Goal: Task Accomplishment & Management: Complete application form

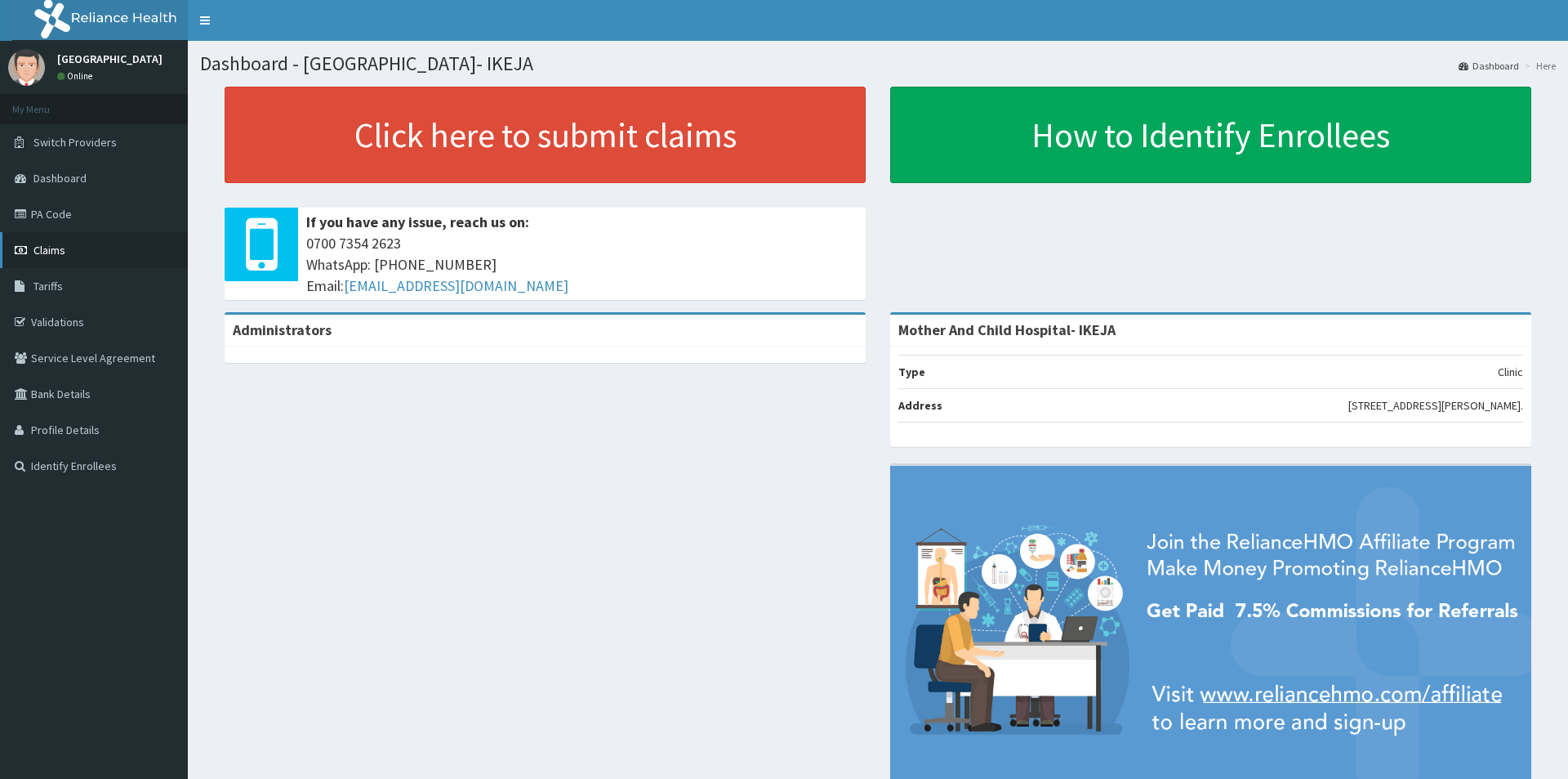
click at [49, 248] on span "Claims" at bounding box center [49, 250] width 32 height 15
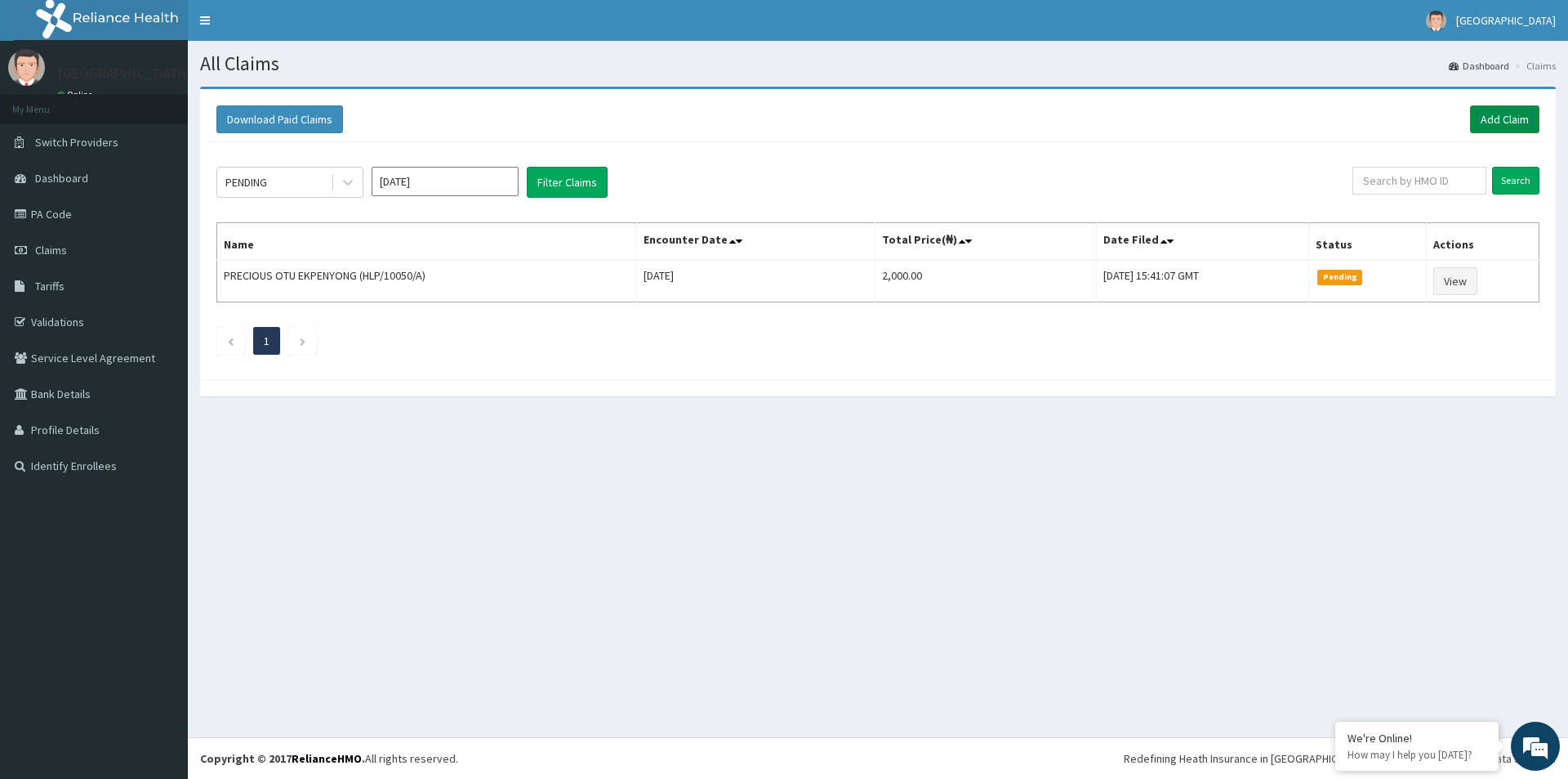
click at [1503, 124] on link "Add Claim" at bounding box center [1504, 119] width 69 height 28
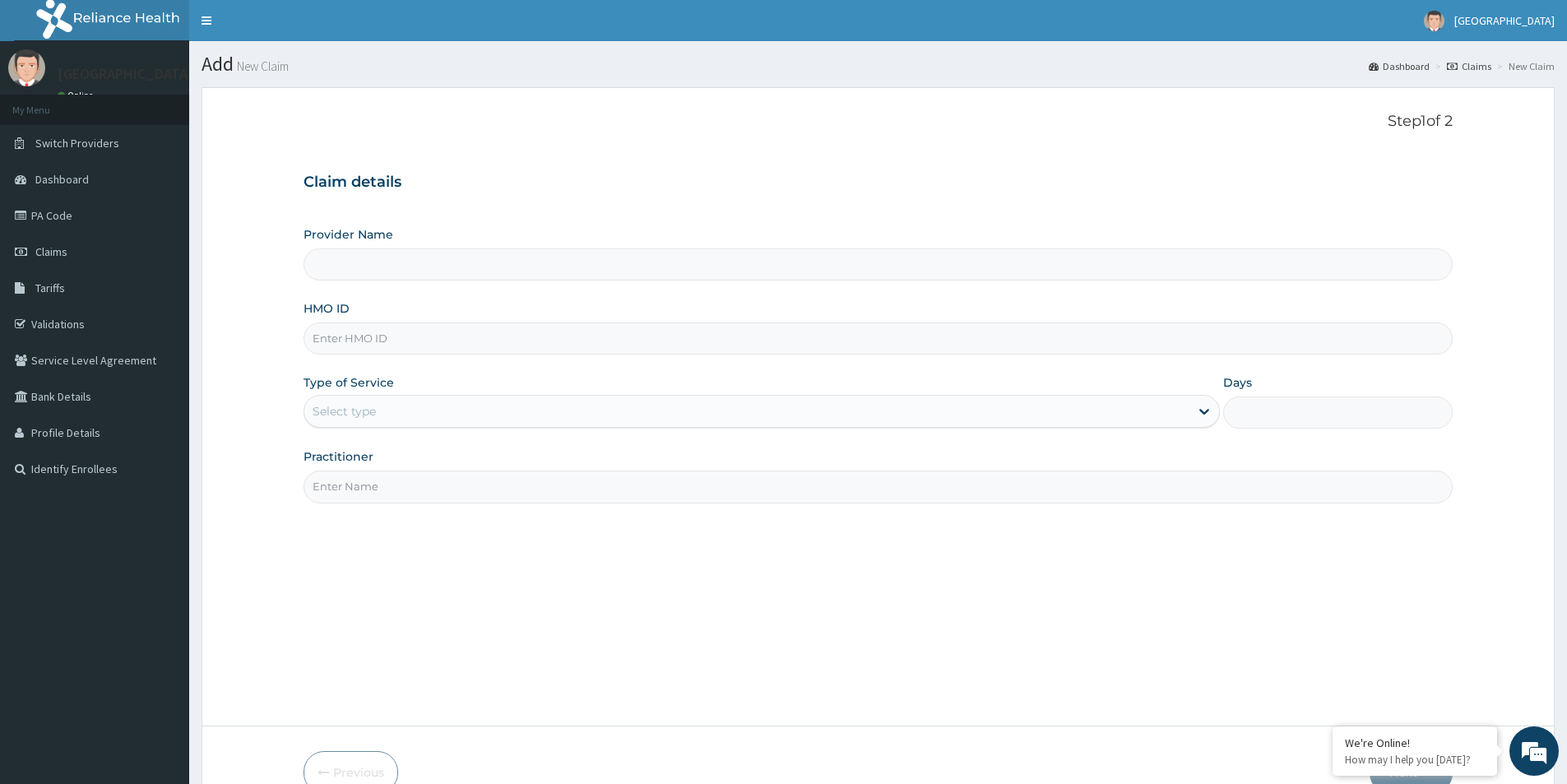
type input "Mother And Child Hospital- IKEJA"
click at [433, 346] on input "HMO ID" at bounding box center [878, 339] width 1149 height 32
paste input "SLB/10429/D"
type input "SLB/10429/D"
click at [62, 327] on link "Validations" at bounding box center [95, 324] width 189 height 36
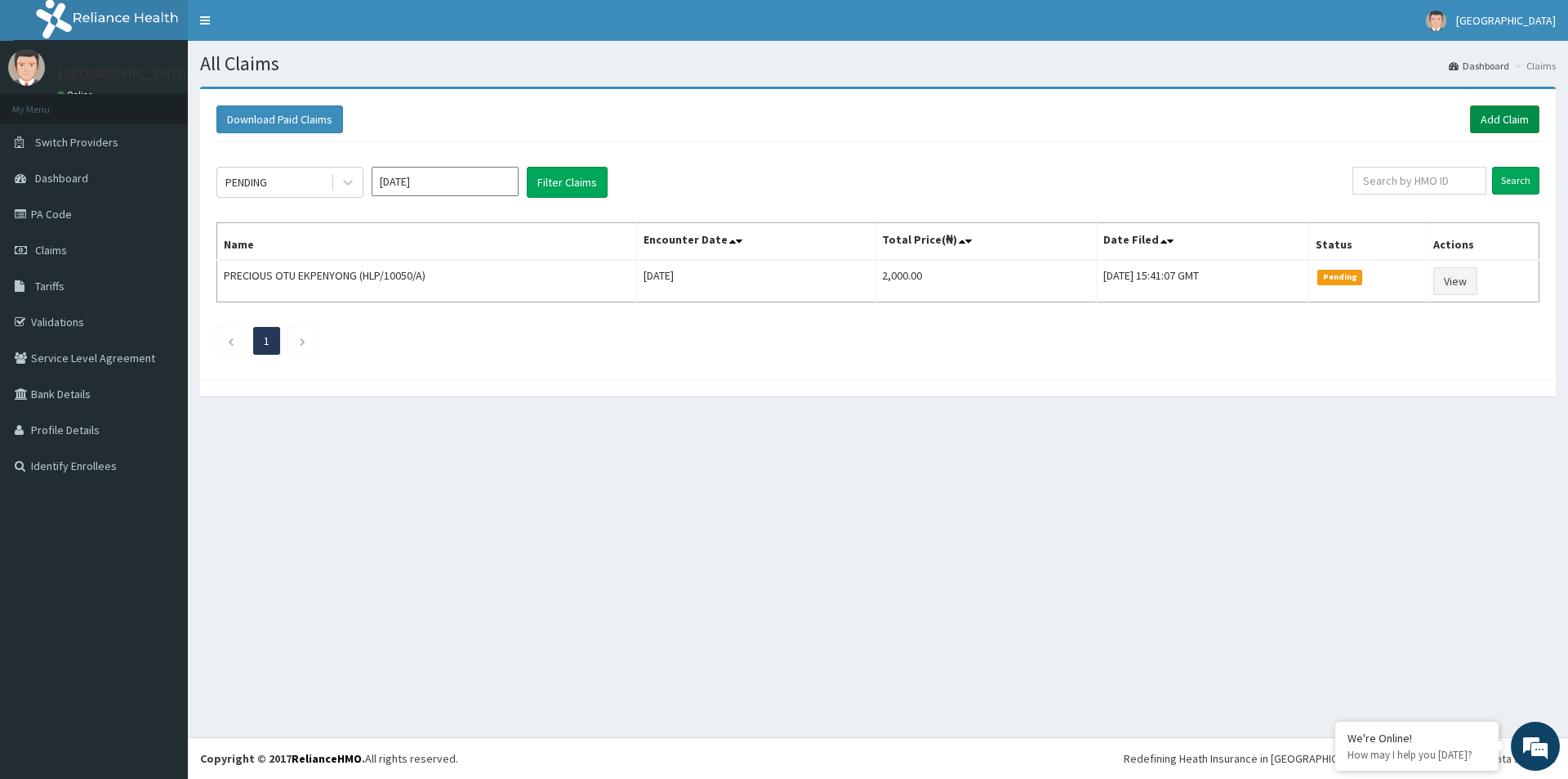
click at [1513, 117] on link "Add Claim" at bounding box center [1504, 119] width 69 height 28
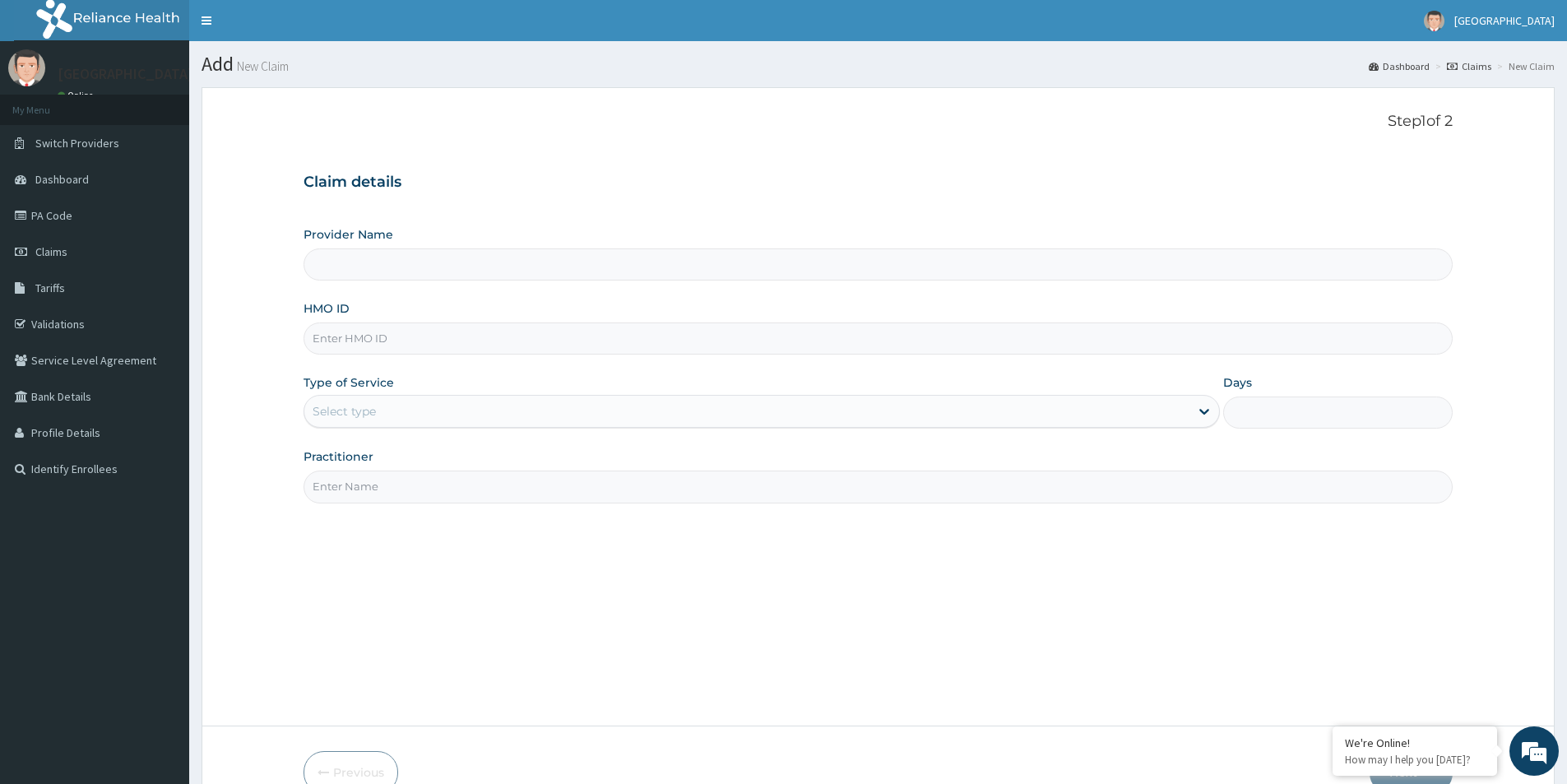
type input "Mother And Child Hospital- IKEJA"
click at [386, 343] on input "HMO ID" at bounding box center [878, 339] width 1149 height 32
paste input "RRI/10009/D"
type input "RRI/10009/D"
click at [382, 417] on div "Select type" at bounding box center [747, 412] width 886 height 27
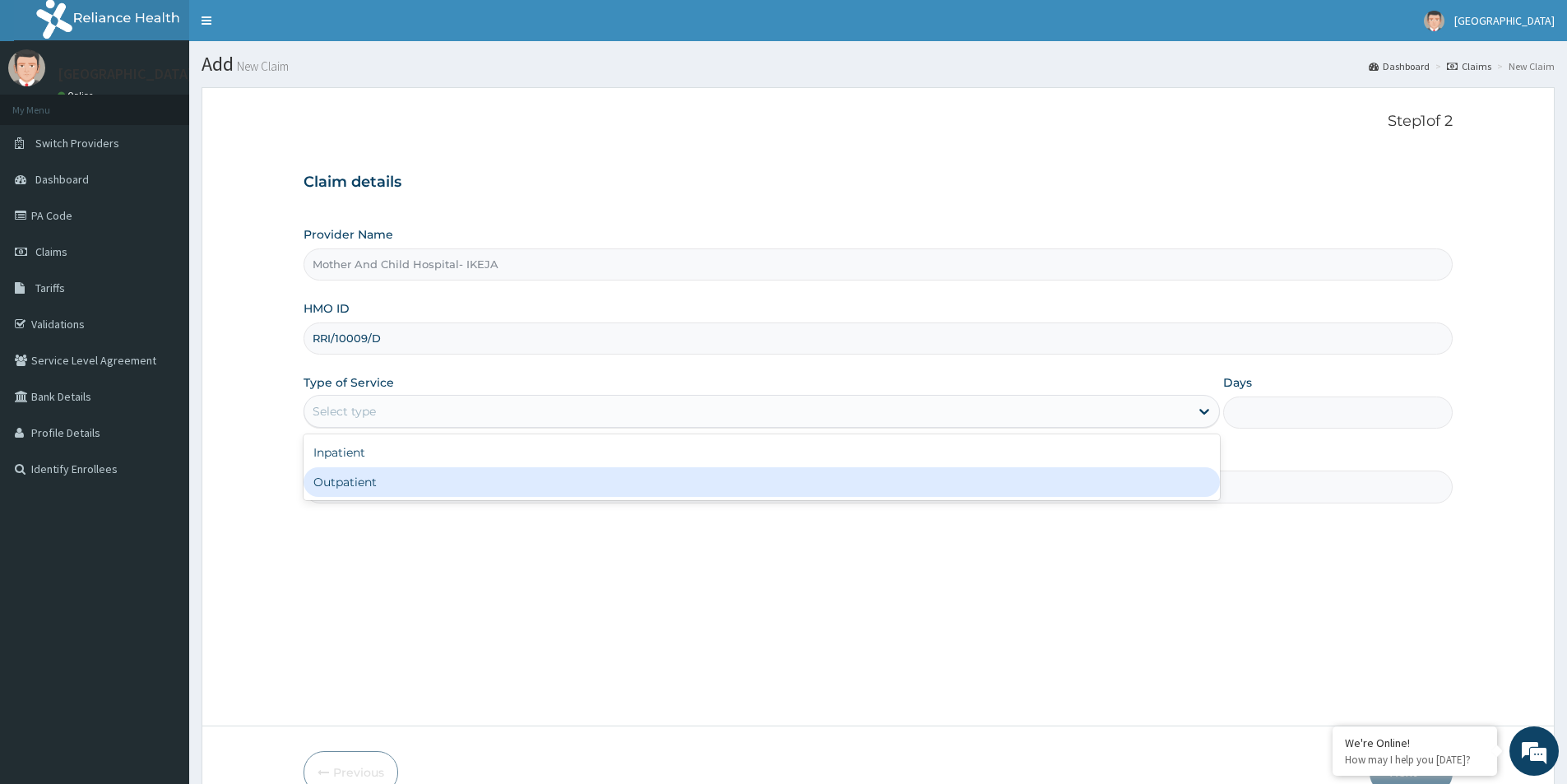
click at [361, 482] on div "Outpatient" at bounding box center [762, 481] width 916 height 30
type input "1"
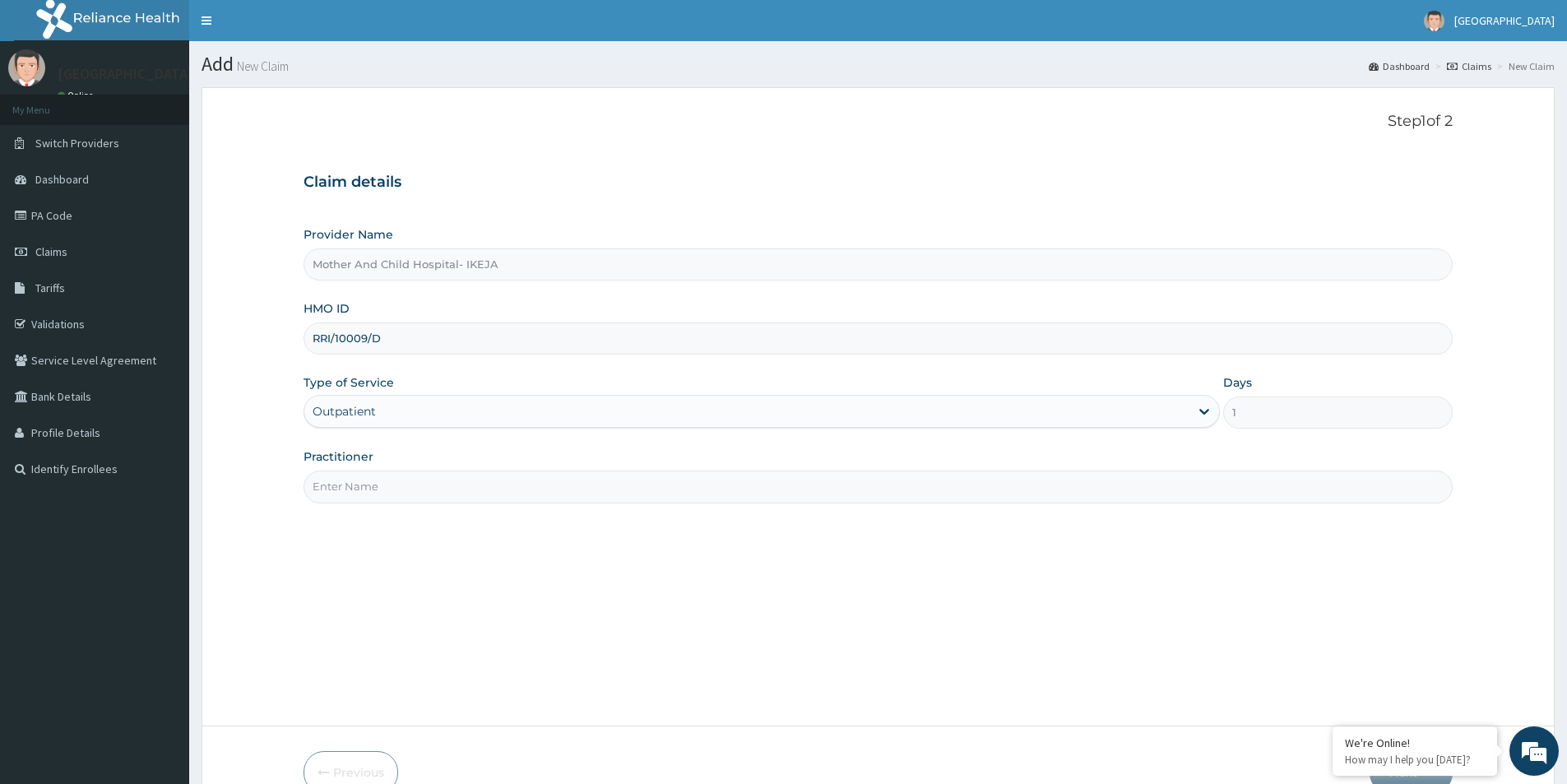
click at [363, 474] on input "Practitioner" at bounding box center [878, 487] width 1149 height 32
click at [368, 495] on input "Practitioner" at bounding box center [878, 487] width 1149 height 32
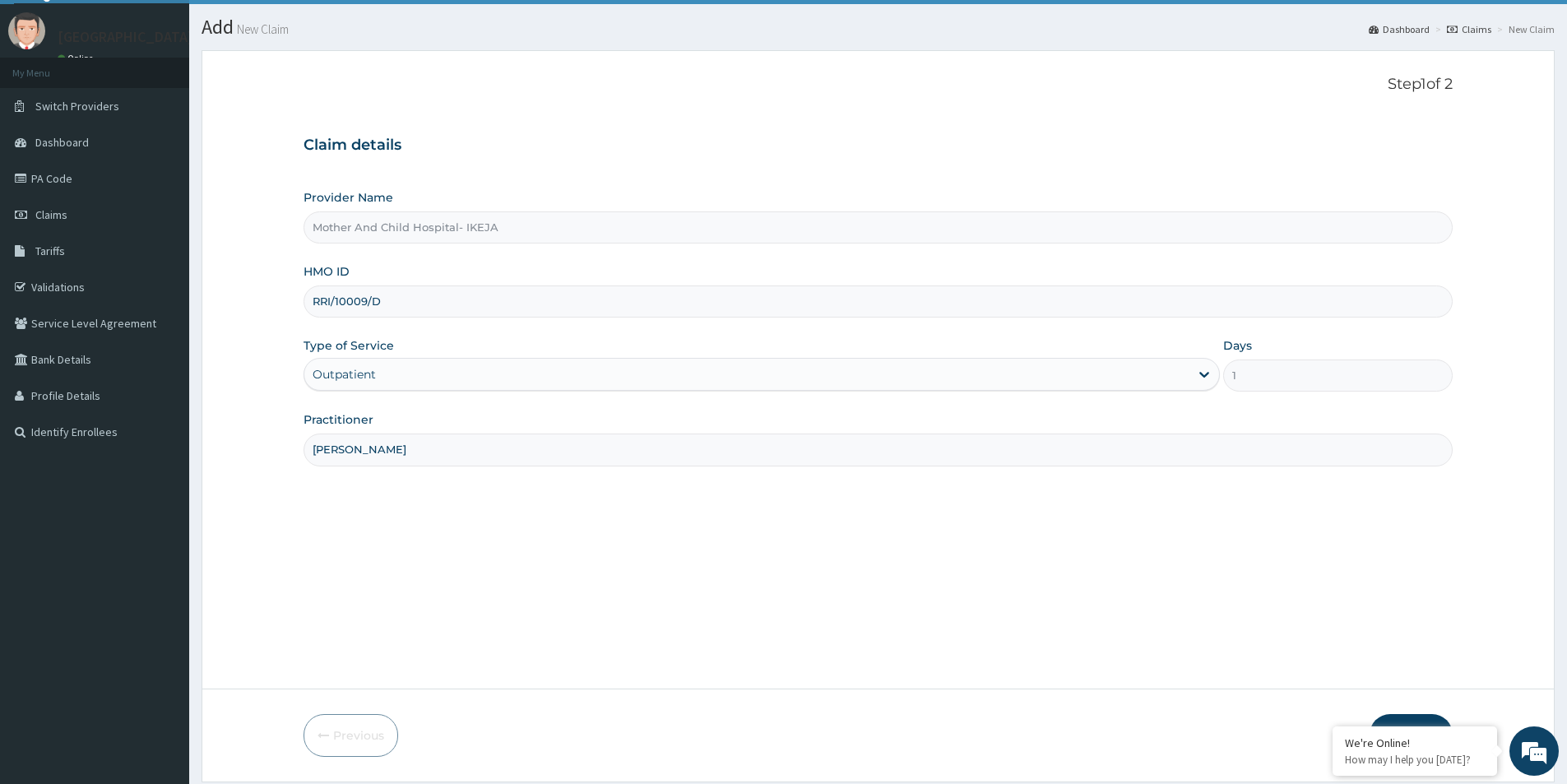
scroll to position [90, 0]
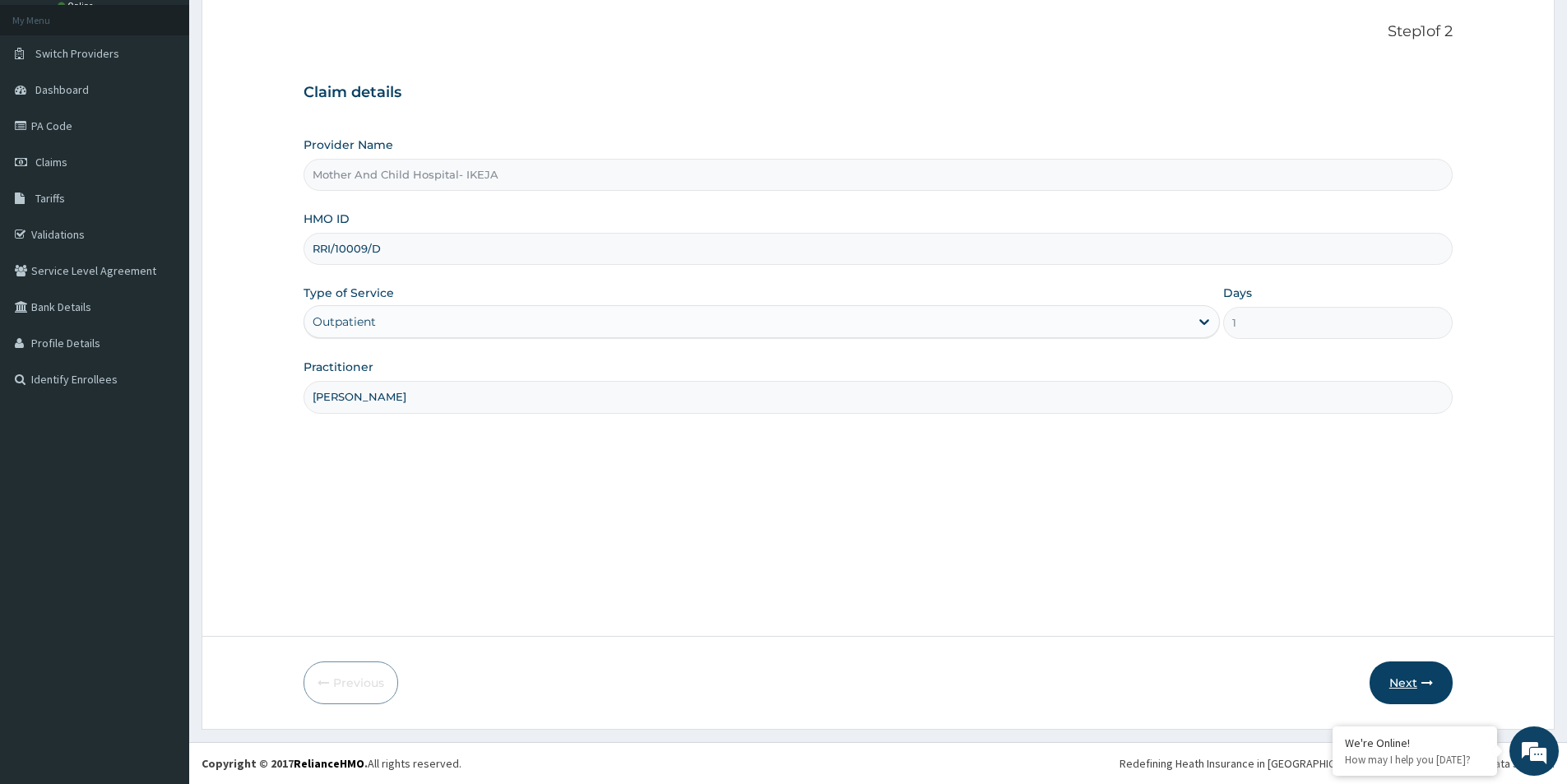
type input "[PERSON_NAME]"
click at [1413, 692] on button "Next" at bounding box center [1411, 682] width 83 height 43
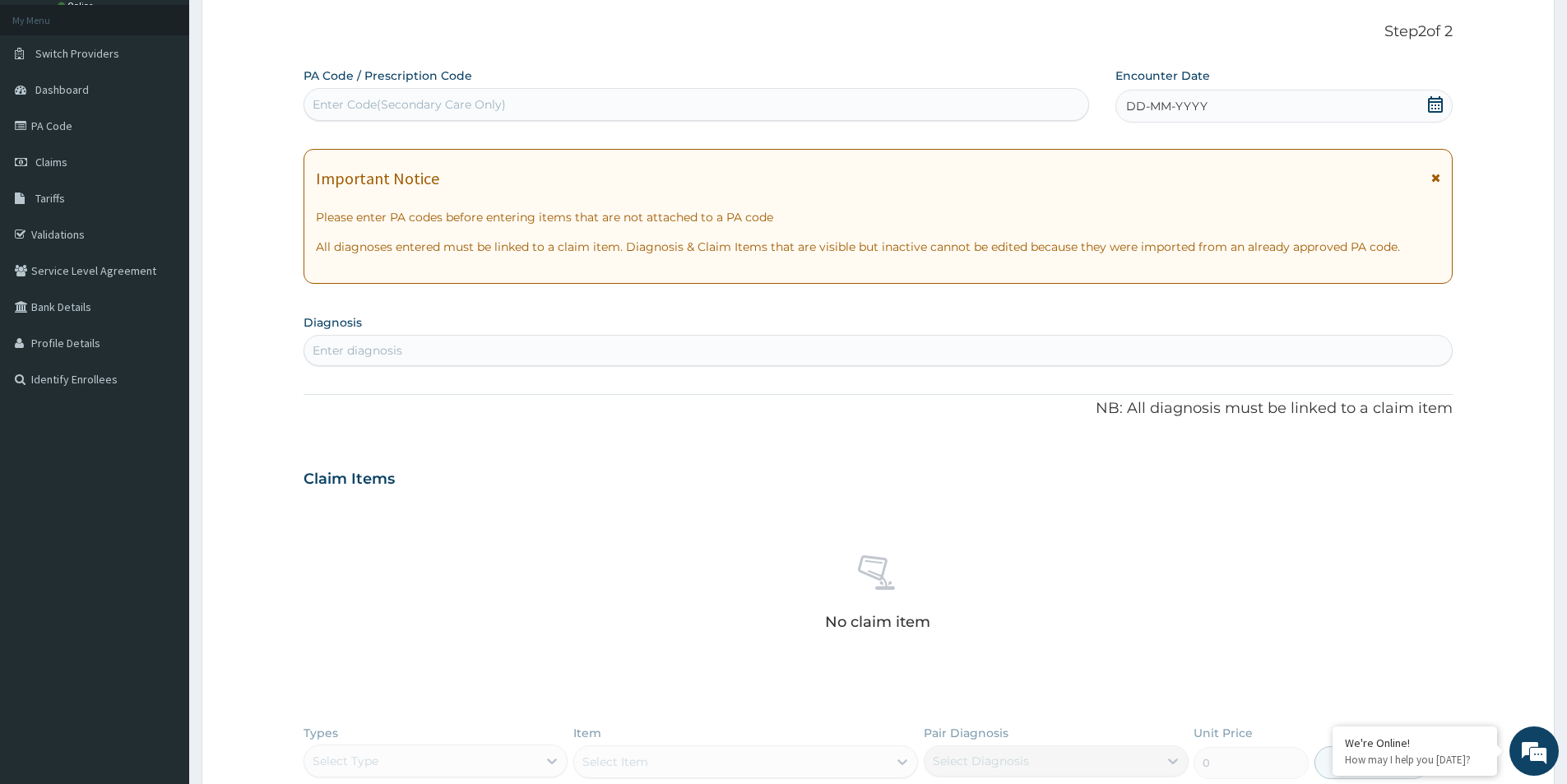
click at [1440, 105] on icon at bounding box center [1435, 104] width 16 height 16
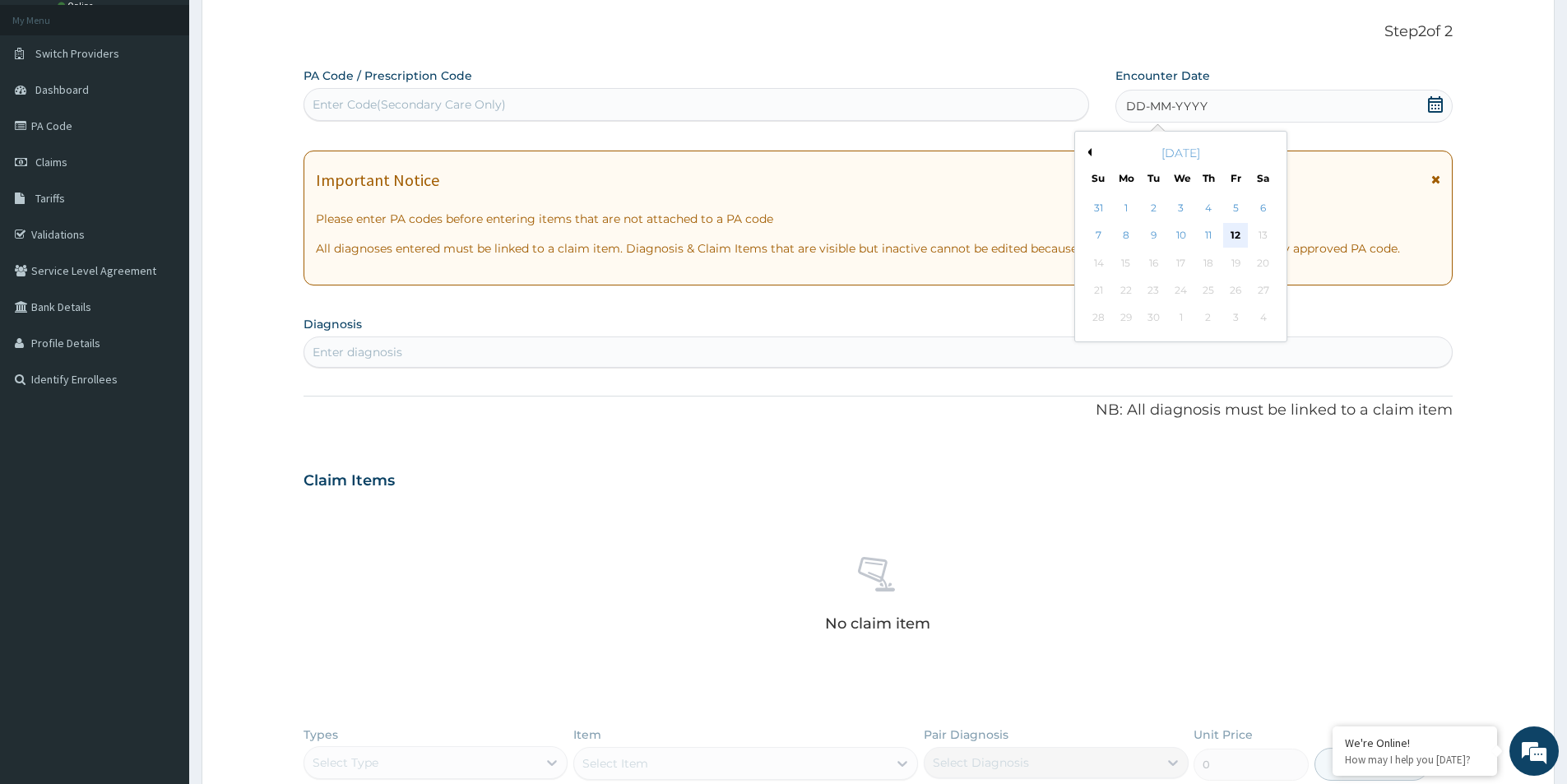
click at [1235, 237] on div "12" at bounding box center [1236, 236] width 25 height 25
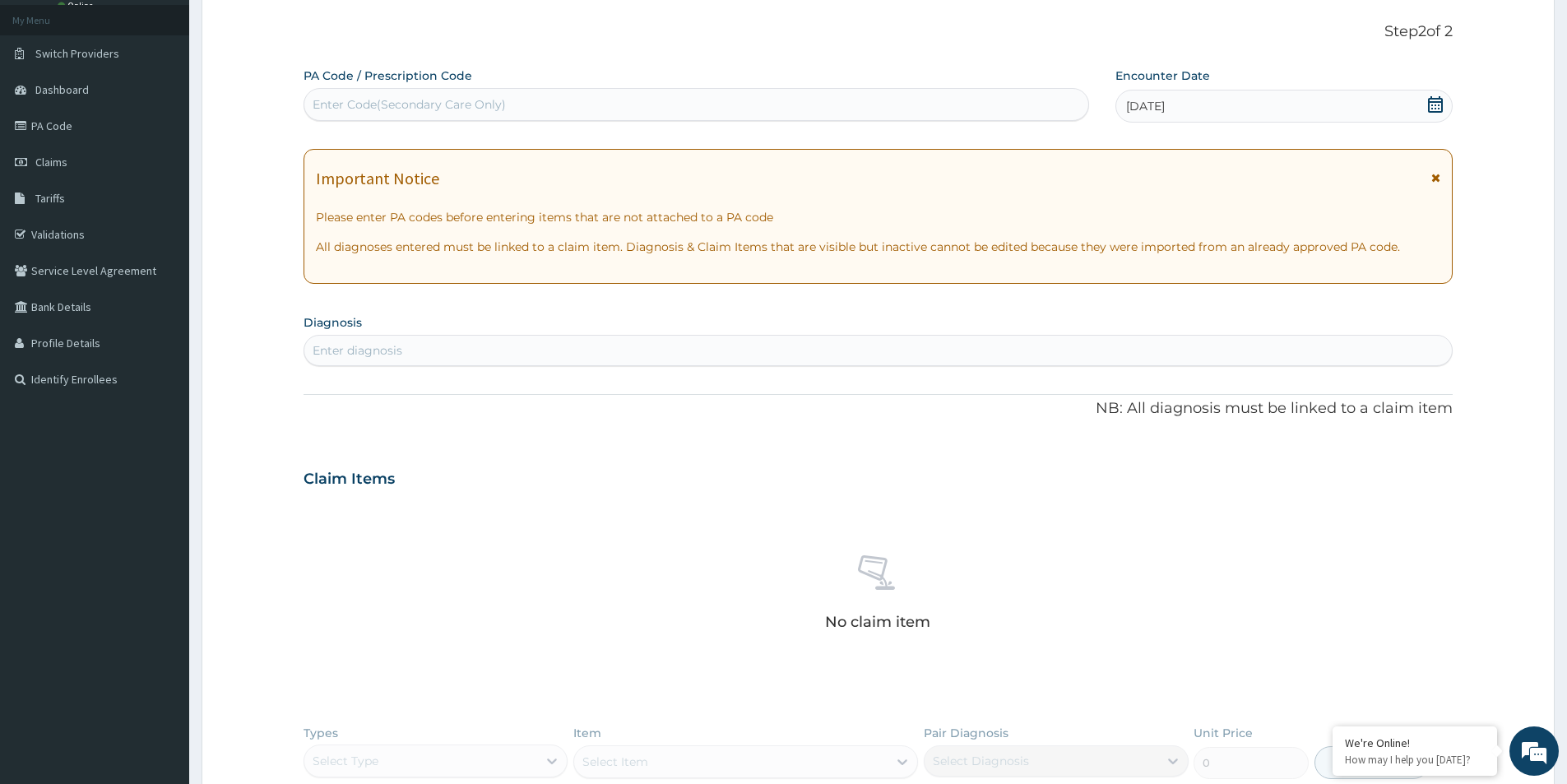
click at [429, 352] on div "Enter diagnosis" at bounding box center [878, 350] width 1148 height 27
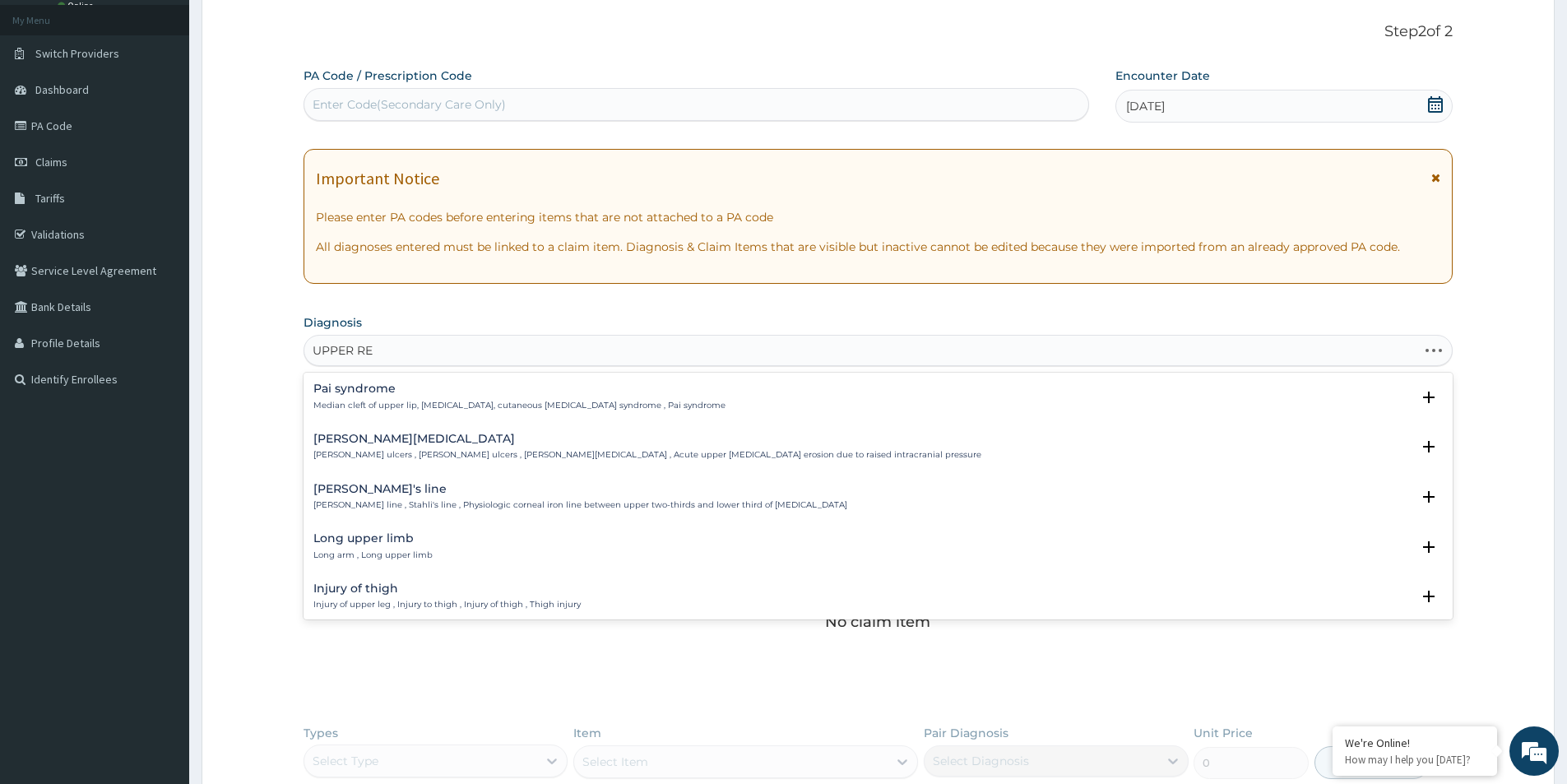
type input "UPPER RES"
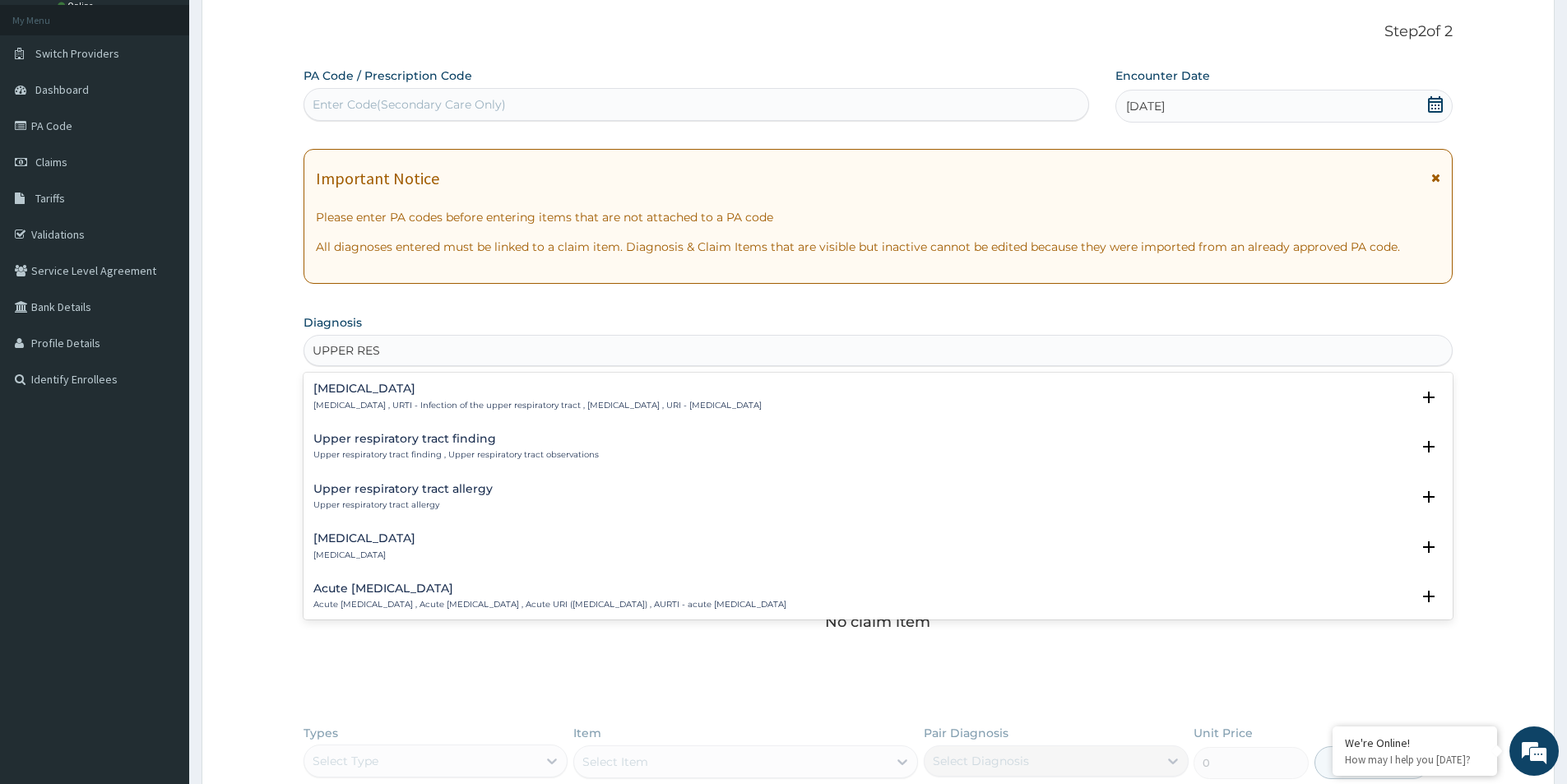
click at [374, 401] on p "[MEDICAL_DATA] , URTI - Infection of the upper respiratory tract , [MEDICAL_DAT…" at bounding box center [537, 406] width 448 height 11
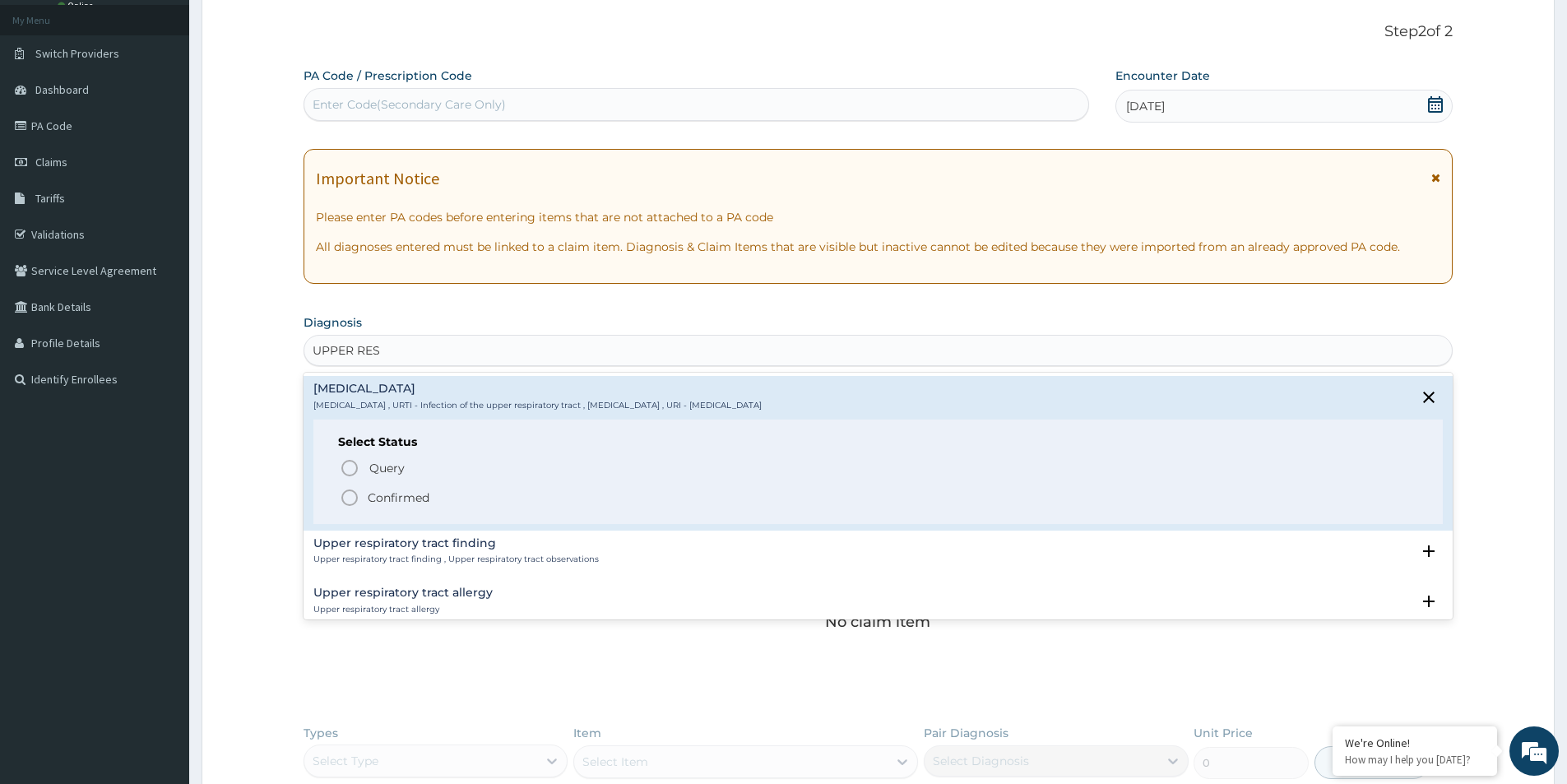
click at [353, 495] on icon "status option filled" at bounding box center [350, 498] width 20 height 20
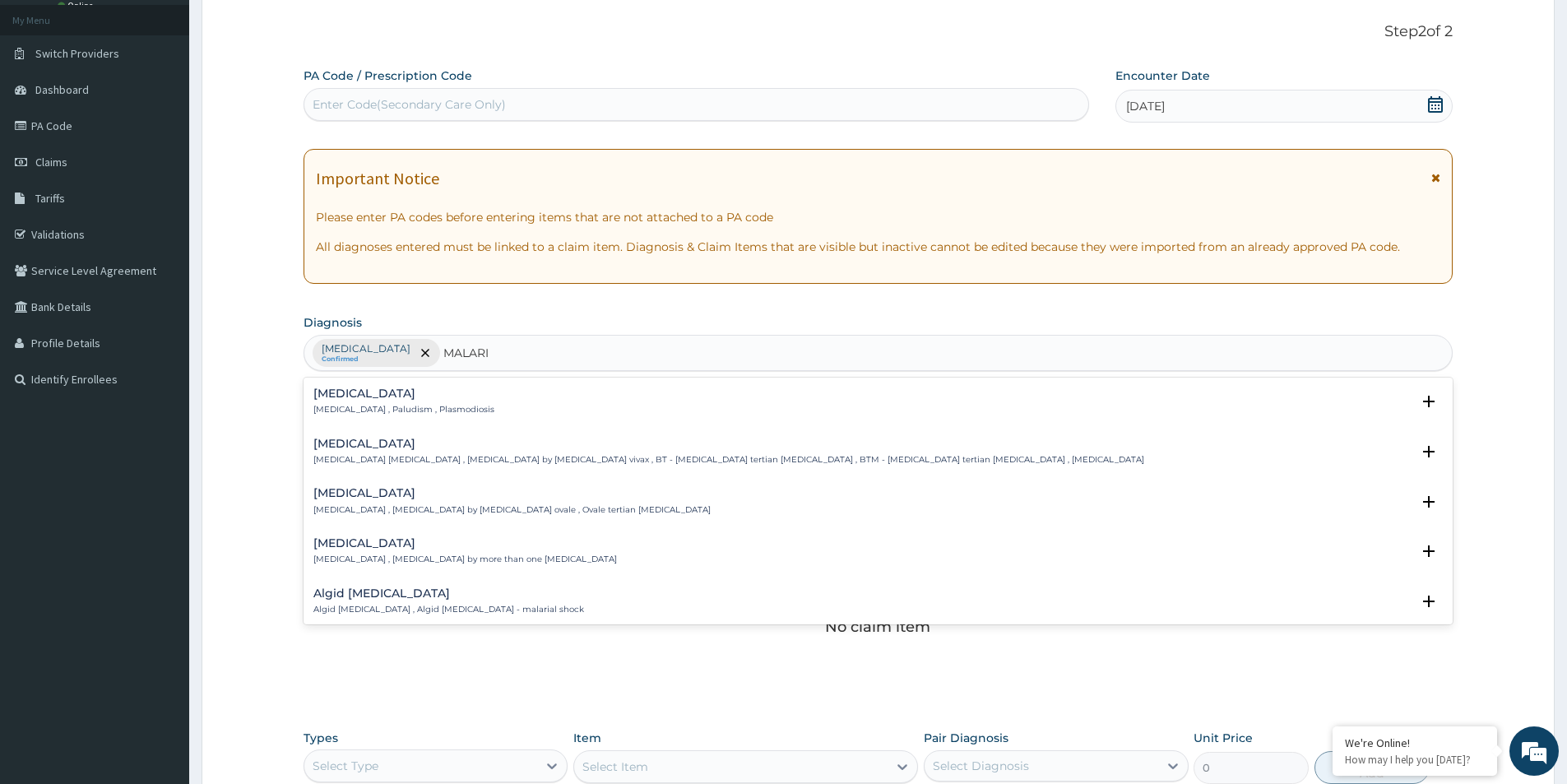
type input "[MEDICAL_DATA]"
click at [341, 403] on div "[MEDICAL_DATA] [MEDICAL_DATA] , Paludism , Plasmodiosis" at bounding box center [403, 402] width 181 height 29
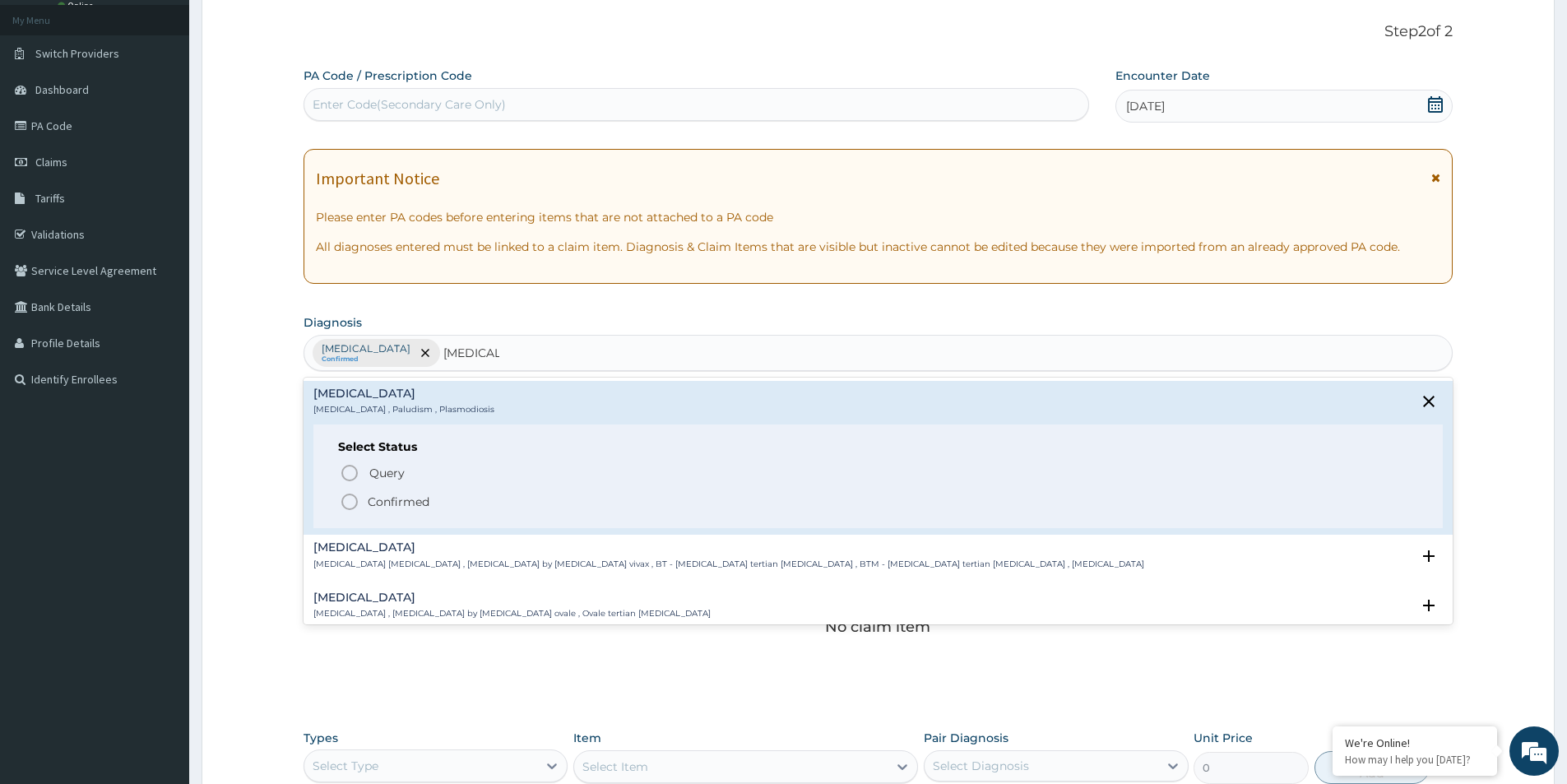
click at [344, 503] on icon "status option filled" at bounding box center [350, 501] width 20 height 20
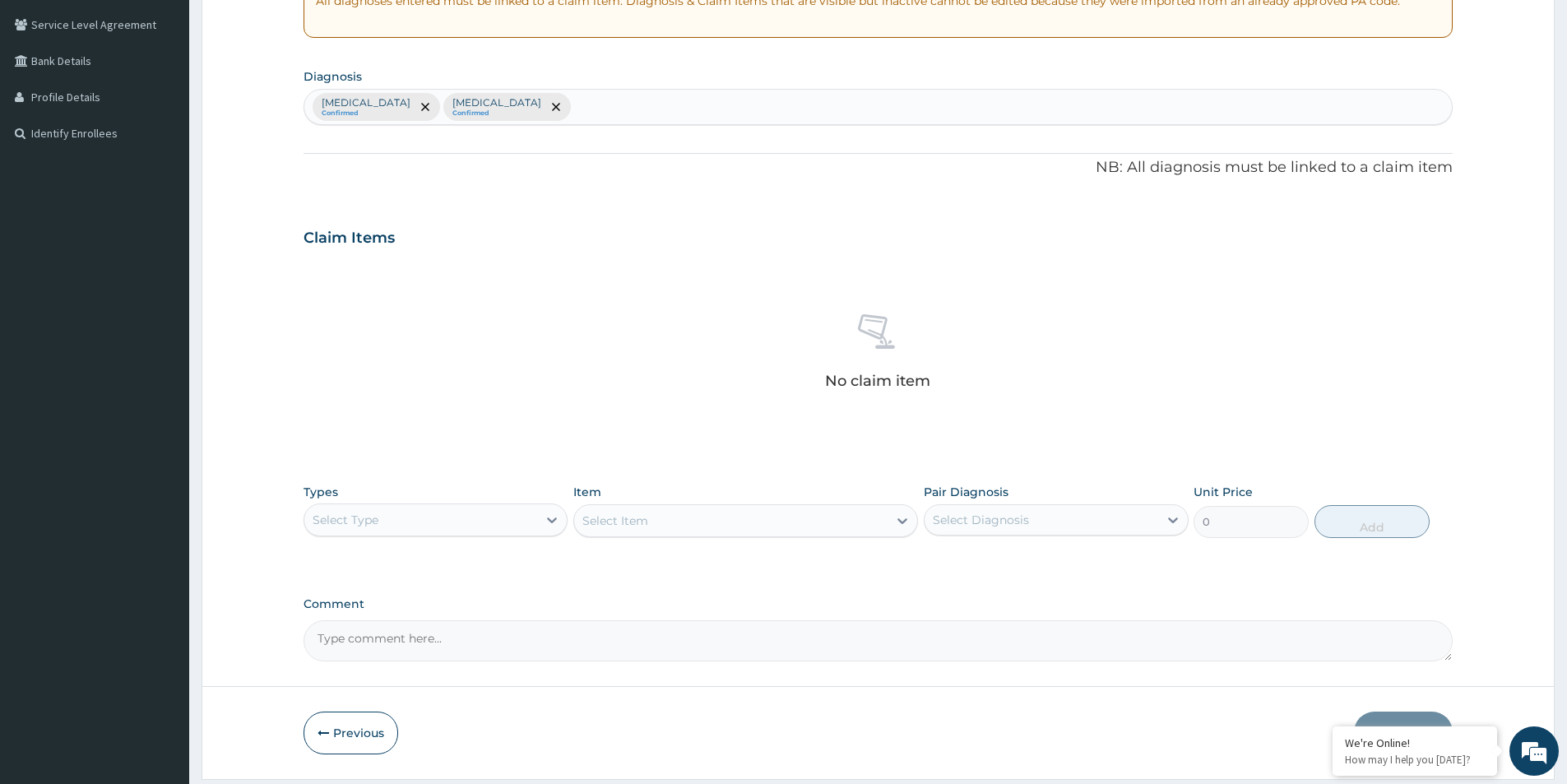
scroll to position [336, 0]
click at [518, 516] on div "Select Type" at bounding box center [421, 519] width 233 height 27
click at [351, 621] on div "Procedures" at bounding box center [436, 619] width 264 height 30
click at [623, 520] on div "Select Item" at bounding box center [745, 519] width 345 height 32
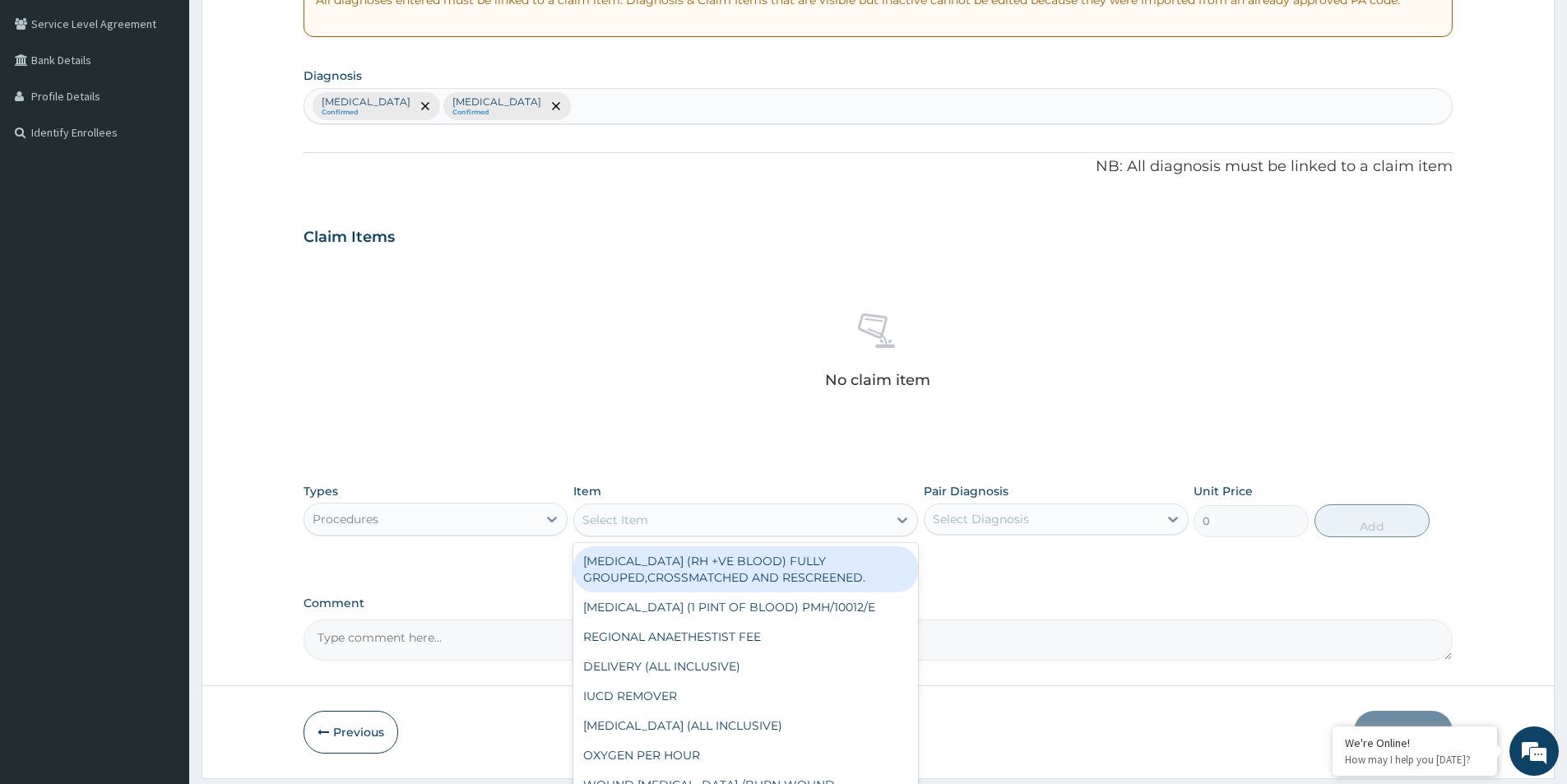
click at [623, 520] on div "Select Item" at bounding box center [615, 519] width 66 height 16
type input "GP"
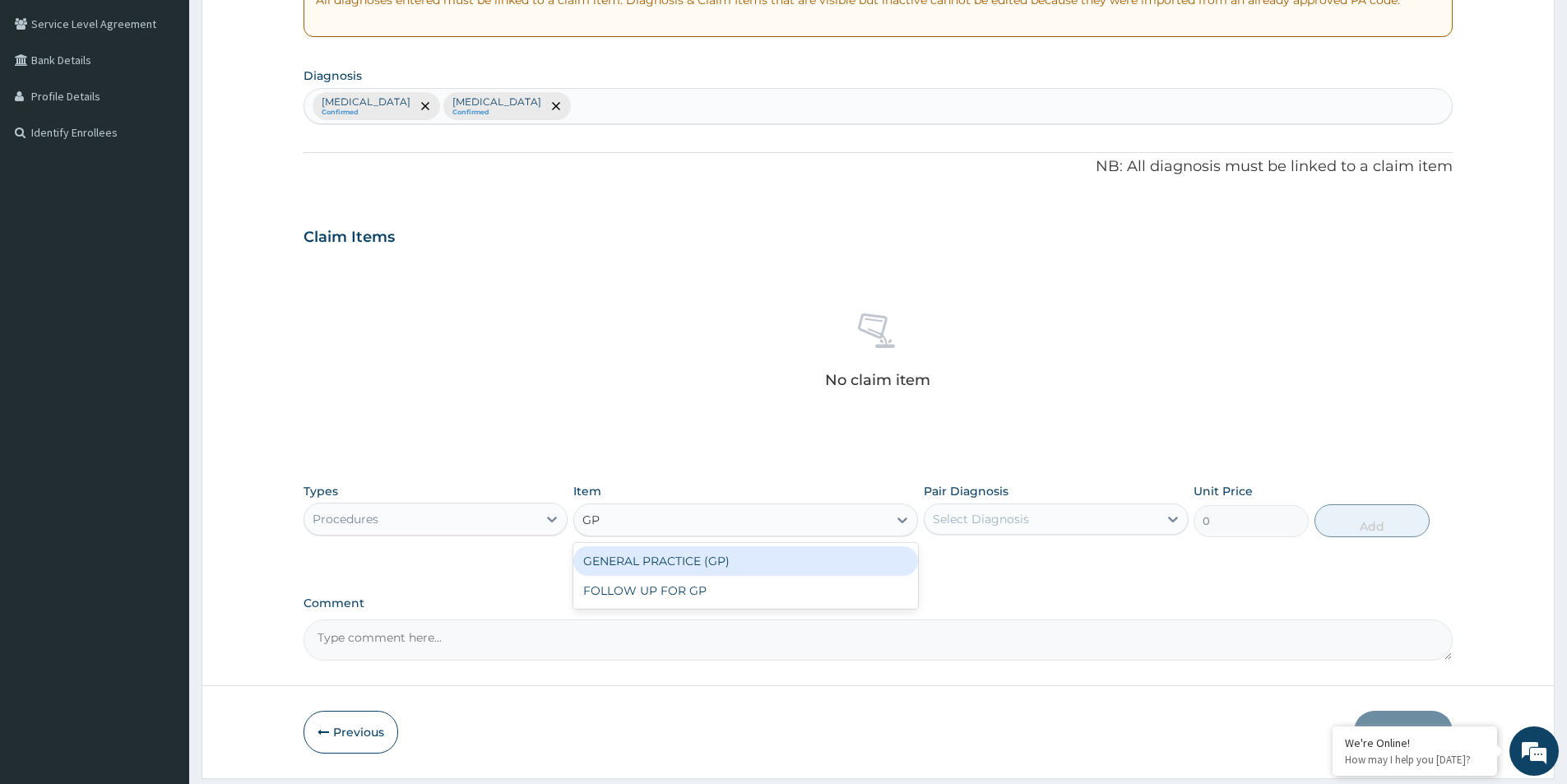
click at [665, 555] on div "GENERAL PRACTICE (GP)" at bounding box center [745, 561] width 345 height 30
type input "4000"
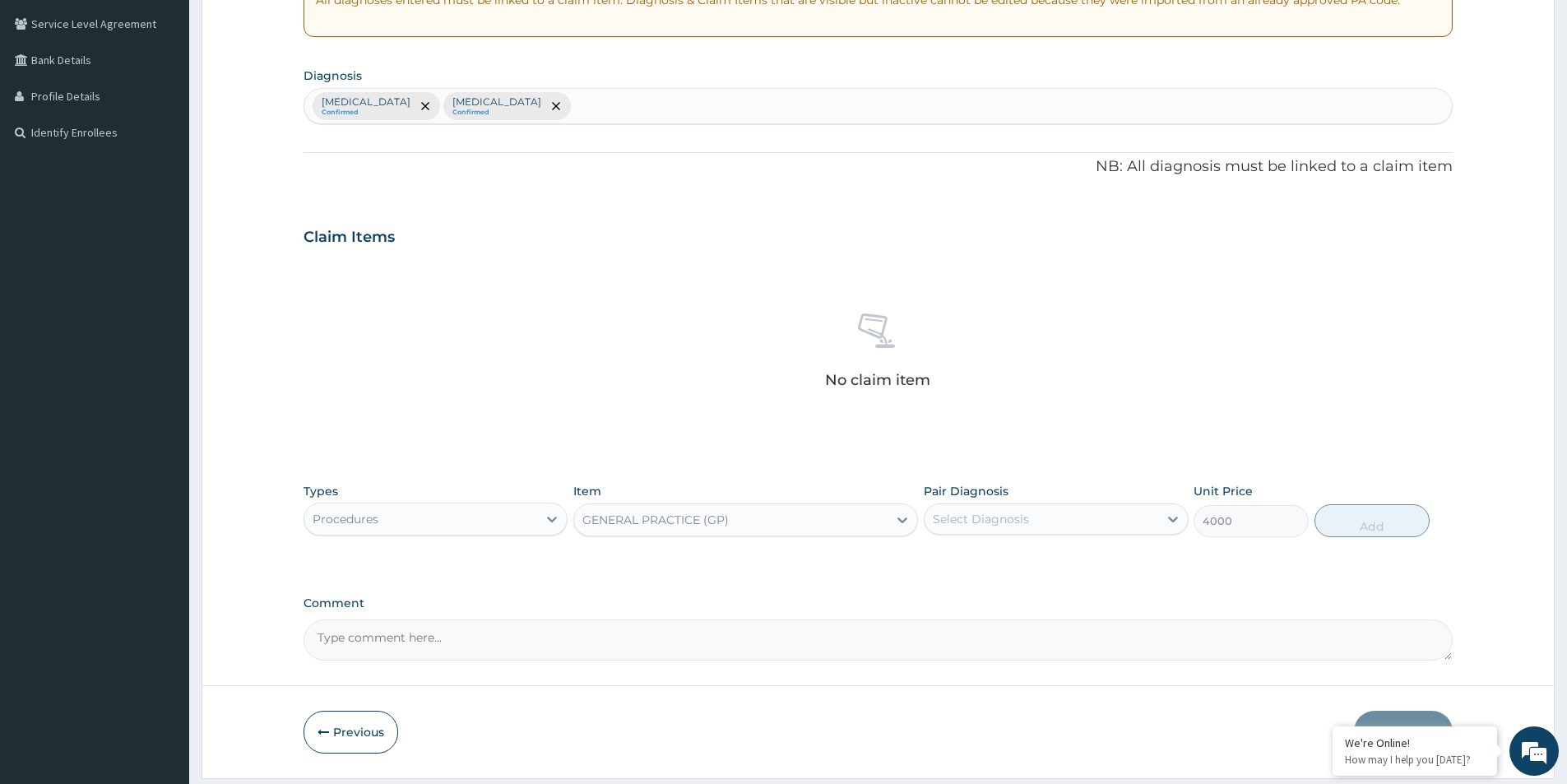
click at [1020, 520] on div "Select Diagnosis" at bounding box center [981, 519] width 97 height 16
drag, startPoint x: 939, startPoint y: 559, endPoint x: 941, endPoint y: 569, distance: 10.2
click at [939, 562] on input "checkbox" at bounding box center [938, 559] width 11 height 11
checkbox input "true"
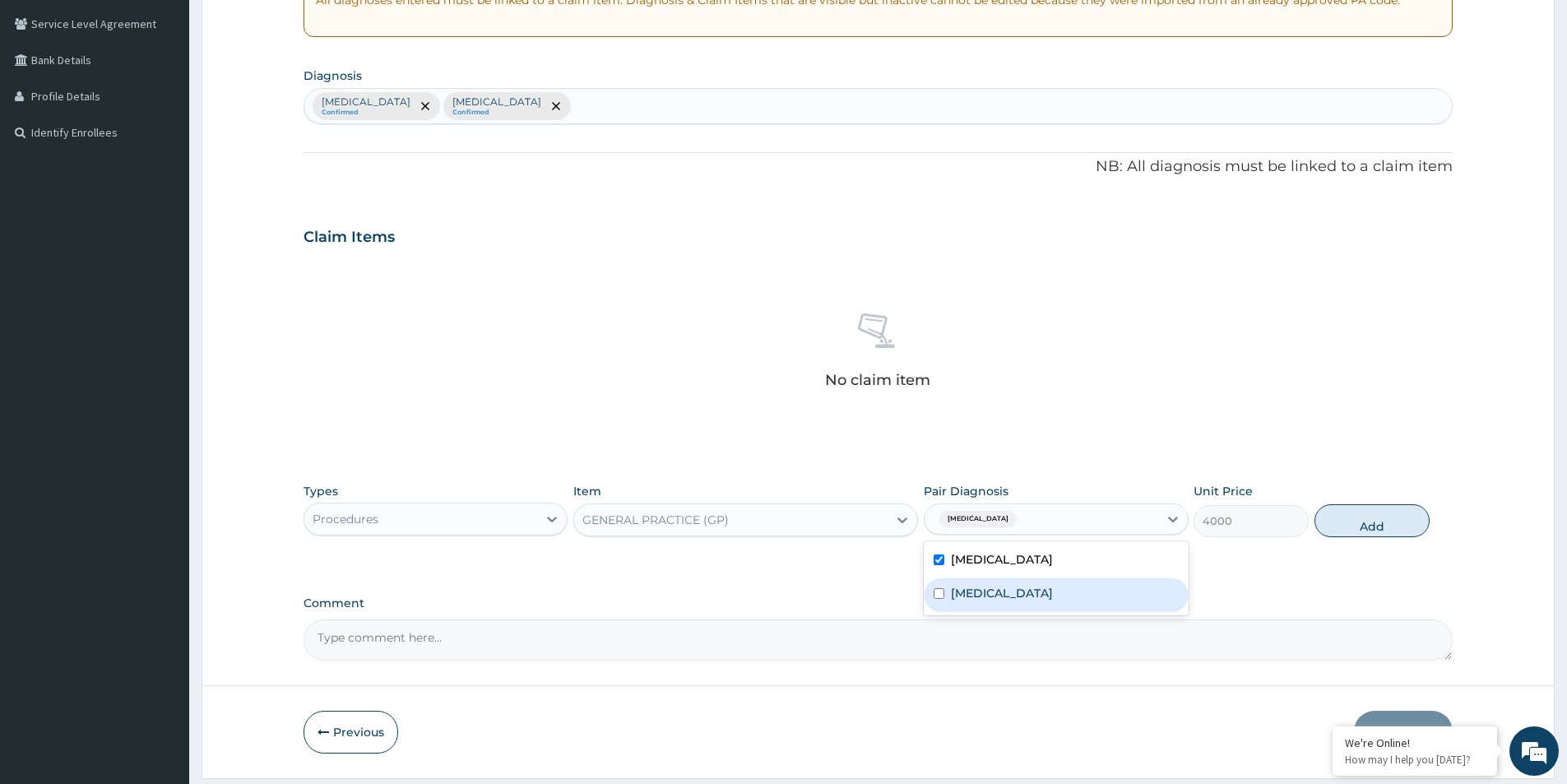
click at [935, 591] on input "checkbox" at bounding box center [938, 593] width 11 height 11
checkbox input "true"
click at [1378, 529] on button "Add" at bounding box center [1372, 520] width 116 height 32
type input "0"
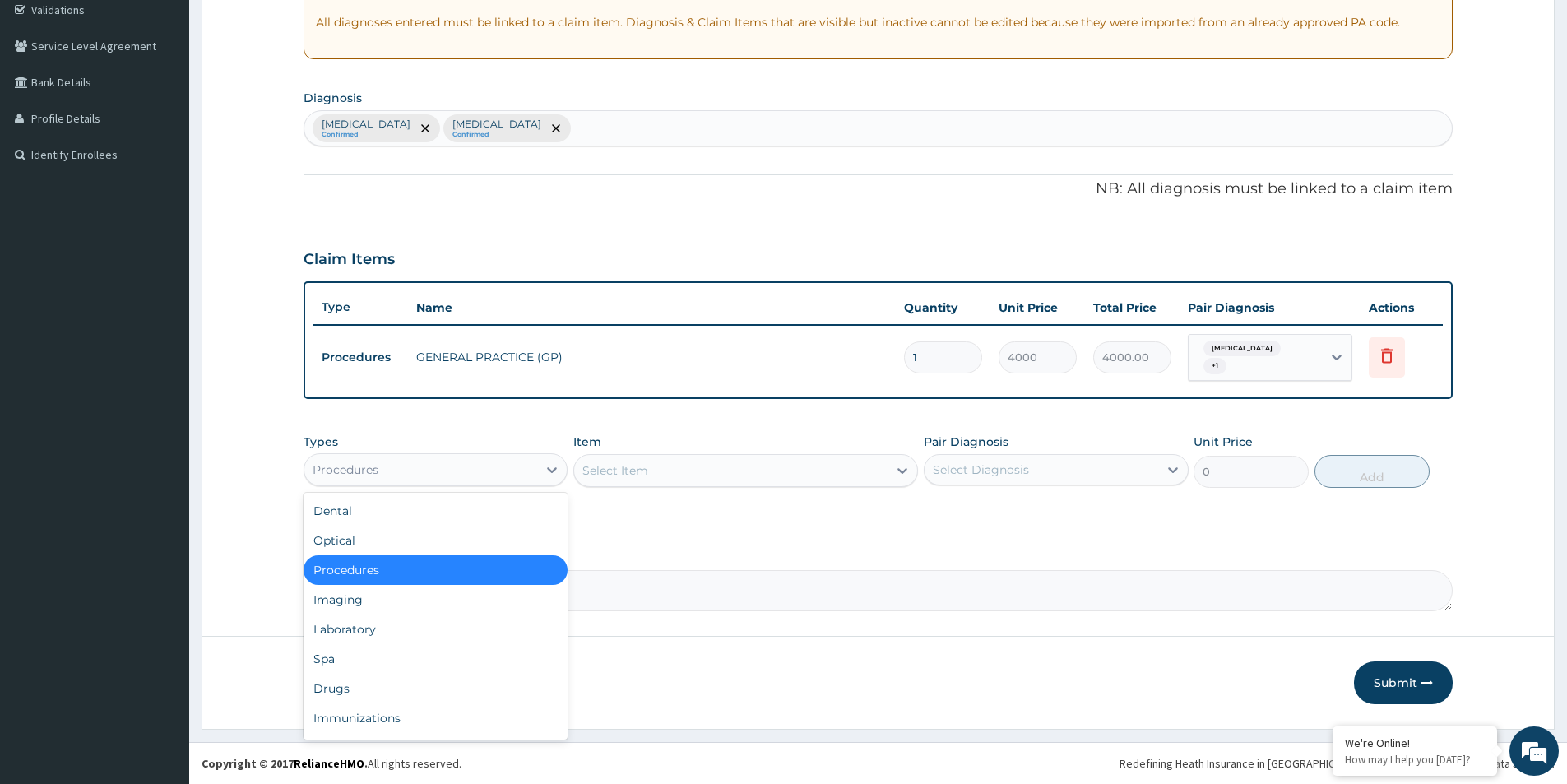
click at [516, 474] on div "Procedures" at bounding box center [421, 470] width 233 height 27
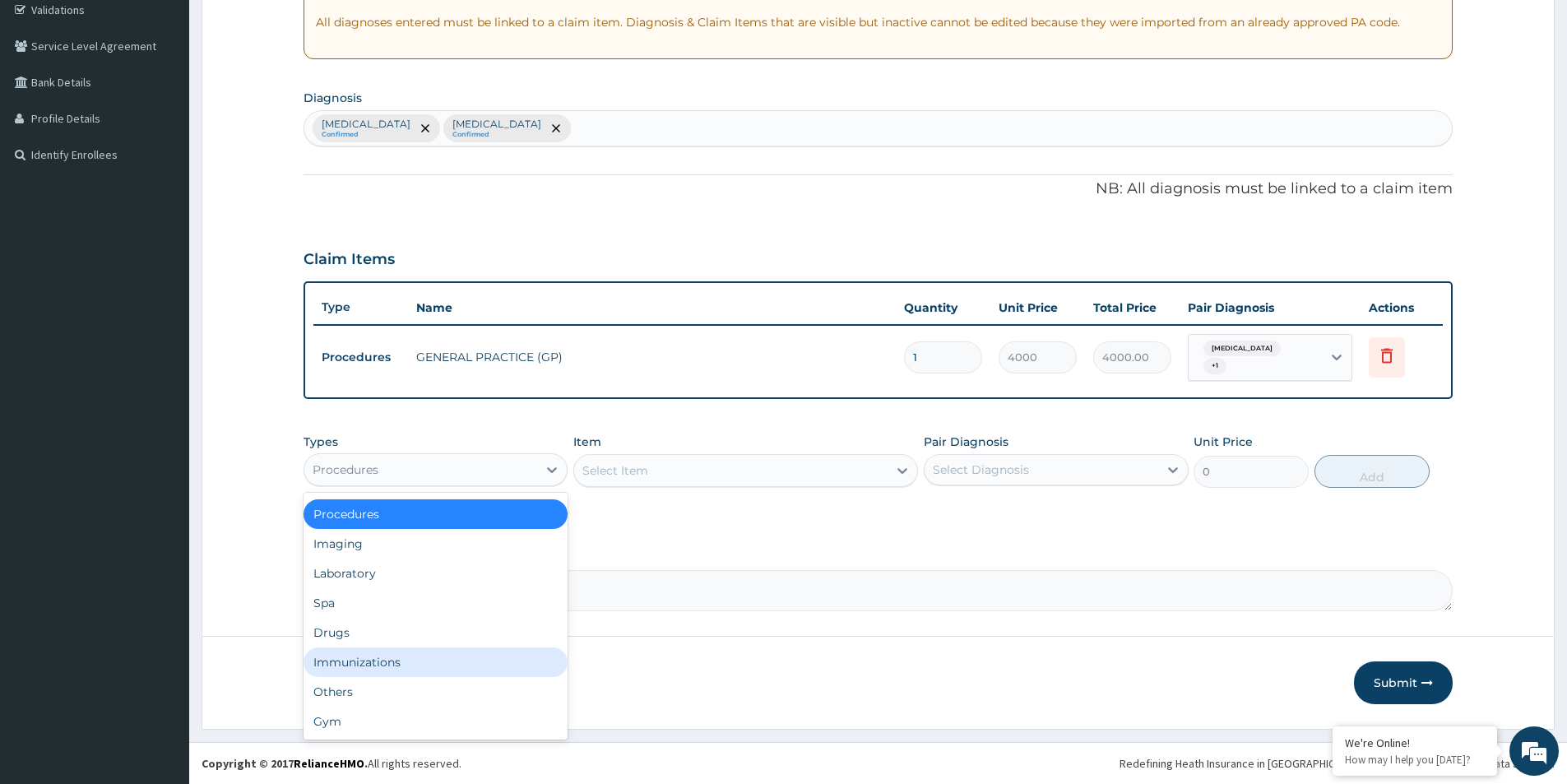
click at [367, 665] on div "Immunizations" at bounding box center [436, 662] width 264 height 30
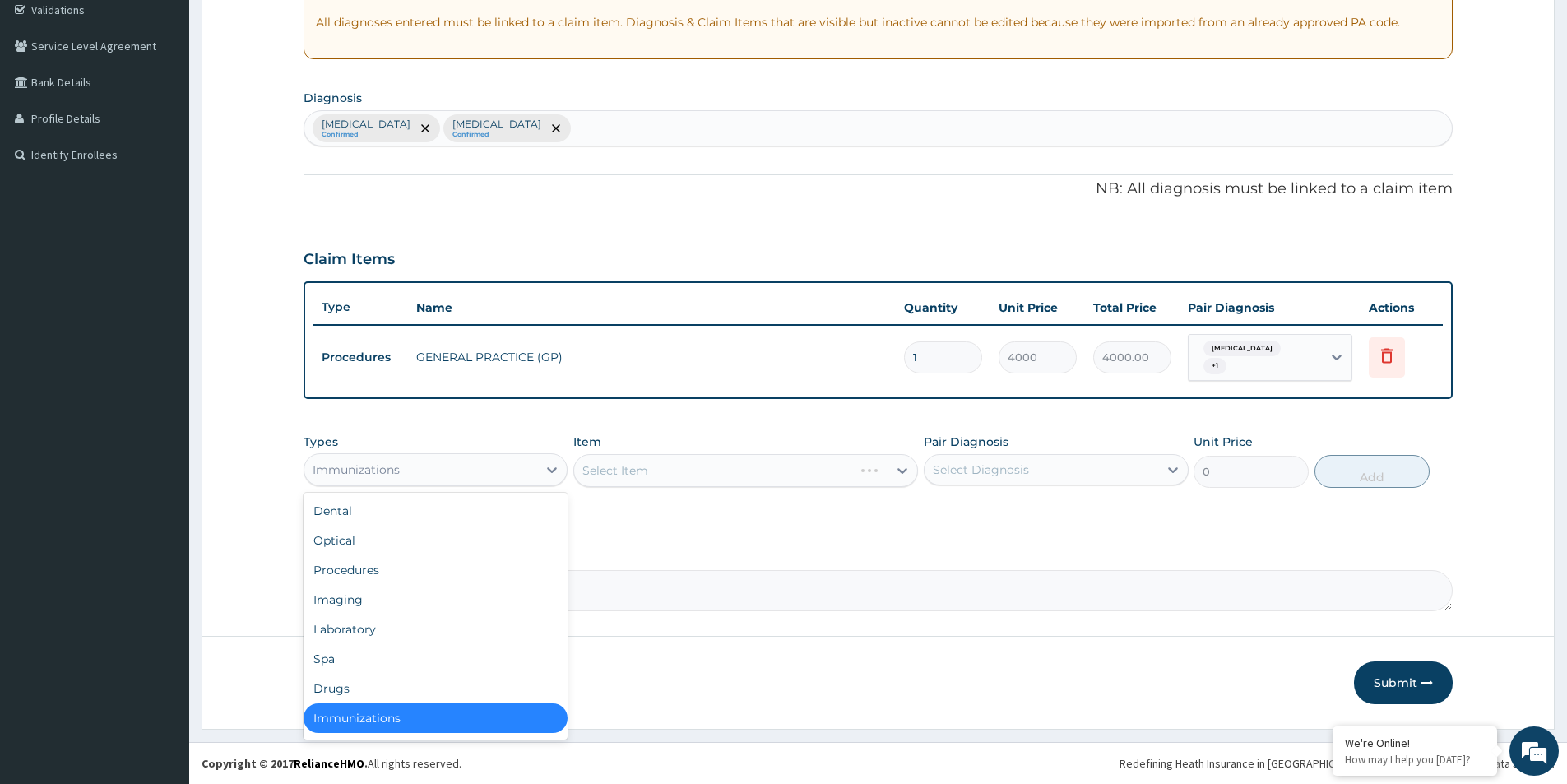
click at [400, 471] on div "Immunizations" at bounding box center [421, 470] width 233 height 27
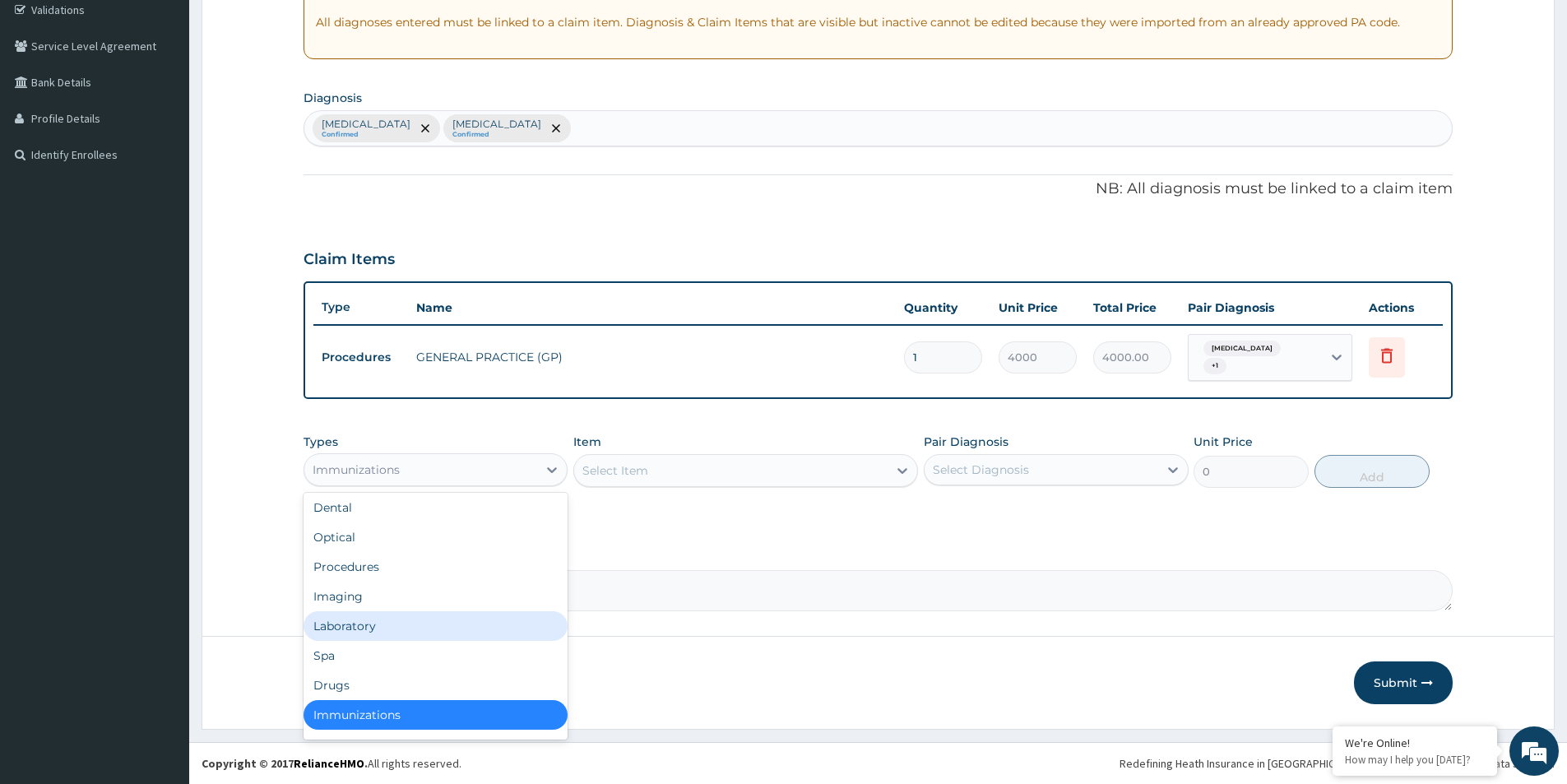
click at [376, 625] on div "Laboratory" at bounding box center [436, 625] width 264 height 30
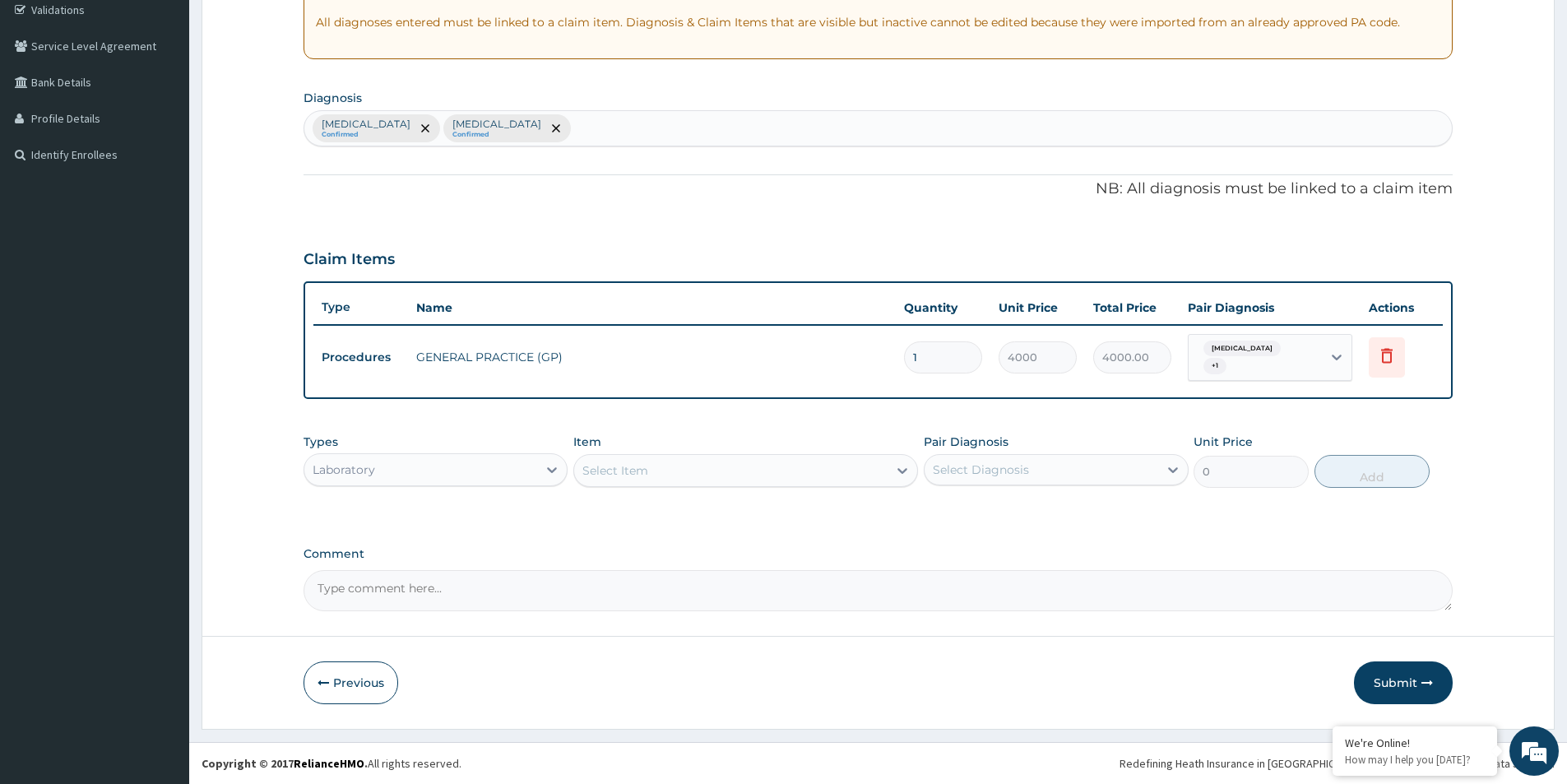
click at [627, 466] on div "Select Item" at bounding box center [615, 470] width 66 height 16
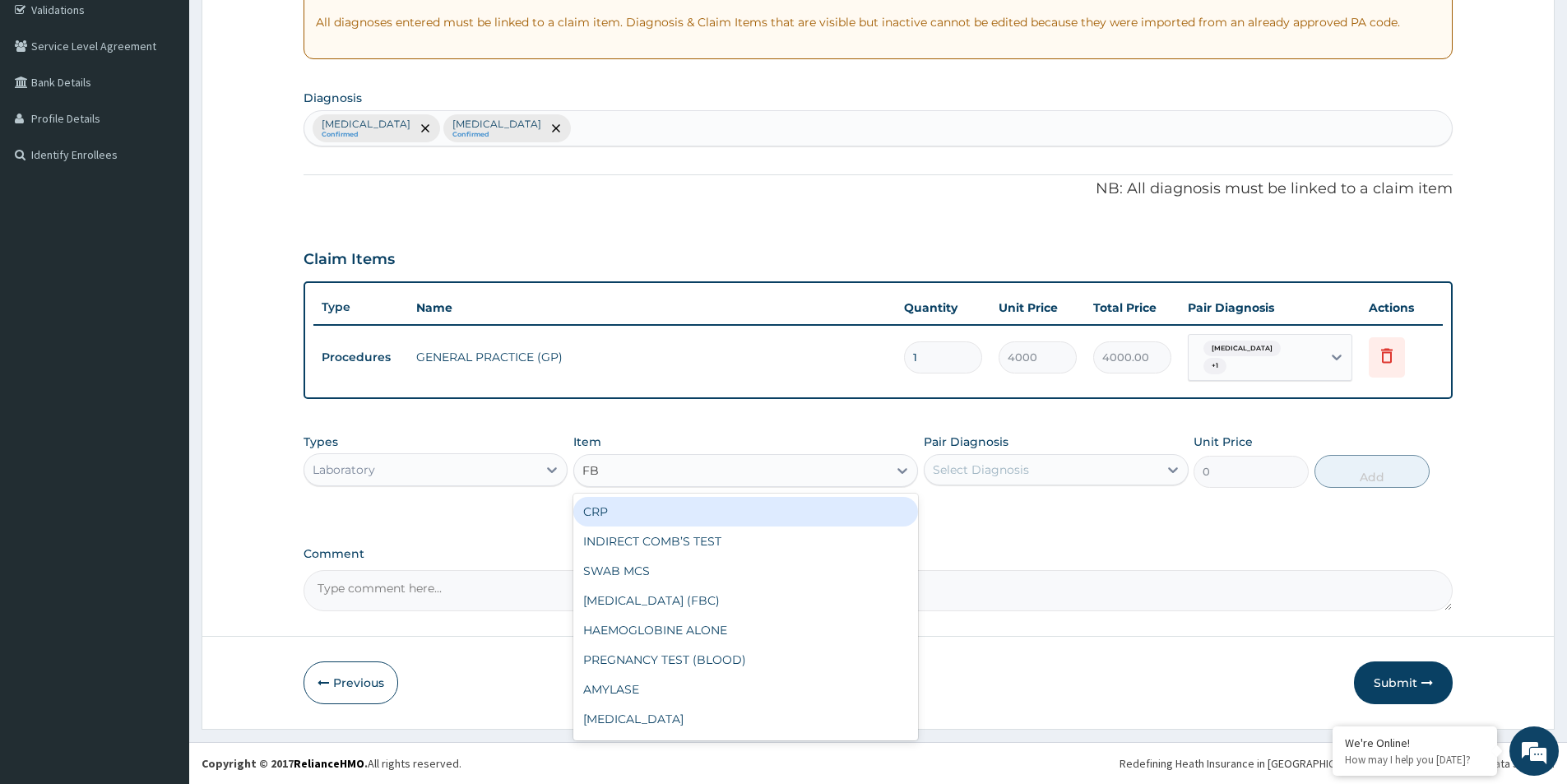
type input "F"
type input "FULL"
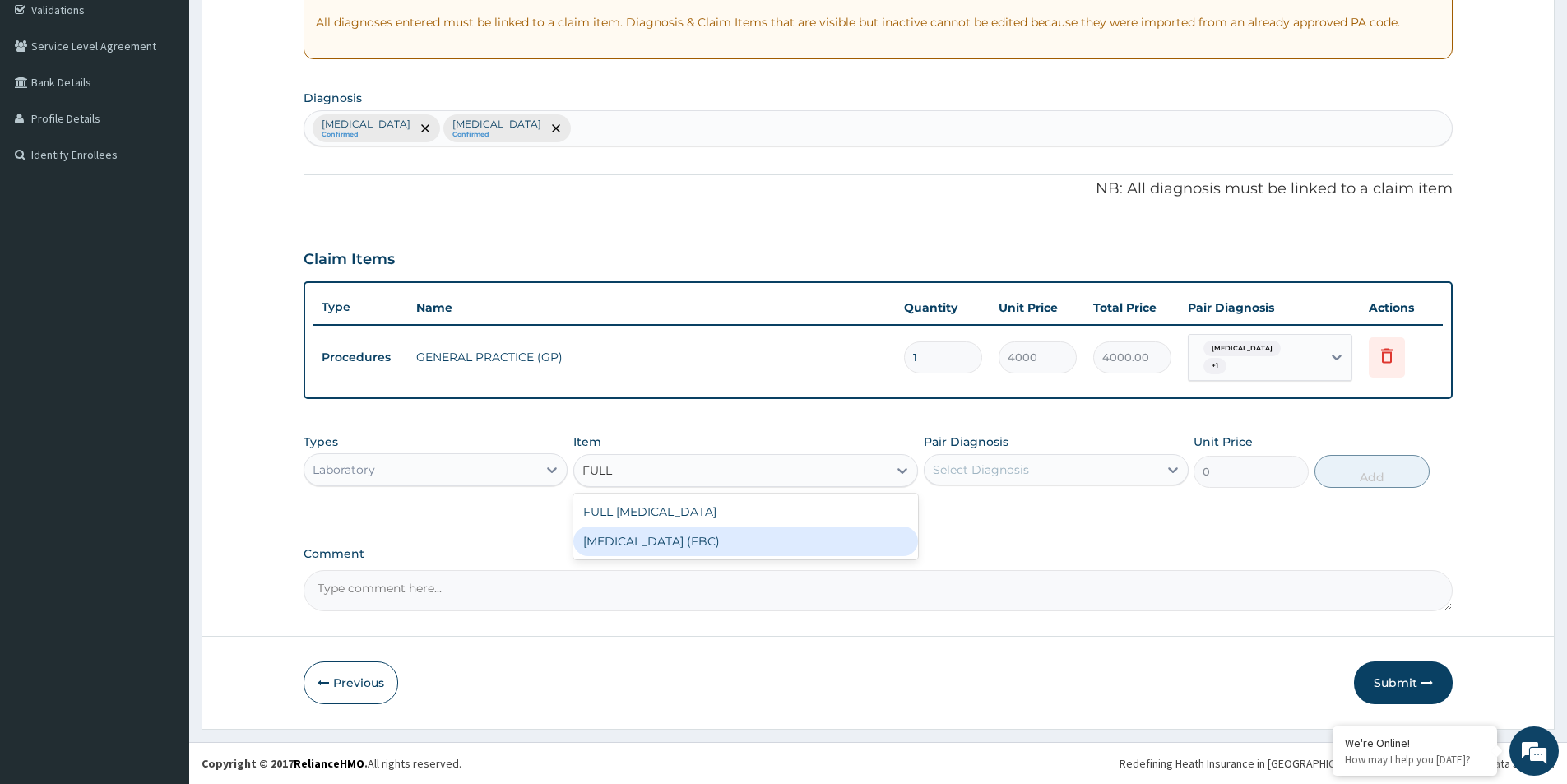
click at [704, 541] on div "[MEDICAL_DATA] (FBC)" at bounding box center [745, 540] width 345 height 30
type input "2400"
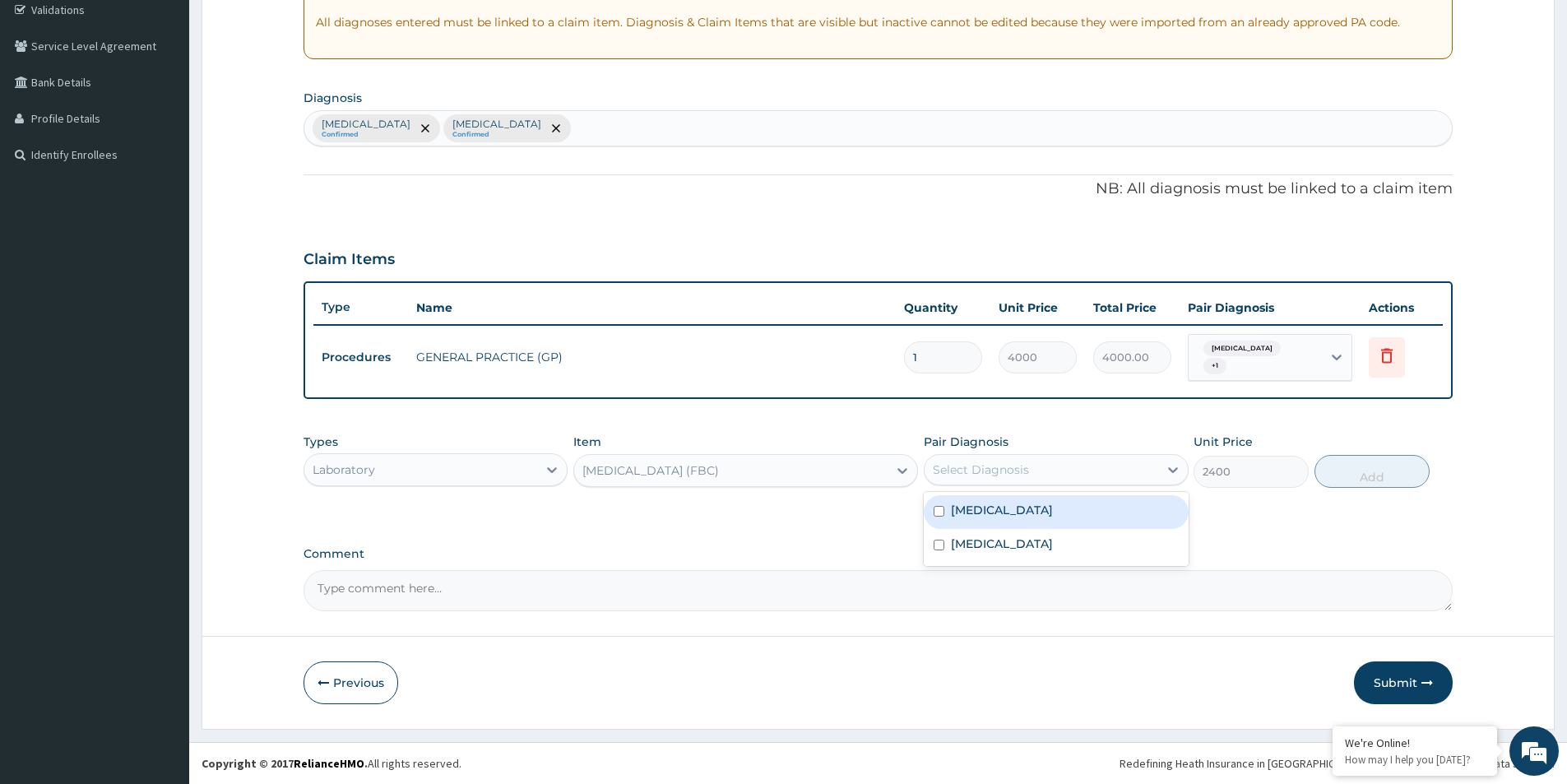
click at [984, 472] on div "Select Diagnosis" at bounding box center [981, 469] width 97 height 16
click at [939, 507] on input "checkbox" at bounding box center [938, 511] width 11 height 11
checkbox input "true"
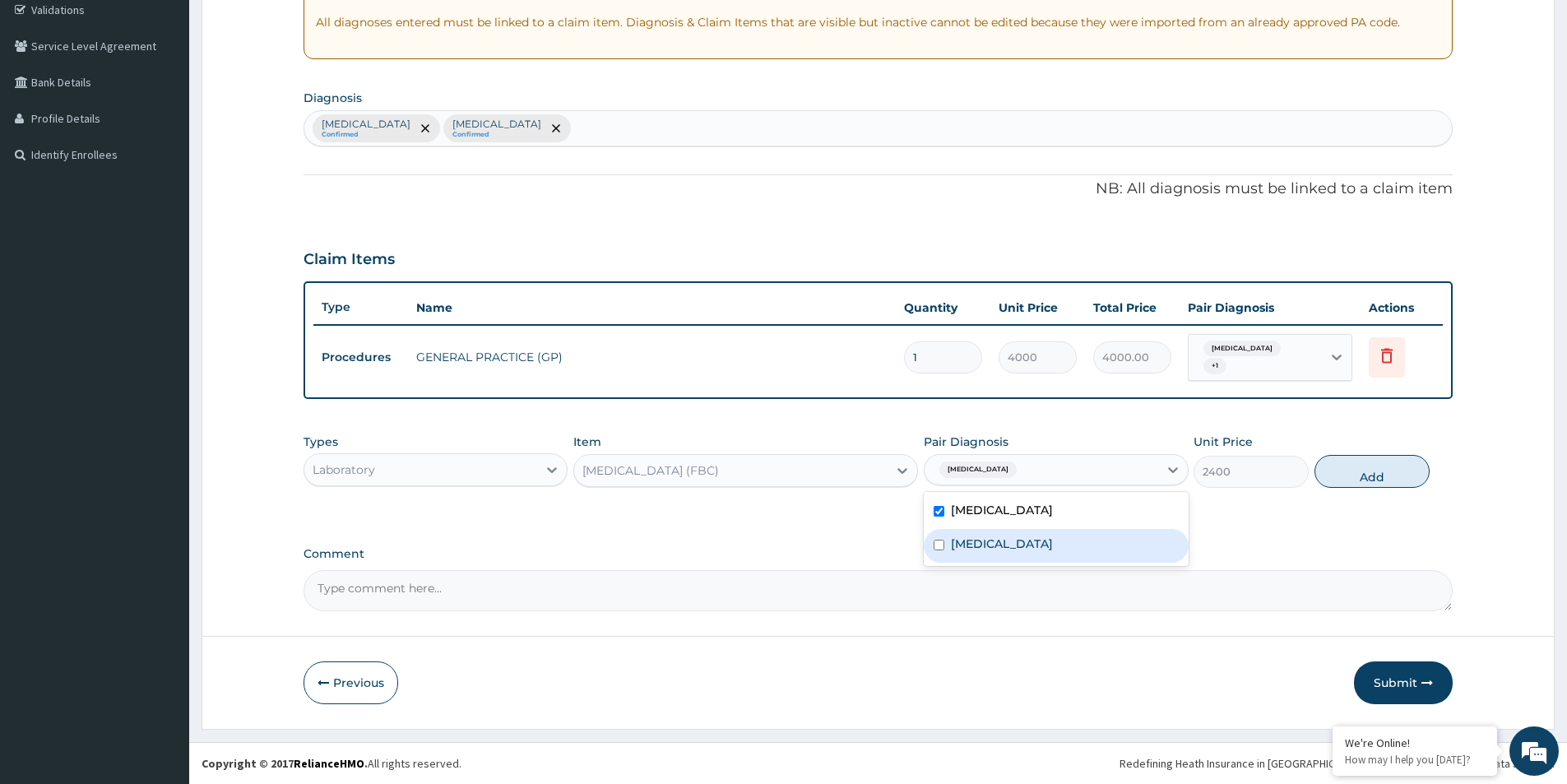
click at [938, 543] on input "checkbox" at bounding box center [938, 544] width 11 height 11
checkbox input "true"
click at [1350, 472] on button "Add" at bounding box center [1372, 471] width 116 height 32
type input "0"
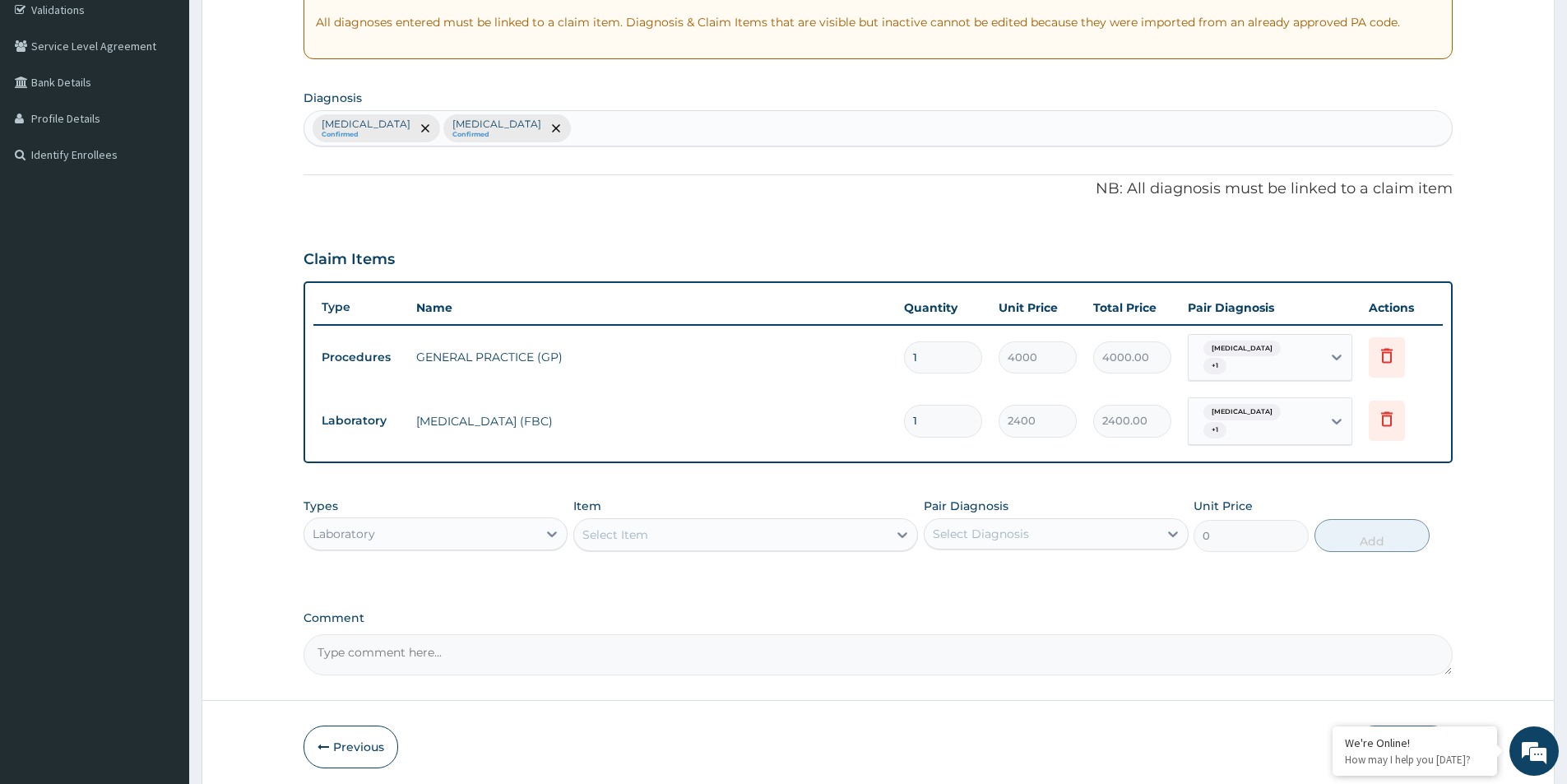
click at [640, 539] on div "Select Item" at bounding box center [615, 534] width 66 height 16
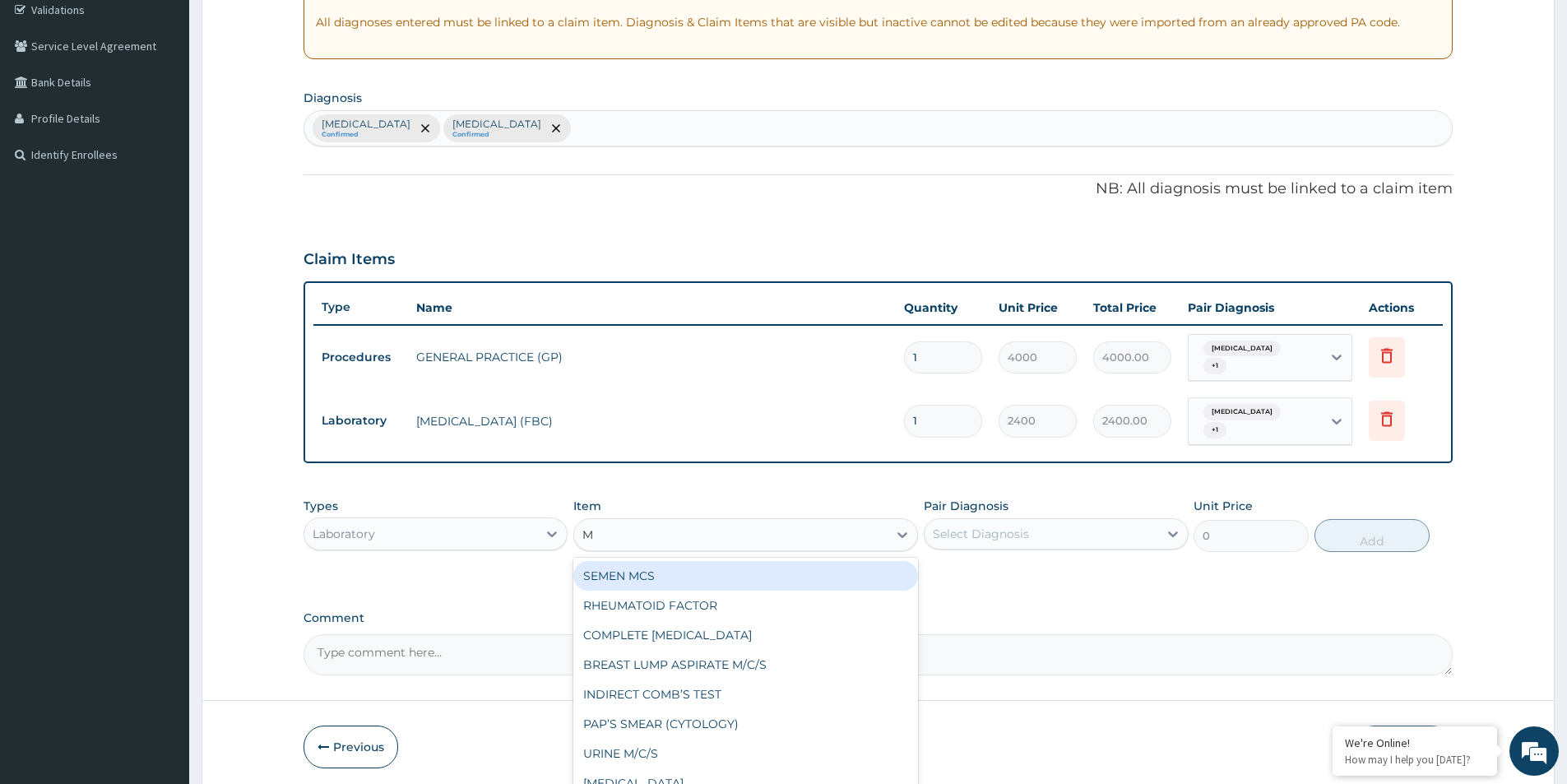
type input "MP"
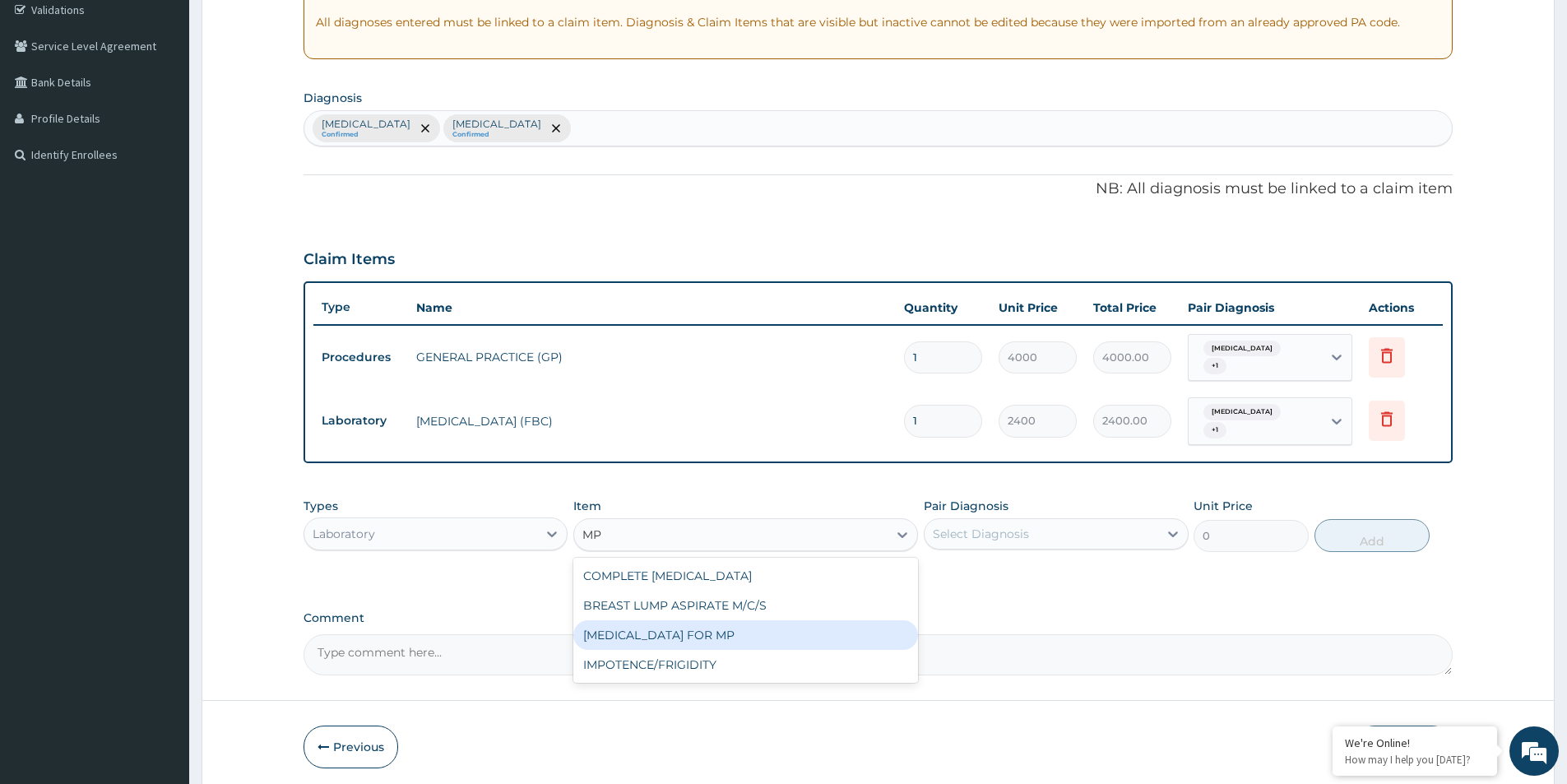
click at [665, 636] on div "[MEDICAL_DATA] FOR MP" at bounding box center [745, 634] width 345 height 30
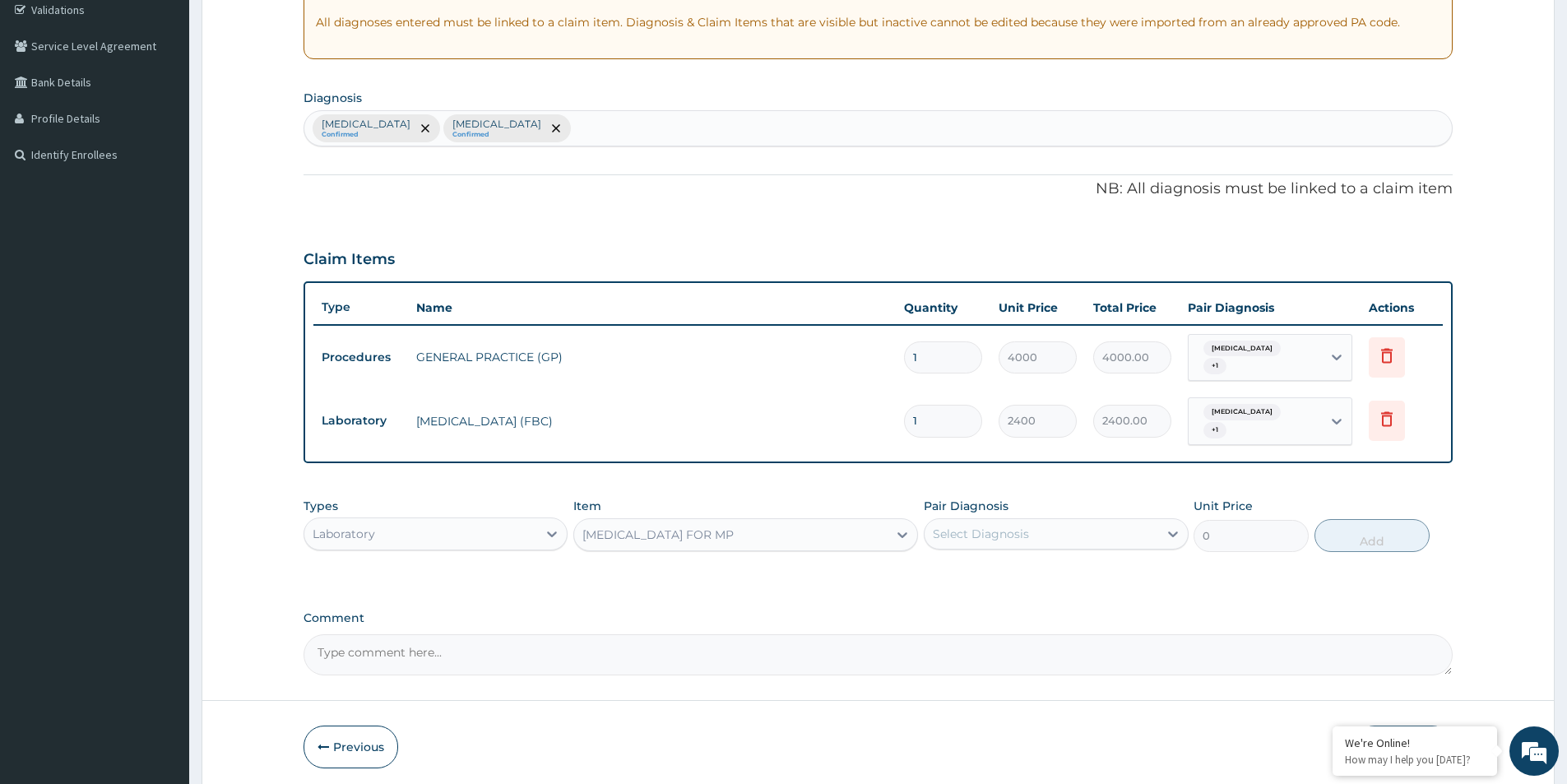
type input "1200"
click at [981, 538] on div "Select Diagnosis" at bounding box center [981, 533] width 97 height 16
click at [939, 604] on input "checkbox" at bounding box center [938, 607] width 11 height 11
checkbox input "true"
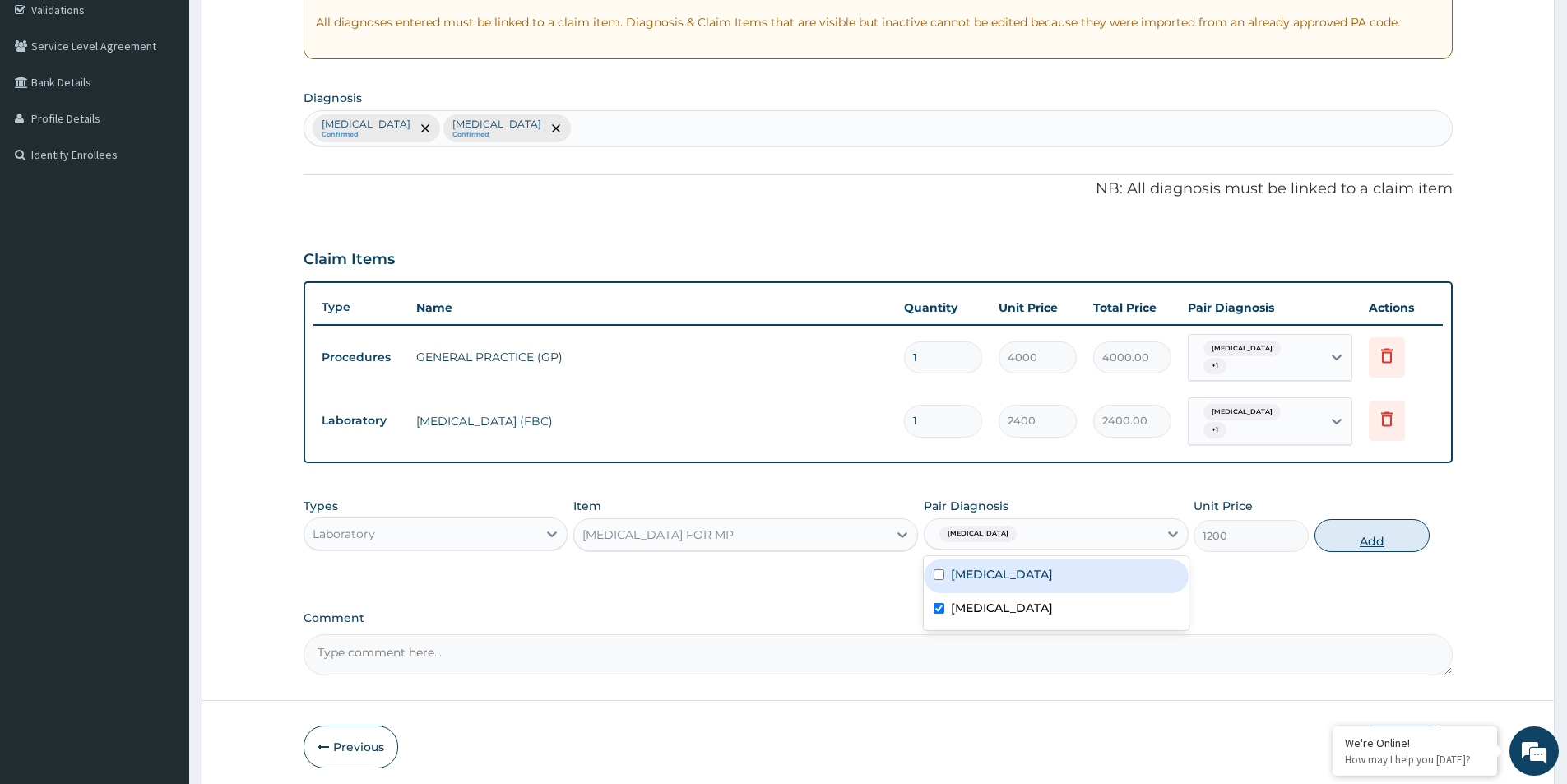
click at [1338, 534] on button "Add" at bounding box center [1372, 535] width 116 height 32
type input "0"
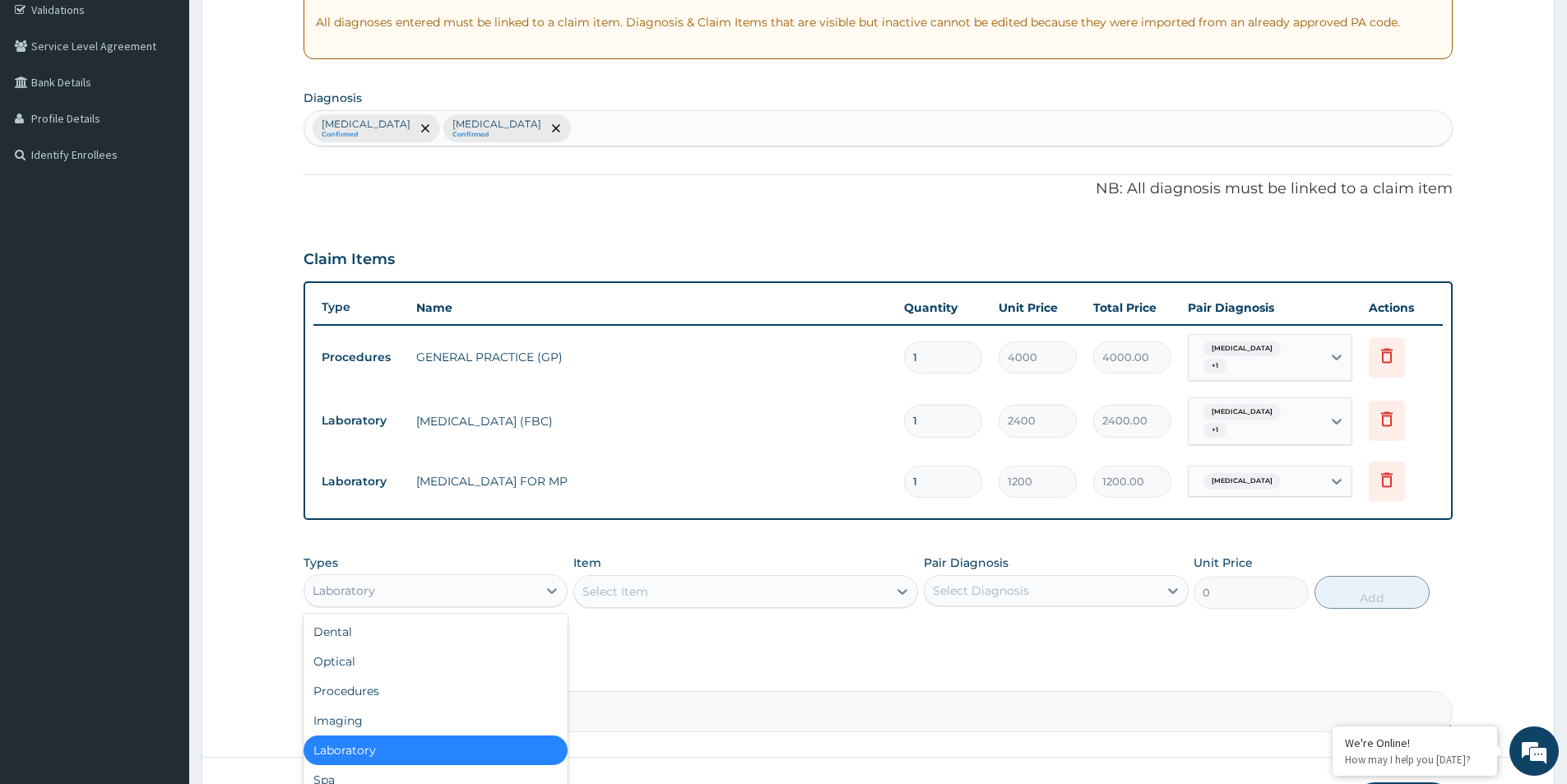
click at [477, 599] on div "Laboratory" at bounding box center [421, 591] width 233 height 27
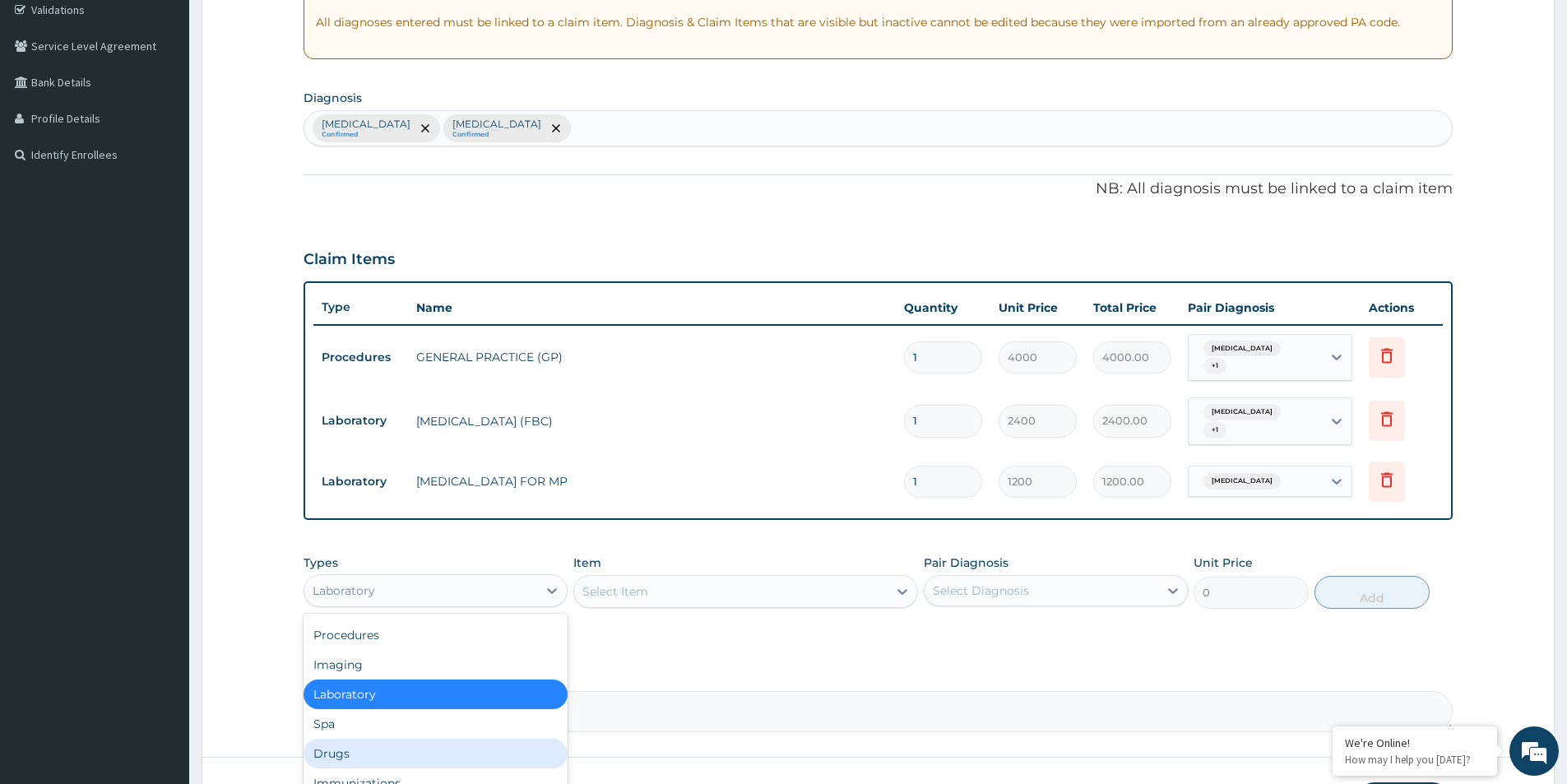
click at [370, 750] on div "Drugs" at bounding box center [436, 752] width 264 height 30
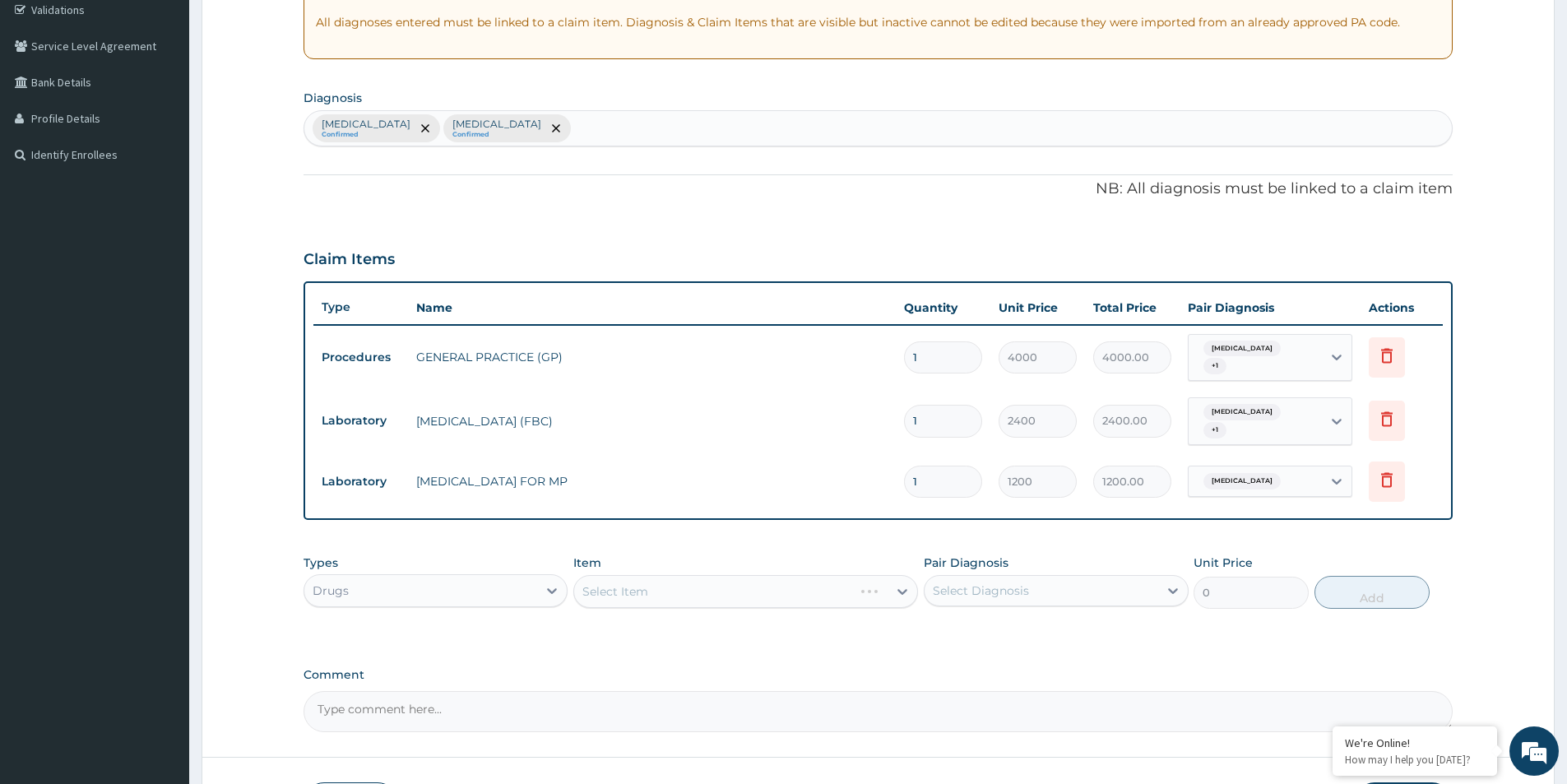
click at [612, 595] on div "Select Item" at bounding box center [745, 591] width 345 height 32
click at [778, 582] on div "Select Item" at bounding box center [731, 591] width 313 height 27
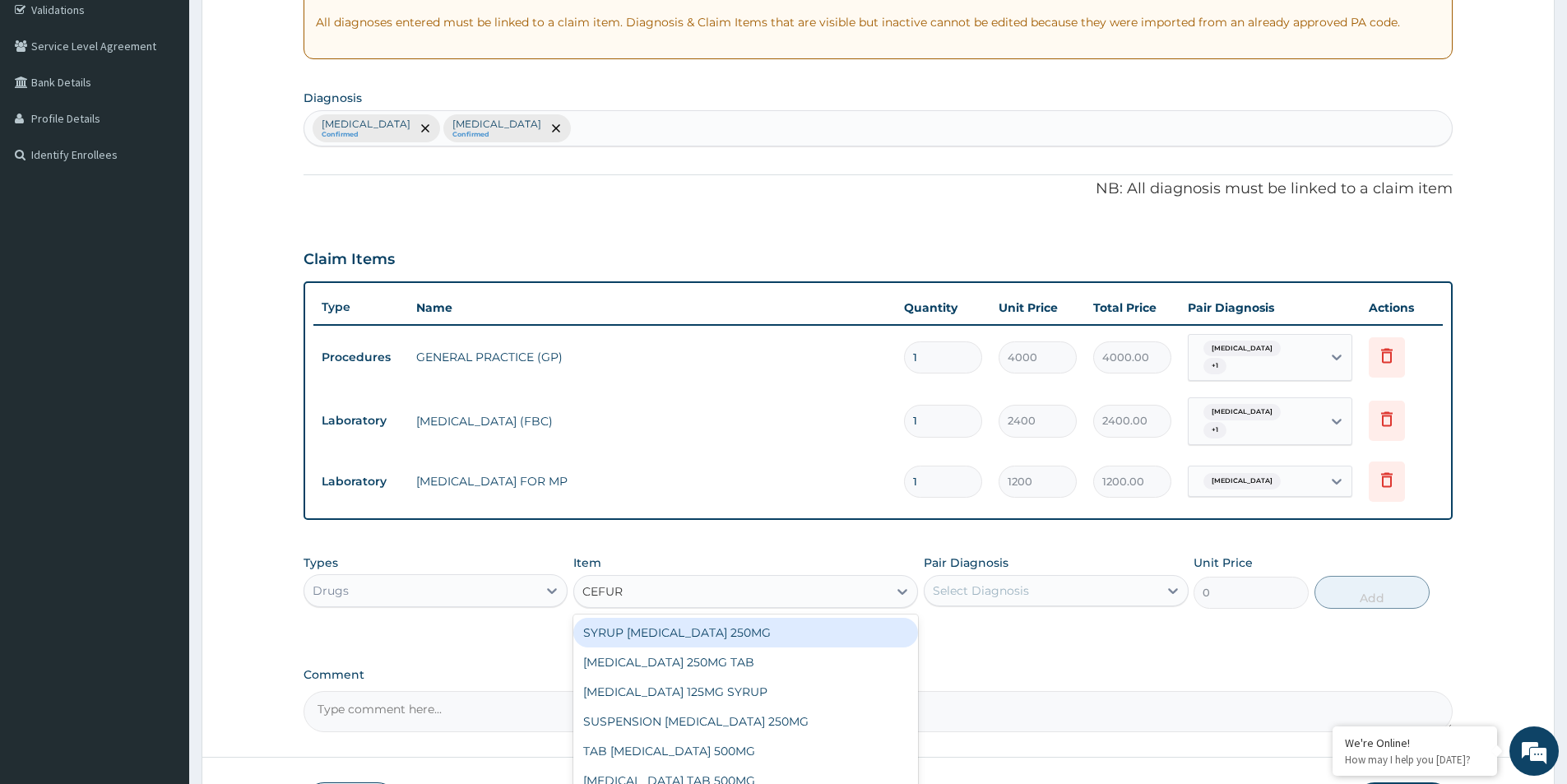
type input "CEFURO"
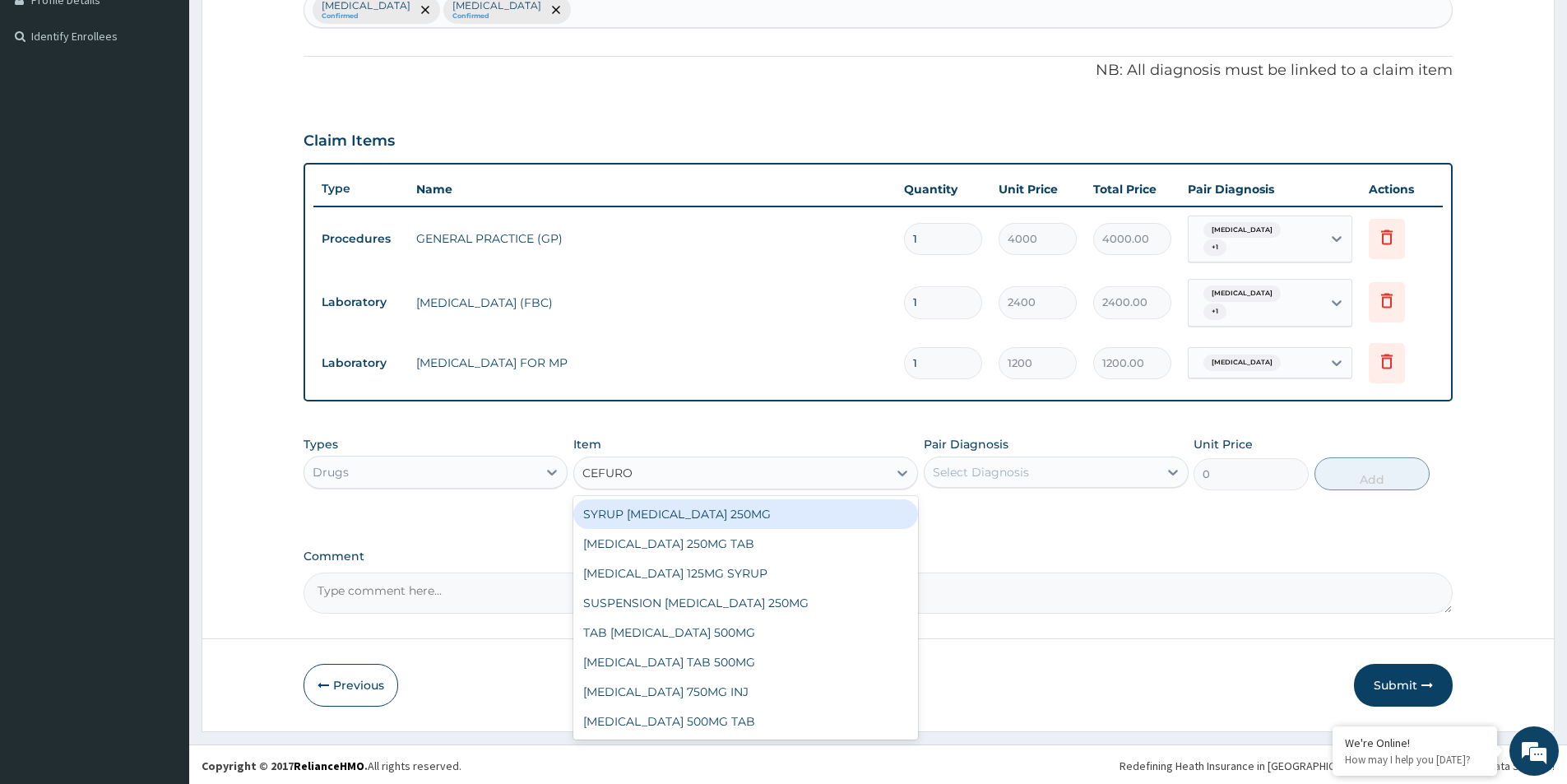
scroll to position [435, 0]
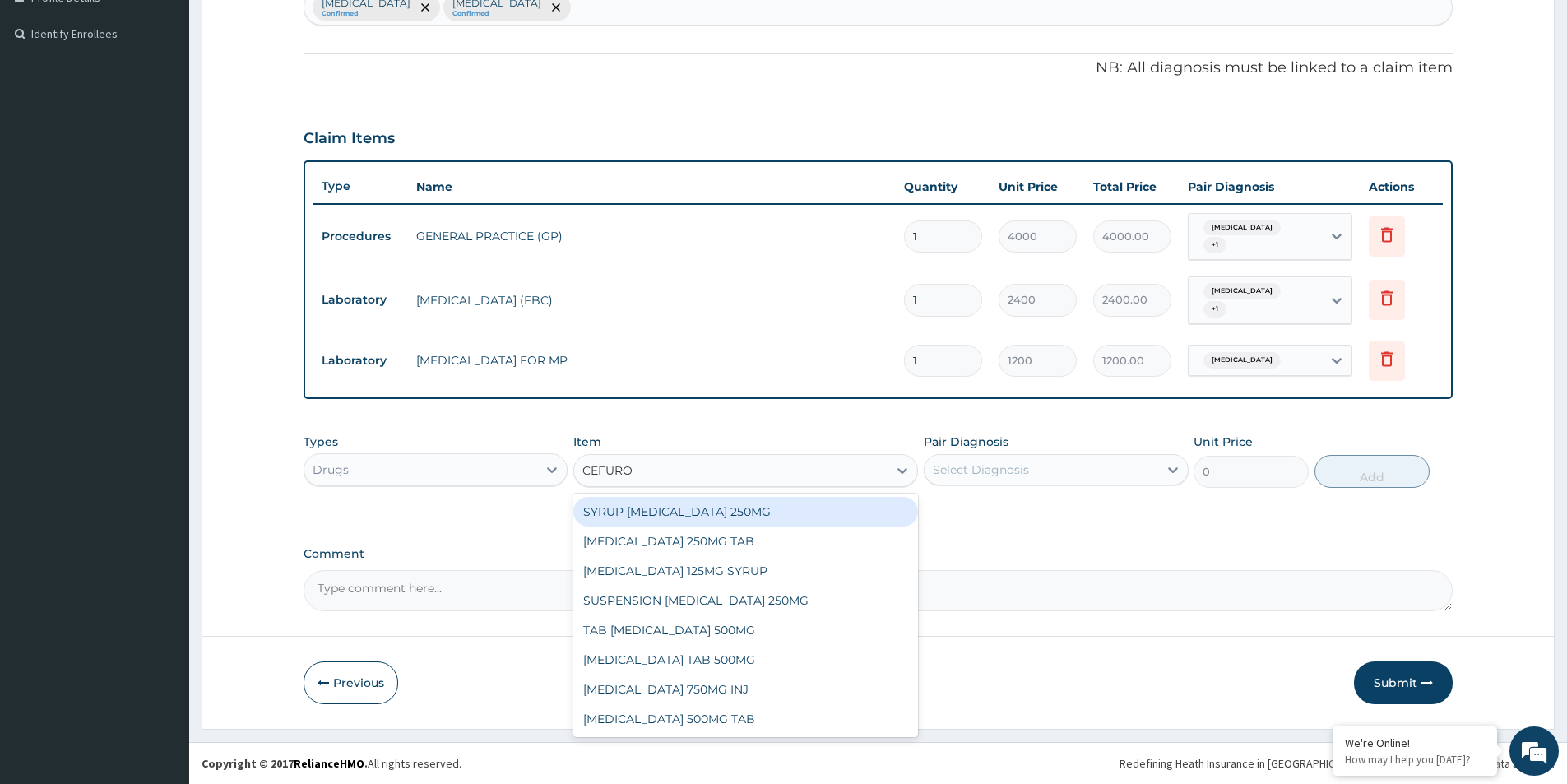
click at [711, 517] on div "SYRUP [MEDICAL_DATA] 250MG" at bounding box center [745, 511] width 345 height 30
type input "2700"
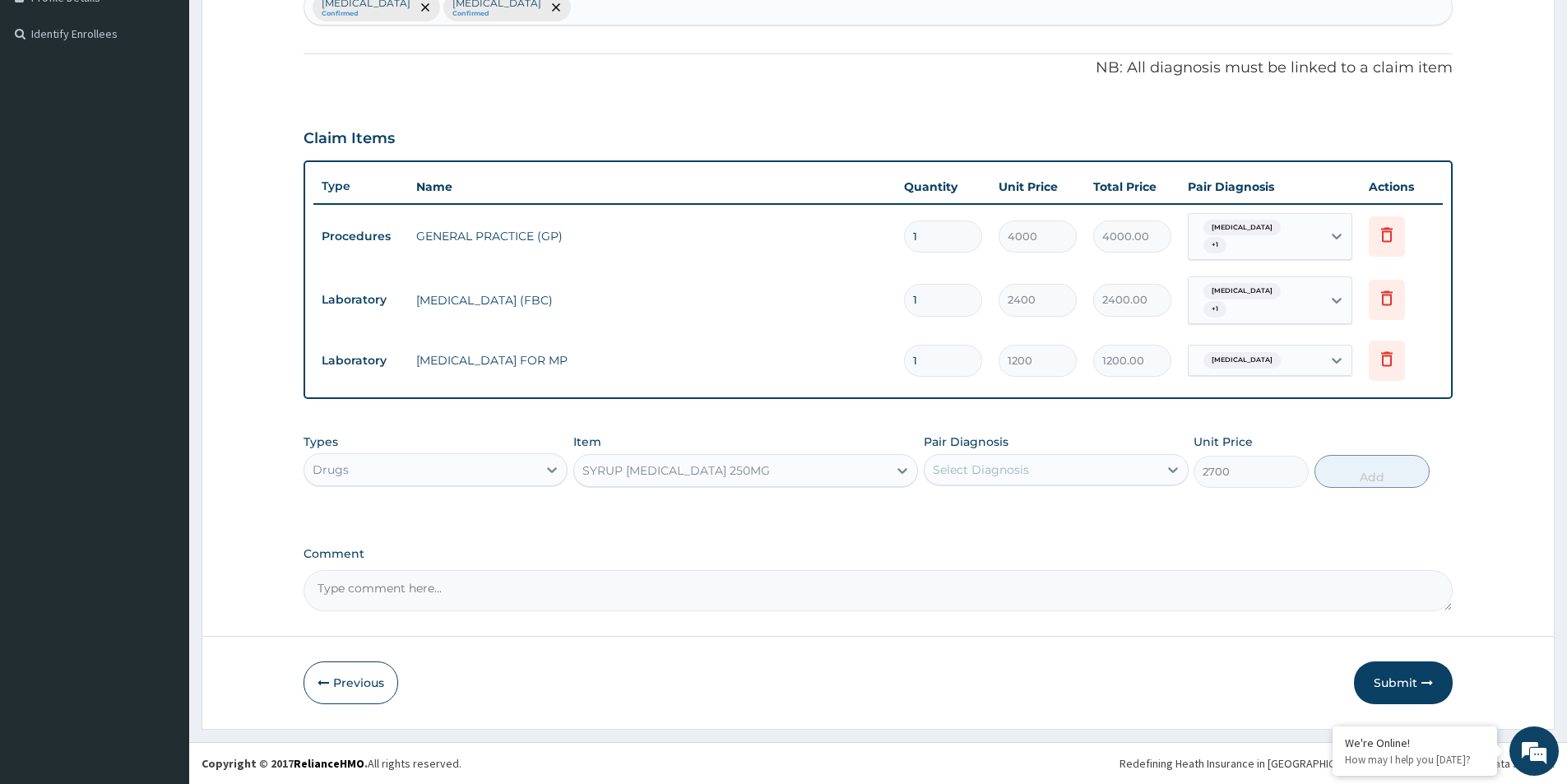
click at [789, 479] on div "SYRUP [MEDICAL_DATA] 250MG" at bounding box center [731, 471] width 313 height 27
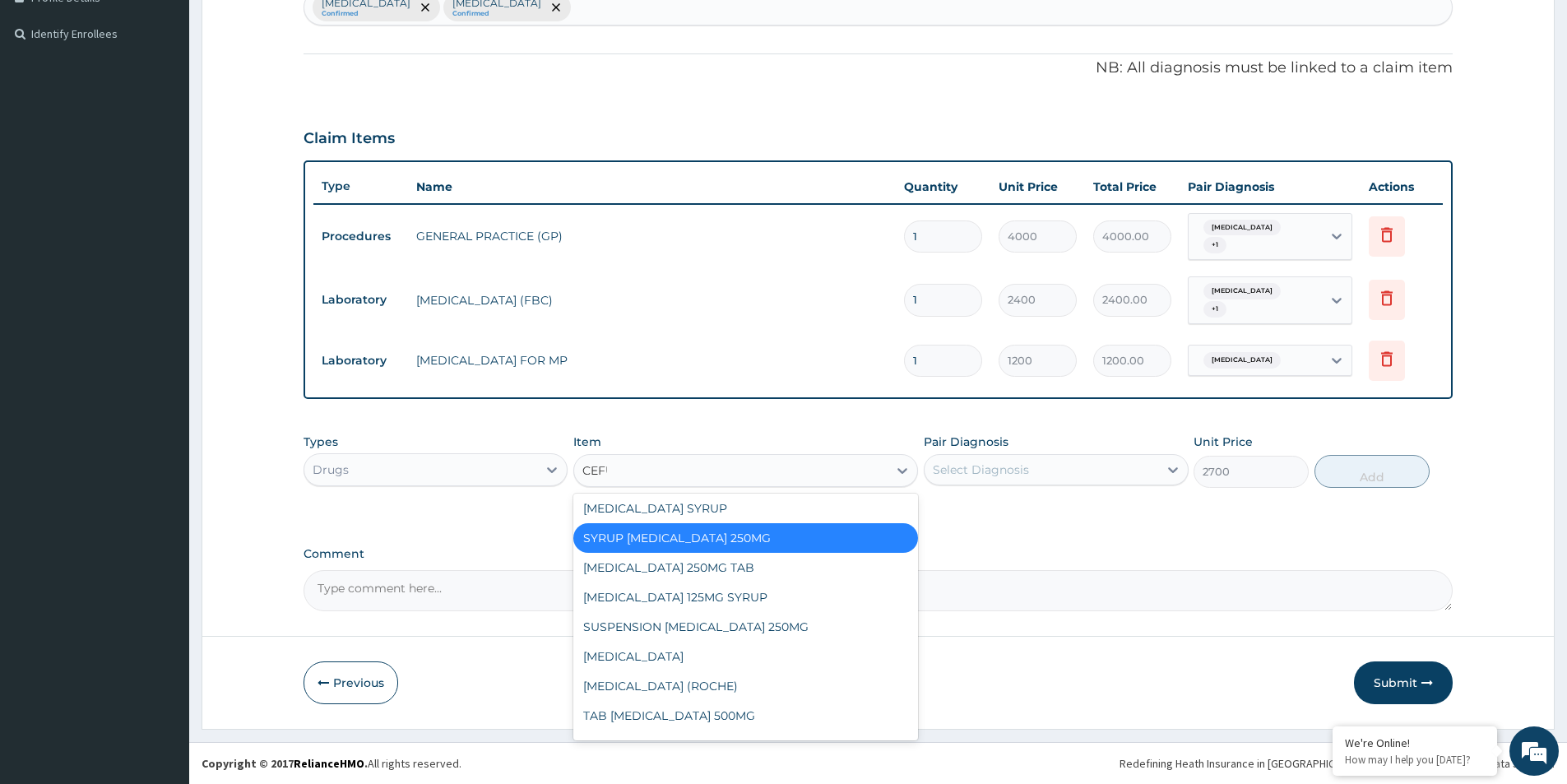
scroll to position [0, 0]
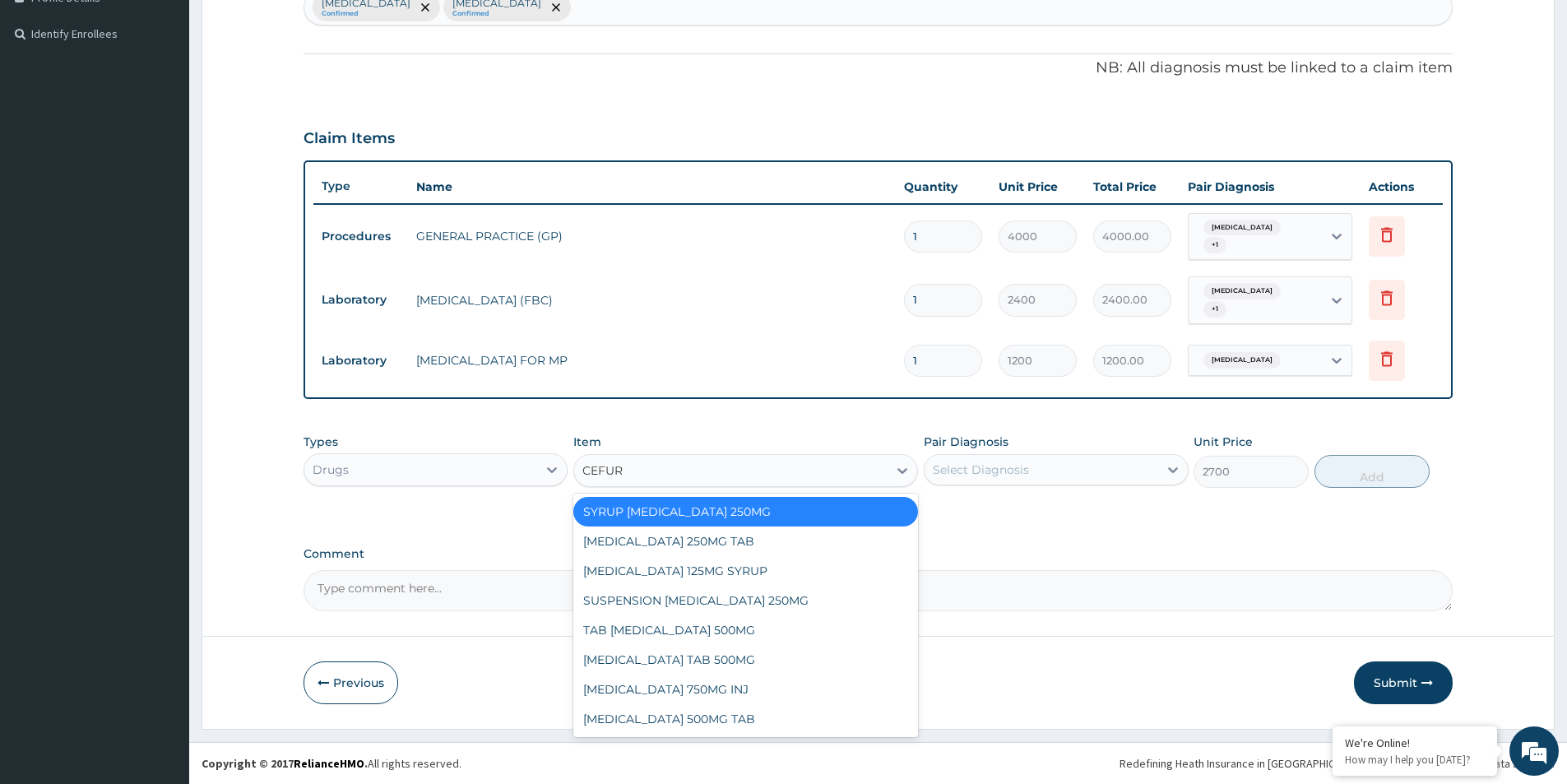
type input "CEFURO"
click at [741, 567] on div "[MEDICAL_DATA] 125MG SYRUP" at bounding box center [745, 570] width 345 height 30
type input "2000"
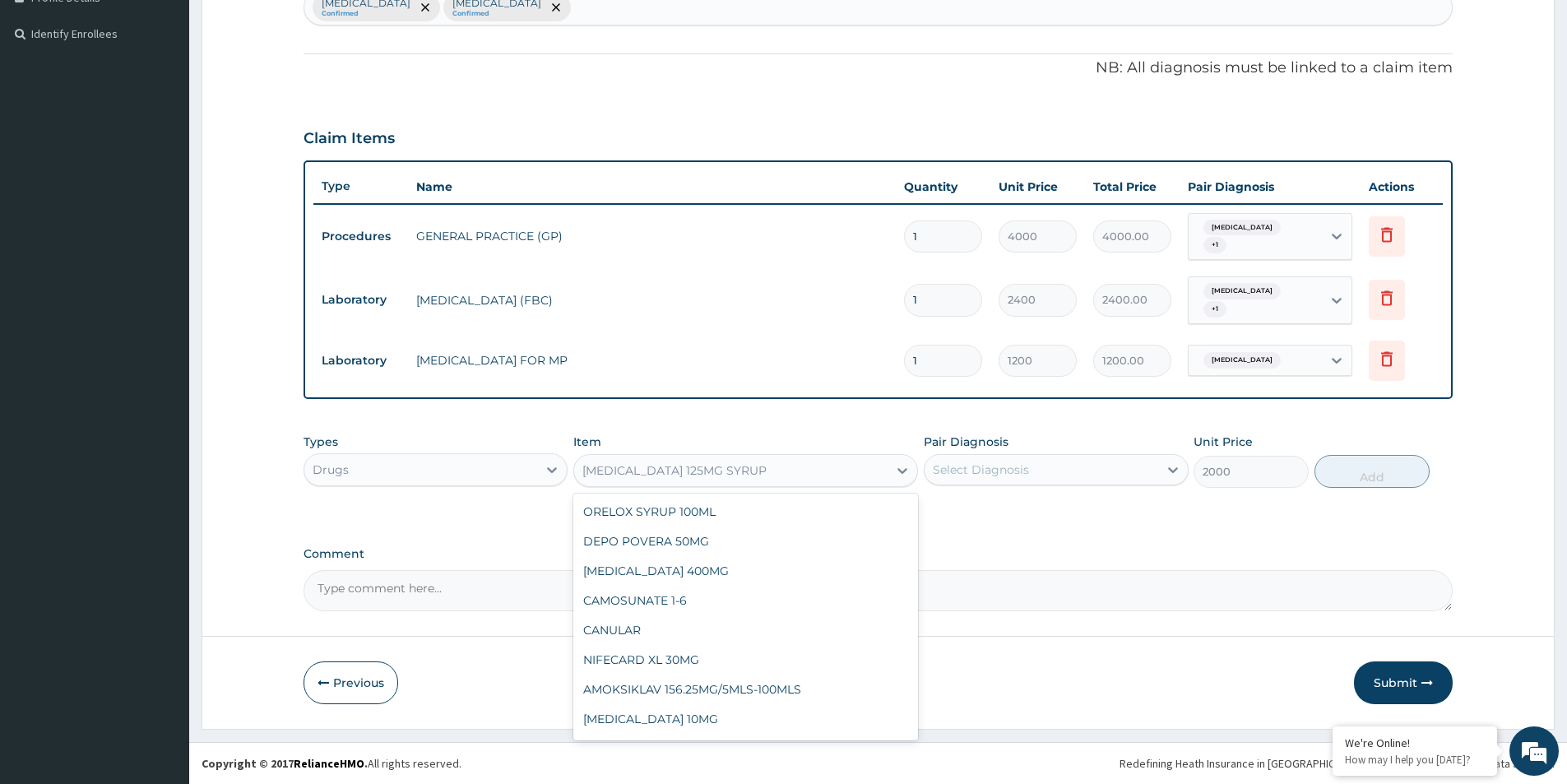
click at [778, 476] on div "[MEDICAL_DATA] 125MG SYRUP" at bounding box center [731, 471] width 313 height 27
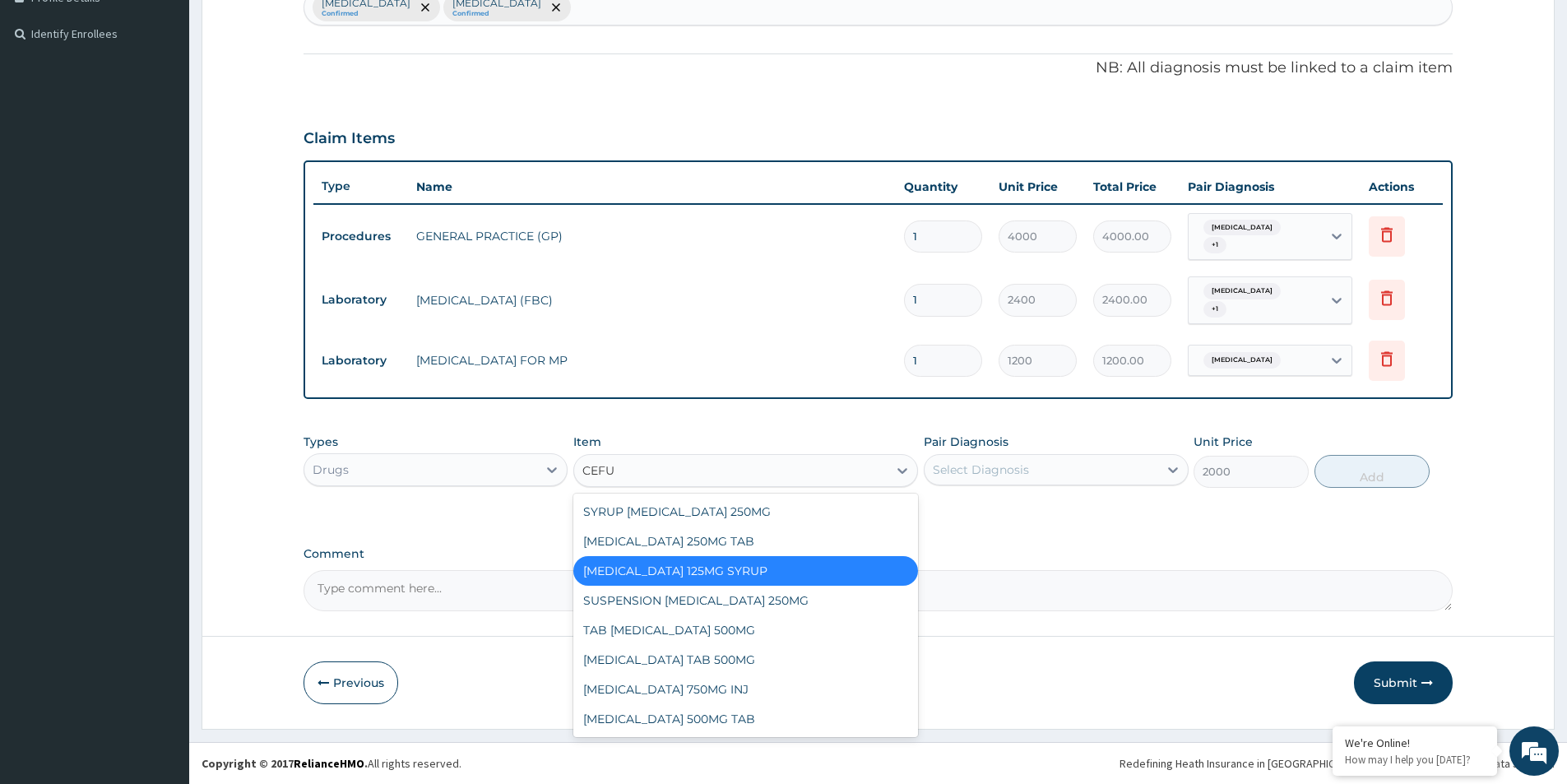
type input "CEFUR"
click at [690, 601] on div "SUSPENSION [MEDICAL_DATA] 250MG" at bounding box center [745, 600] width 345 height 30
type input "3200"
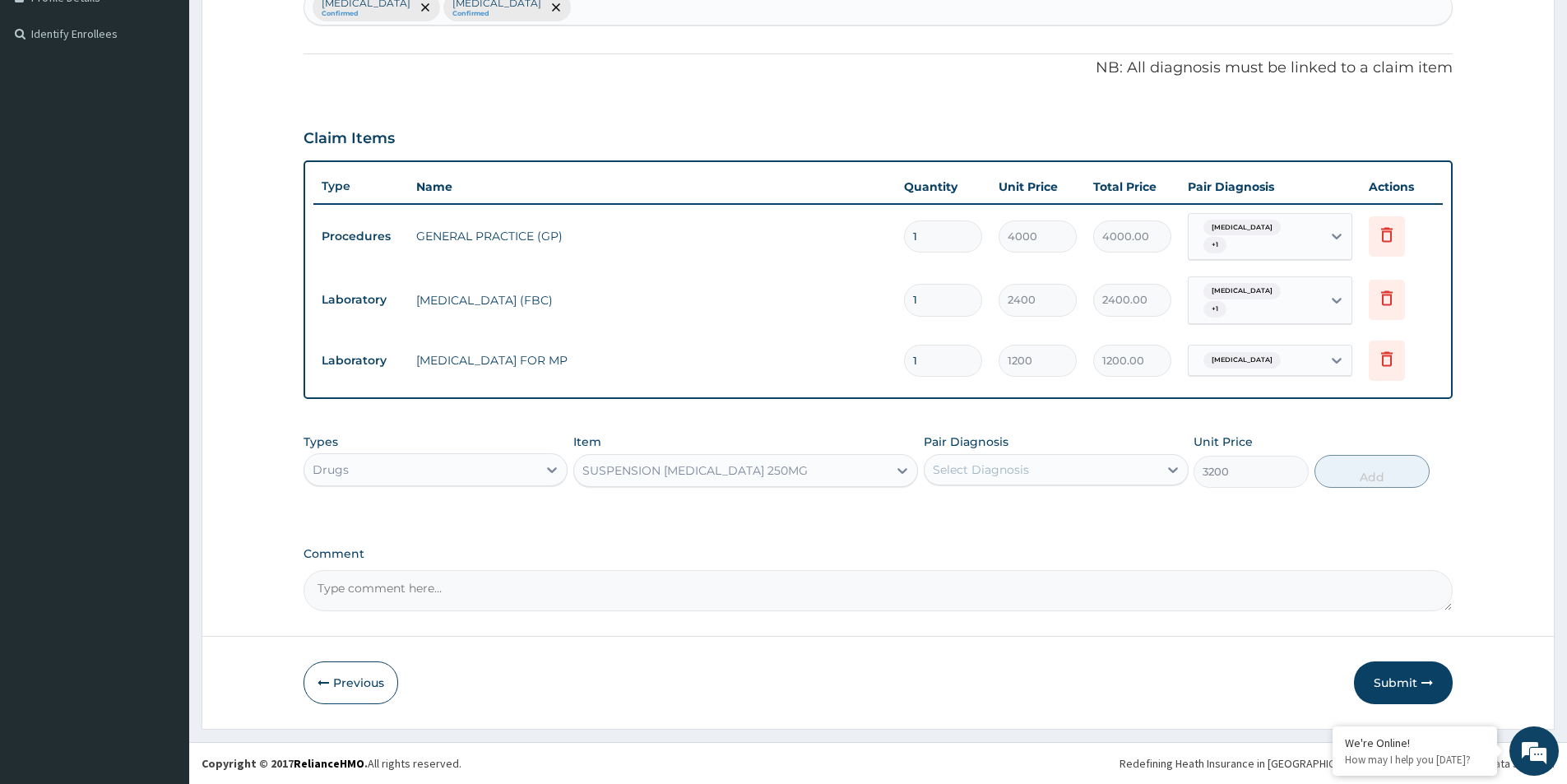
click at [1075, 461] on div "Select Diagnosis" at bounding box center [1041, 470] width 233 height 27
click at [939, 504] on div "[MEDICAL_DATA]" at bounding box center [1056, 511] width 264 height 33
checkbox input "true"
click at [1354, 469] on button "Add" at bounding box center [1372, 471] width 116 height 32
type input "0"
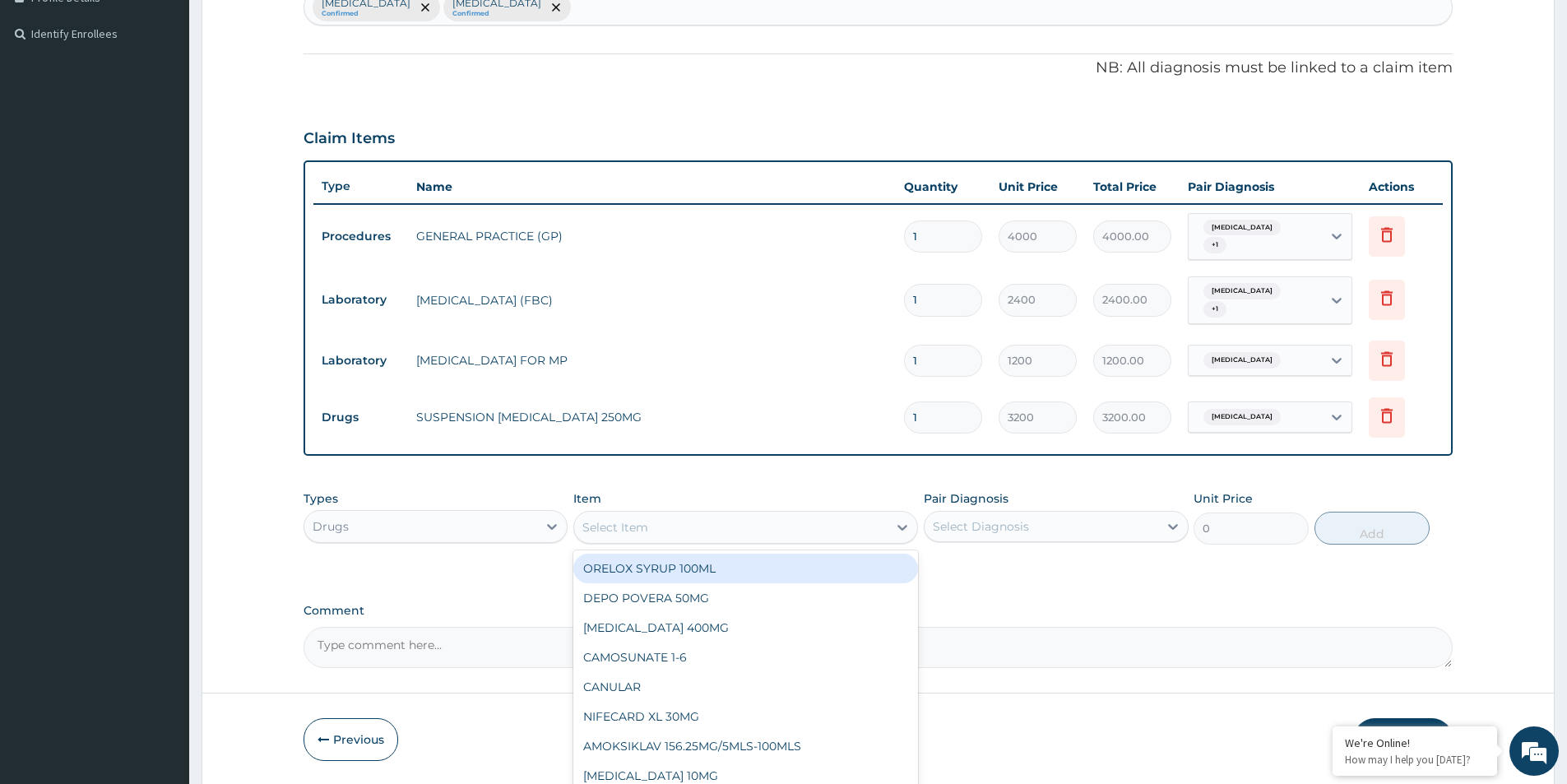
click at [713, 529] on div "Select Item" at bounding box center [731, 527] width 313 height 27
type input "[MEDICAL_DATA]"
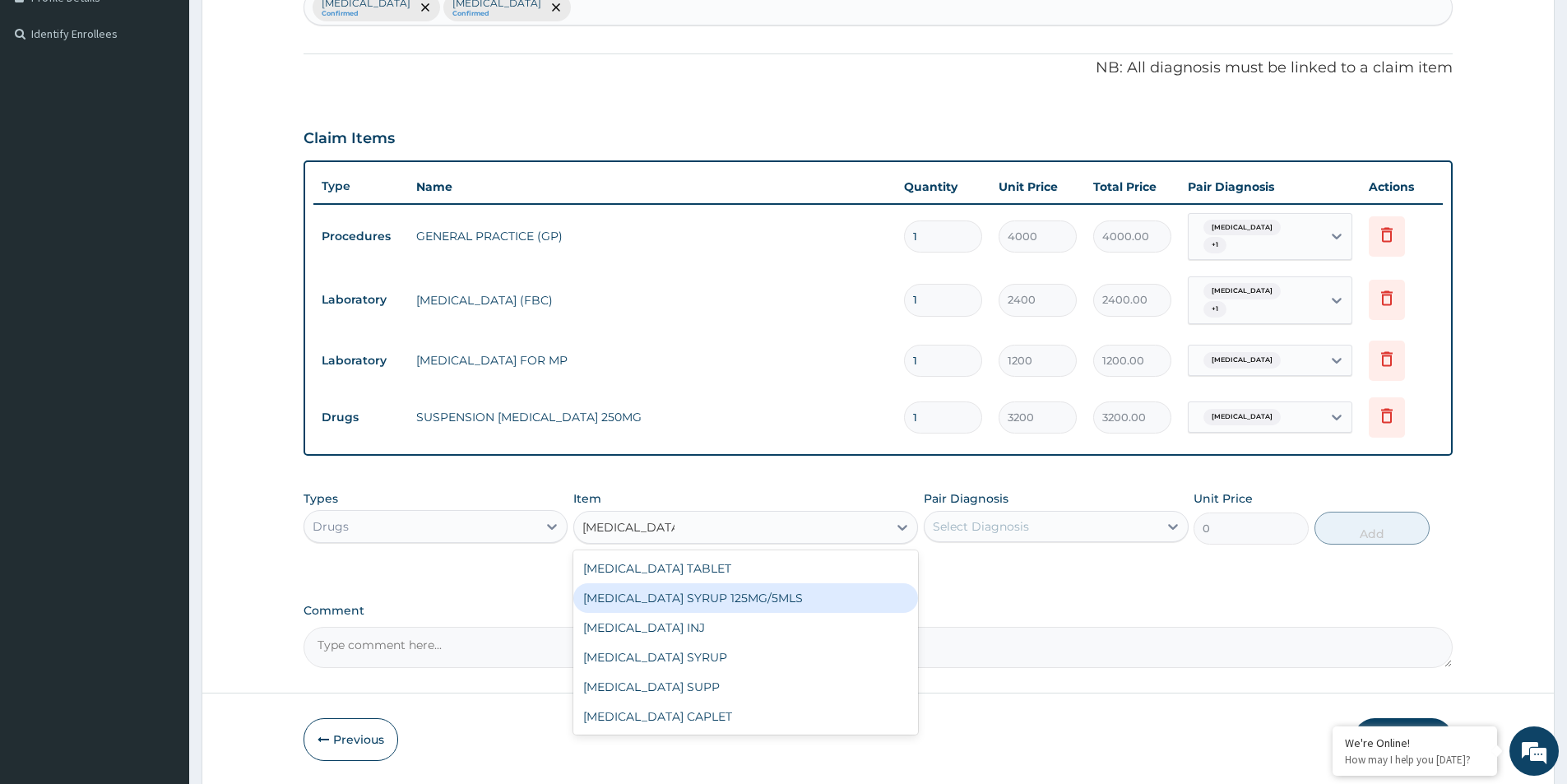
click at [753, 603] on div "[MEDICAL_DATA] SYRUP 125MG/5MLS" at bounding box center [745, 598] width 345 height 30
type input "400"
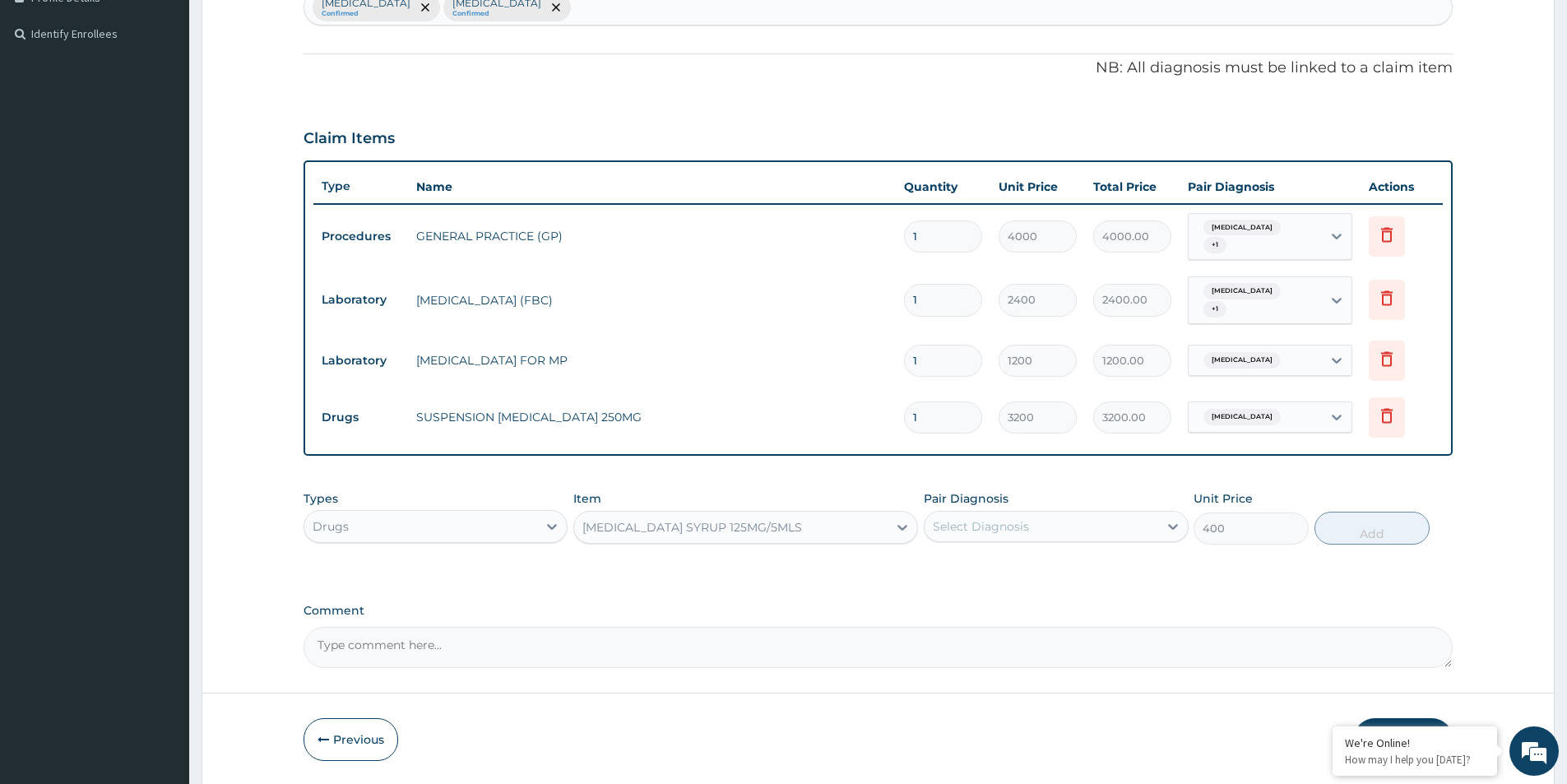
click at [818, 524] on div "[MEDICAL_DATA] SYRUP 125MG/5MLS" at bounding box center [731, 527] width 313 height 27
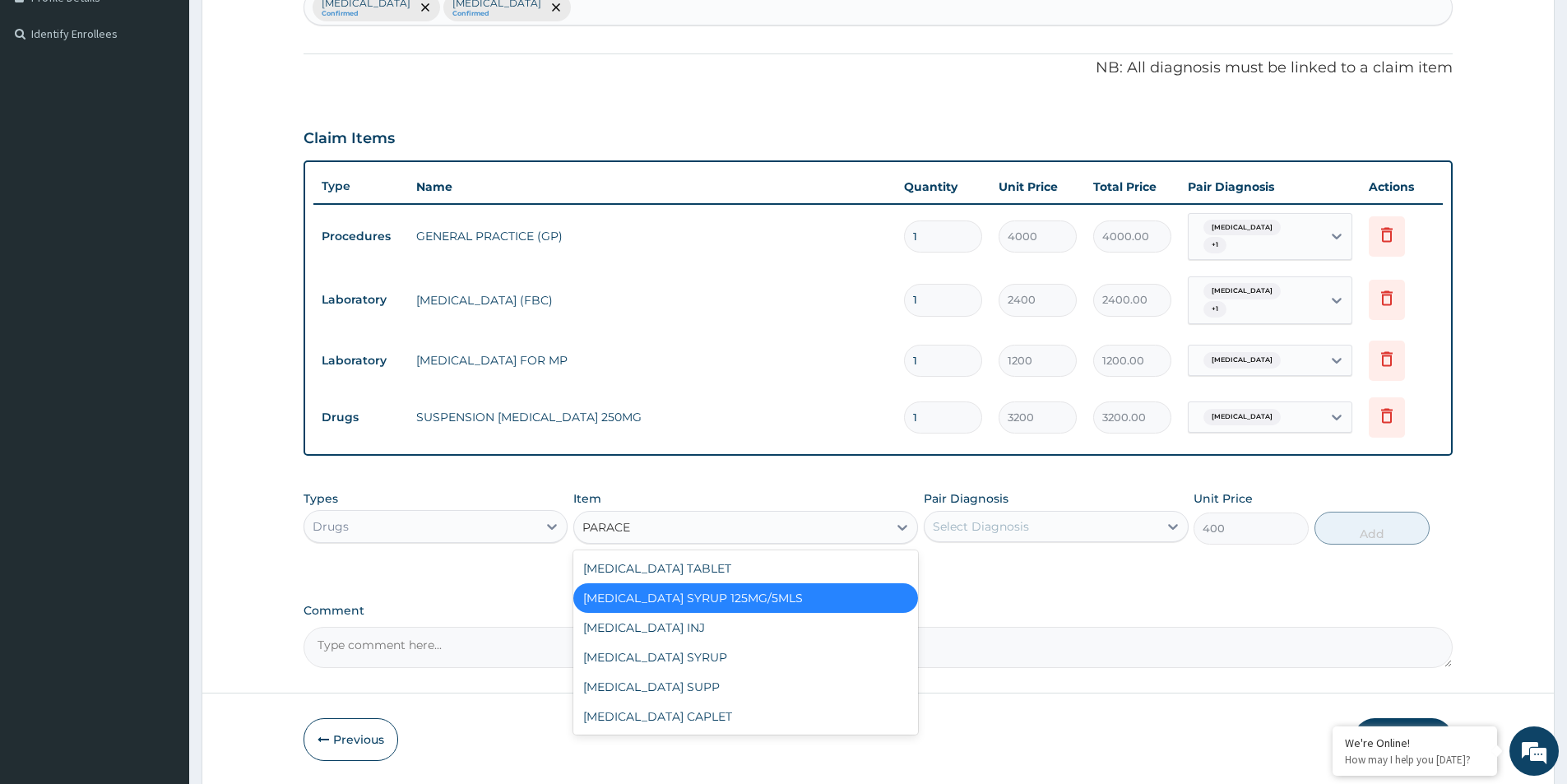
type input "PARACET"
click at [705, 661] on div "[MEDICAL_DATA] SYRUP" at bounding box center [745, 657] width 345 height 30
type input "600"
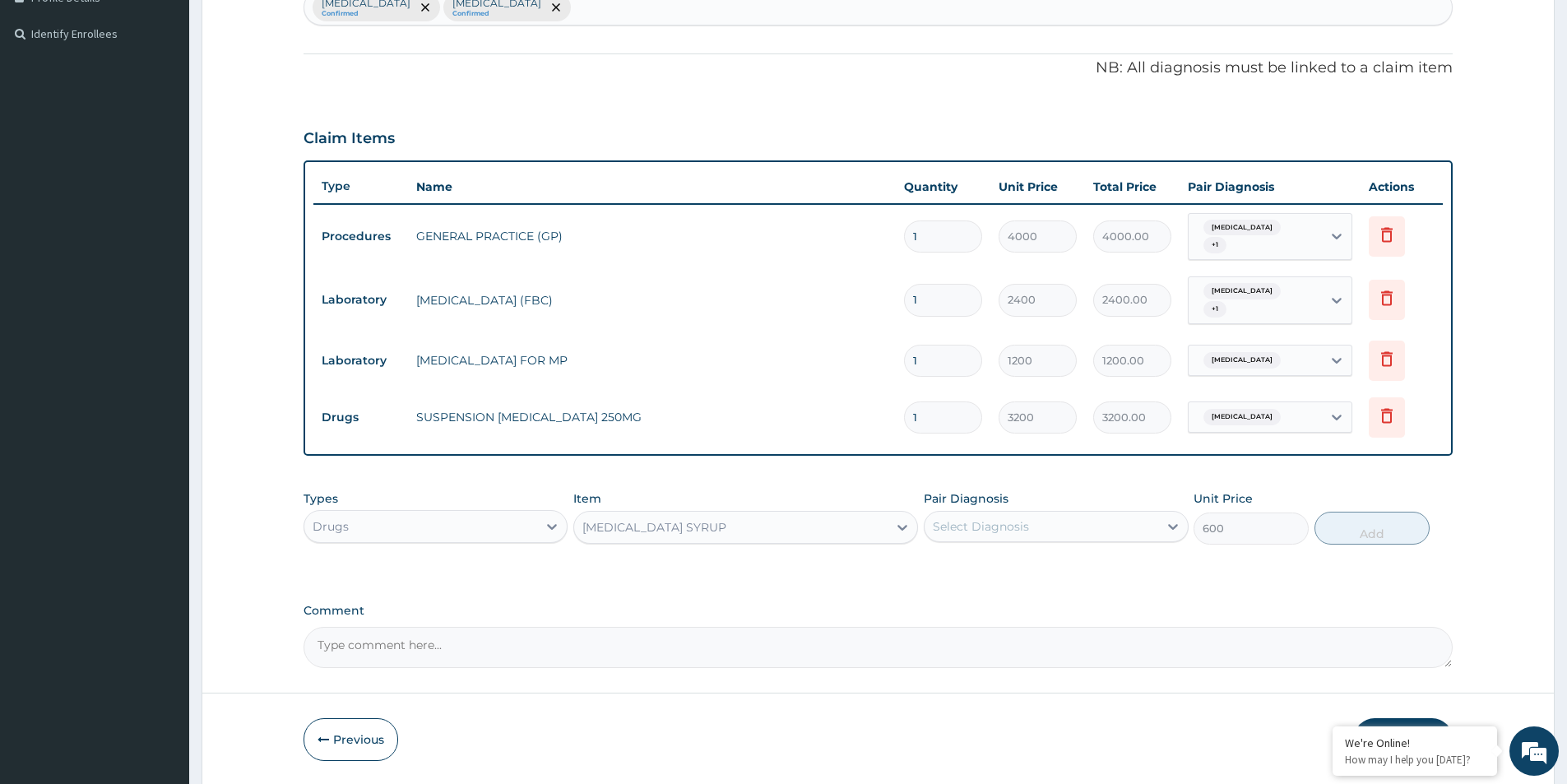
click at [963, 530] on div "Select Diagnosis" at bounding box center [981, 526] width 97 height 16
click at [937, 562] on input "checkbox" at bounding box center [938, 566] width 11 height 11
checkbox input "true"
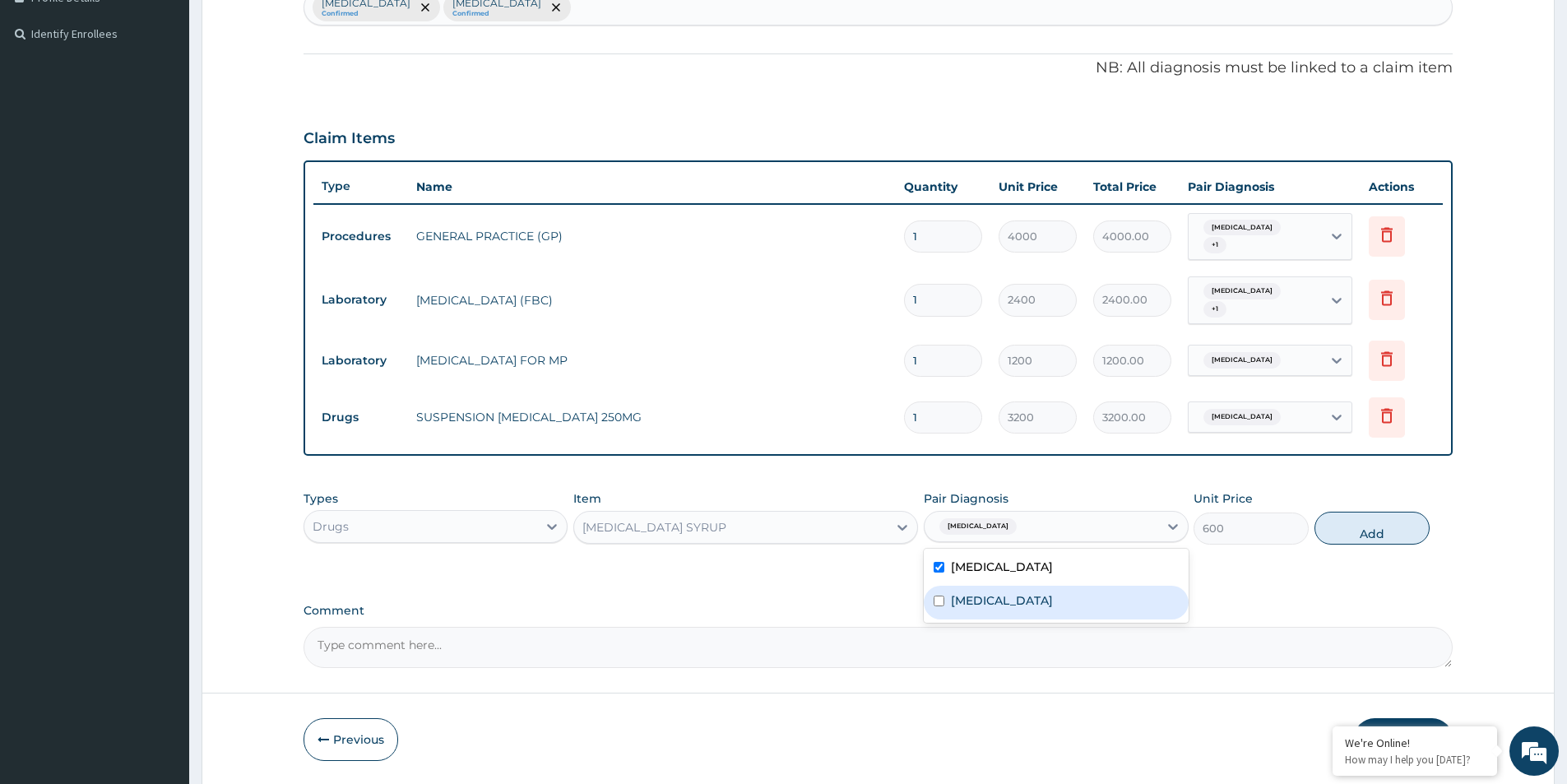
click at [939, 606] on input "checkbox" at bounding box center [938, 600] width 11 height 11
checkbox input "true"
click at [1351, 527] on button "Add" at bounding box center [1372, 528] width 116 height 32
type input "0"
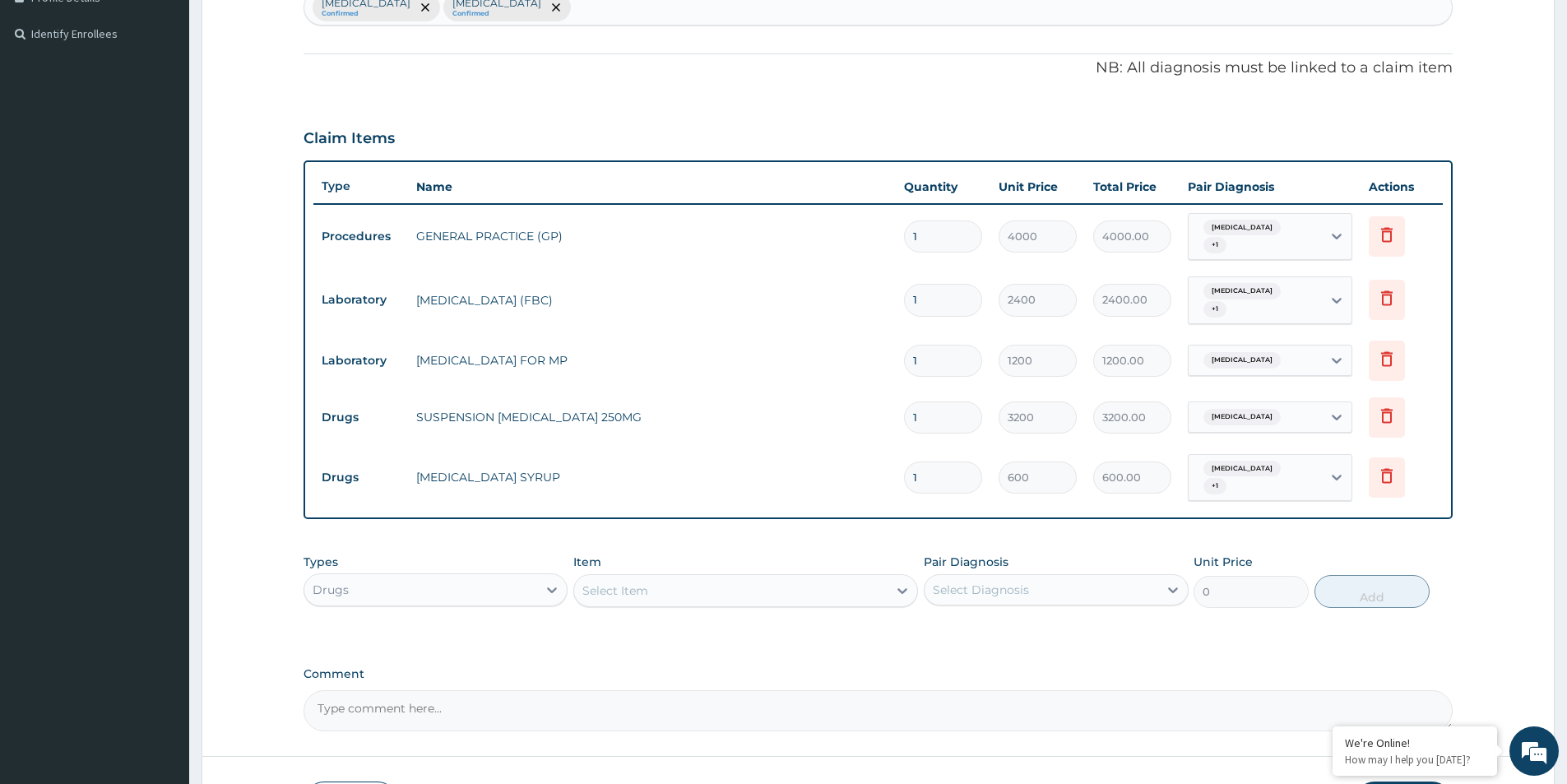
click at [700, 583] on div "Select Item" at bounding box center [731, 591] width 313 height 27
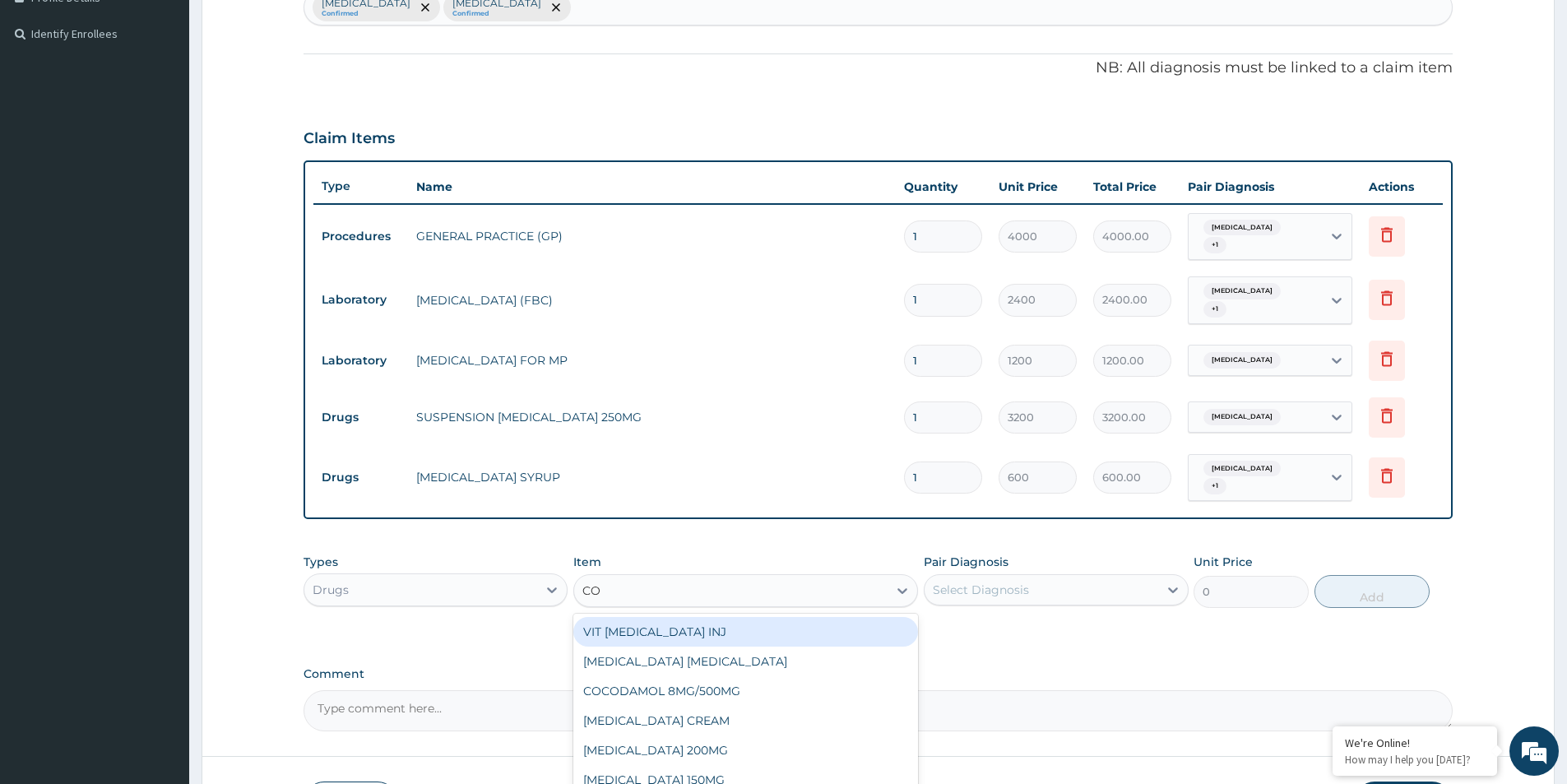
type input "COA"
click at [749, 629] on div "[MEDICAL_DATA] /ACT 20MG/120MG PACK" at bounding box center [745, 631] width 345 height 30
type input "1000"
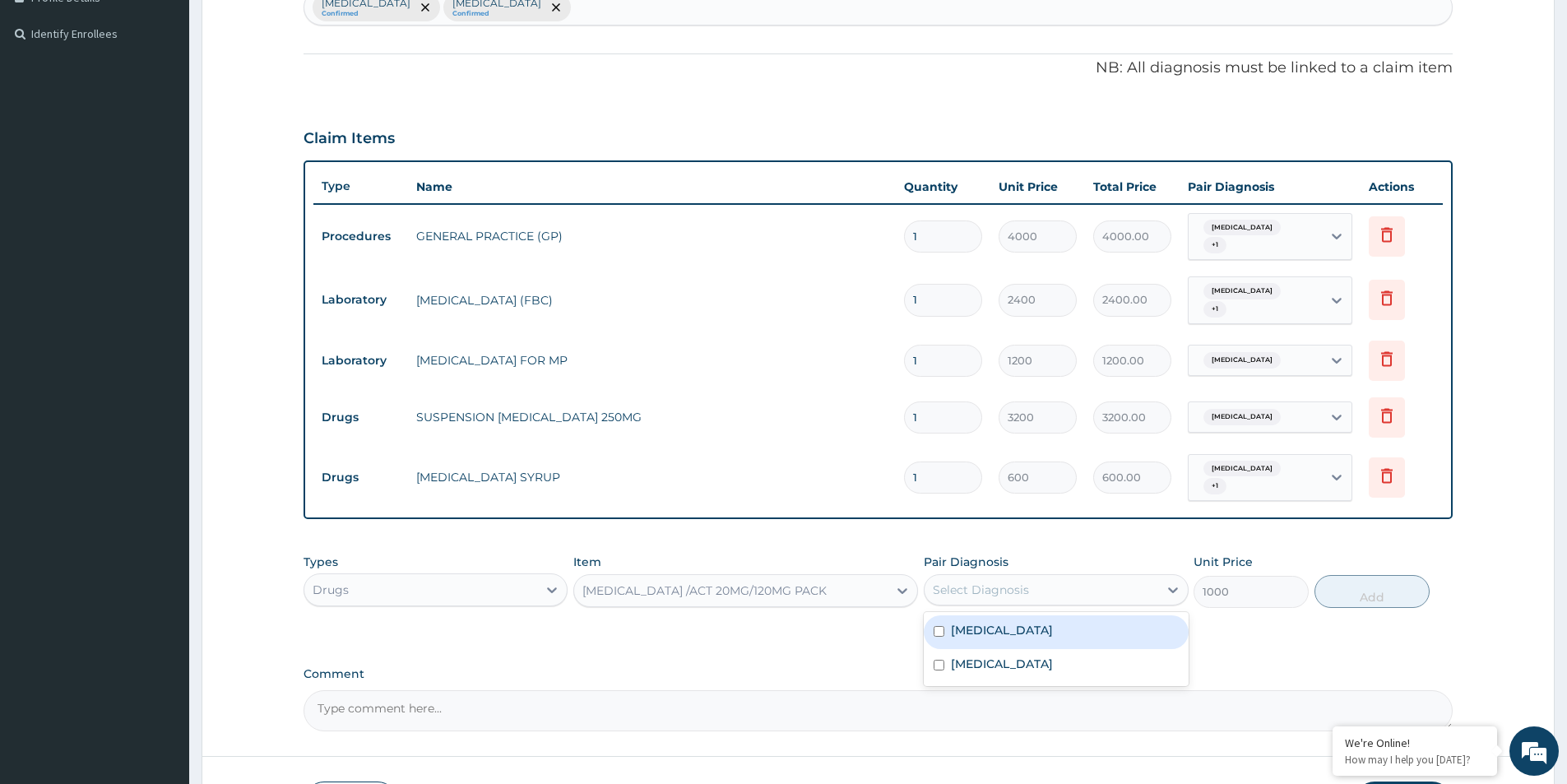
click at [1093, 592] on div "Select Diagnosis" at bounding box center [1041, 590] width 233 height 27
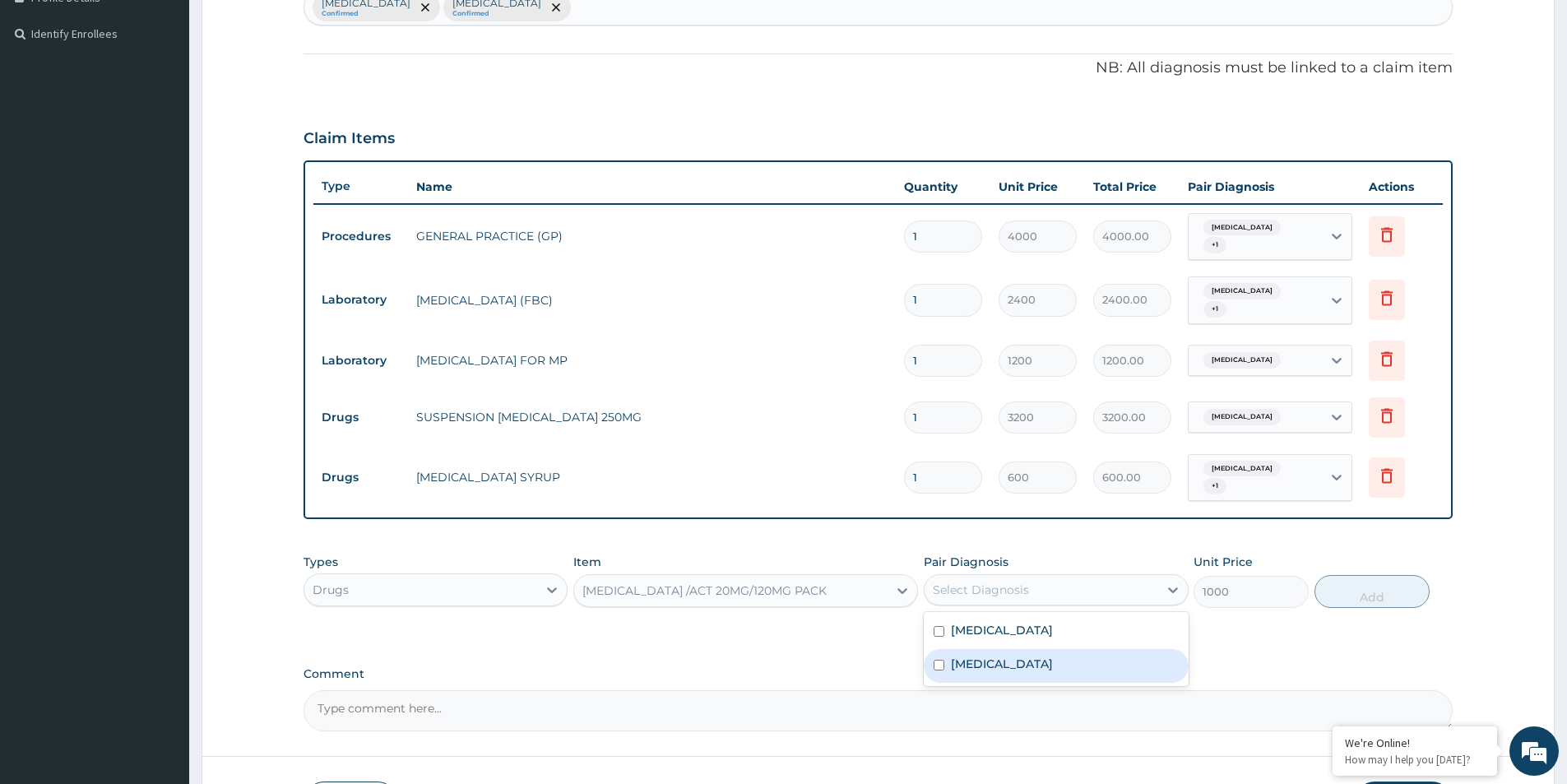
click at [934, 664] on input "checkbox" at bounding box center [938, 665] width 11 height 11
checkbox input "true"
click at [1405, 595] on button "Add" at bounding box center [1372, 591] width 116 height 32
type input "0"
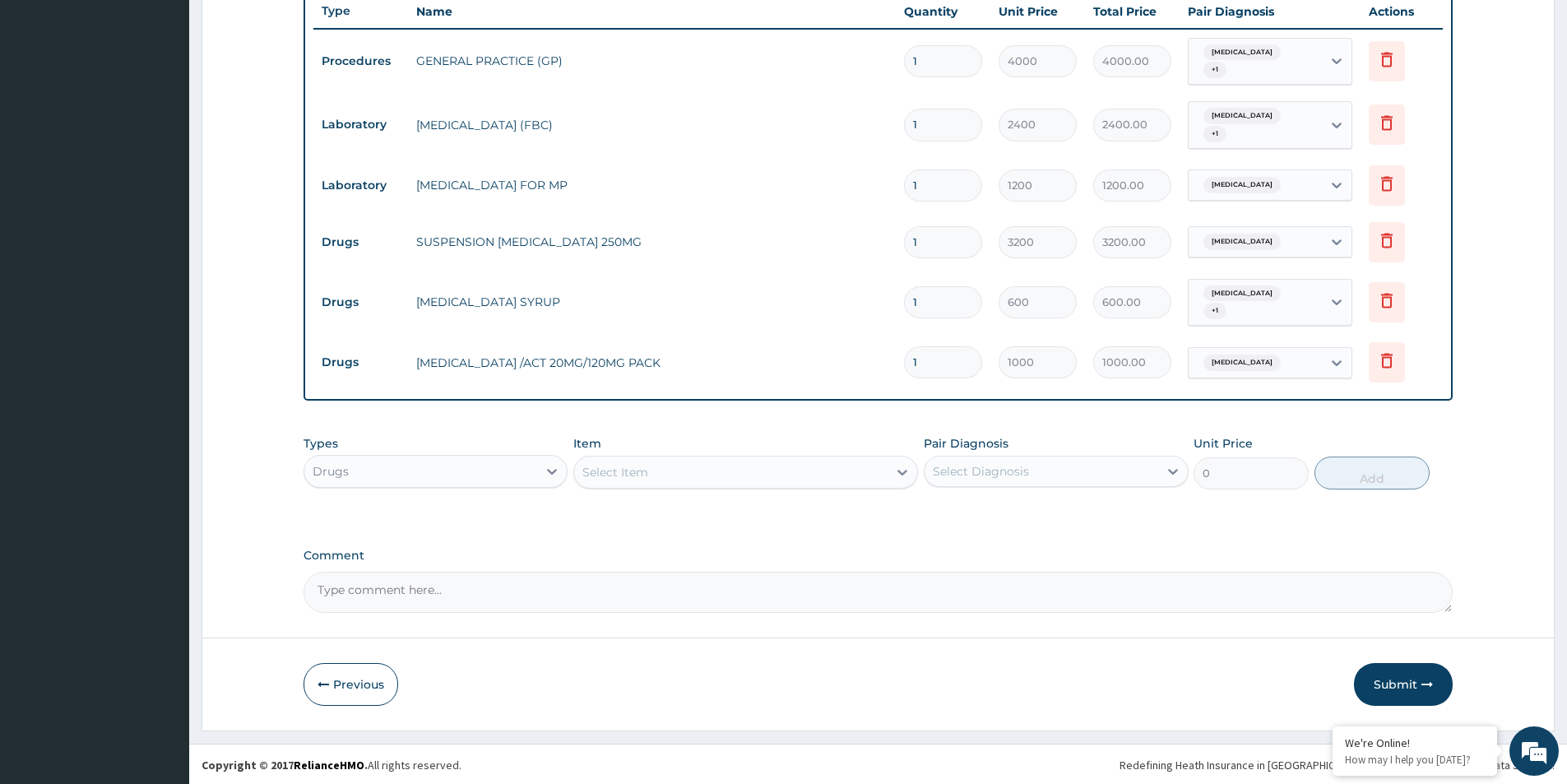
scroll to position [612, 0]
click at [1409, 686] on button "Submit" at bounding box center [1403, 682] width 98 height 43
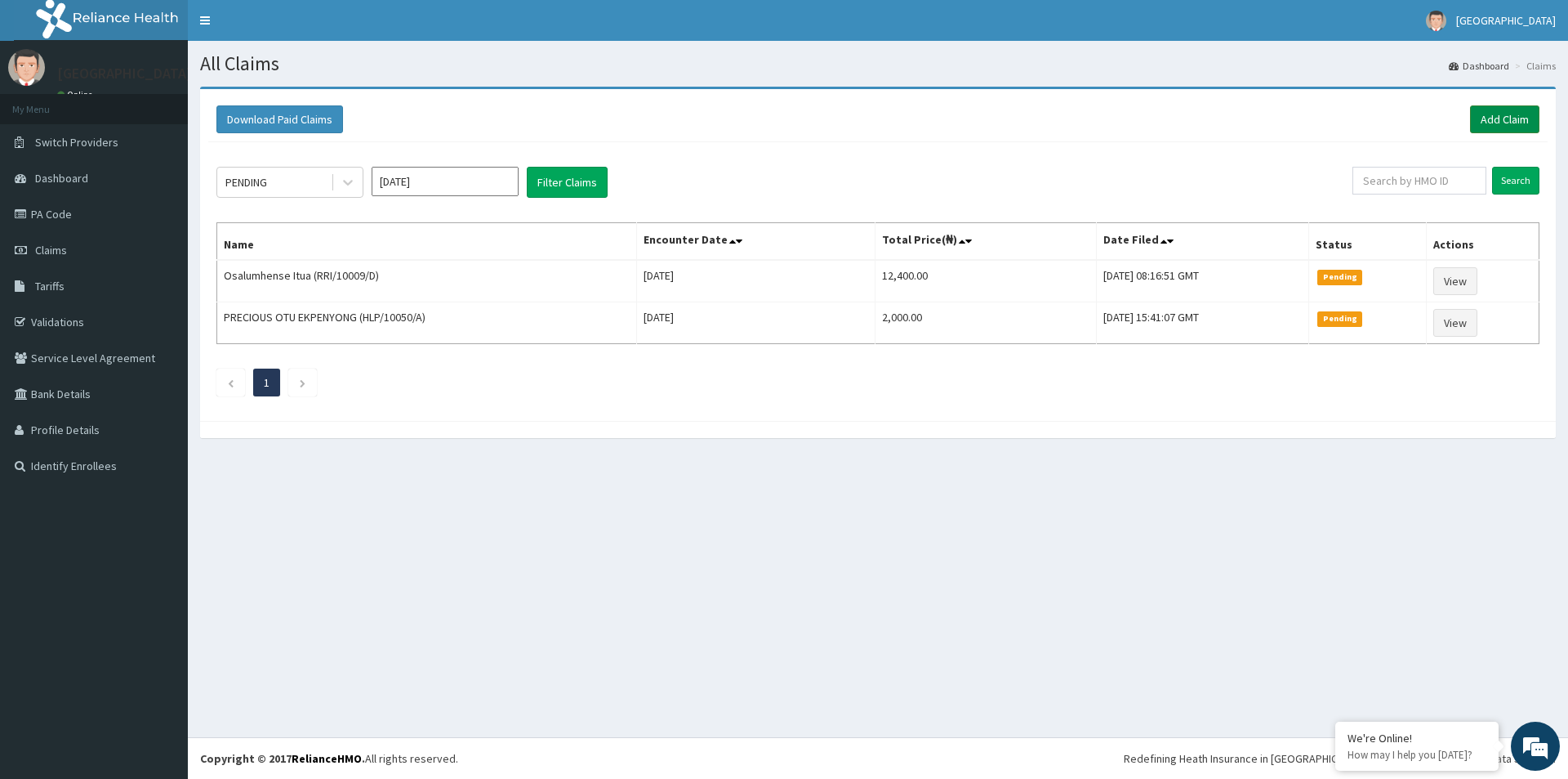
click at [1508, 121] on link "Add Claim" at bounding box center [1504, 119] width 69 height 28
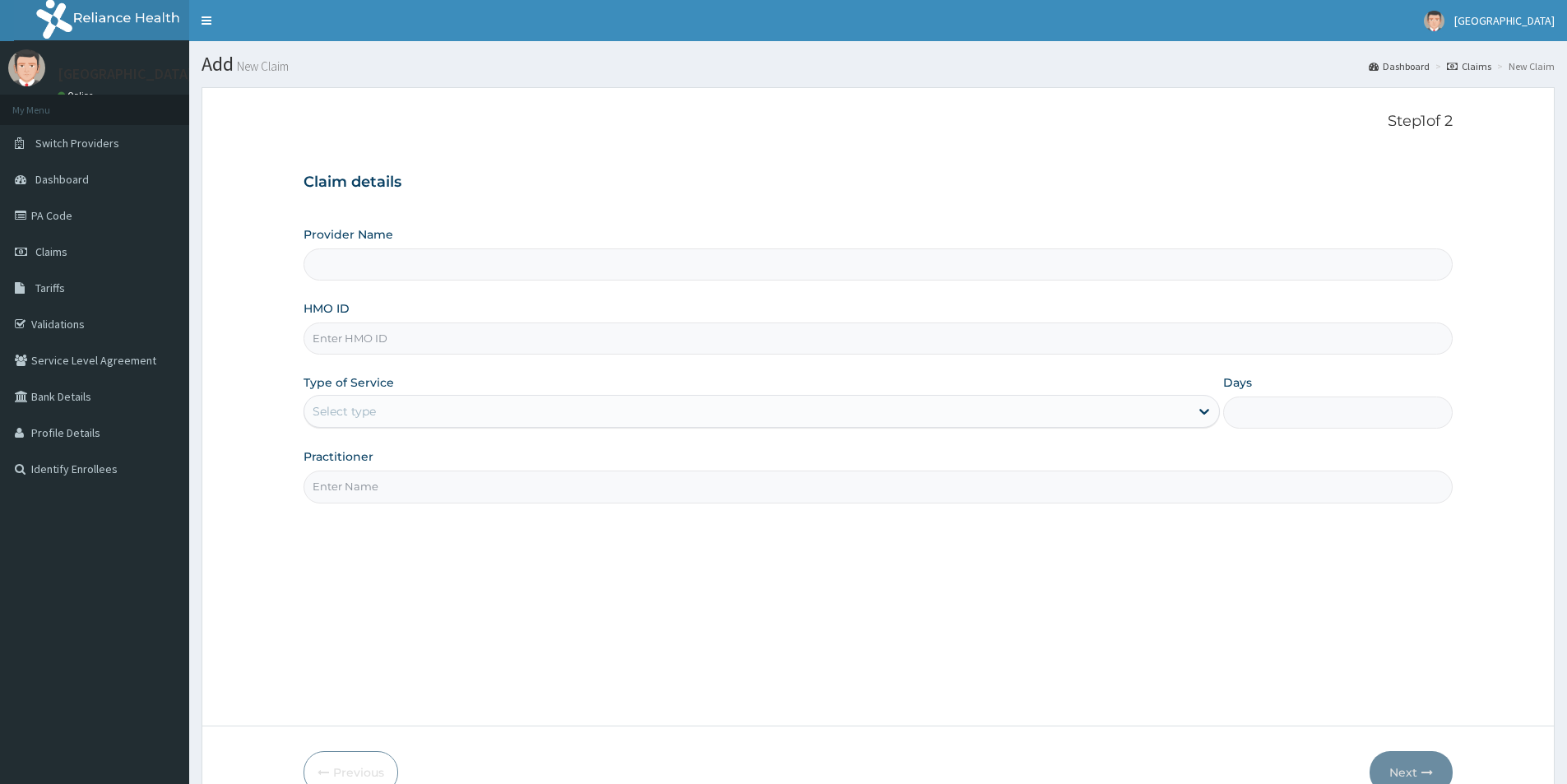
type input "Mother And Child Hospital- IKEJA"
click at [402, 336] on input "HMO ID" at bounding box center [878, 339] width 1149 height 32
paste input "MAD/10005/D"
type input "MAD/10005/D"
click at [515, 408] on div "Select type" at bounding box center [747, 412] width 886 height 27
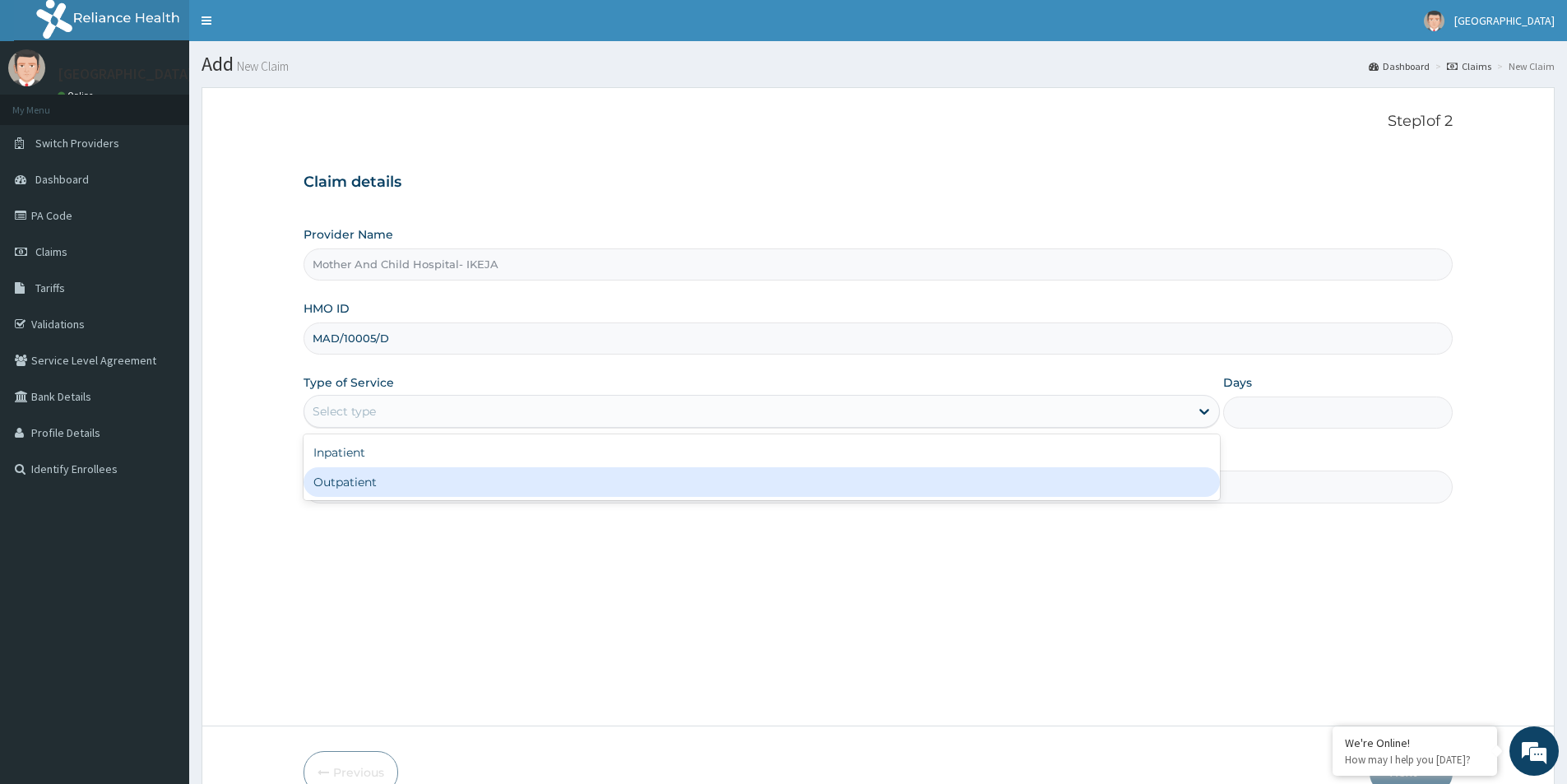
click at [328, 487] on div "Outpatient" at bounding box center [762, 481] width 916 height 30
type input "1"
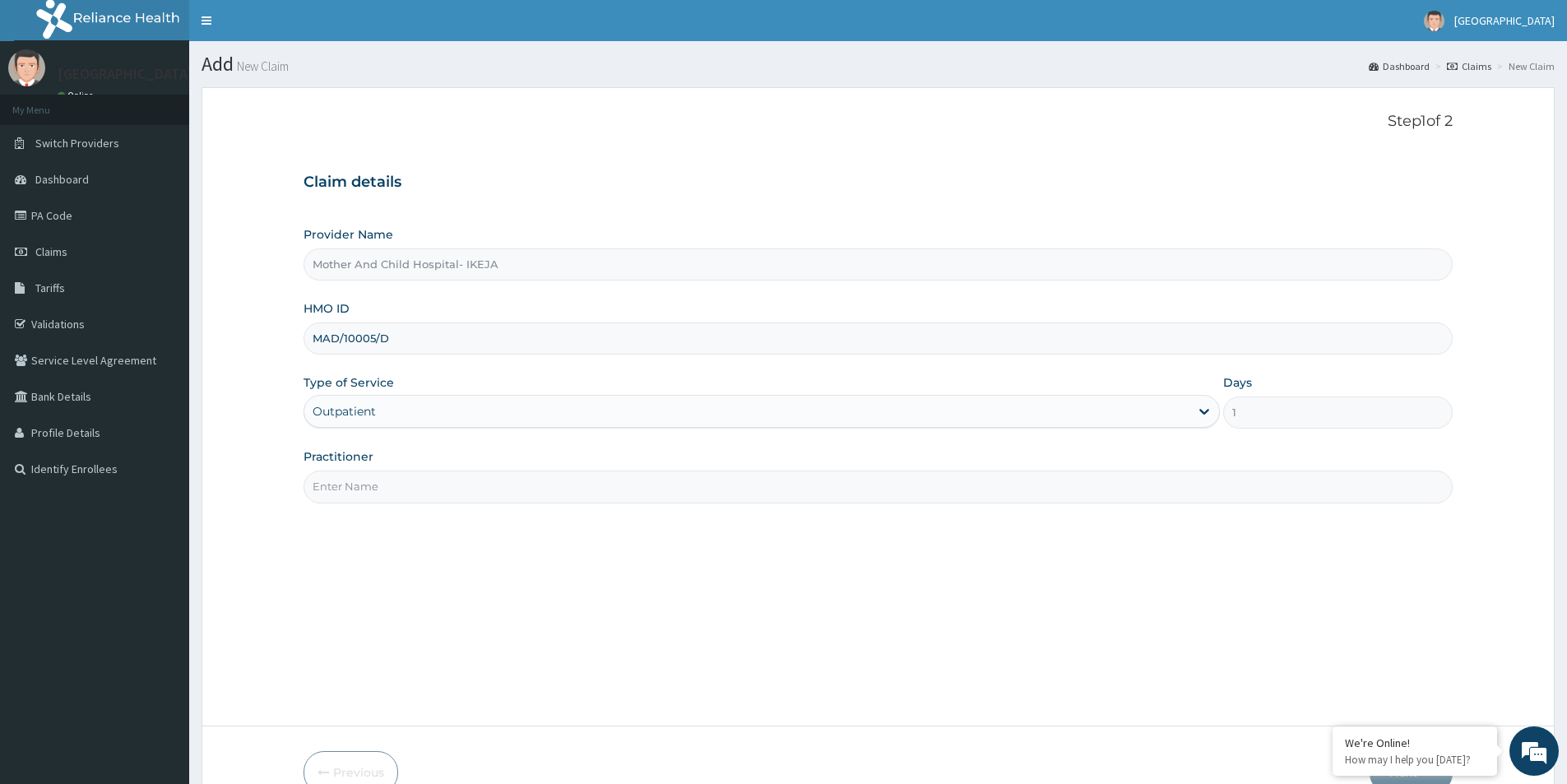
click at [336, 489] on input "Practitioner" at bounding box center [878, 487] width 1149 height 32
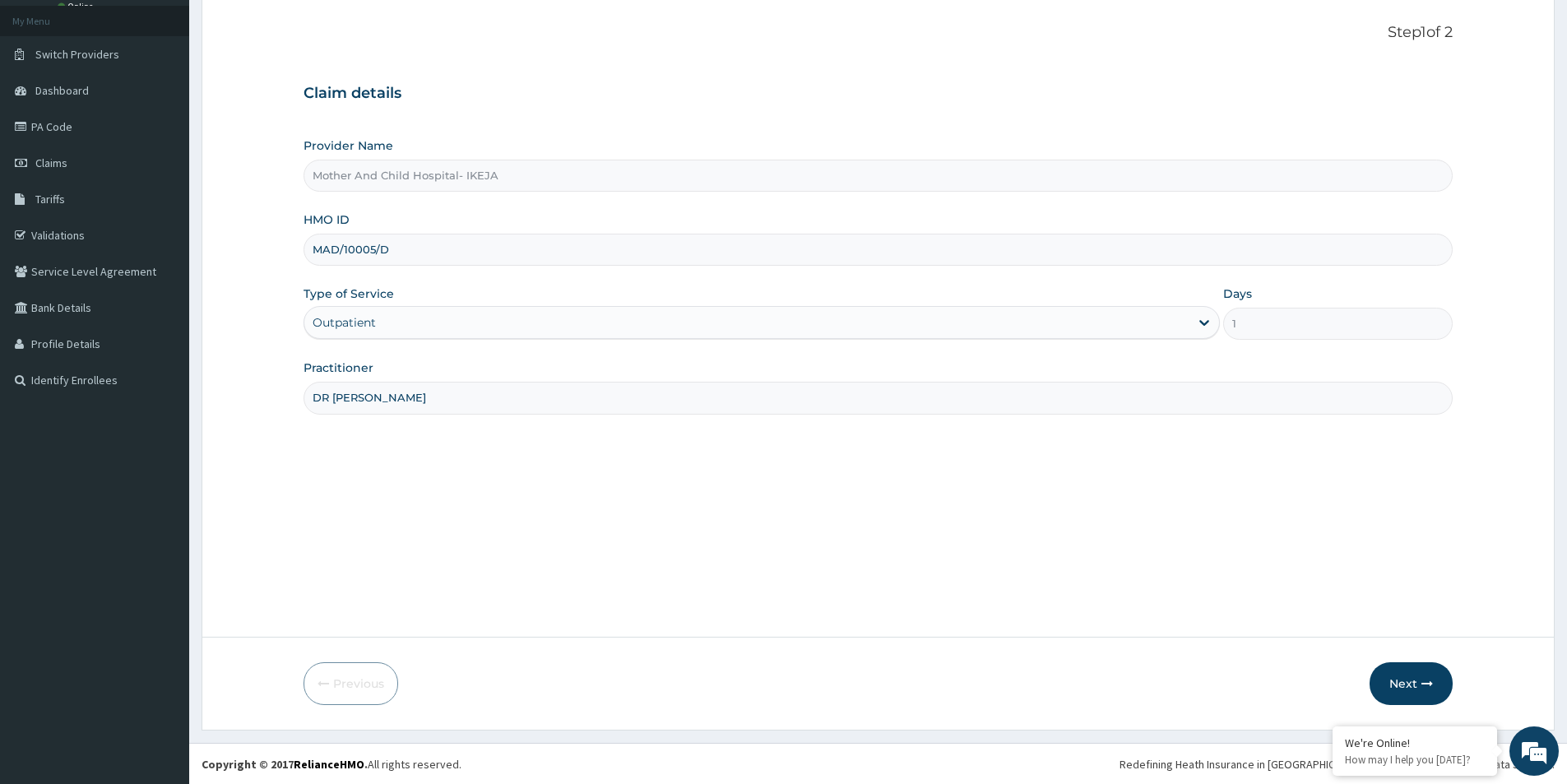
scroll to position [90, 0]
type input "DR [PERSON_NAME]"
click at [1418, 689] on button "Next" at bounding box center [1411, 682] width 83 height 43
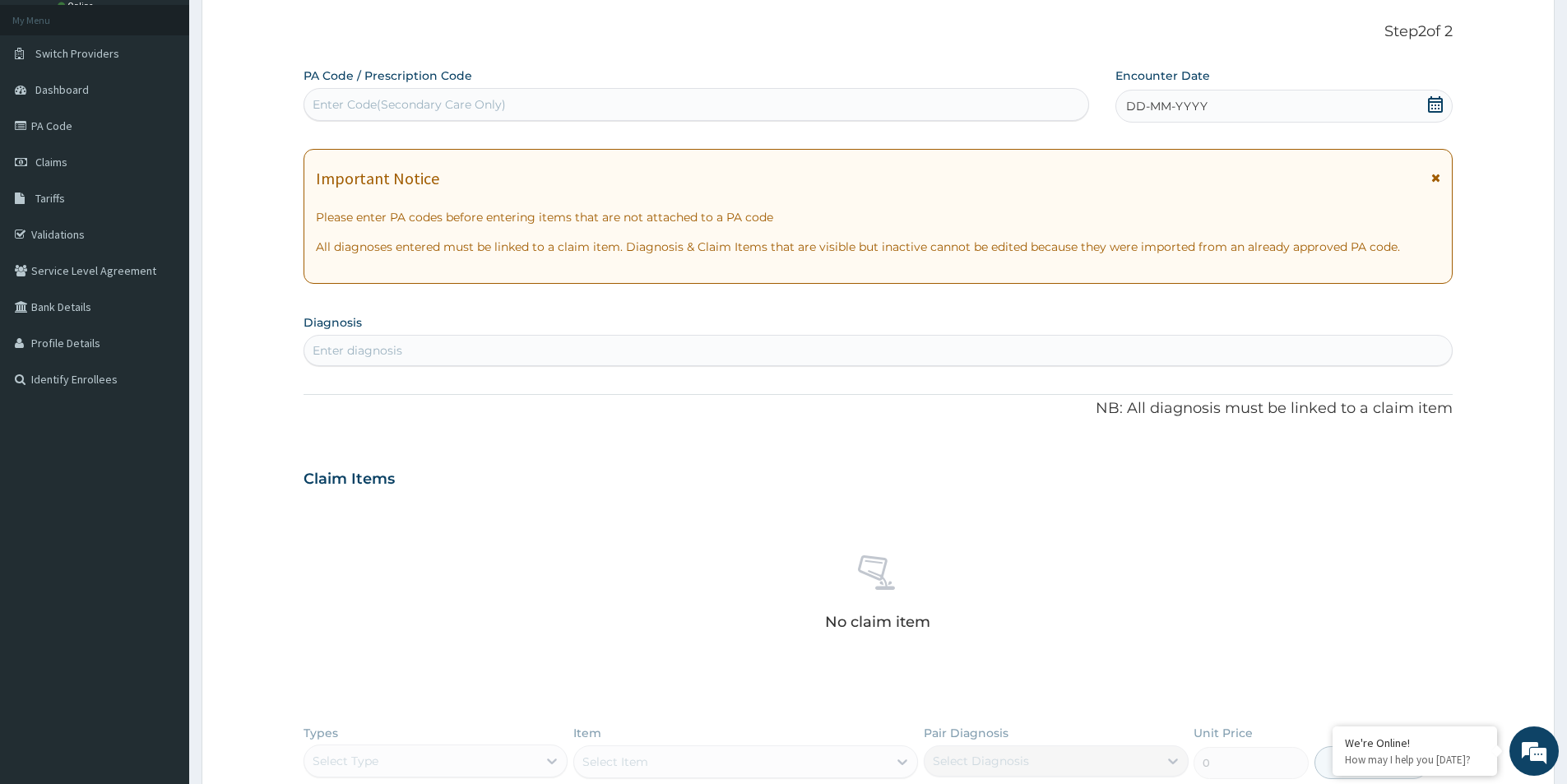
click at [1437, 105] on icon at bounding box center [1435, 104] width 16 height 16
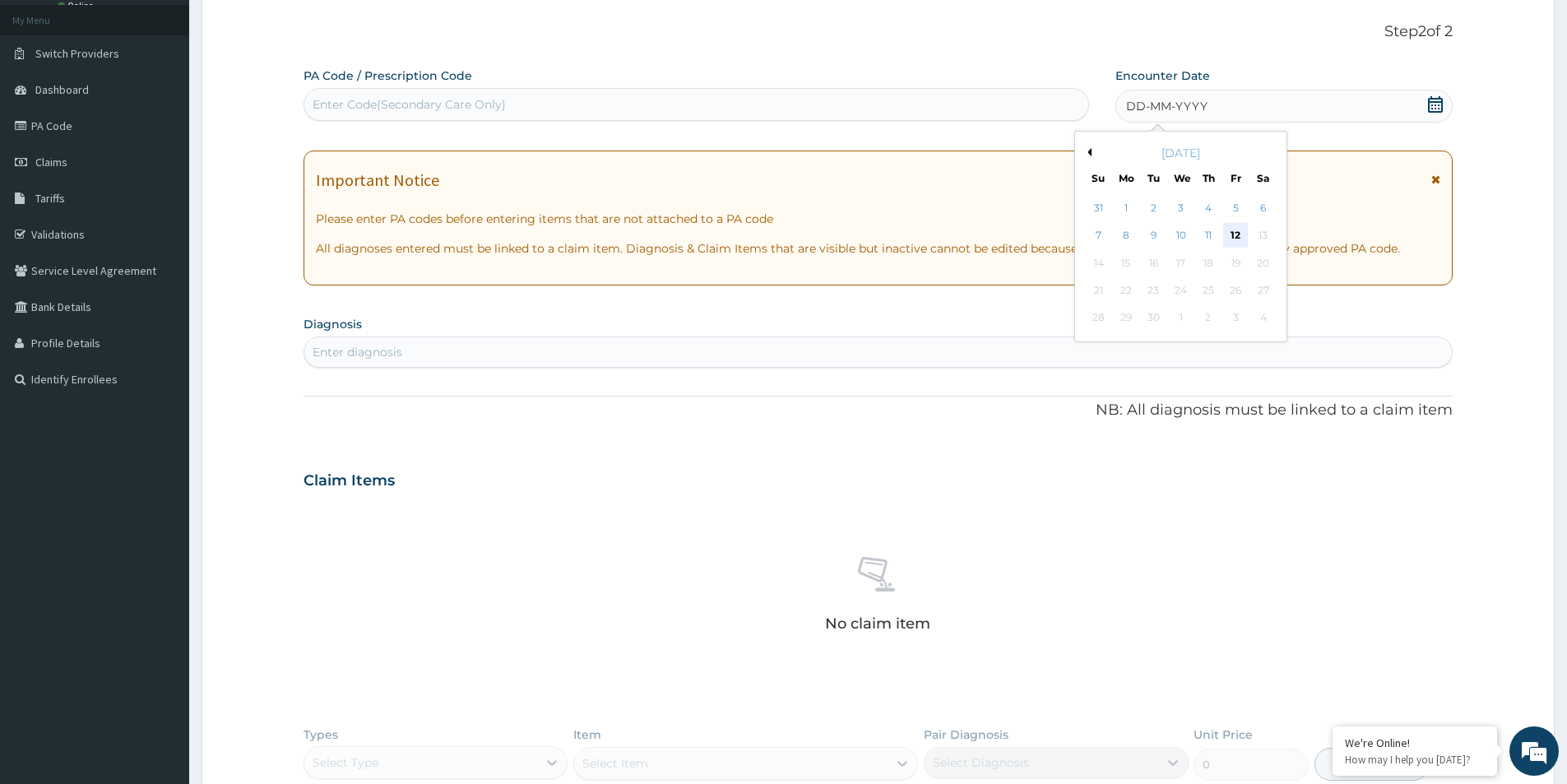
click at [1240, 234] on div "12" at bounding box center [1236, 236] width 25 height 25
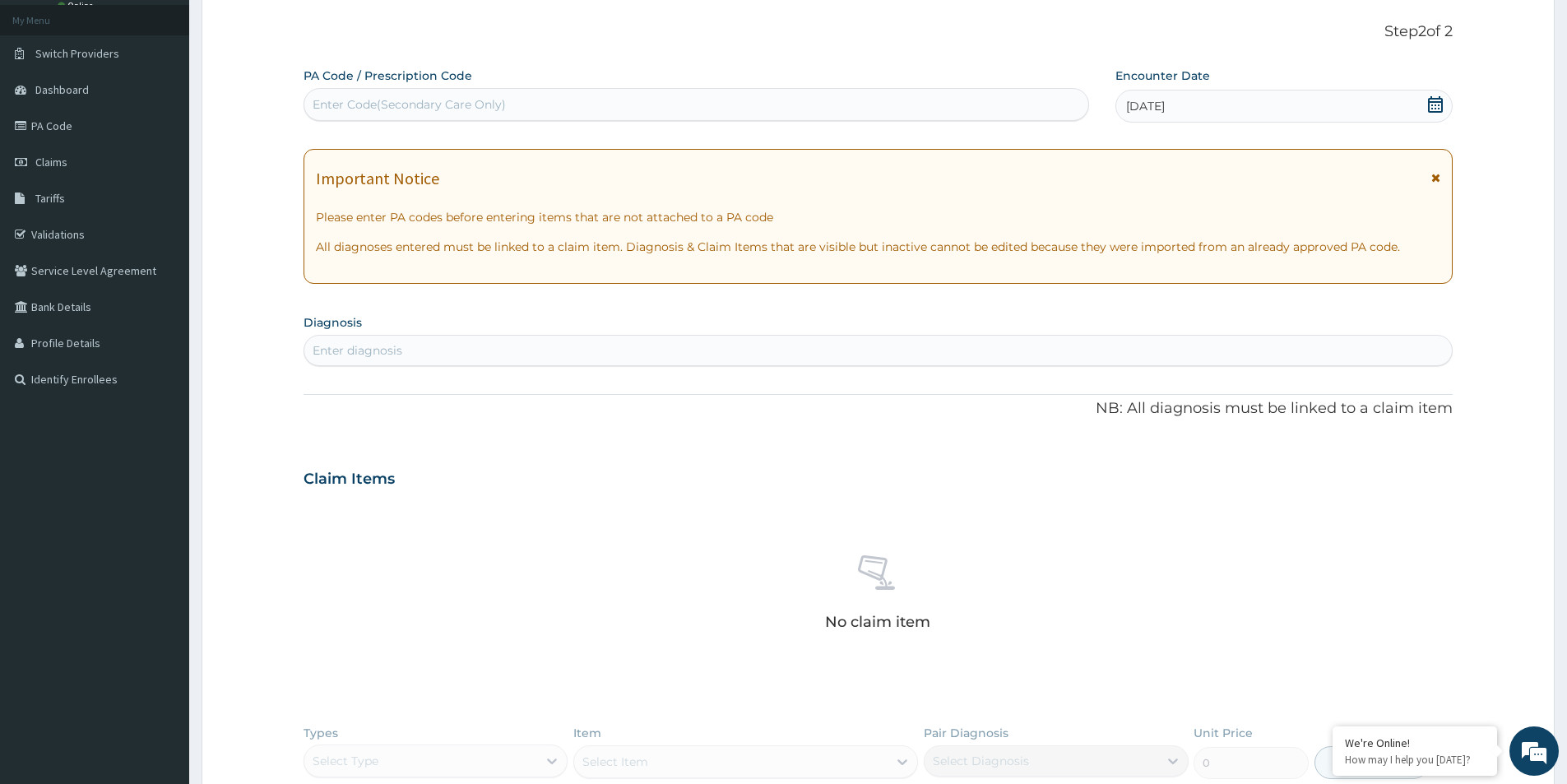
click at [515, 349] on div "Enter diagnosis" at bounding box center [878, 350] width 1148 height 27
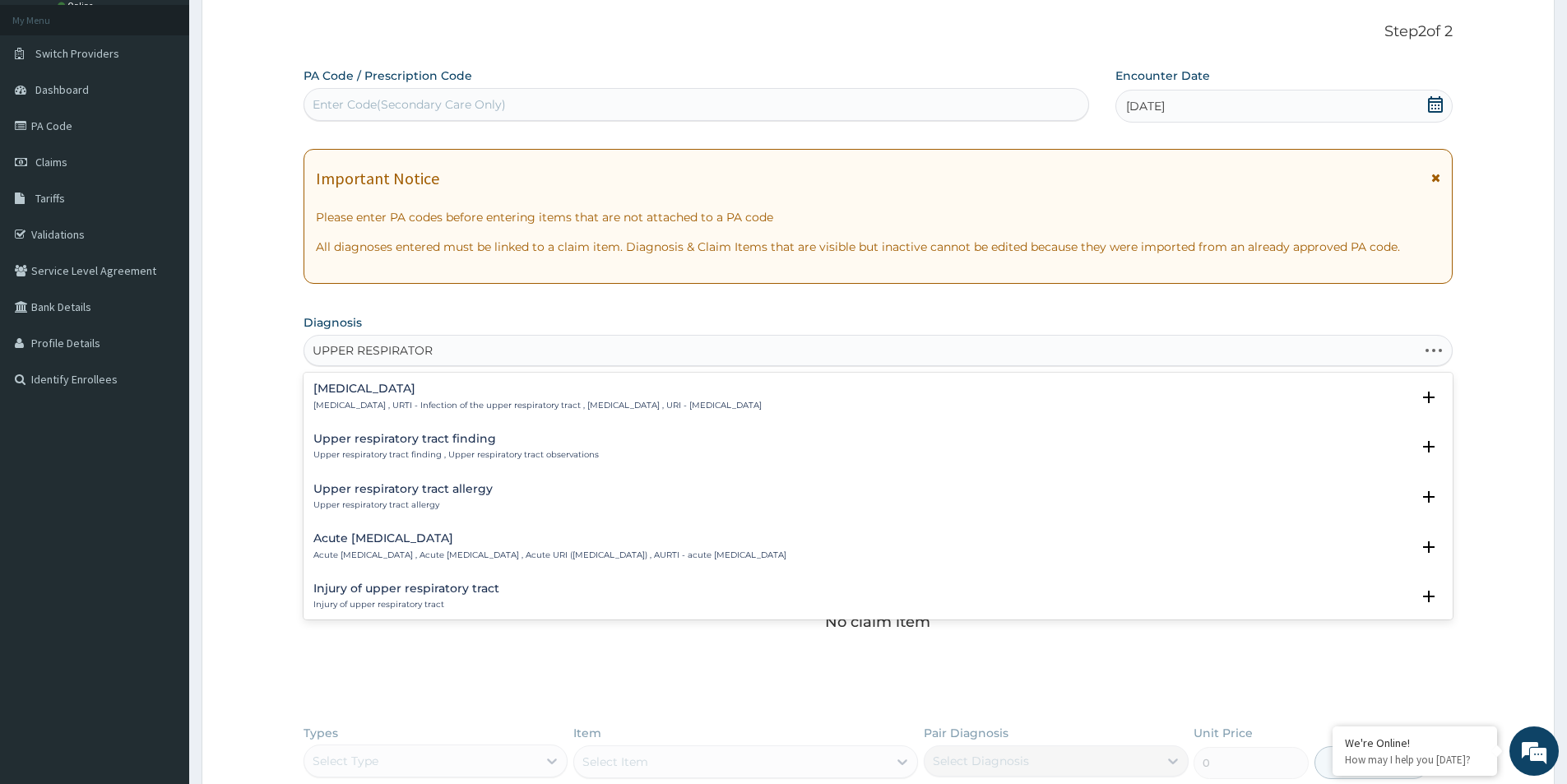
type input "UPPER RESPIRATORY"
click at [367, 541] on h4 "Acute upper respiratory infection" at bounding box center [549, 538] width 473 height 12
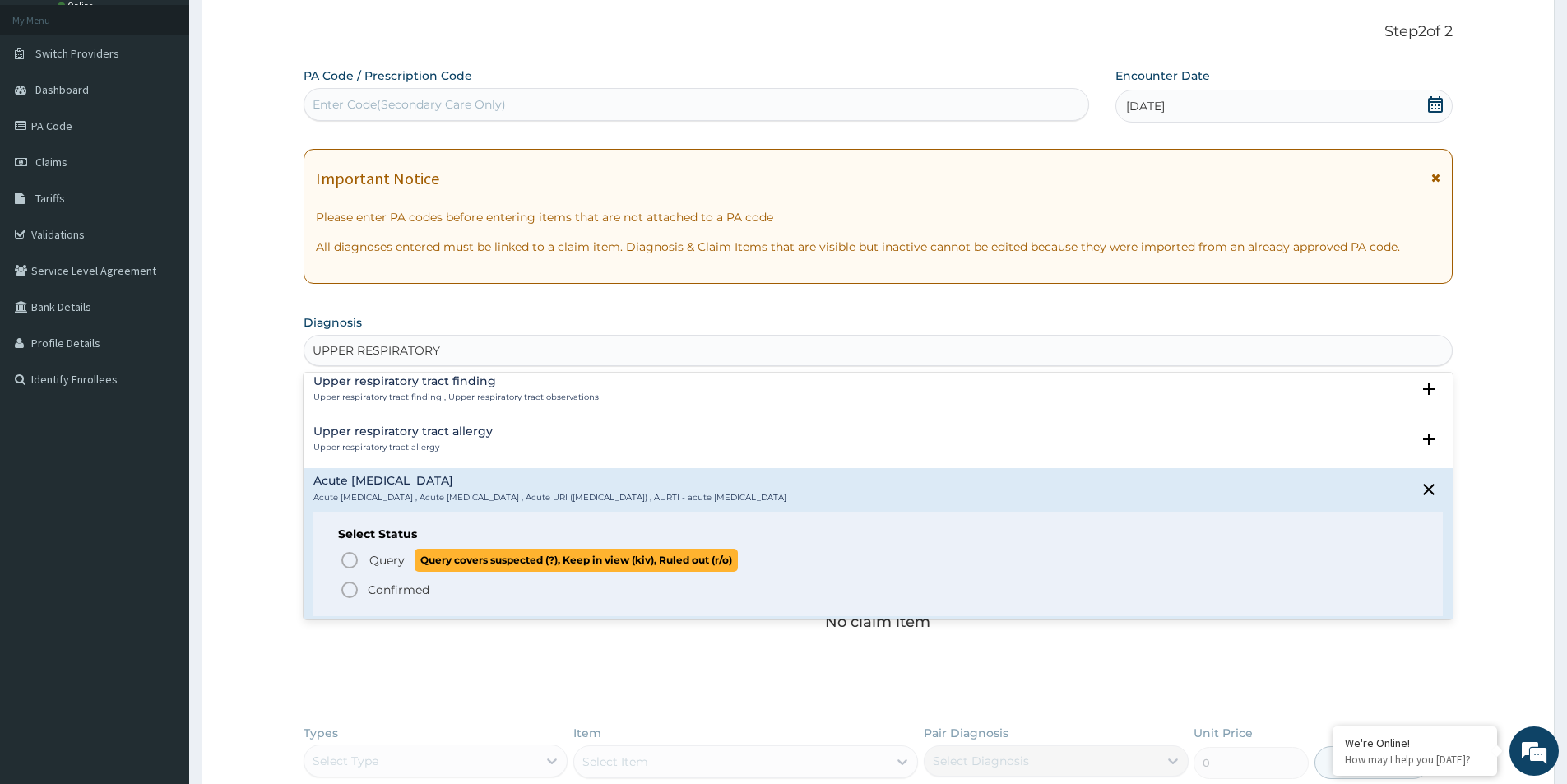
scroll to position [82, 0]
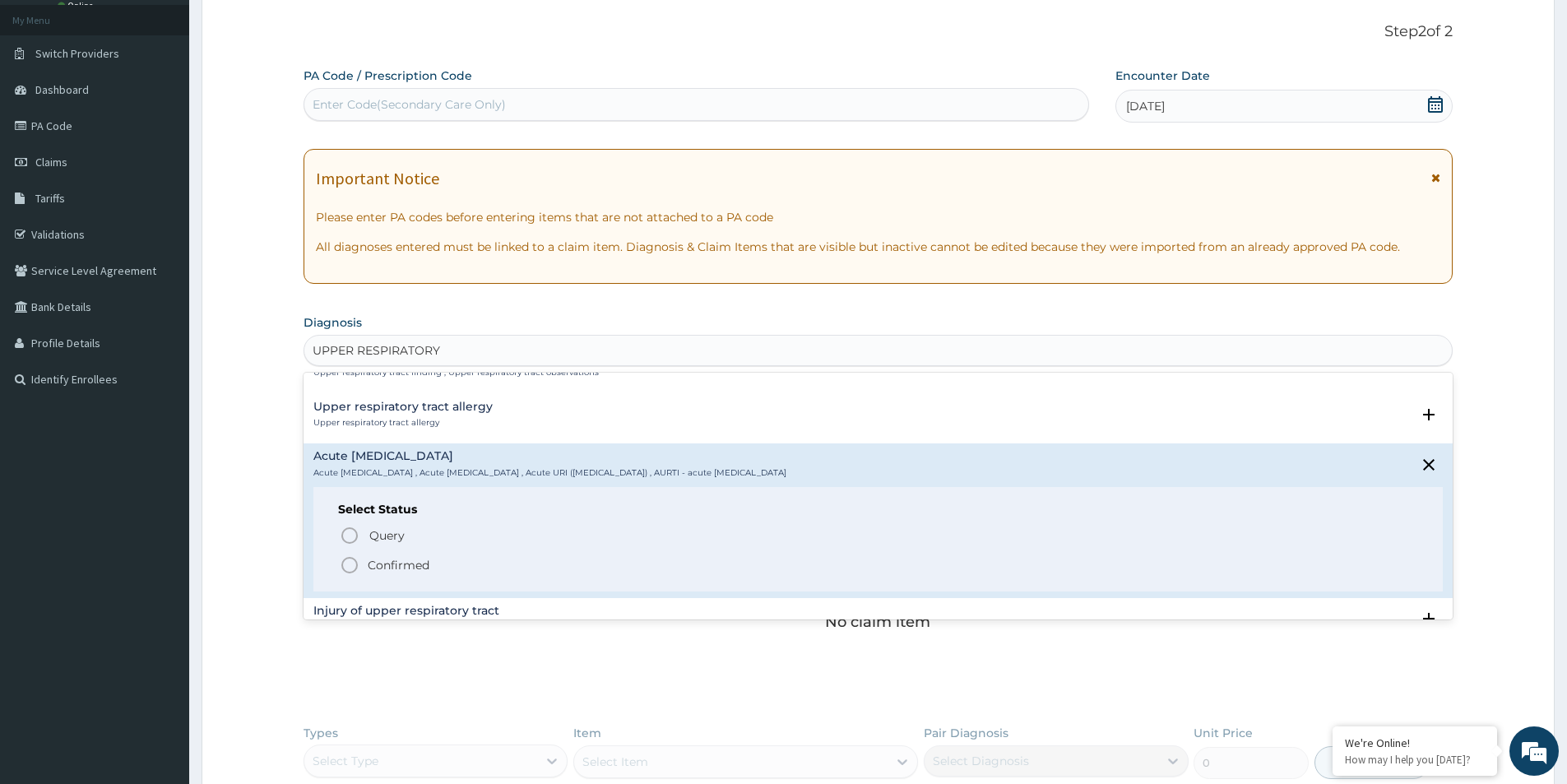
click at [347, 562] on icon "status option filled" at bounding box center [350, 564] width 20 height 20
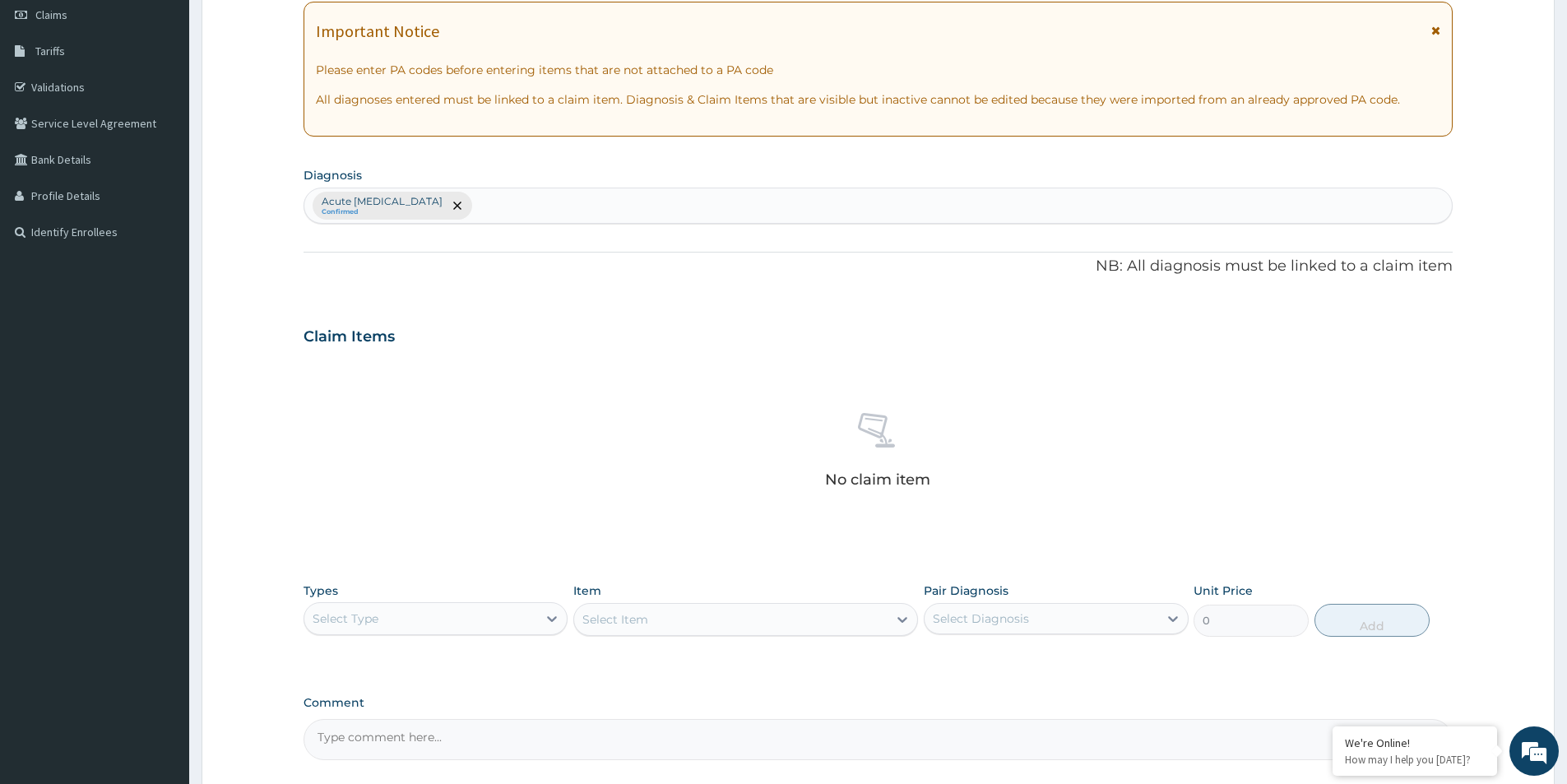
scroll to position [254, 0]
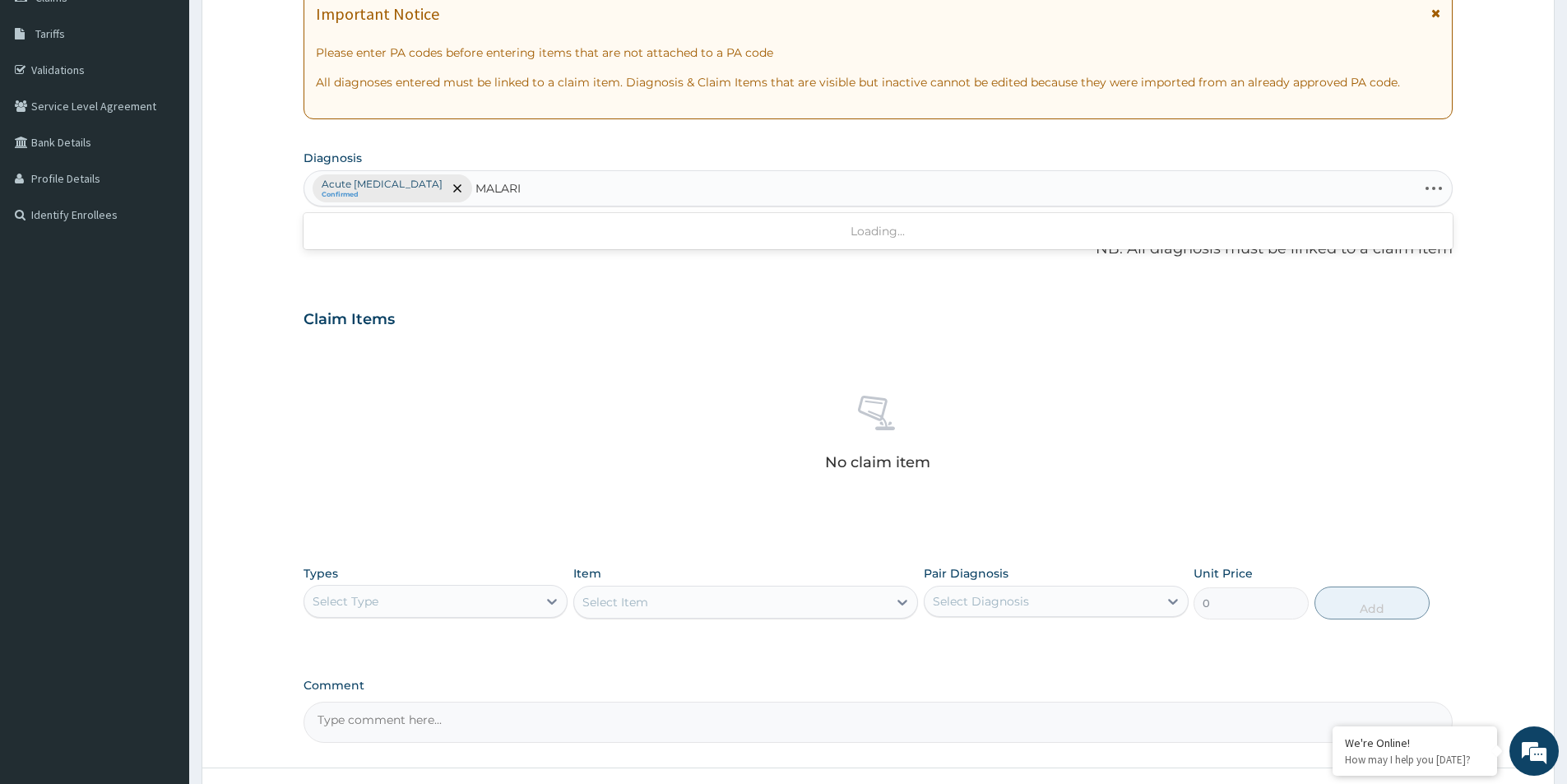
type input "[MEDICAL_DATA]"
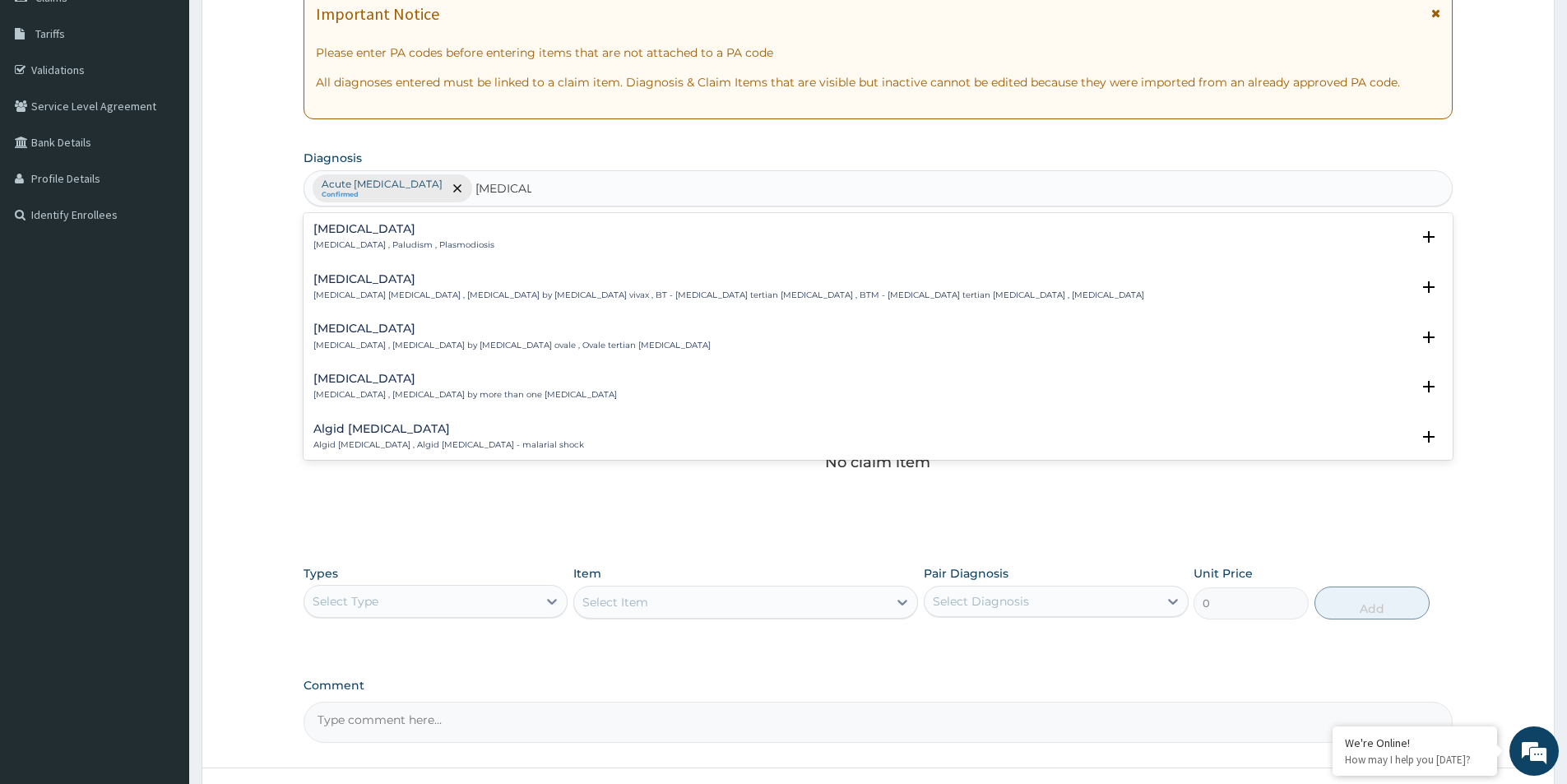
click at [329, 234] on h4 "[MEDICAL_DATA]" at bounding box center [403, 228] width 181 height 12
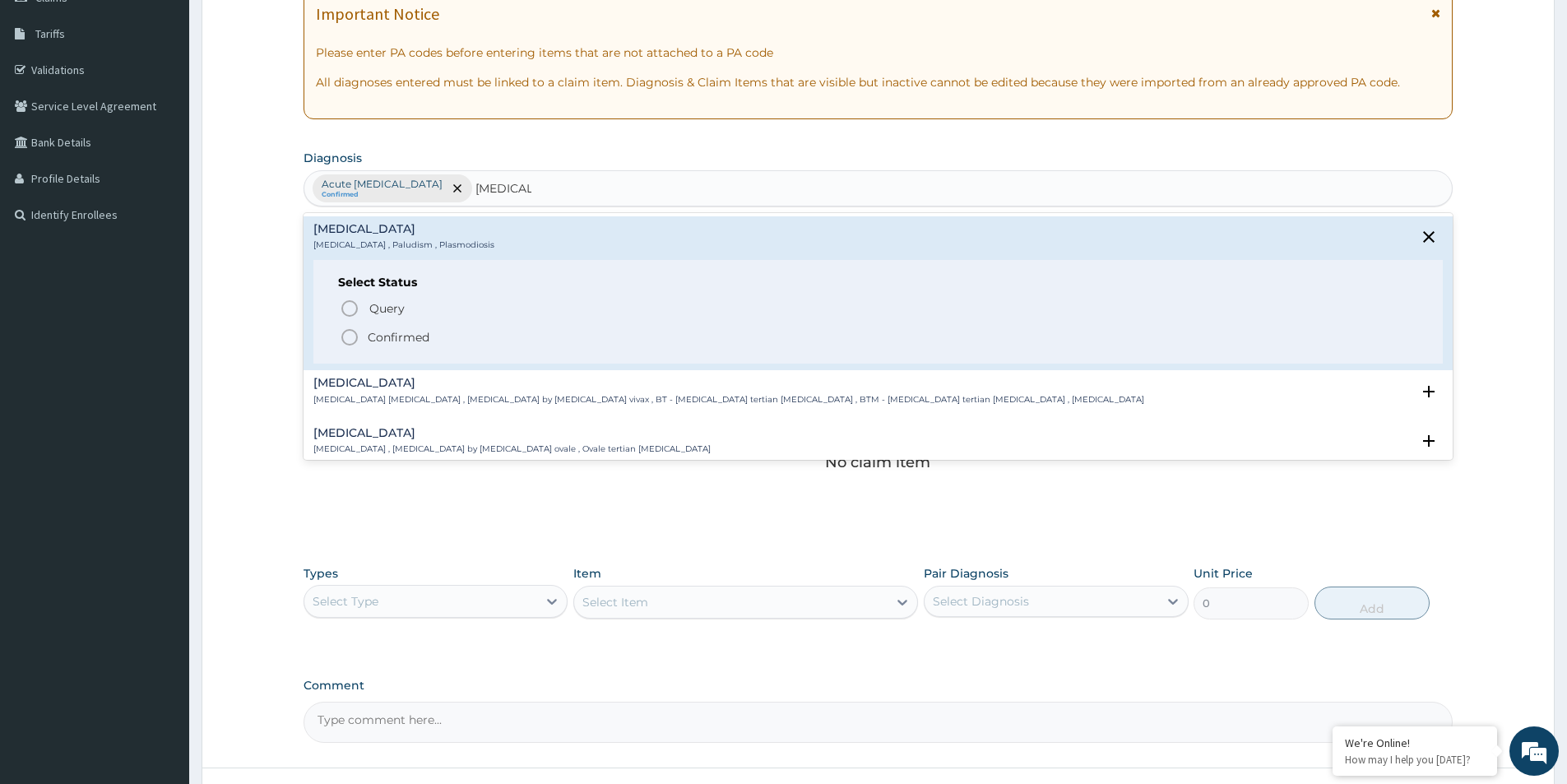
click at [349, 331] on icon "status option filled" at bounding box center [350, 337] width 20 height 20
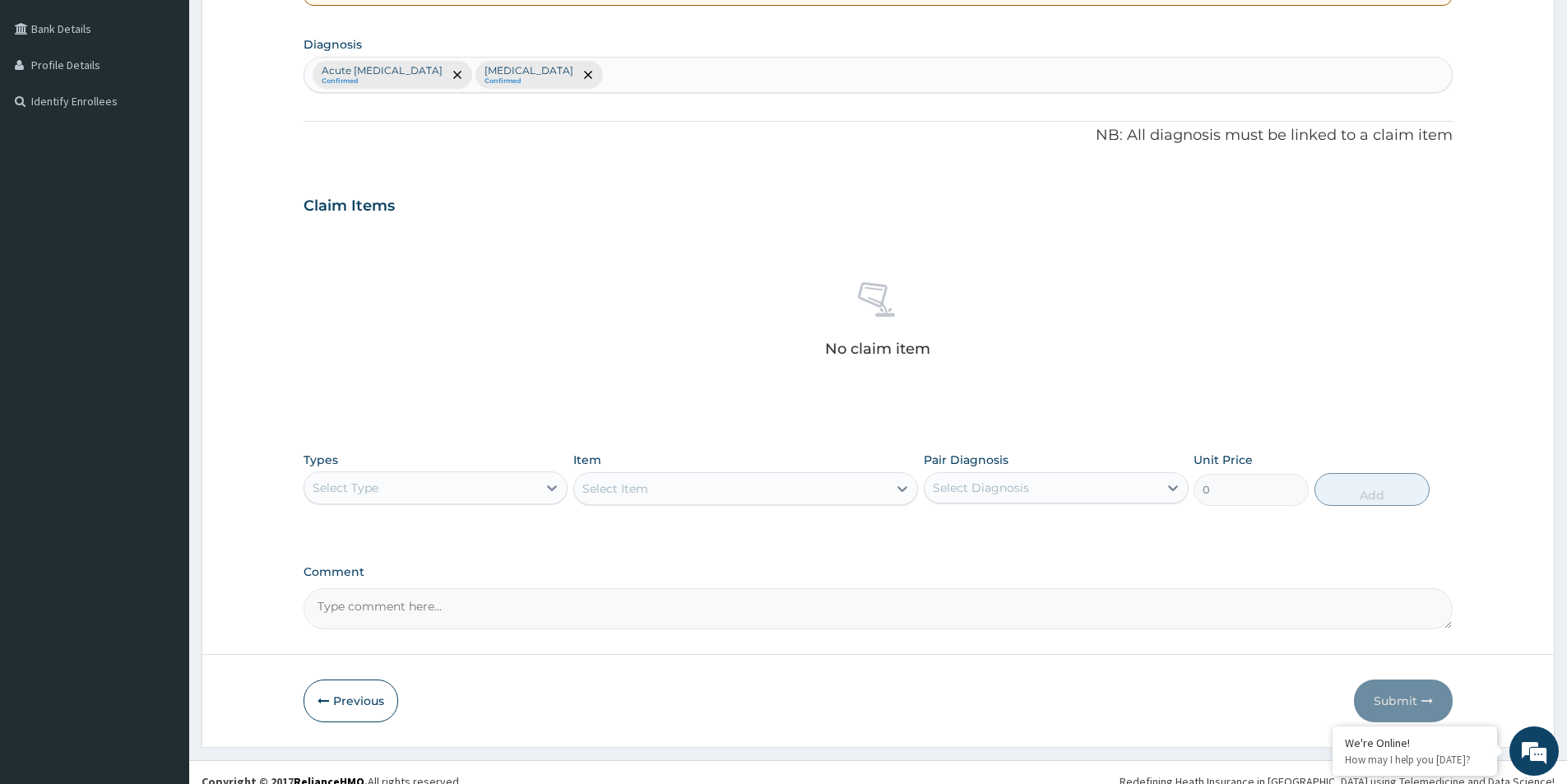
scroll to position [386, 0]
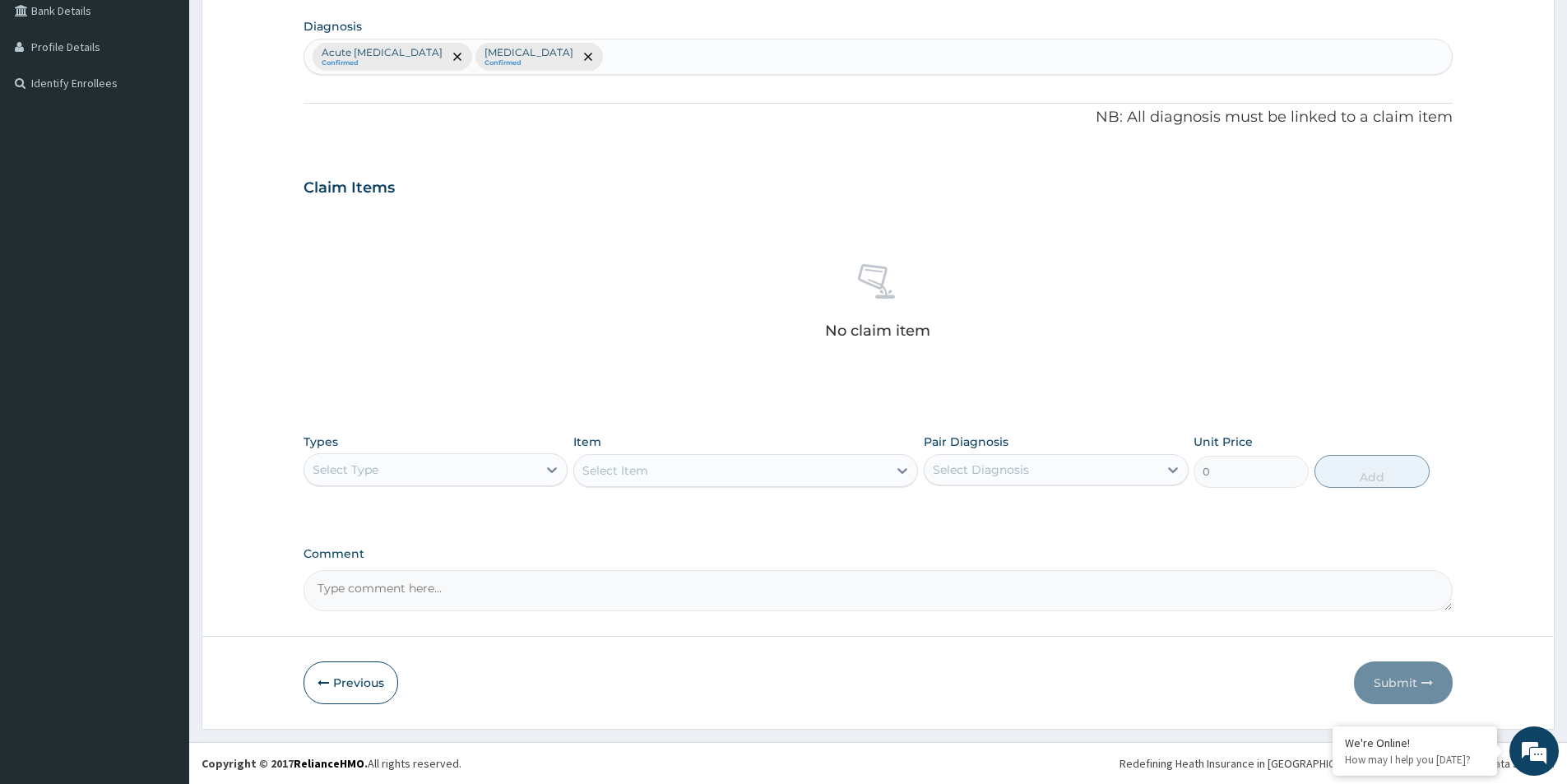
click at [429, 472] on div "Select Type" at bounding box center [421, 470] width 233 height 27
click at [376, 569] on div "Procedures" at bounding box center [436, 569] width 264 height 30
click at [693, 468] on div "Select Item" at bounding box center [745, 470] width 345 height 32
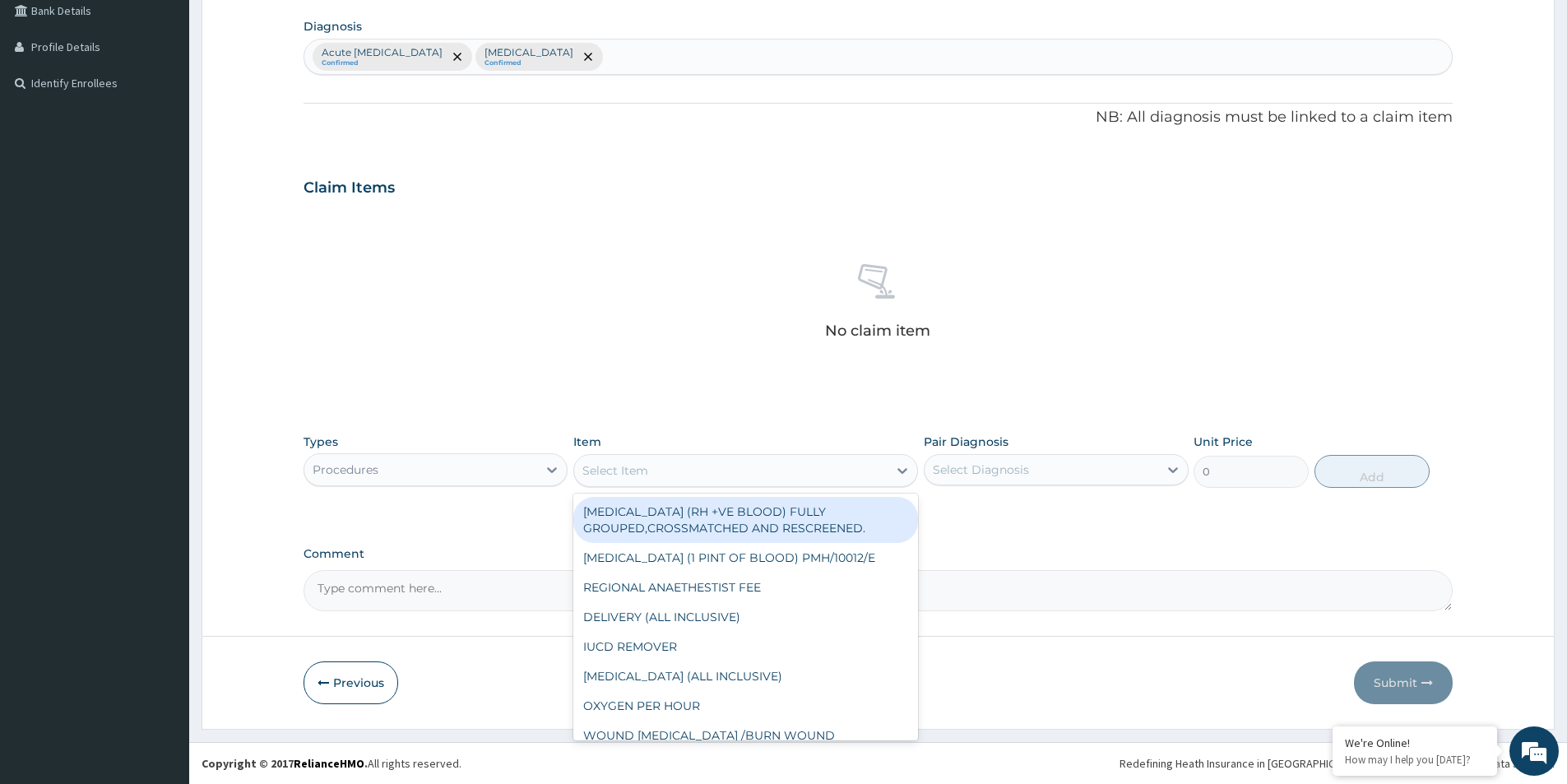
click at [693, 468] on div "Select Item" at bounding box center [731, 471] width 313 height 27
type input "GP"
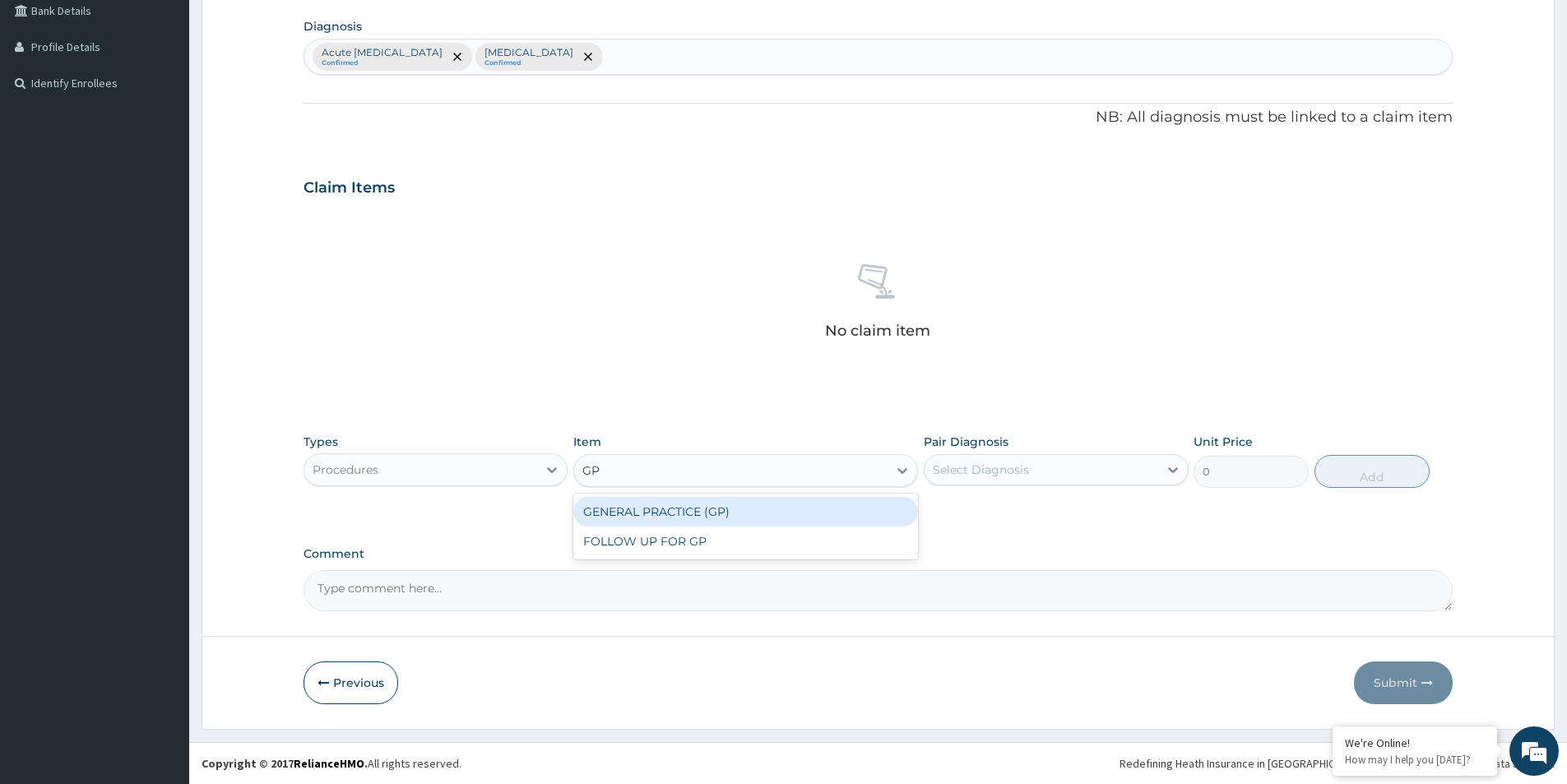
click at [621, 515] on div "GENERAL PRACTICE (GP)" at bounding box center [745, 511] width 345 height 30
type input "4000"
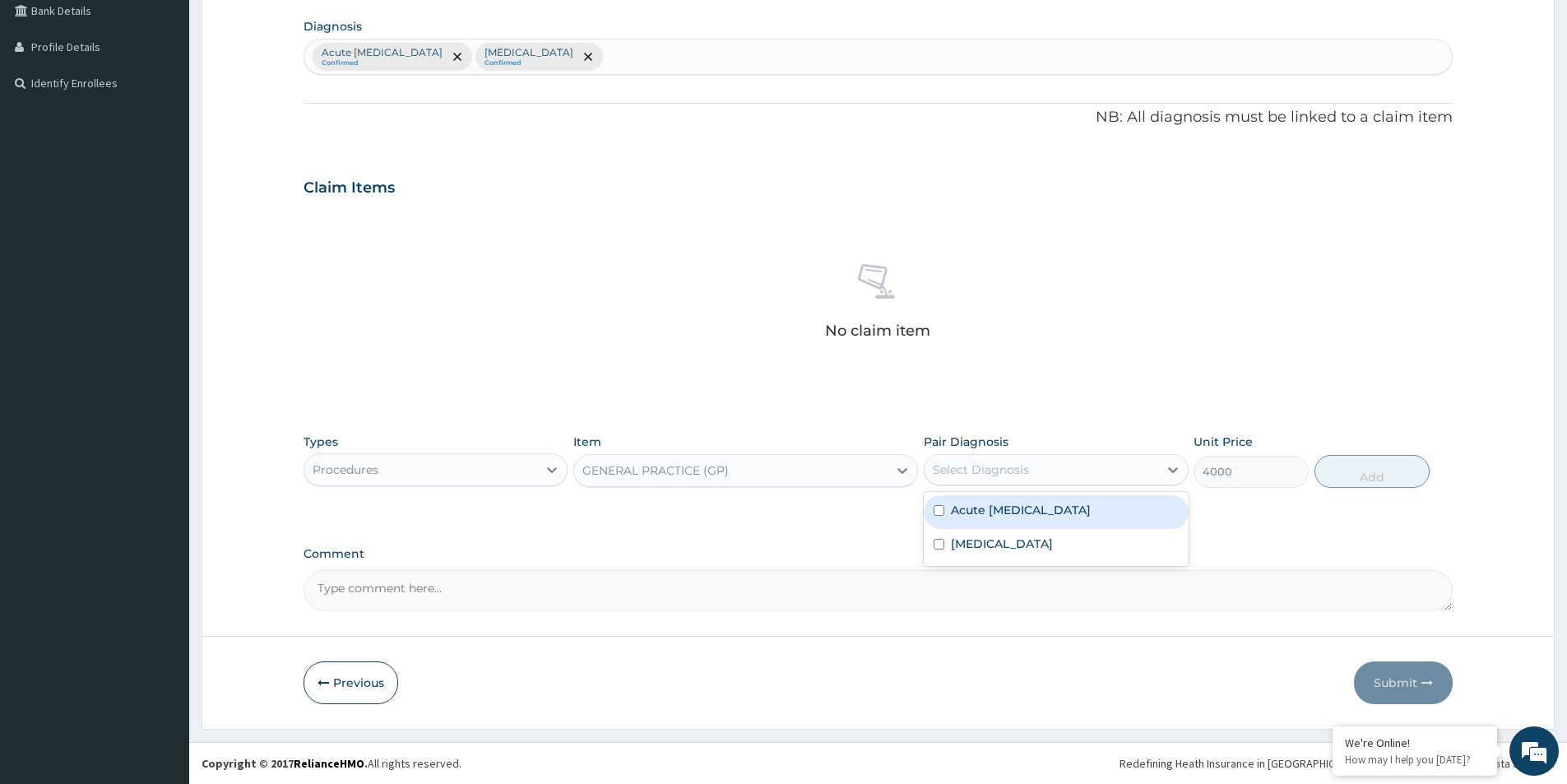
click at [978, 470] on div "Select Diagnosis" at bounding box center [981, 469] width 97 height 16
click at [935, 511] on input "checkbox" at bounding box center [938, 510] width 11 height 11
checkbox input "true"
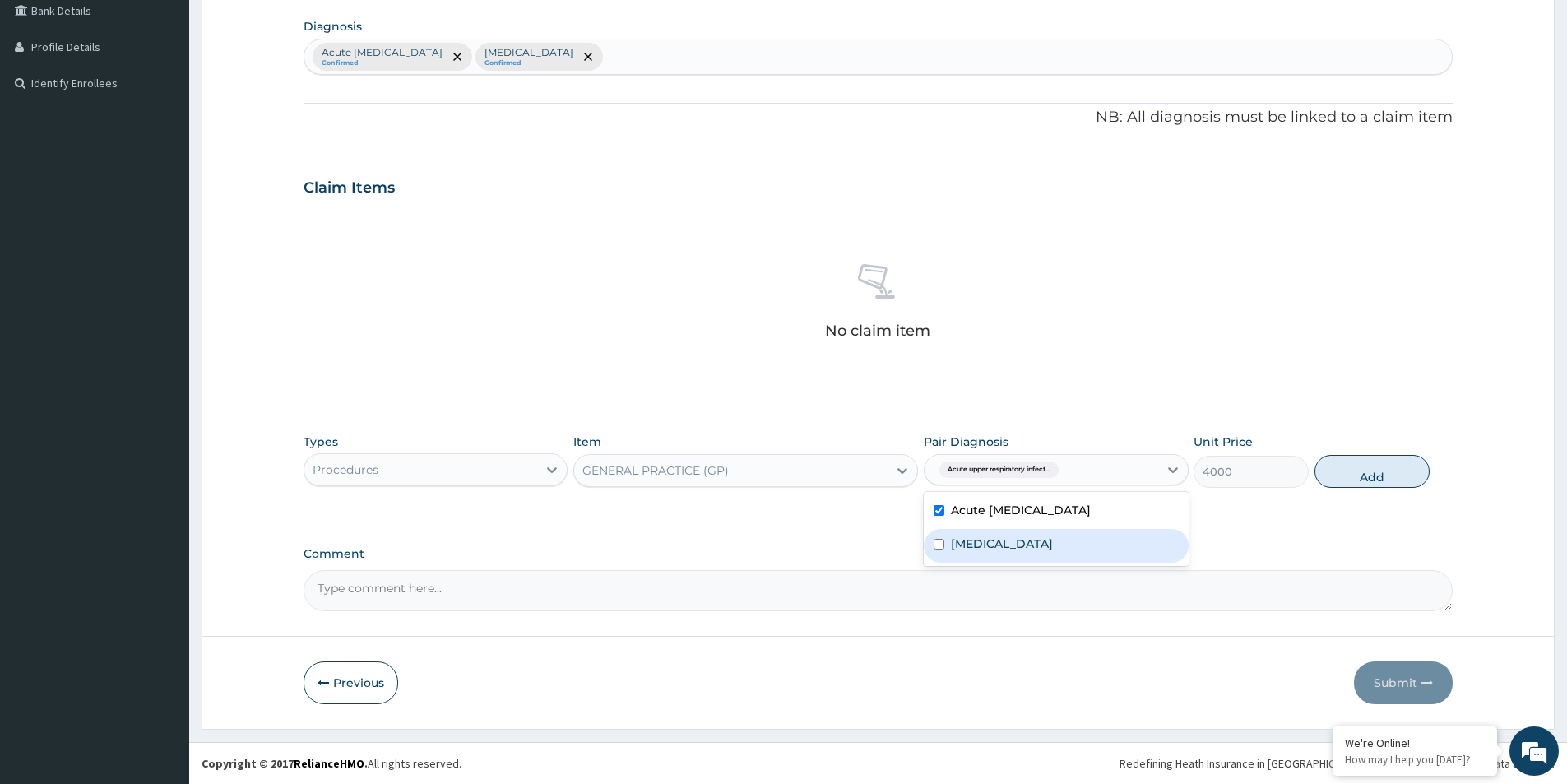
click at [937, 545] on input "checkbox" at bounding box center [938, 543] width 11 height 11
checkbox input "true"
click at [1370, 465] on button "Add" at bounding box center [1372, 471] width 116 height 32
type input "0"
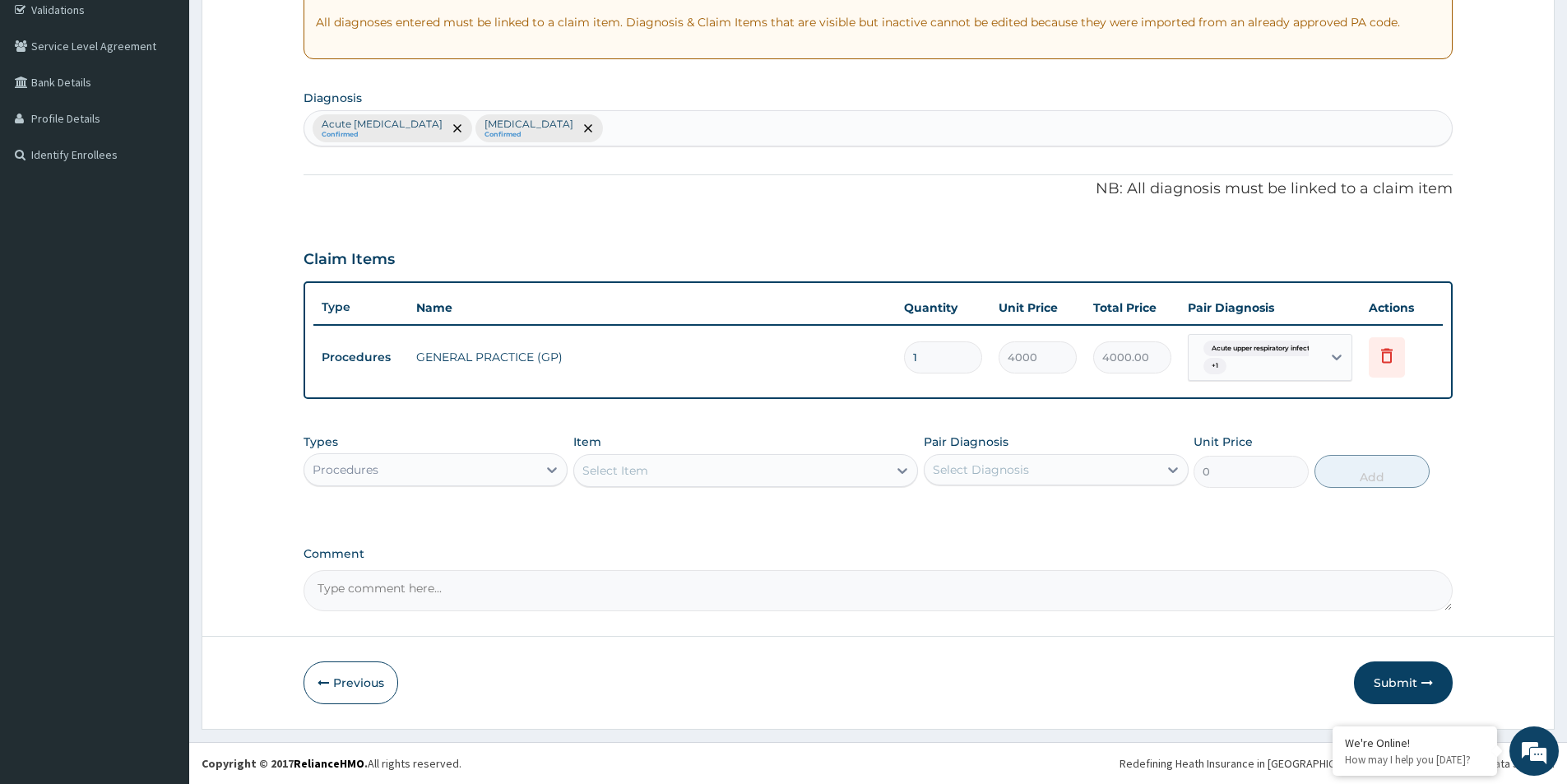
click at [537, 475] on div "Procedures" at bounding box center [421, 470] width 233 height 27
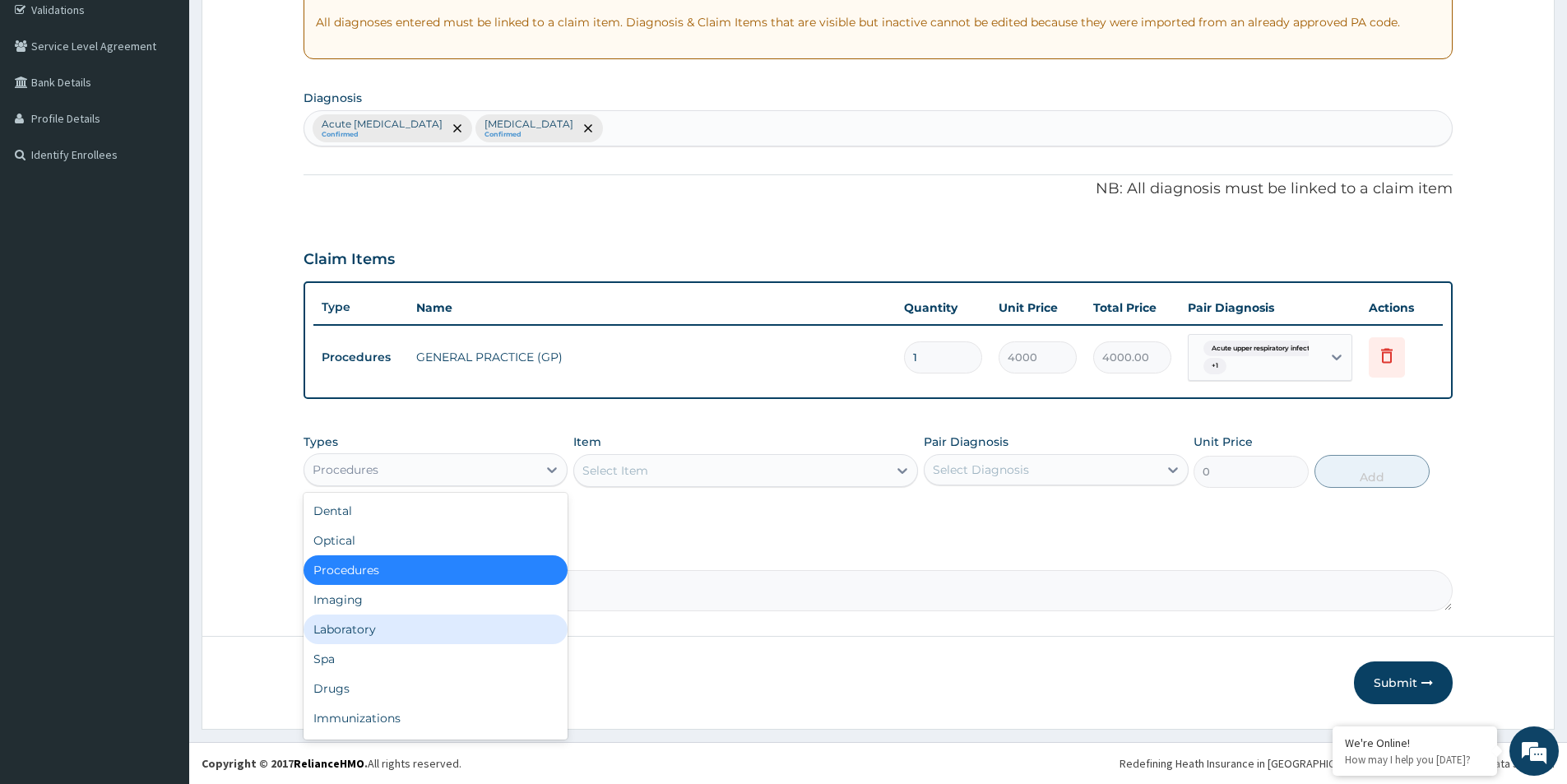
click at [353, 629] on div "Laboratory" at bounding box center [436, 628] width 264 height 30
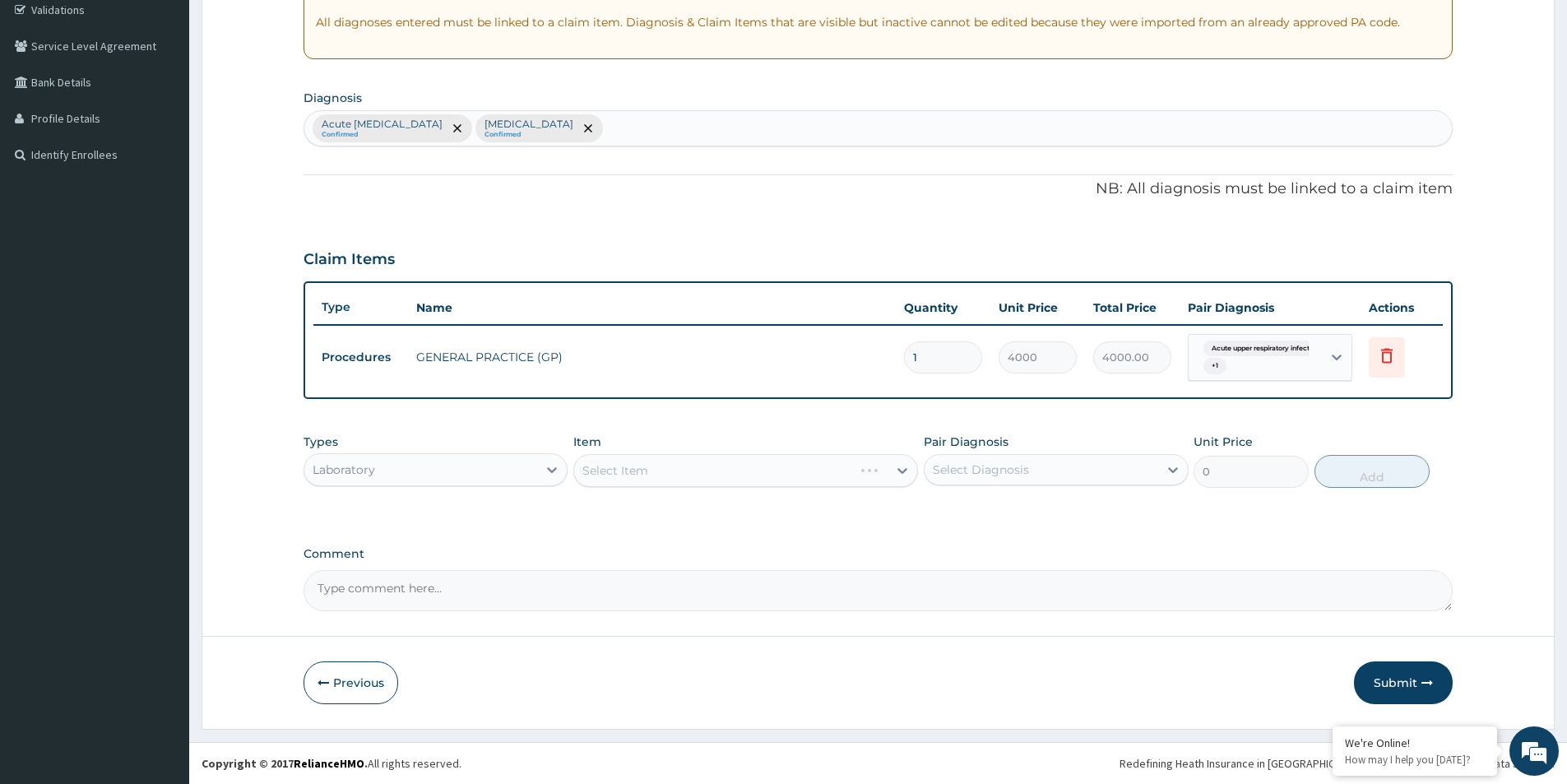
click at [629, 478] on div "Select Item" at bounding box center [745, 470] width 345 height 32
click at [632, 477] on div "Select Item" at bounding box center [615, 470] width 66 height 16
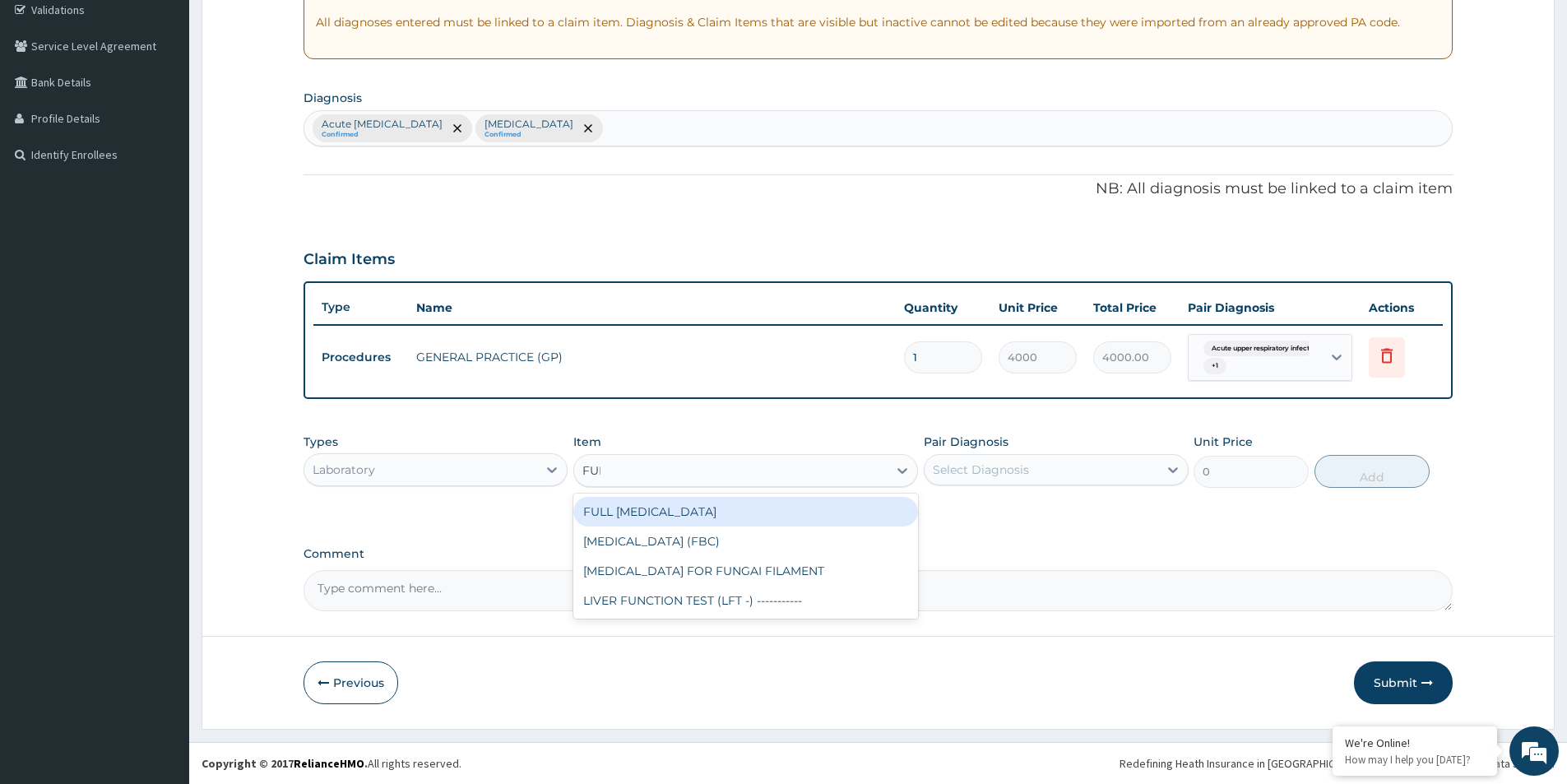
type input "FULL"
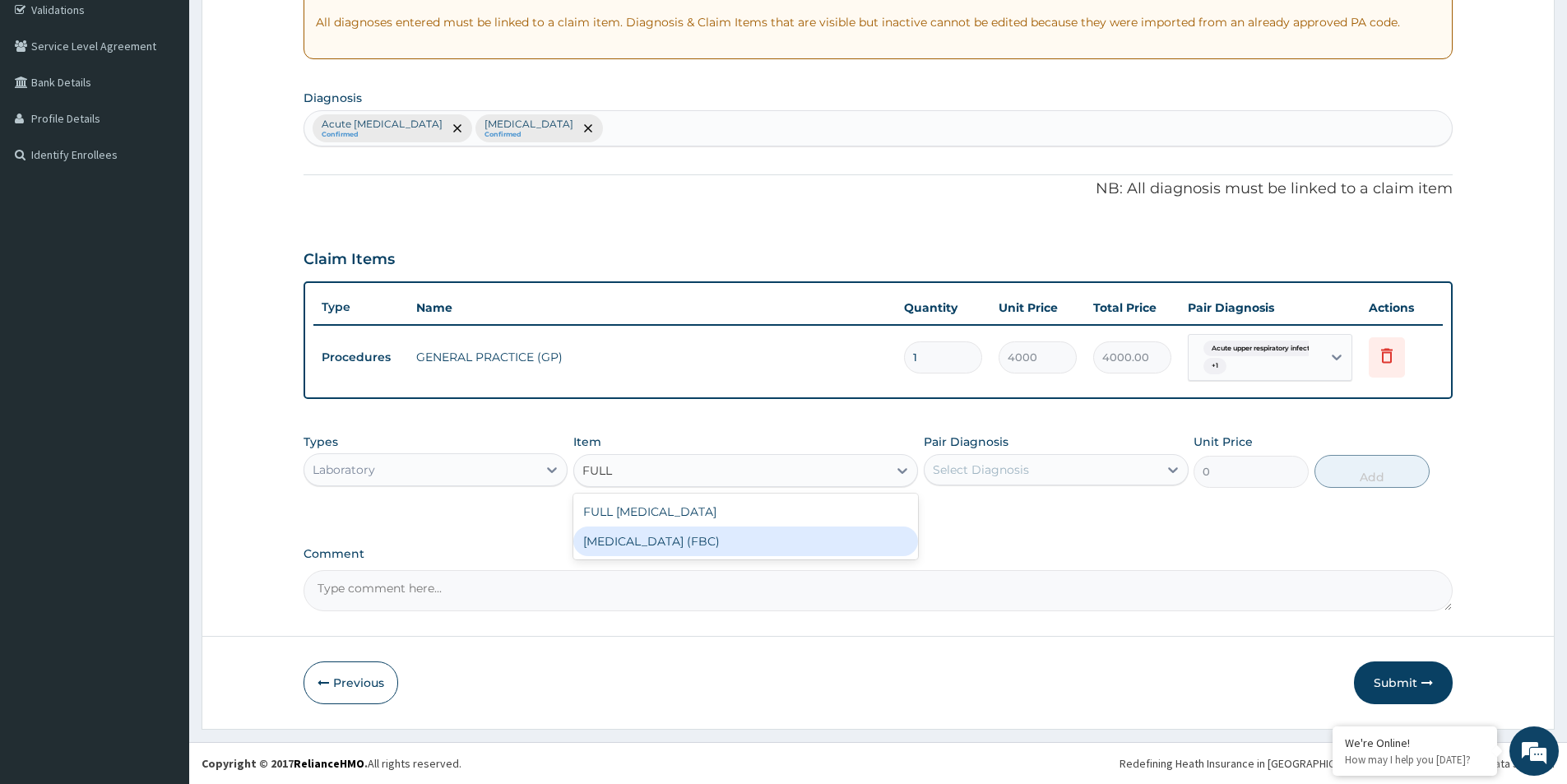
click at [732, 541] on div "[MEDICAL_DATA] (FBC)" at bounding box center [745, 540] width 345 height 30
type input "2400"
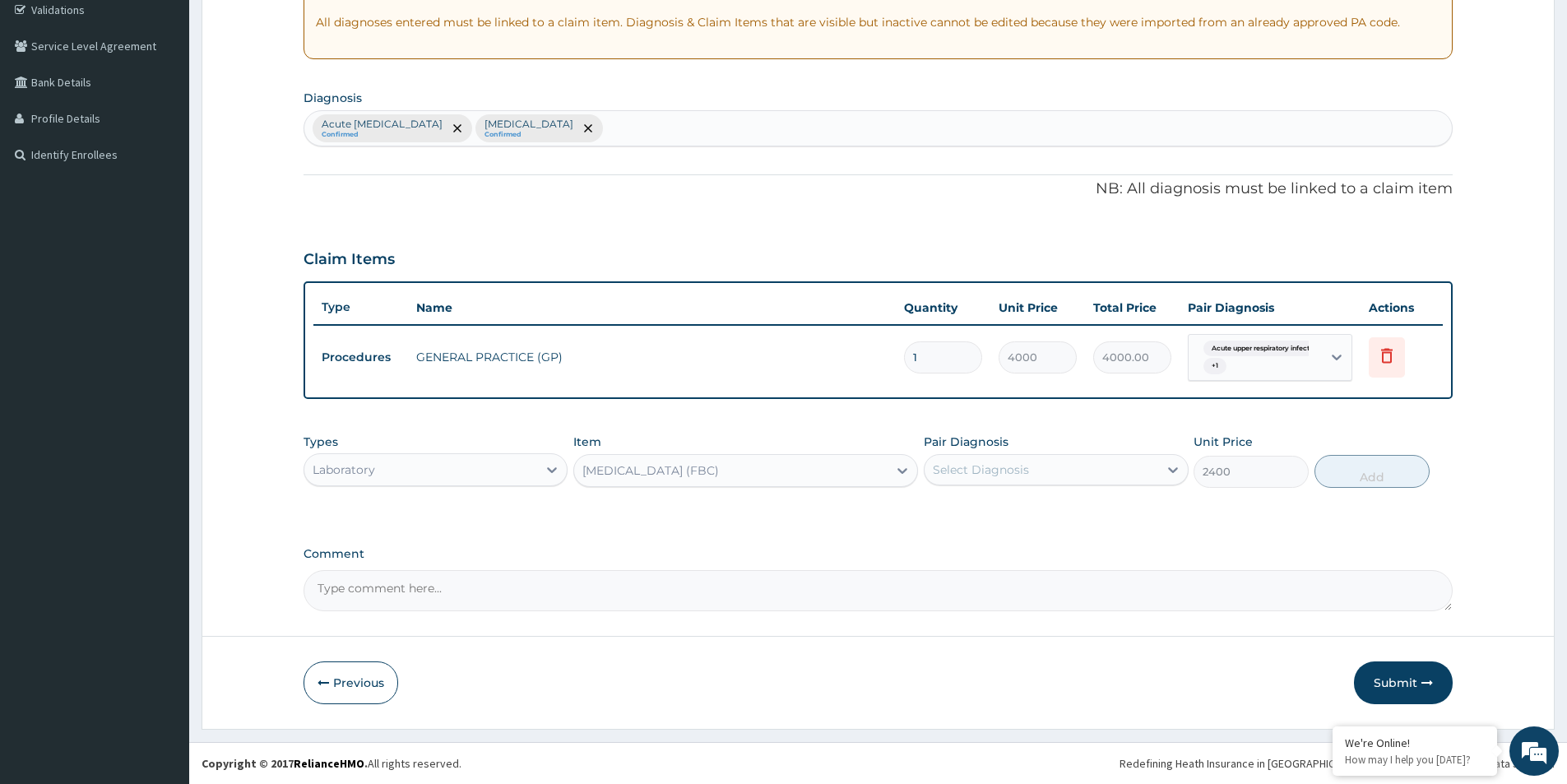
click at [1021, 472] on div "Select Diagnosis" at bounding box center [981, 469] width 97 height 16
click at [937, 553] on div "[MEDICAL_DATA]" at bounding box center [1056, 545] width 264 height 33
checkbox input "true"
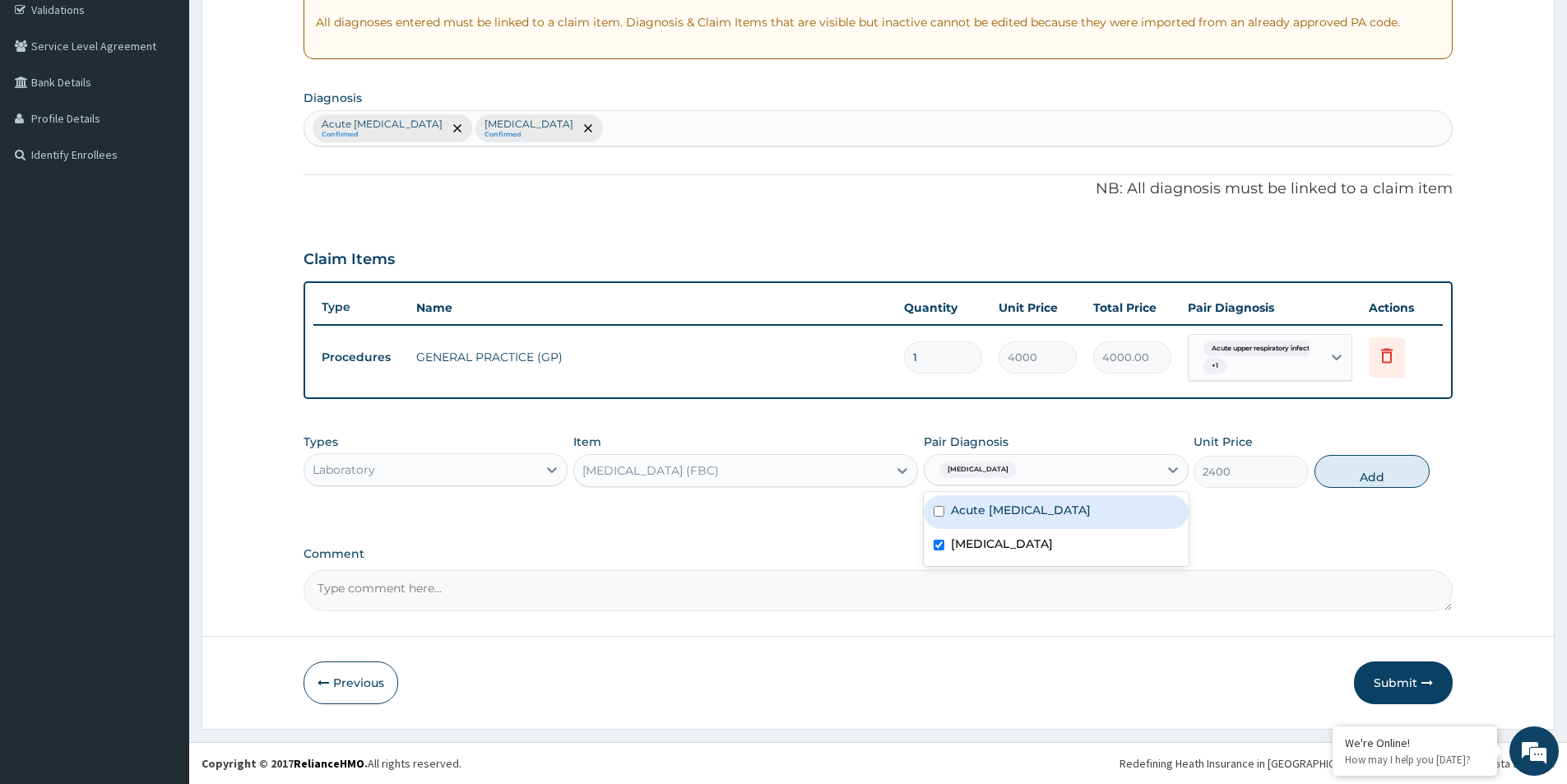
click at [940, 508] on input "checkbox" at bounding box center [938, 511] width 11 height 11
checkbox input "true"
click at [1353, 471] on button "Add" at bounding box center [1372, 471] width 116 height 32
type input "0"
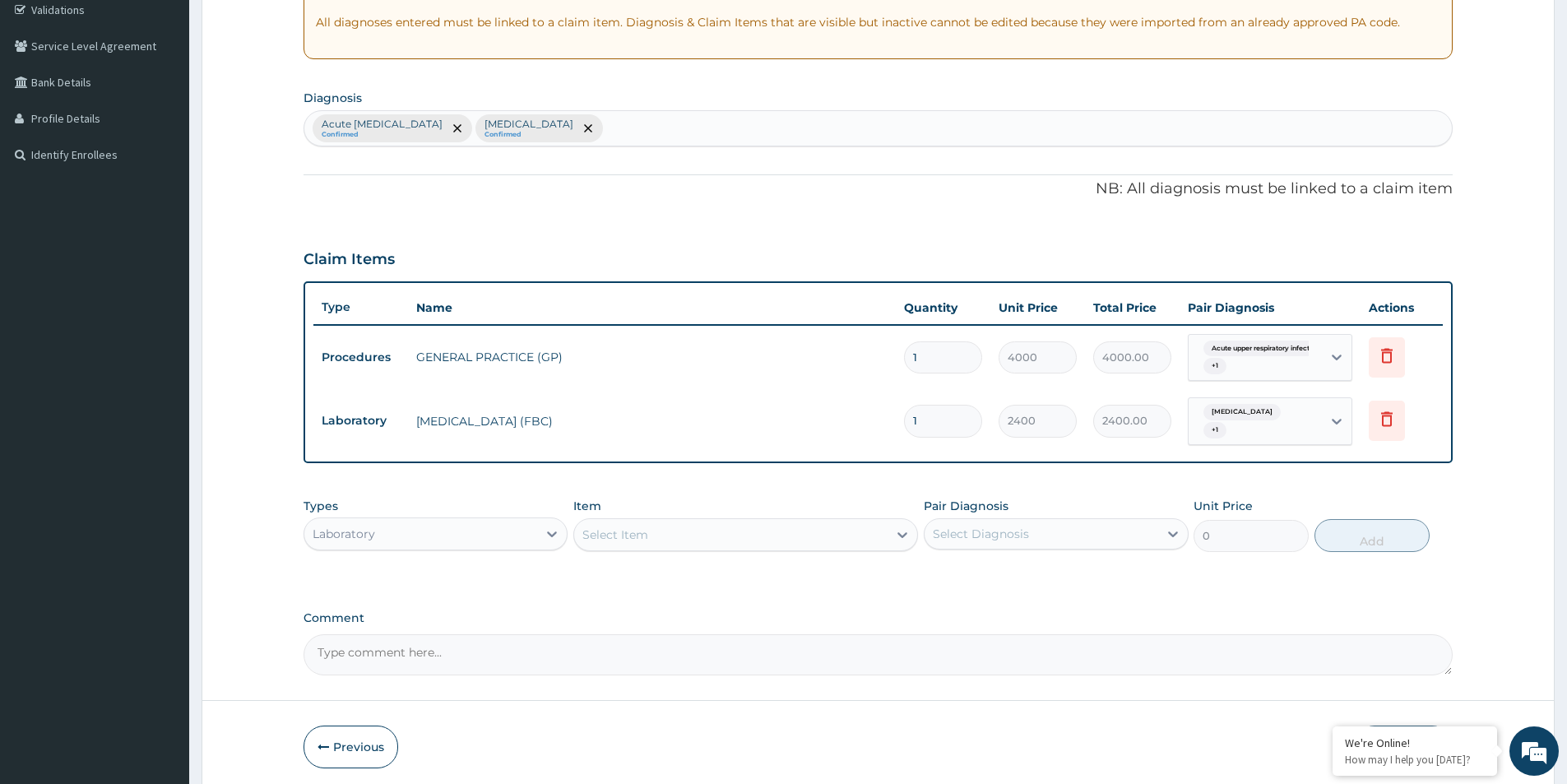
click at [637, 530] on div "Select Item" at bounding box center [615, 534] width 66 height 16
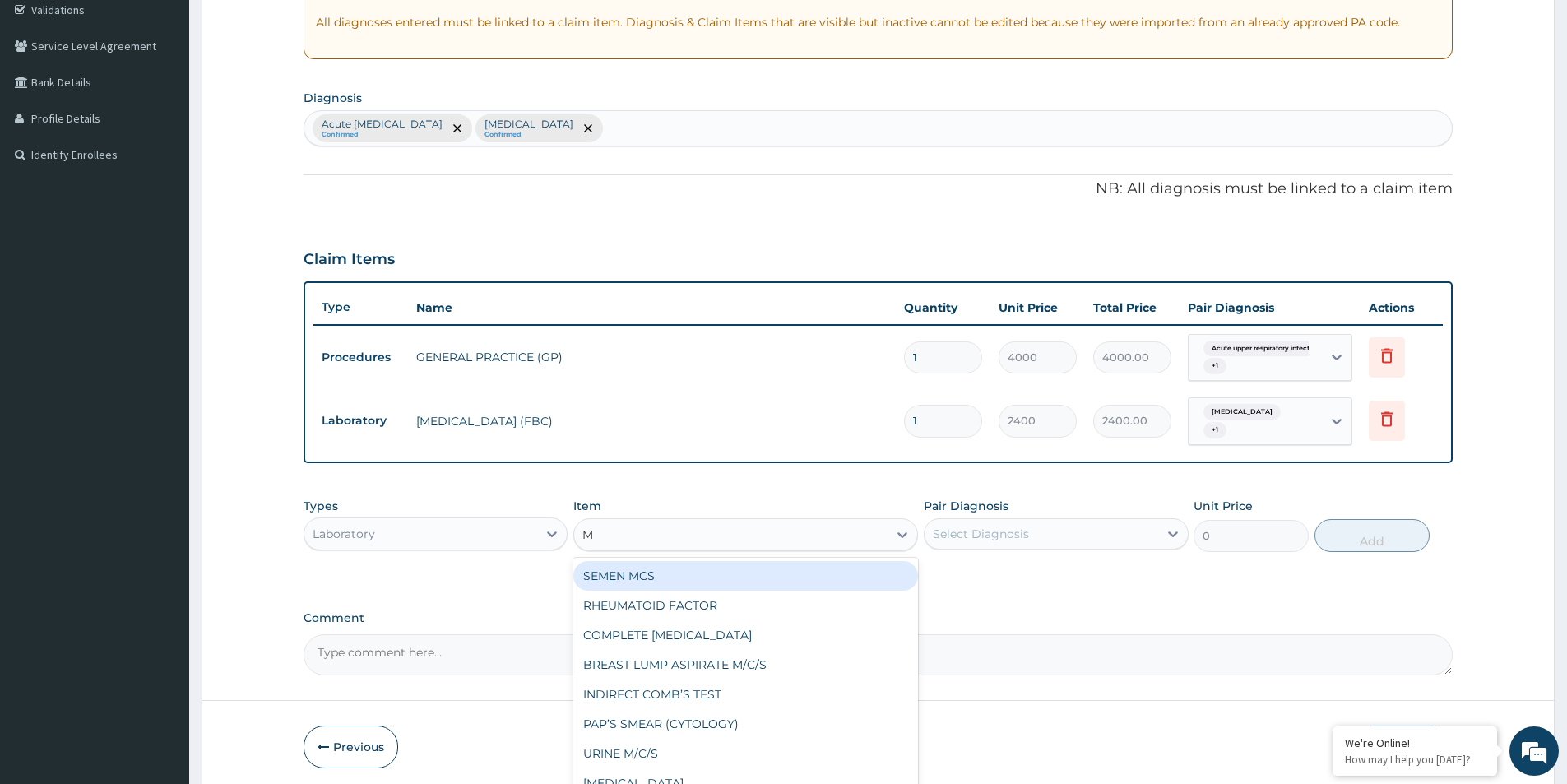
type input "MP"
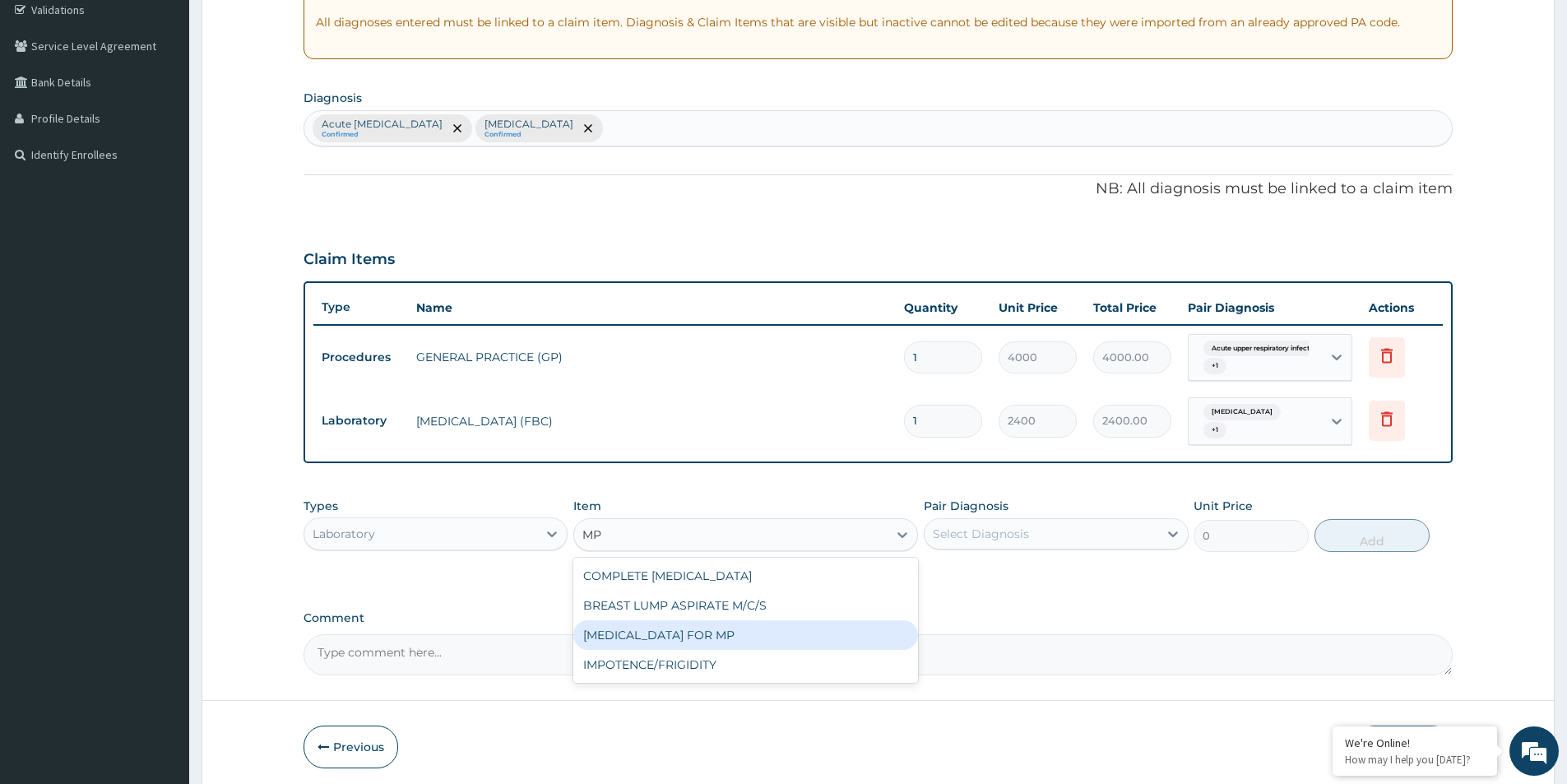
click at [651, 633] on div "[MEDICAL_DATA] FOR MP" at bounding box center [745, 634] width 345 height 30
type input "1200"
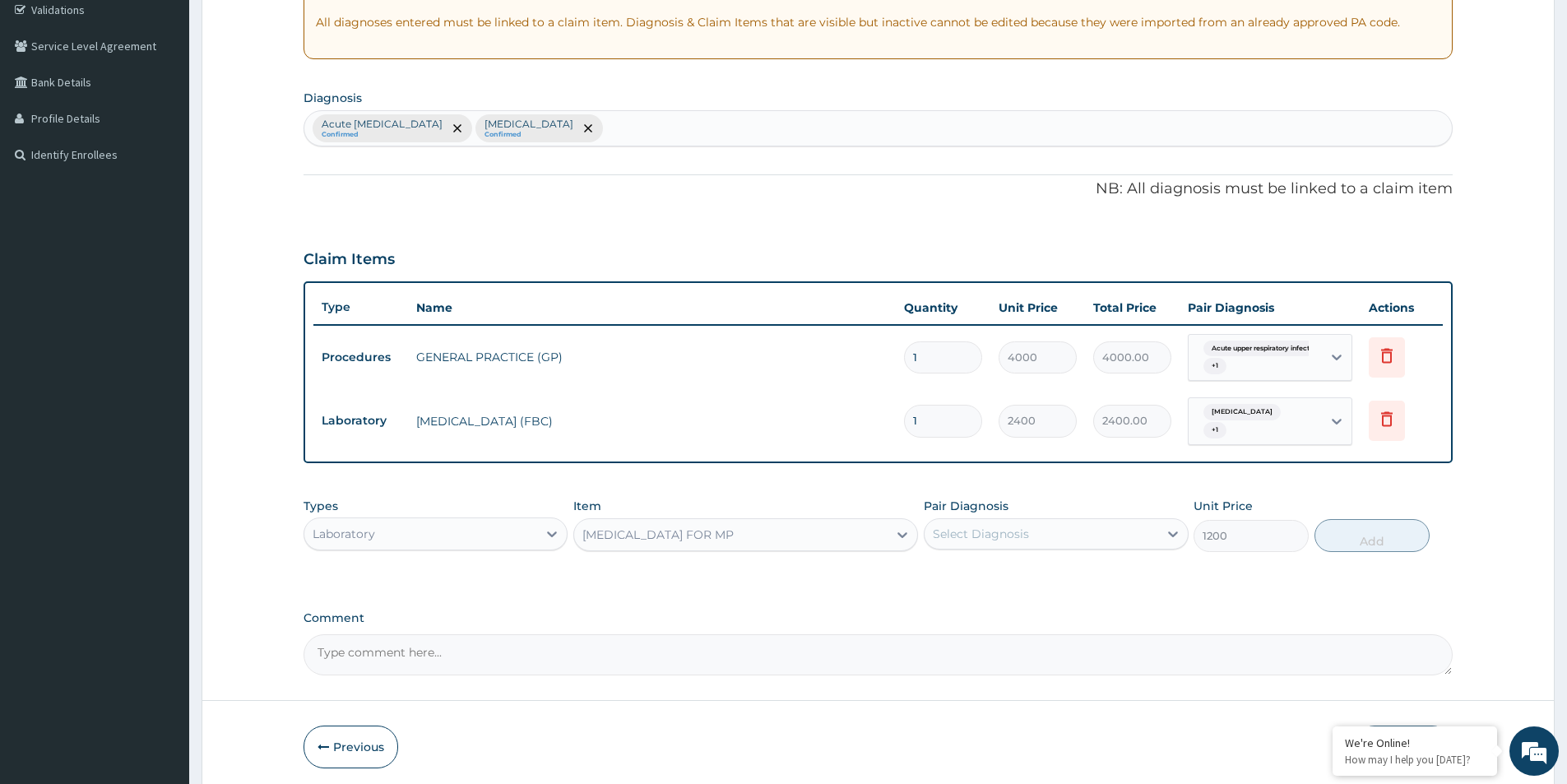
click at [1107, 523] on div "Select Diagnosis" at bounding box center [1041, 534] width 233 height 27
click at [942, 604] on input "checkbox" at bounding box center [938, 607] width 11 height 11
checkbox input "true"
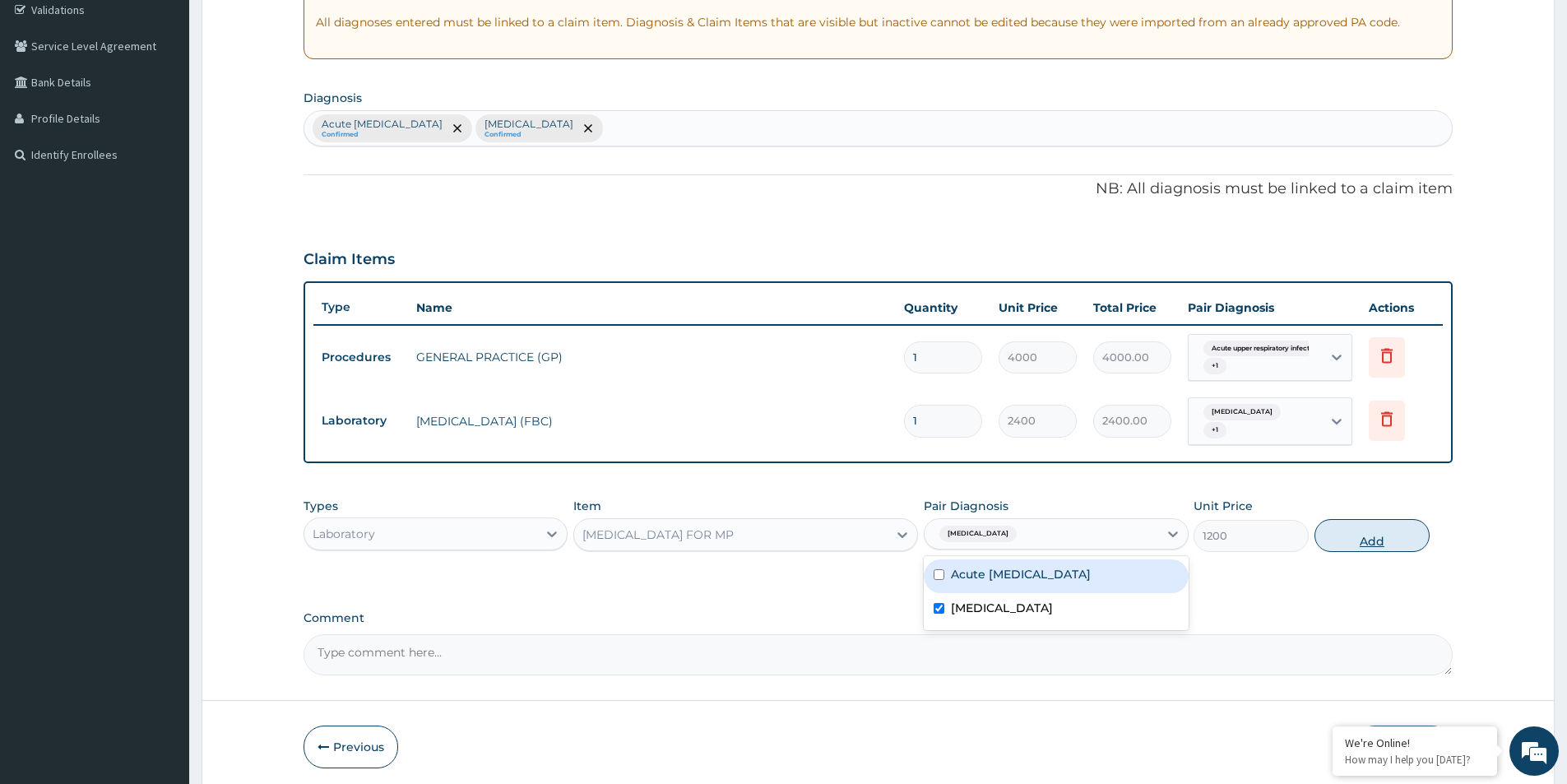
click at [1338, 530] on button "Add" at bounding box center [1372, 535] width 116 height 32
type input "0"
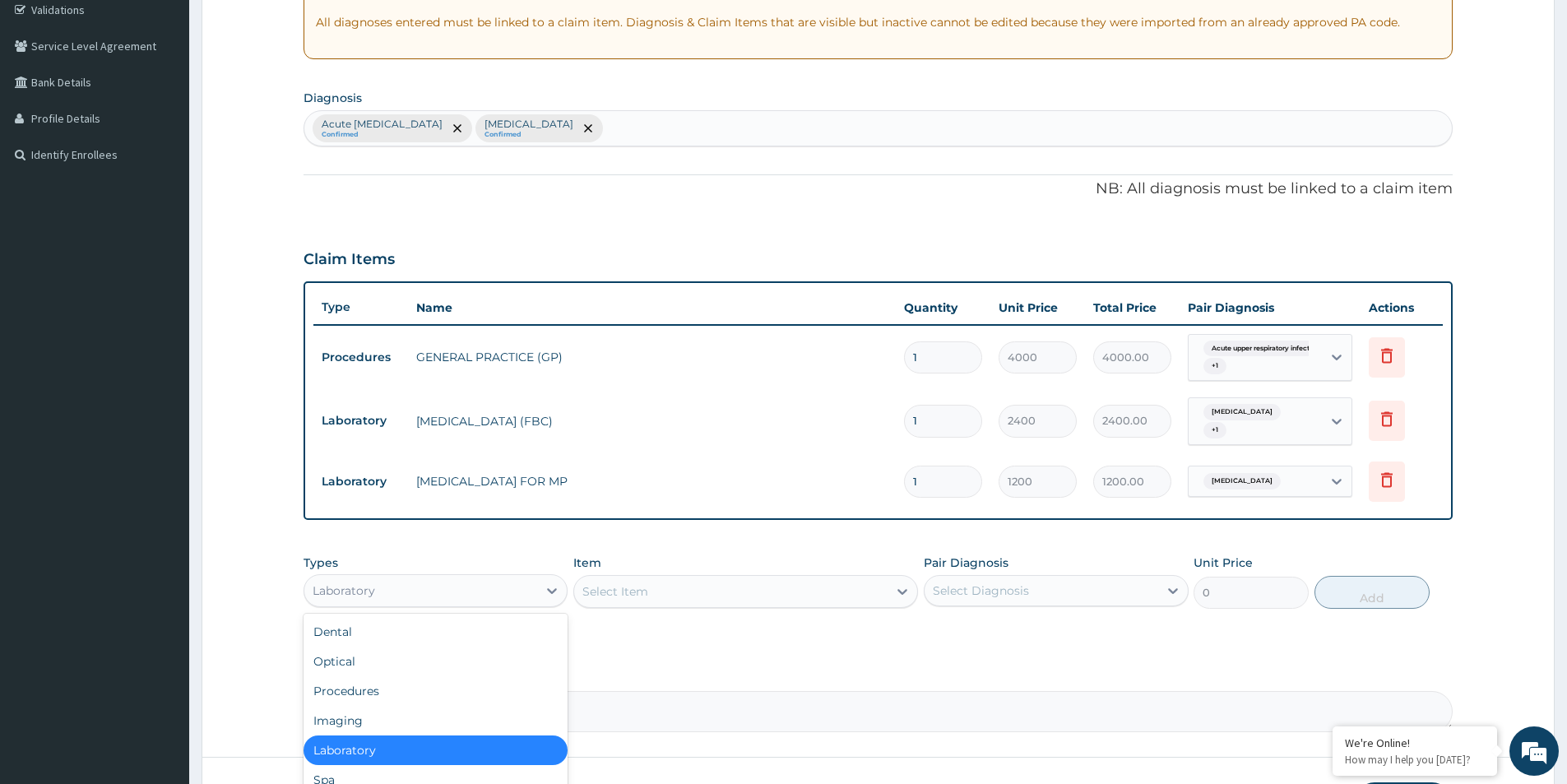
click at [495, 589] on div "Laboratory" at bounding box center [421, 591] width 233 height 27
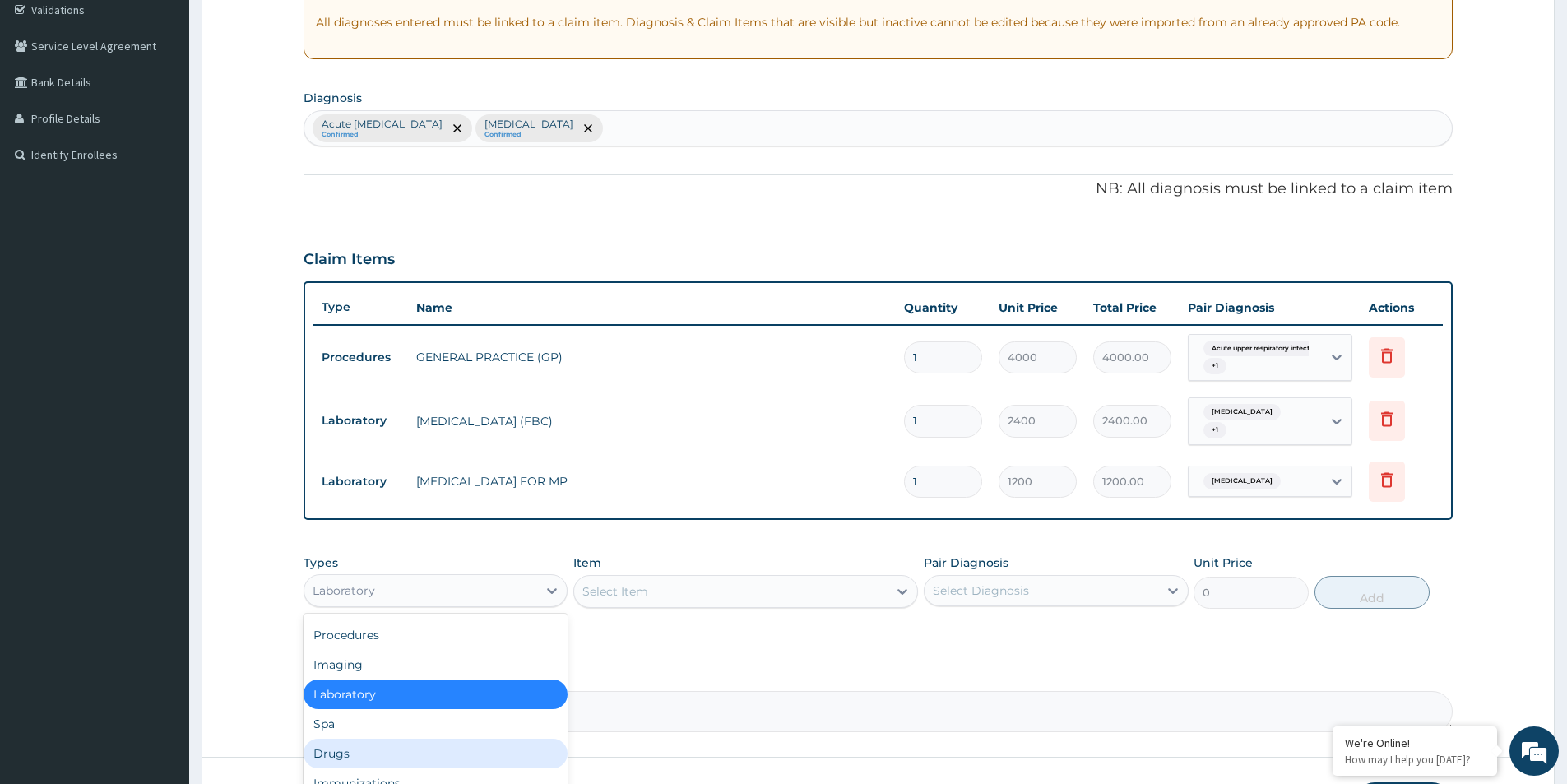
drag, startPoint x: 358, startPoint y: 743, endPoint x: 488, endPoint y: 693, distance: 139.3
click at [358, 744] on div "Drugs" at bounding box center [436, 752] width 264 height 30
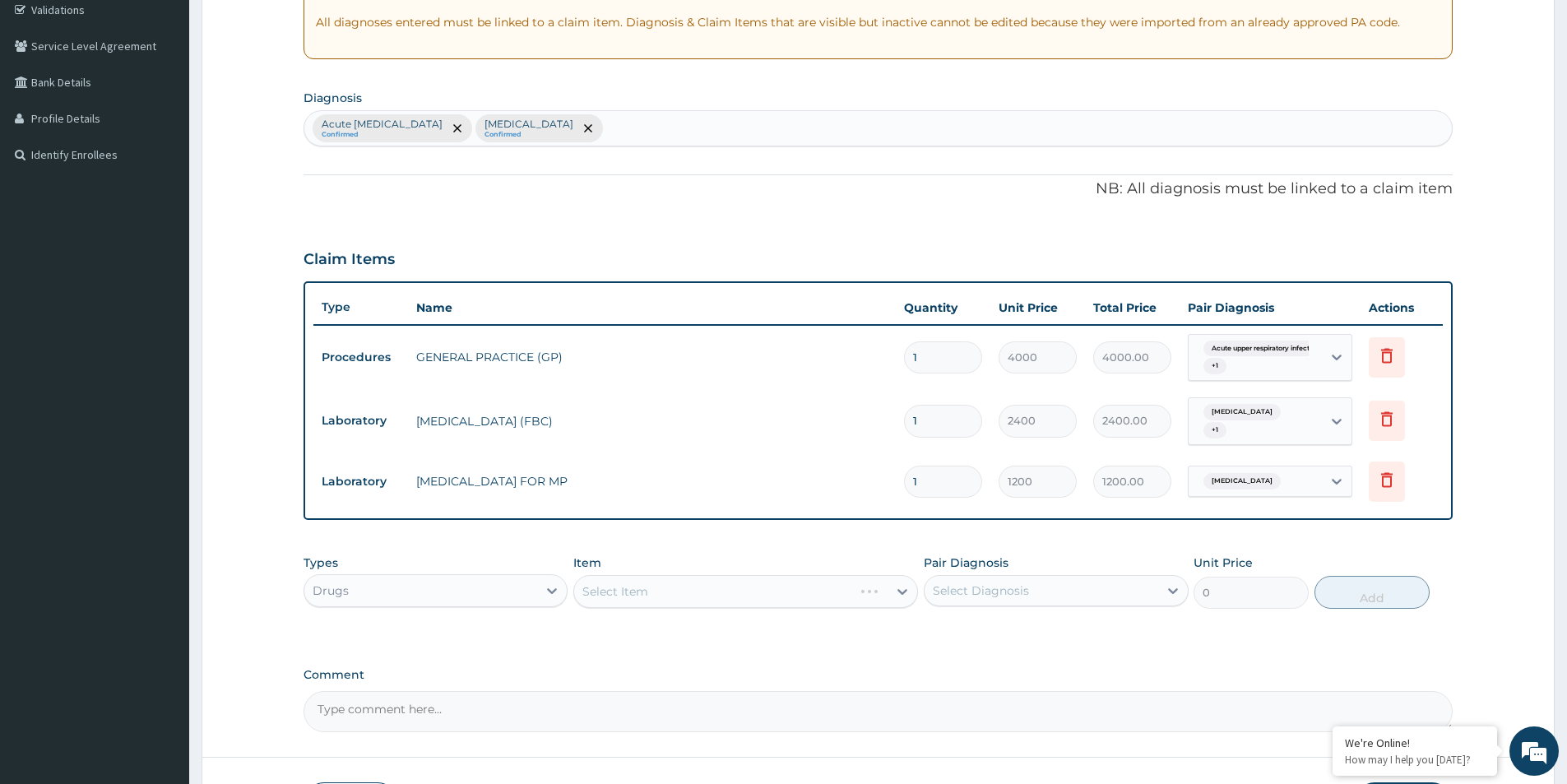
click at [670, 585] on div "Select Item" at bounding box center [745, 591] width 345 height 32
click at [670, 585] on div "Select Item" at bounding box center [731, 591] width 313 height 27
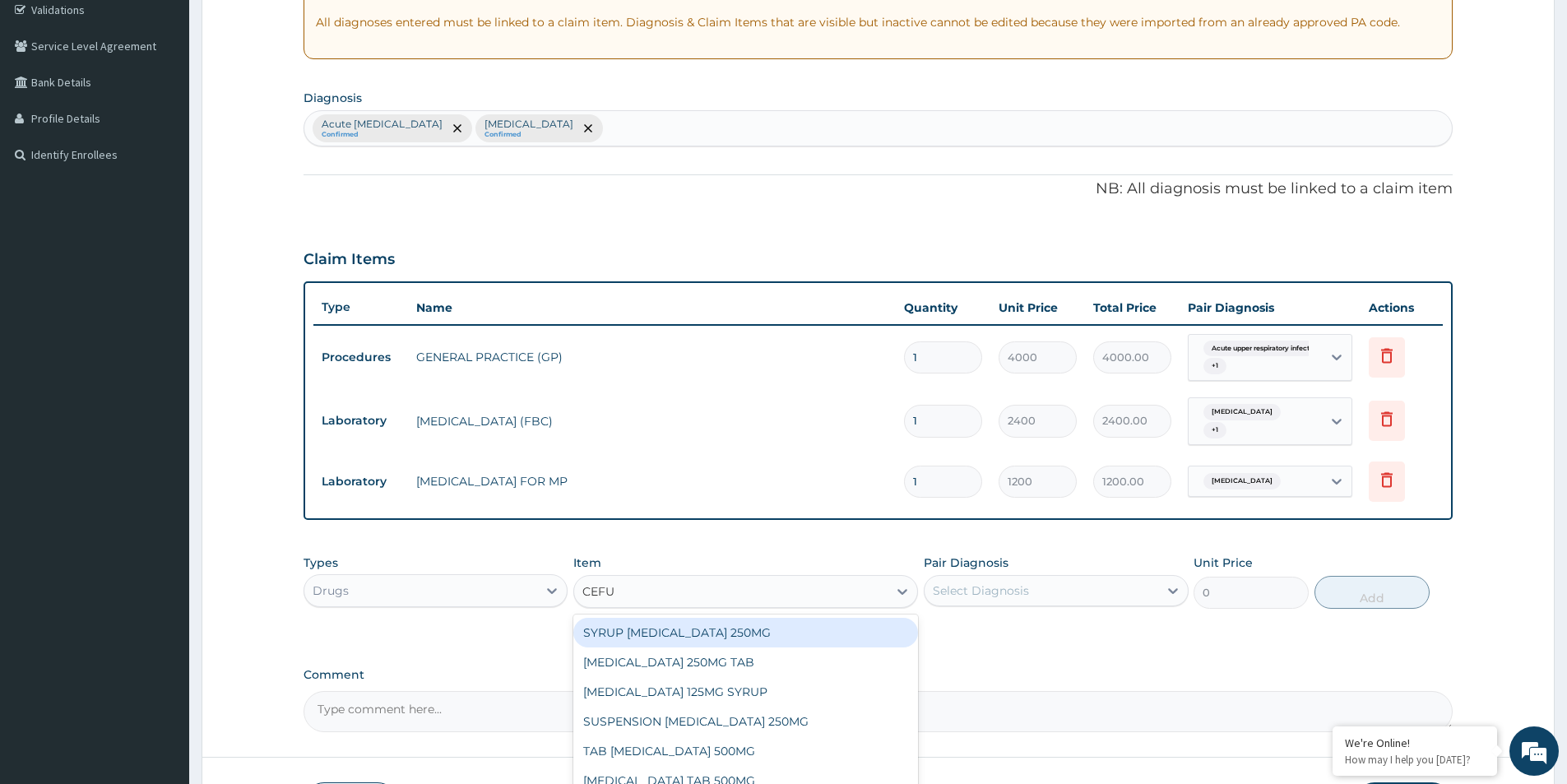
type input "CEFUR"
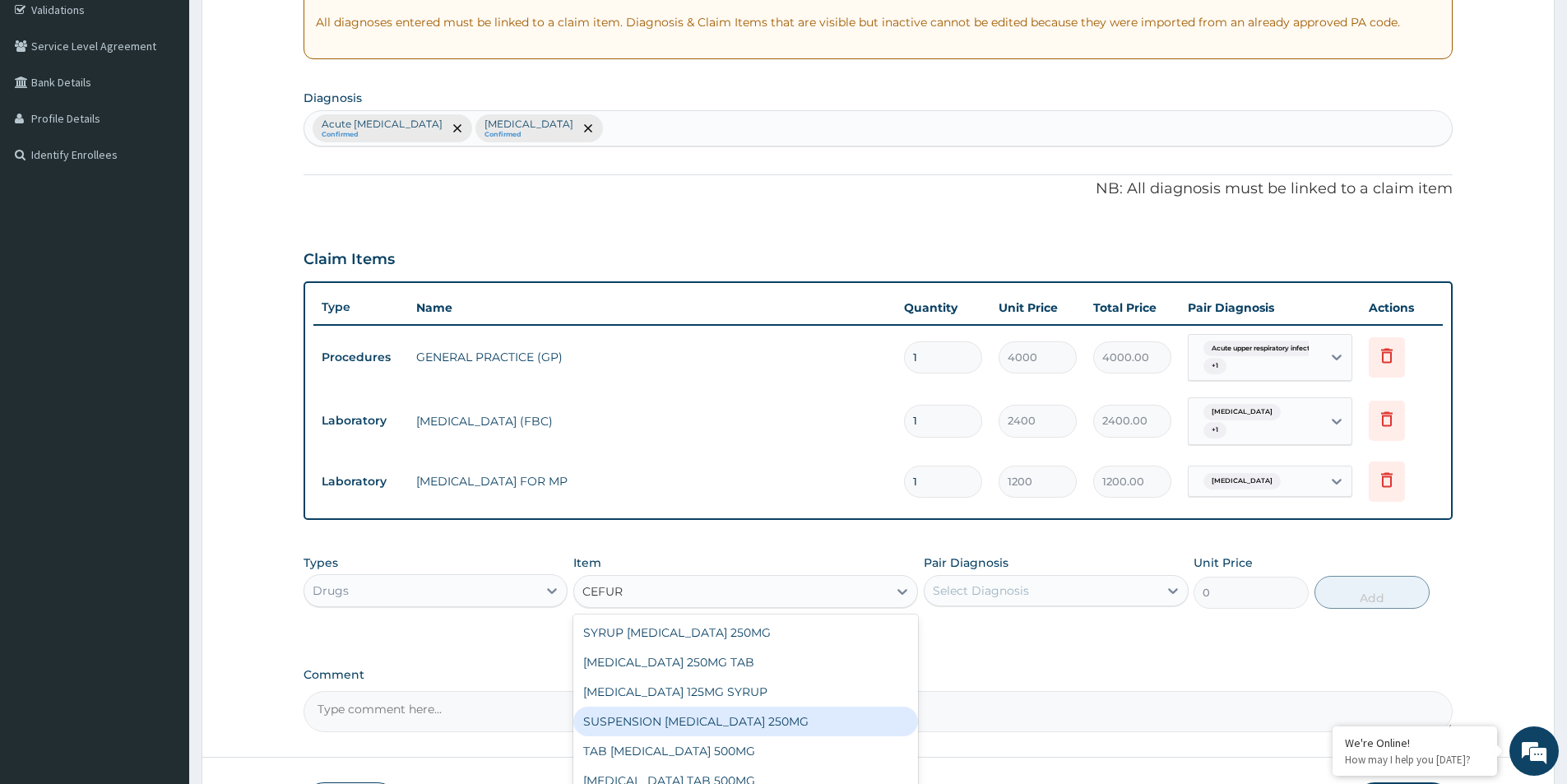
click at [732, 713] on div "SUSPENSION [MEDICAL_DATA] 250MG" at bounding box center [745, 721] width 345 height 30
type input "3200"
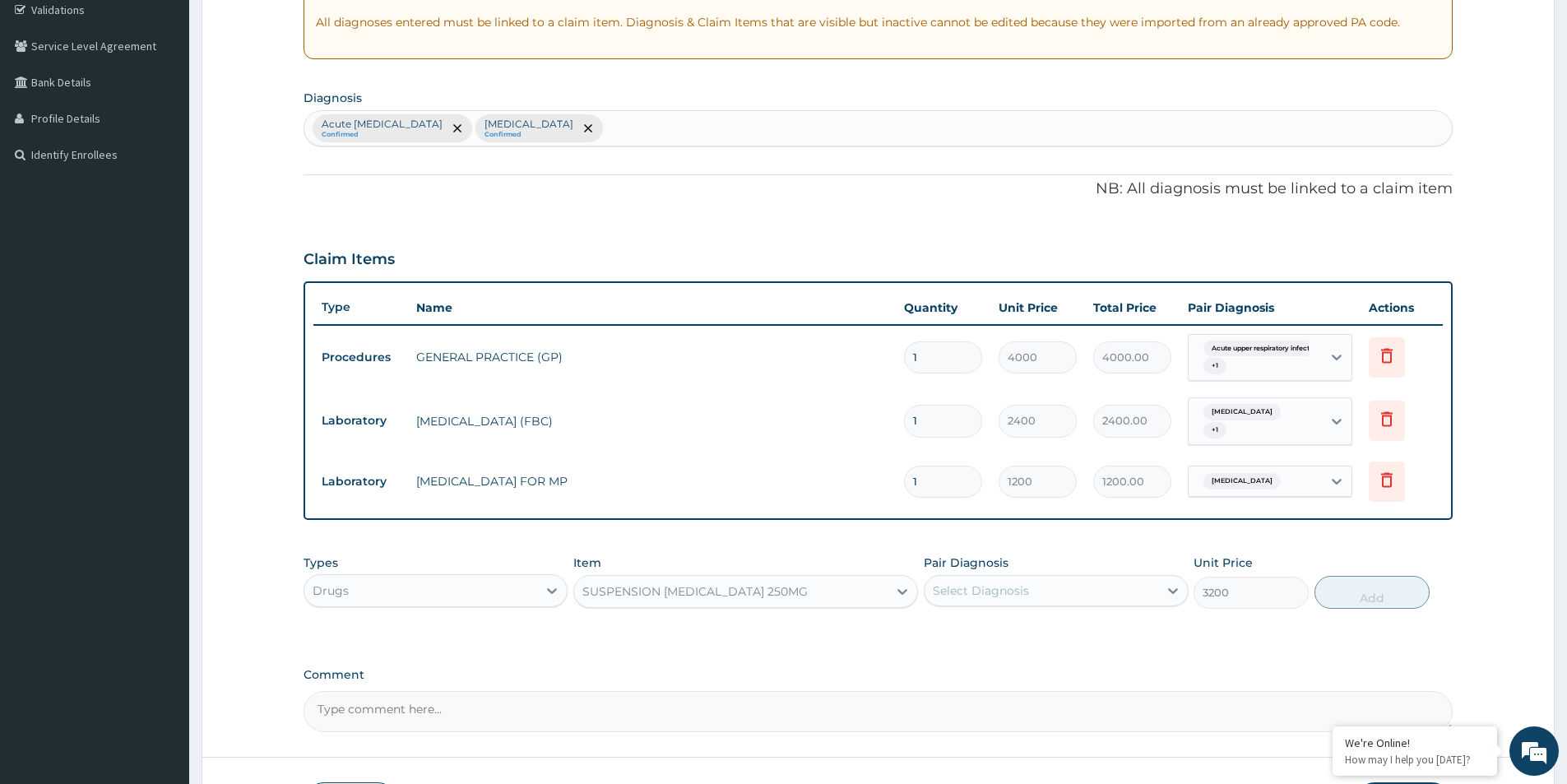
click at [1004, 586] on div "Select Diagnosis" at bounding box center [981, 590] width 97 height 16
click at [938, 625] on input "checkbox" at bounding box center [938, 630] width 11 height 11
checkbox input "true"
click at [1385, 583] on button "Add" at bounding box center [1372, 592] width 116 height 32
type input "0"
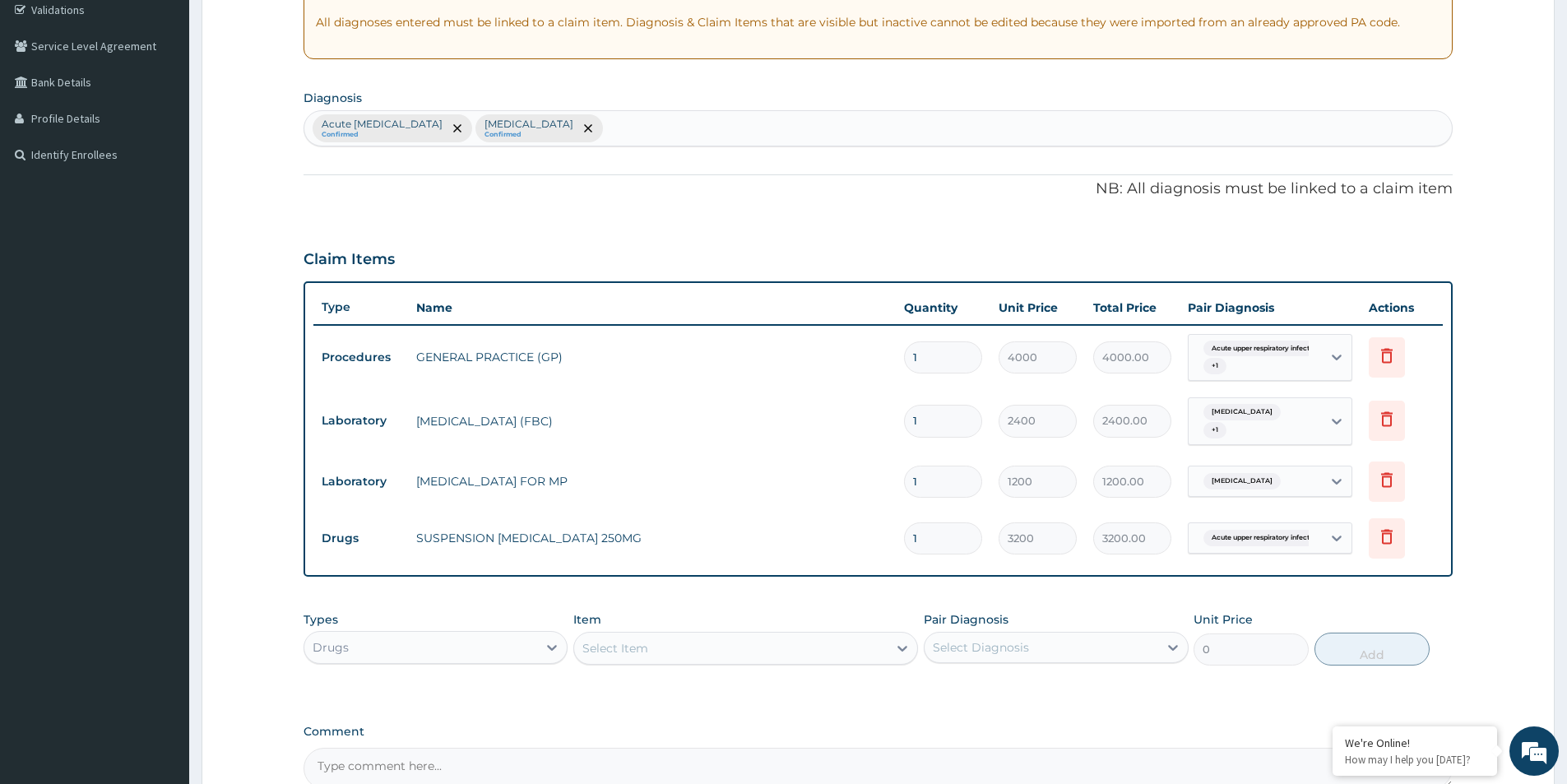
click at [618, 643] on div "Select Item" at bounding box center [615, 647] width 66 height 16
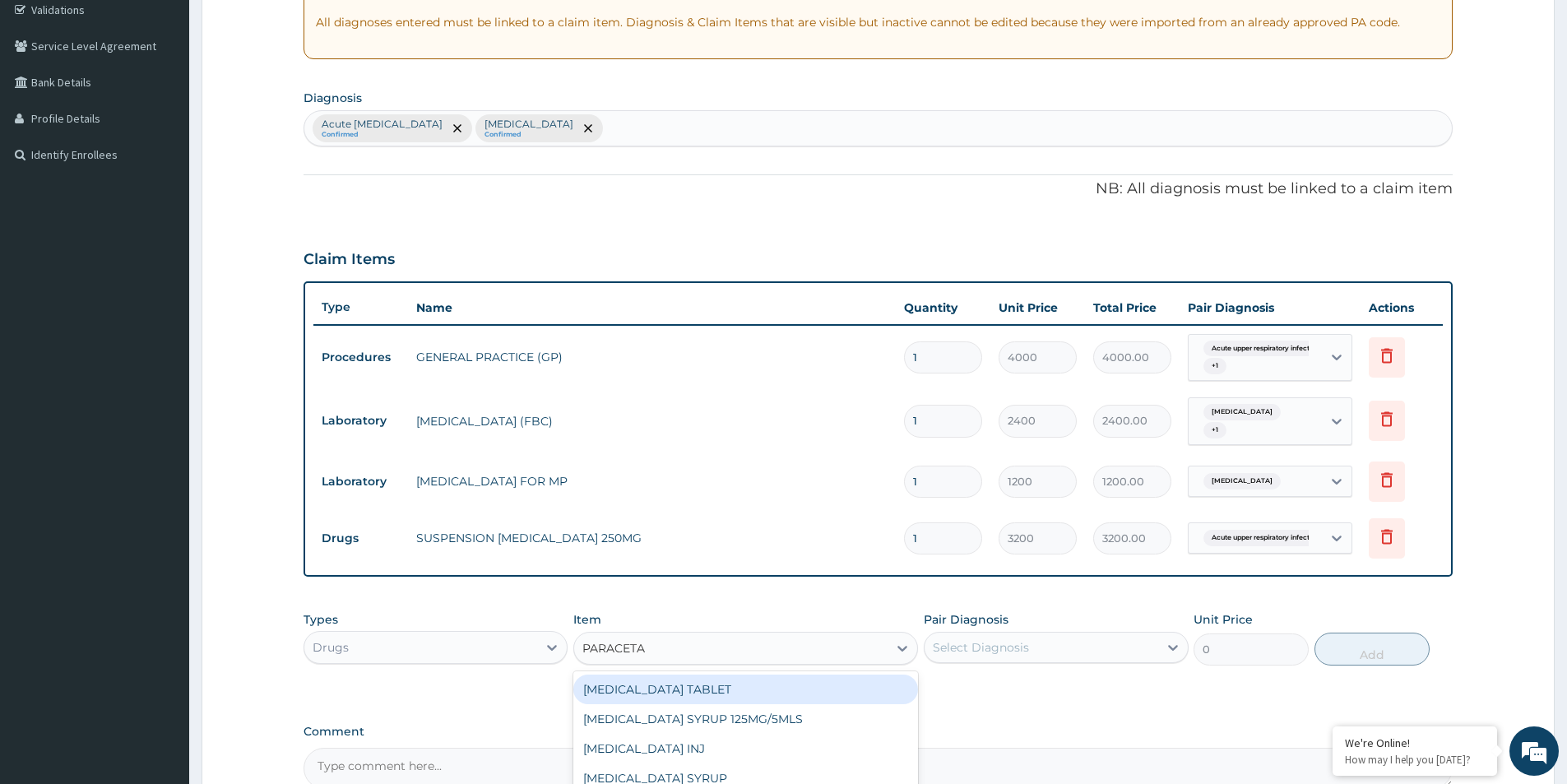
type input "PARACETAM"
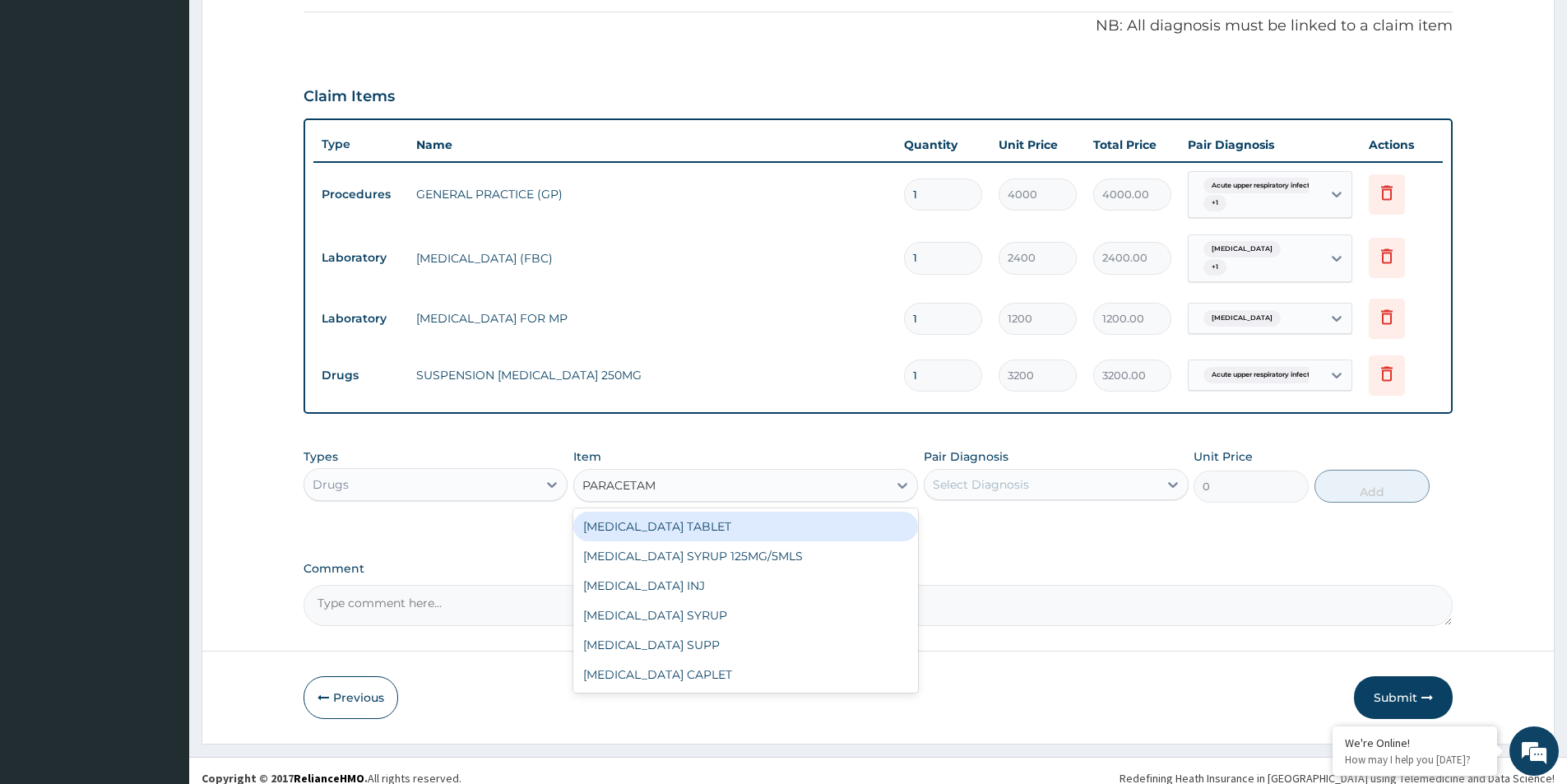
scroll to position [478, 0]
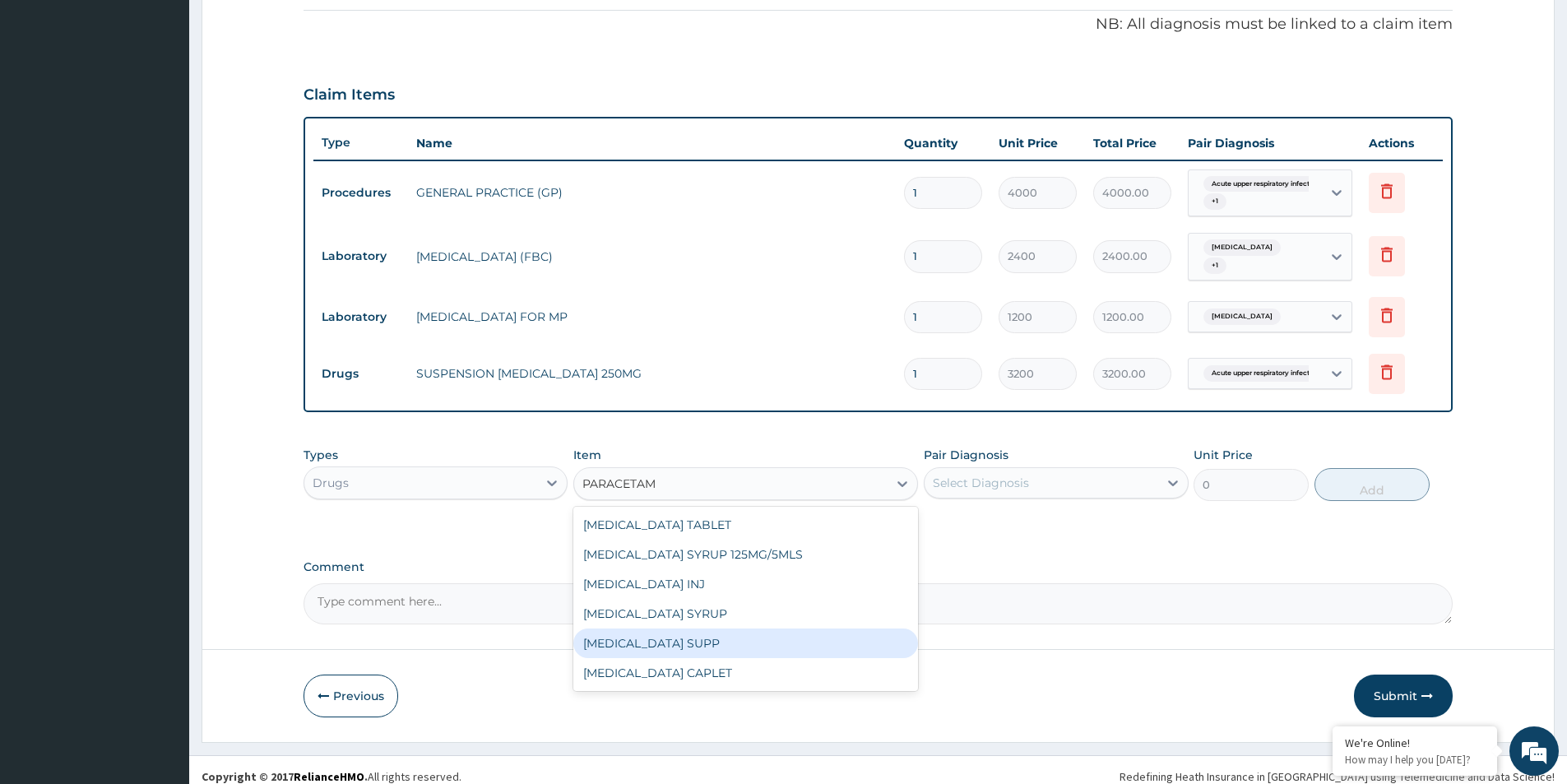
click at [673, 639] on div "[MEDICAL_DATA] SUPP" at bounding box center [745, 643] width 345 height 30
type input "400"
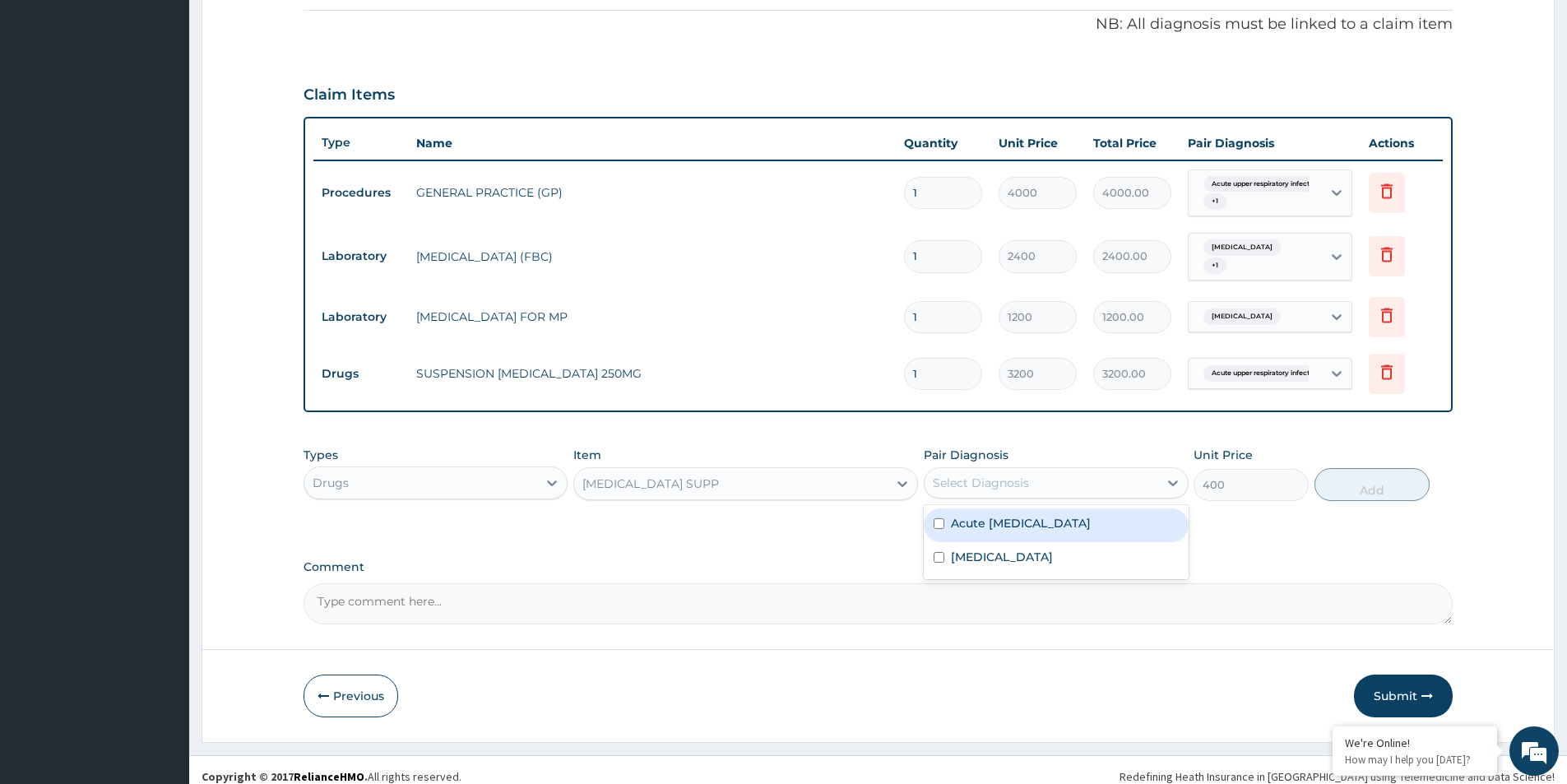
click at [970, 476] on div "Select Diagnosis" at bounding box center [981, 482] width 97 height 16
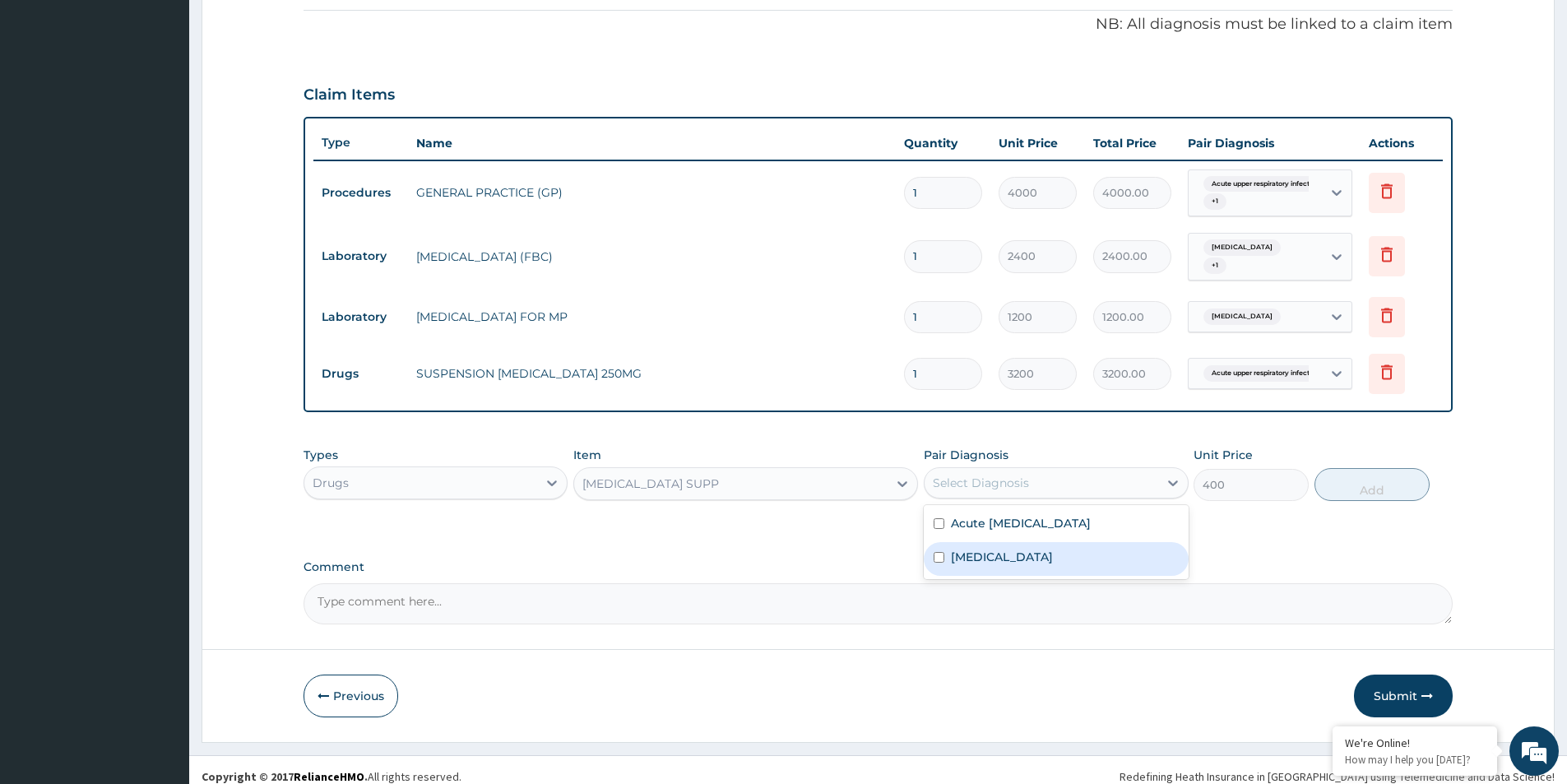
drag, startPoint x: 940, startPoint y: 553, endPoint x: 1252, endPoint y: 514, distance: 314.4
click at [942, 553] on input "checkbox" at bounding box center [938, 557] width 11 height 11
checkbox input "true"
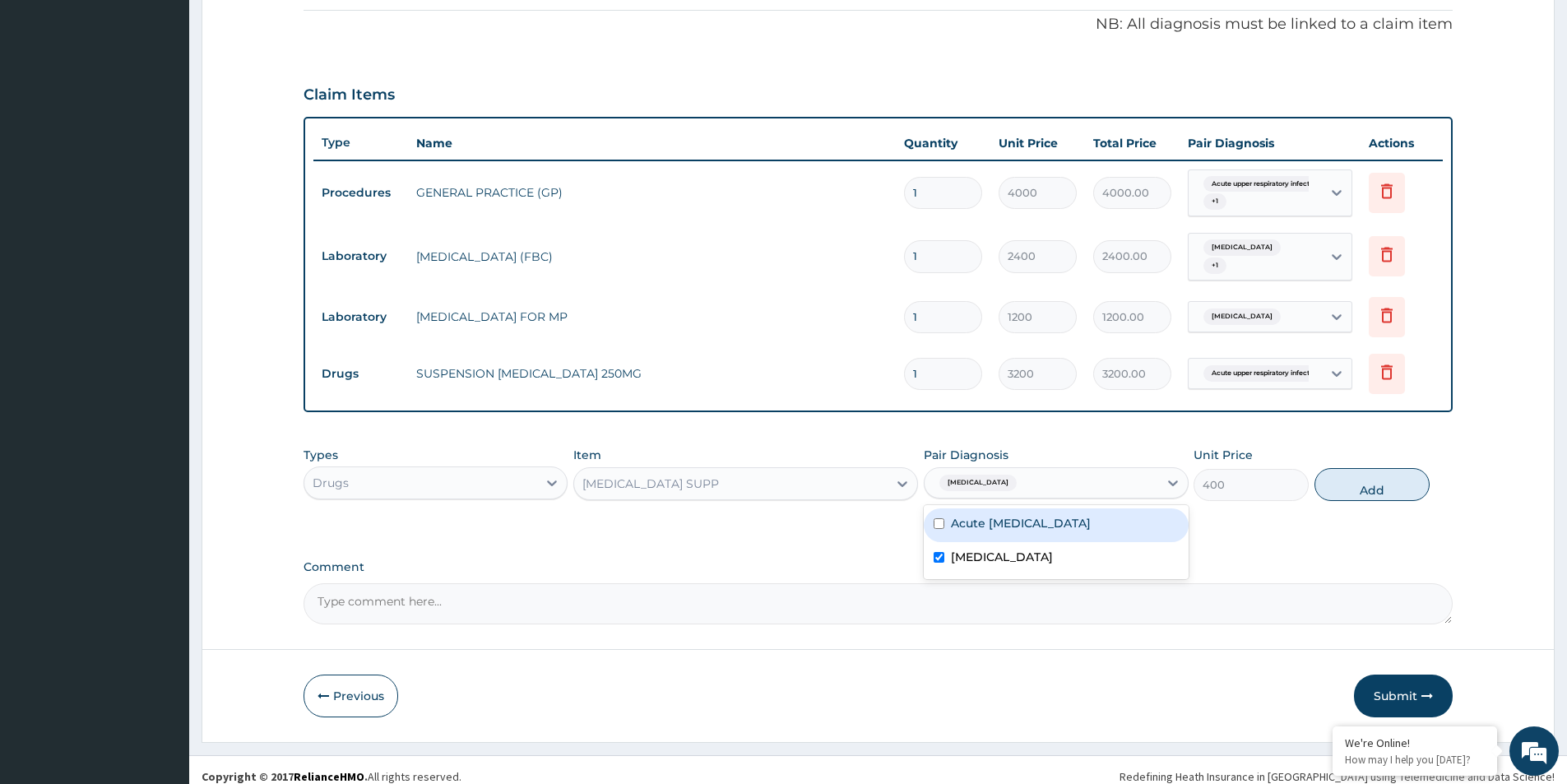
click at [941, 519] on input "checkbox" at bounding box center [938, 523] width 11 height 11
checkbox input "true"
click at [1375, 488] on button "Add" at bounding box center [1372, 484] width 116 height 32
type input "0"
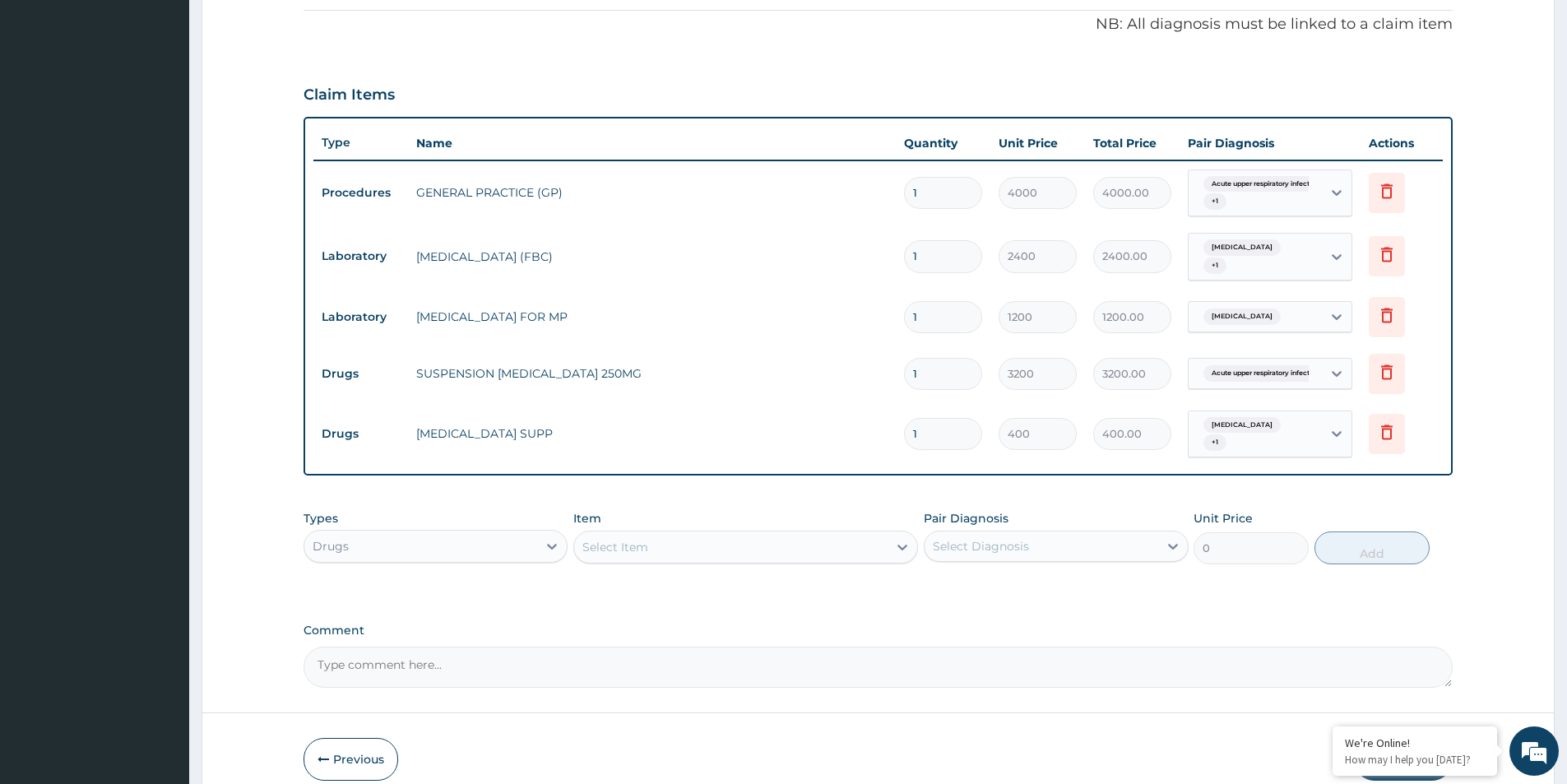
click at [723, 534] on div "Select Item" at bounding box center [731, 547] width 313 height 27
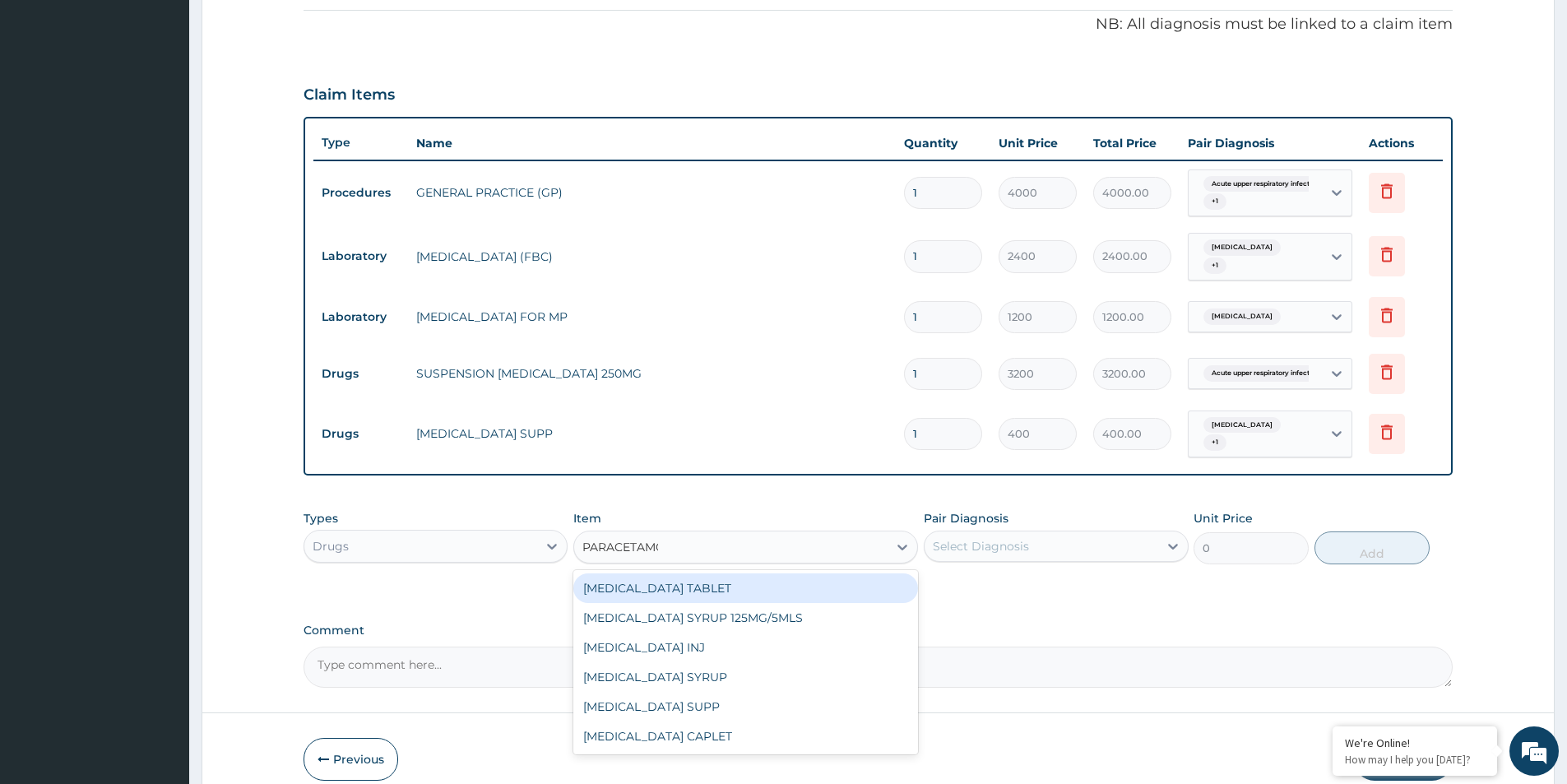
type input "[MEDICAL_DATA]"
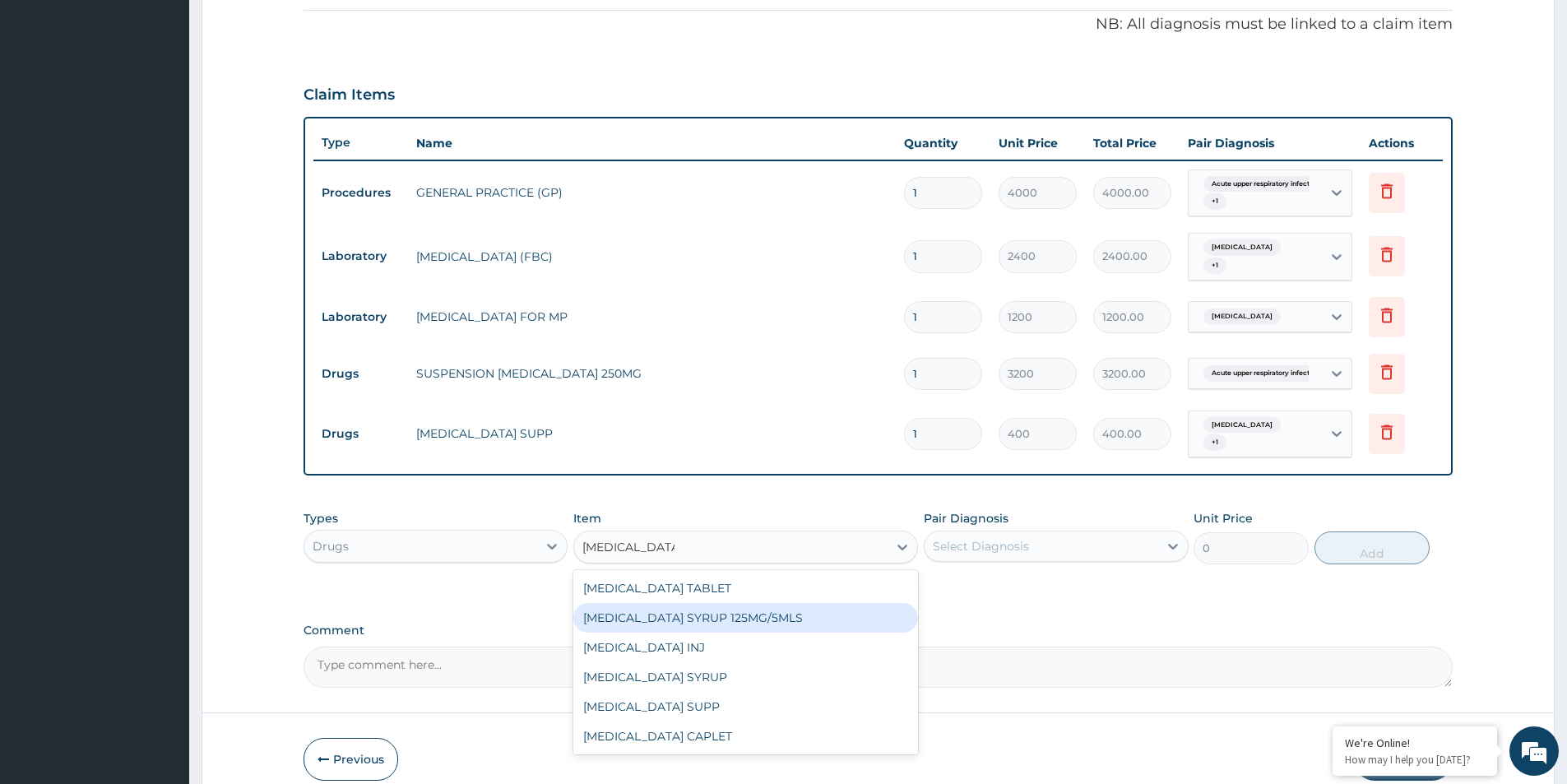
click at [726, 603] on div "[MEDICAL_DATA] SYRUP 125MG/5MLS" at bounding box center [745, 617] width 345 height 30
type input "400"
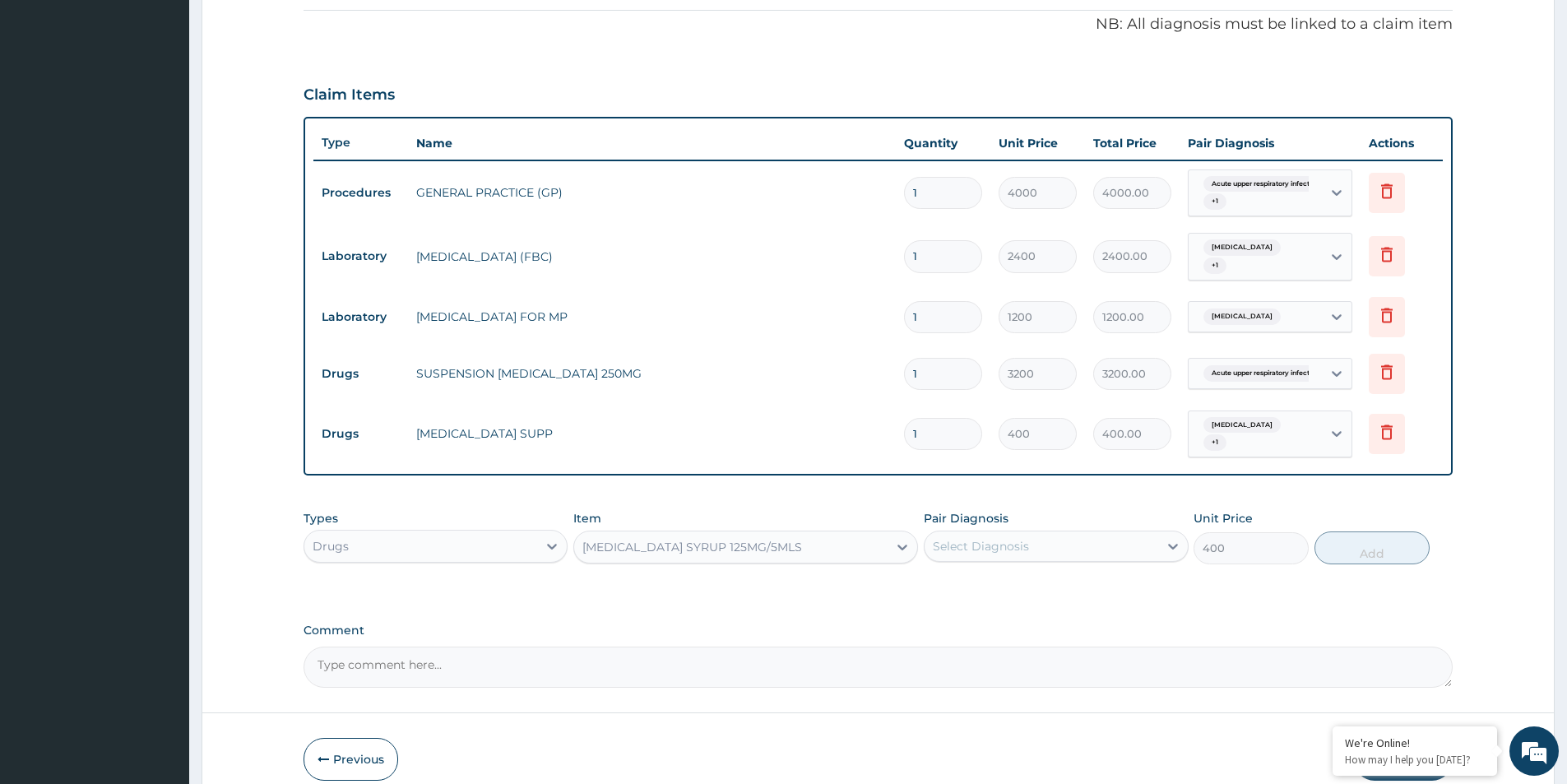
click at [787, 539] on div "[MEDICAL_DATA] SYRUP 125MG/5MLS" at bounding box center [693, 546] width 220 height 16
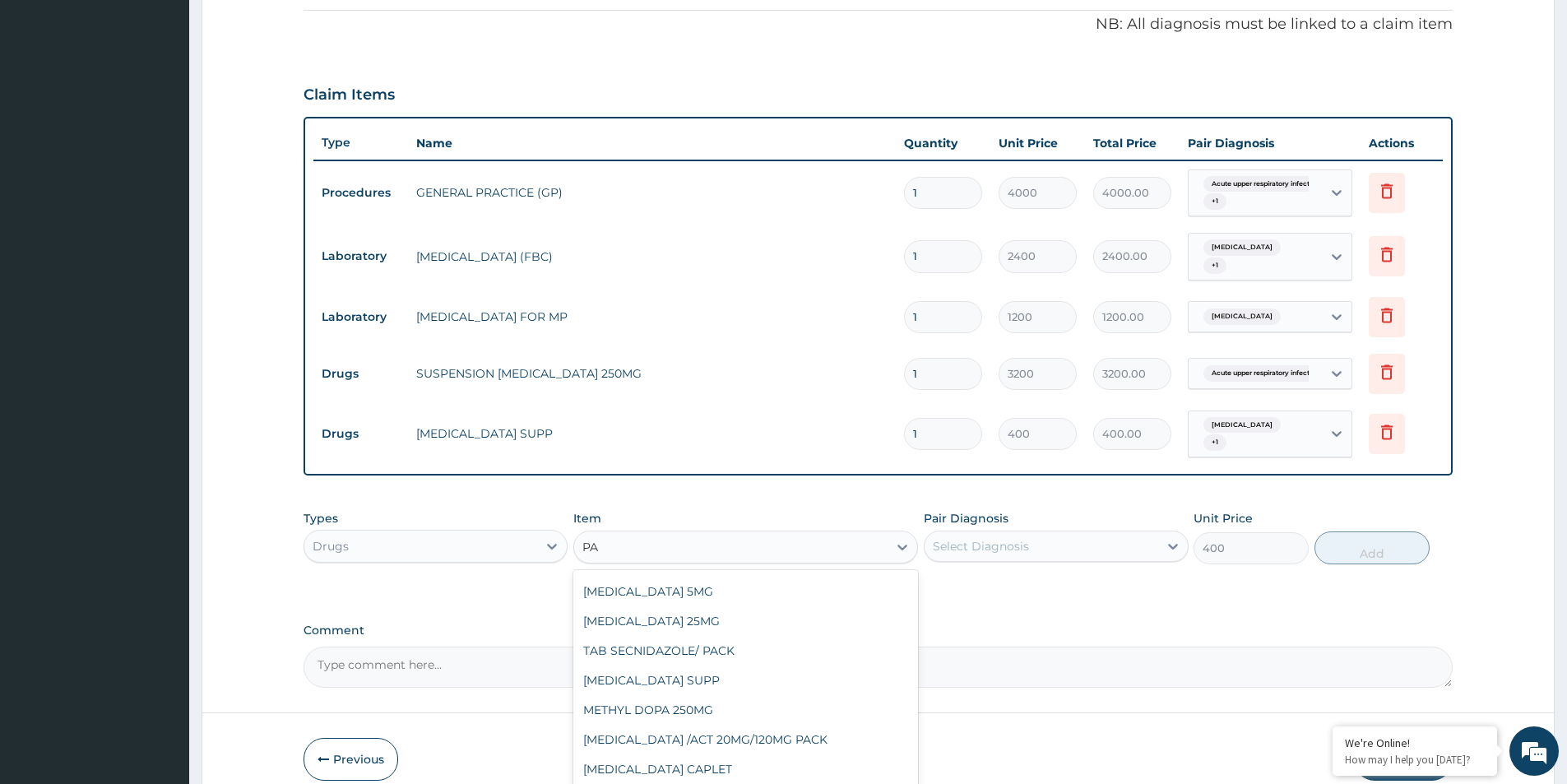
scroll to position [328, 0]
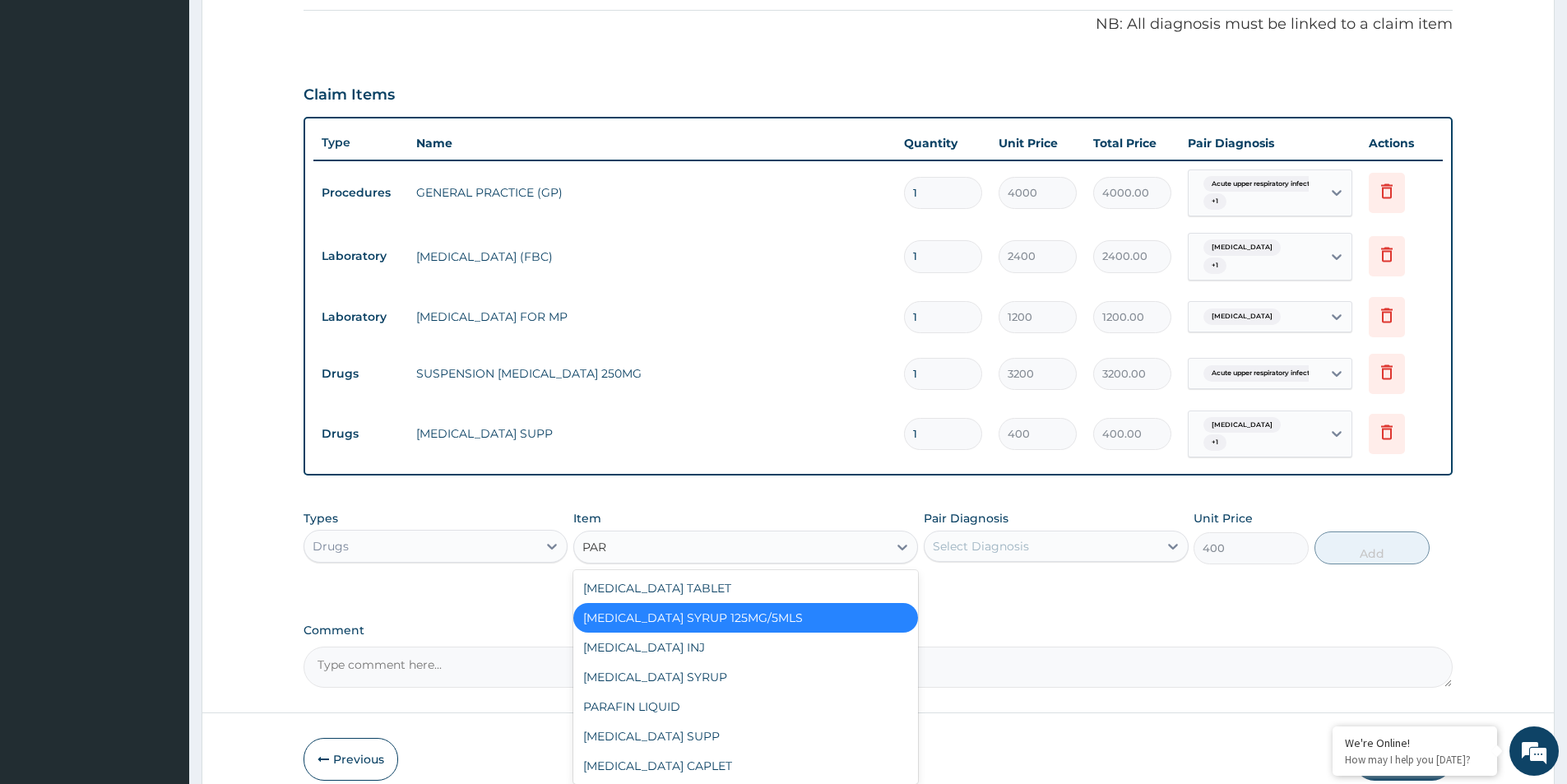
type input "PARA"
click at [683, 667] on div "[MEDICAL_DATA] SYRUP" at bounding box center [745, 676] width 345 height 30
type input "600"
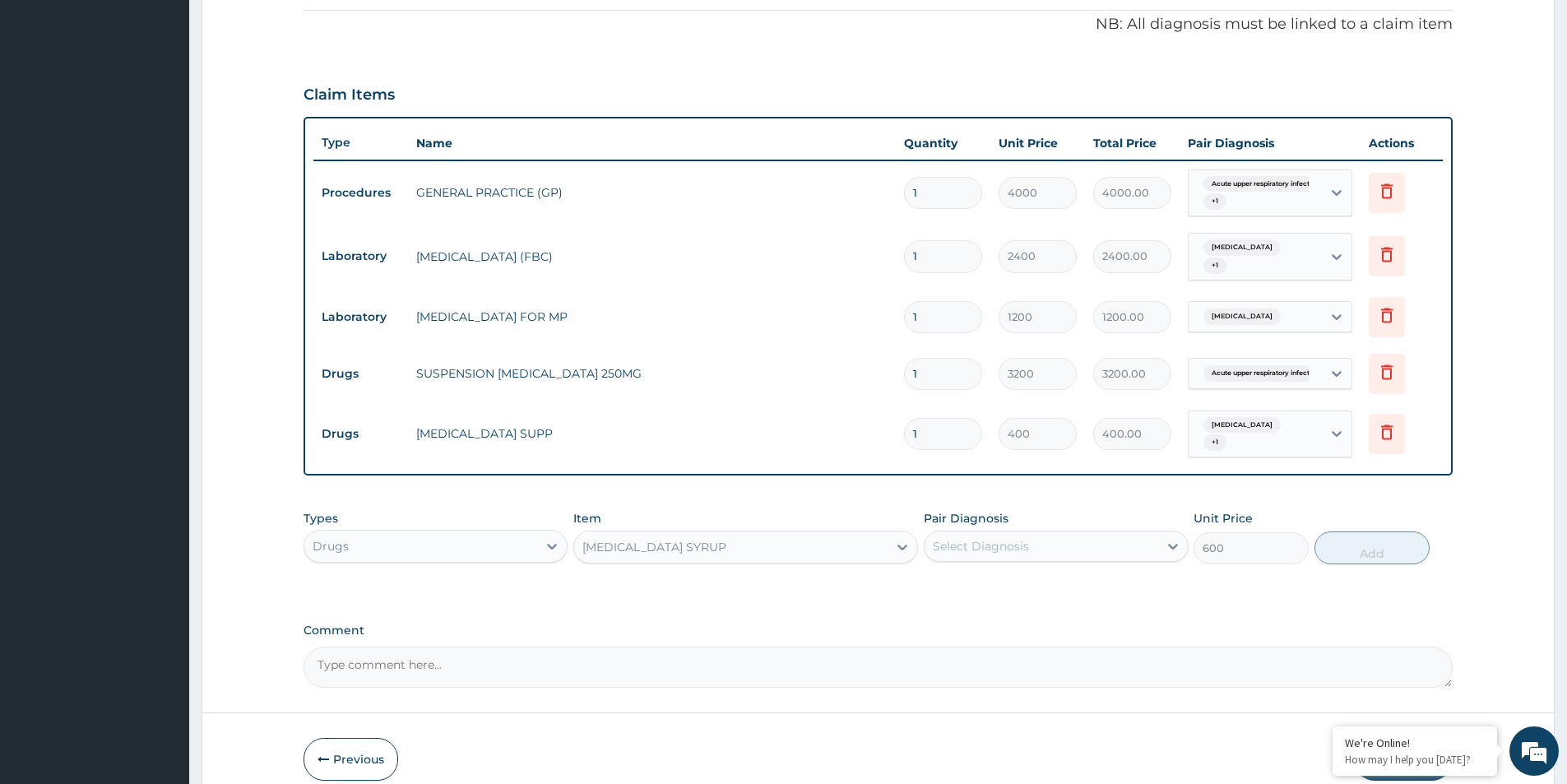
click at [963, 538] on div "Select Diagnosis" at bounding box center [981, 545] width 97 height 16
click at [943, 583] on input "checkbox" at bounding box center [938, 587] width 11 height 11
checkbox input "true"
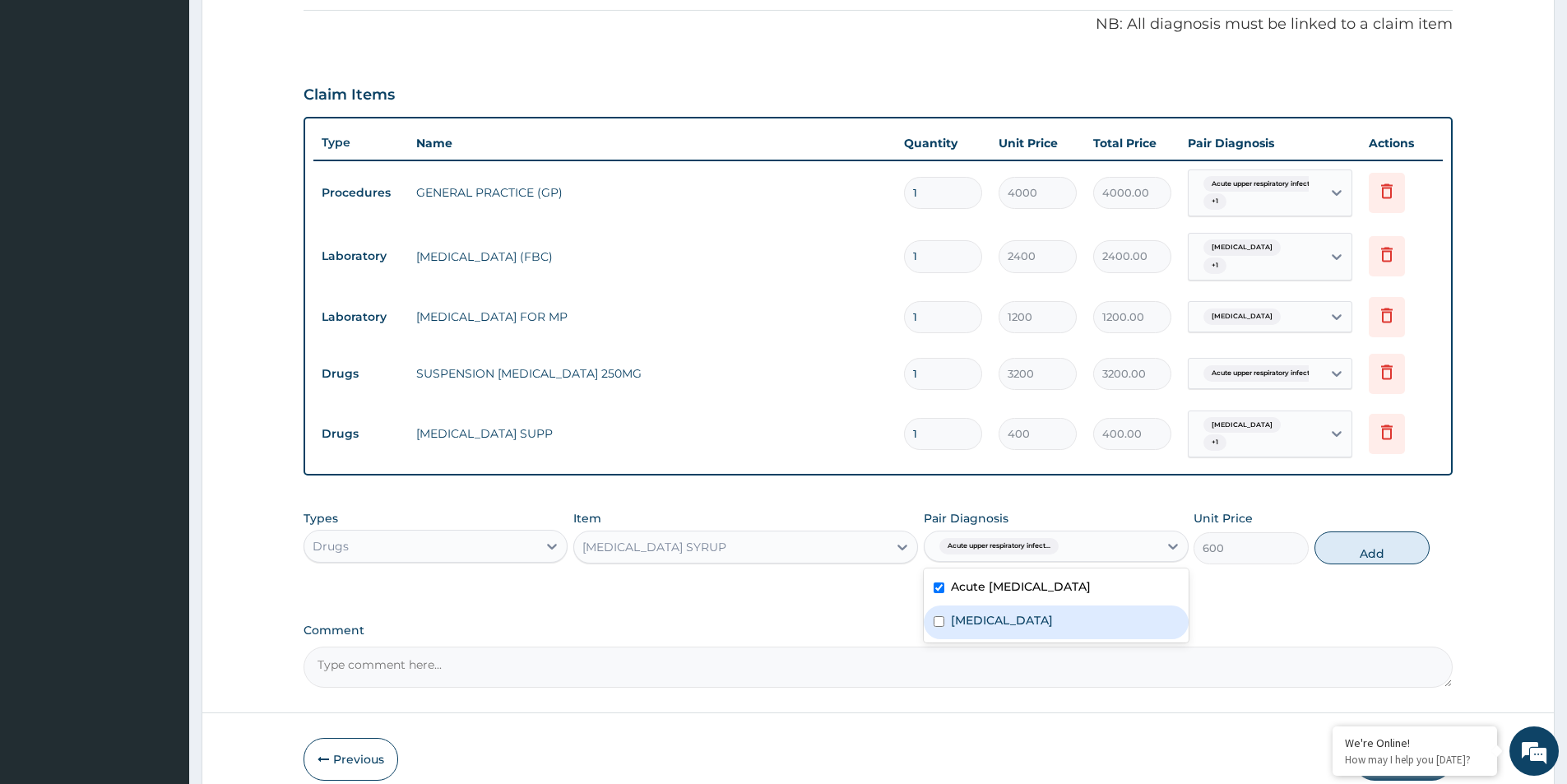
click at [939, 616] on input "checkbox" at bounding box center [938, 621] width 11 height 11
checkbox input "true"
click at [1371, 535] on button "Add" at bounding box center [1372, 547] width 116 height 32
type input "0"
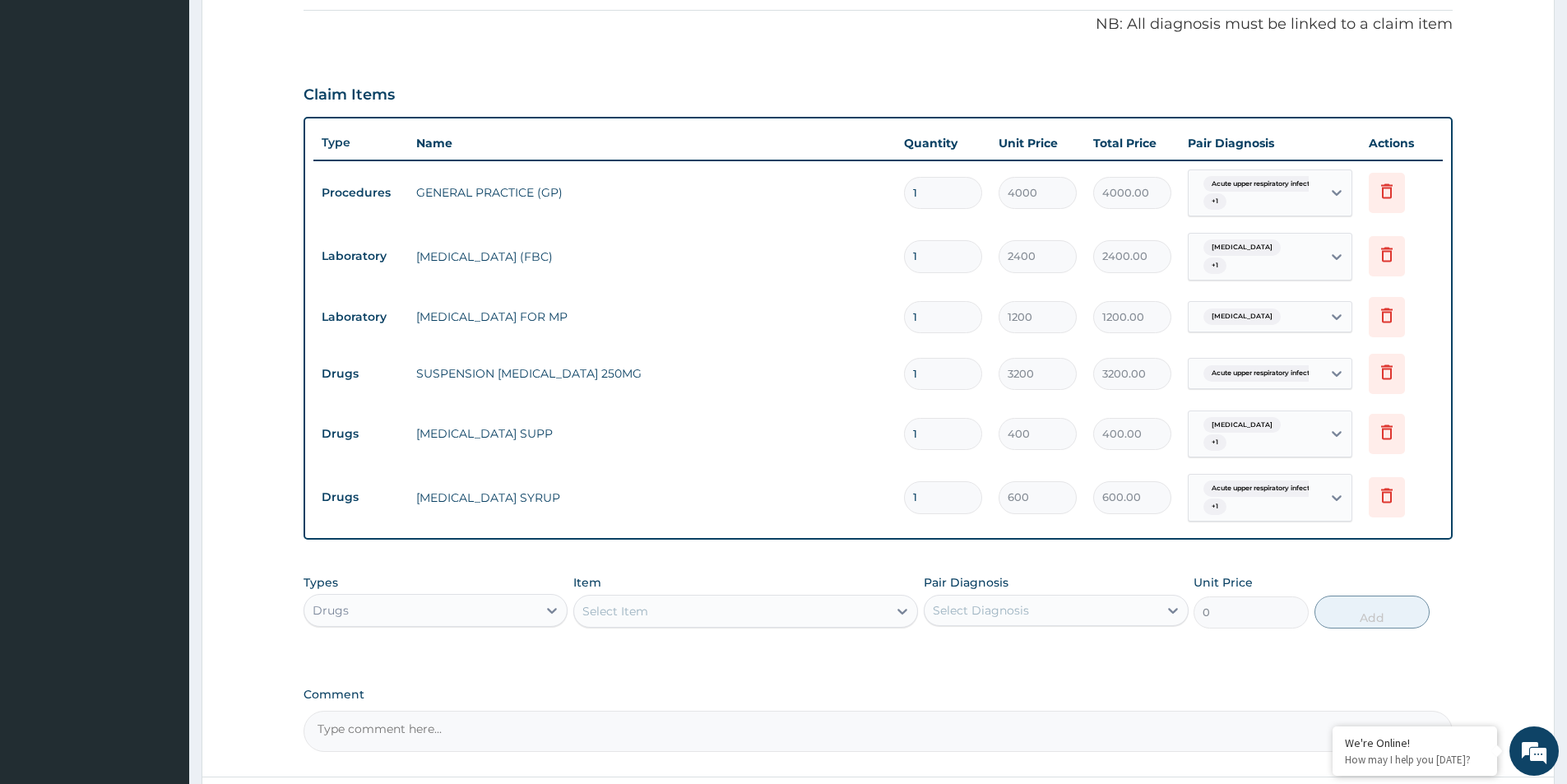
click at [678, 604] on div "Select Item" at bounding box center [731, 611] width 313 height 27
type input "PIRITON"
drag, startPoint x: 608, startPoint y: 644, endPoint x: 755, endPoint y: 679, distance: 151.1
click at [764, 688] on label "Comment" at bounding box center [878, 694] width 1149 height 14
click at [764, 710] on textarea "Comment" at bounding box center [878, 731] width 1149 height 41
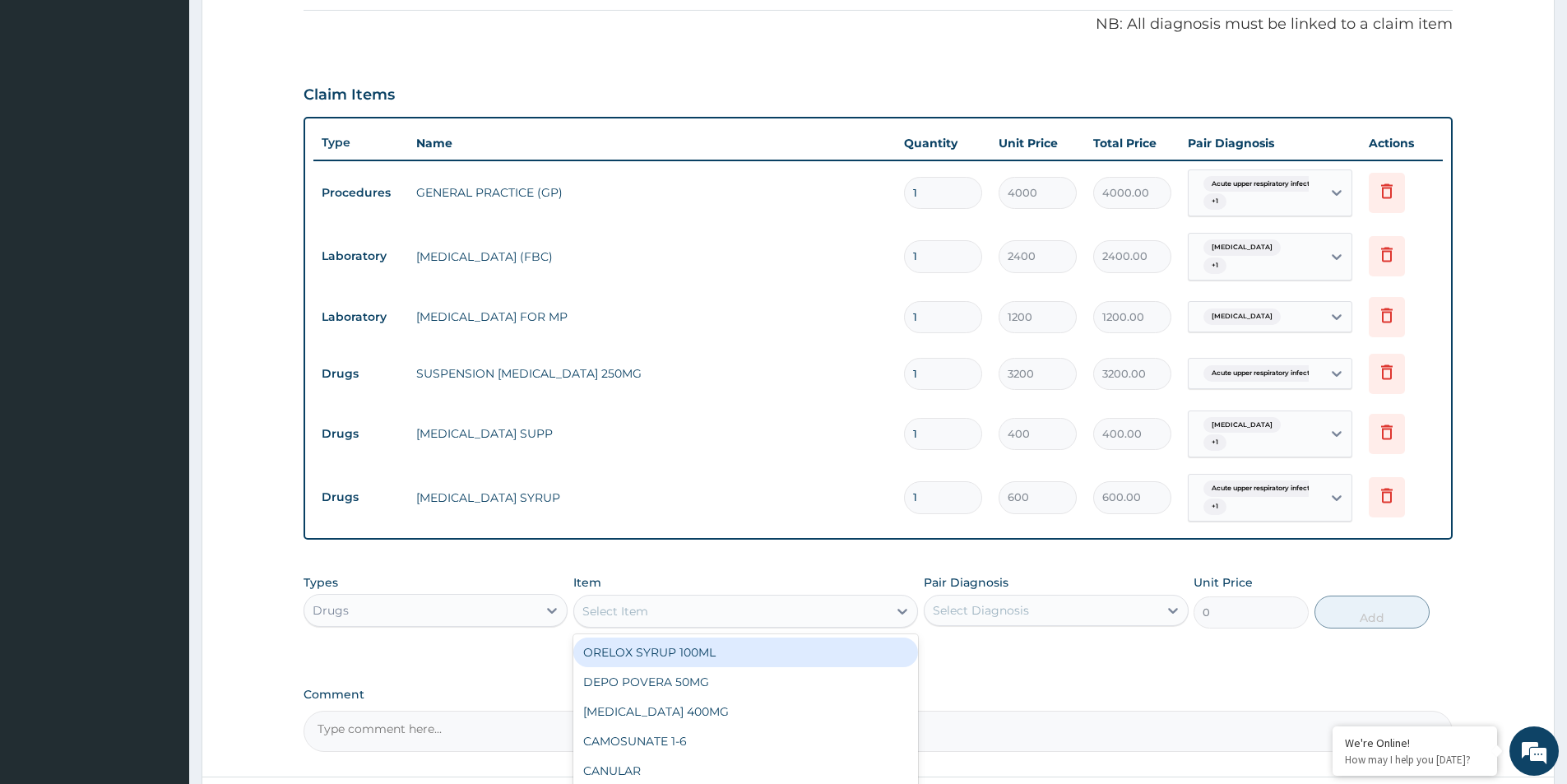
click at [670, 598] on div "Select Item" at bounding box center [731, 611] width 313 height 27
type input "PIRI"
click at [671, 637] on div "PIRITON SYRUP" at bounding box center [745, 651] width 345 height 30
type input "500"
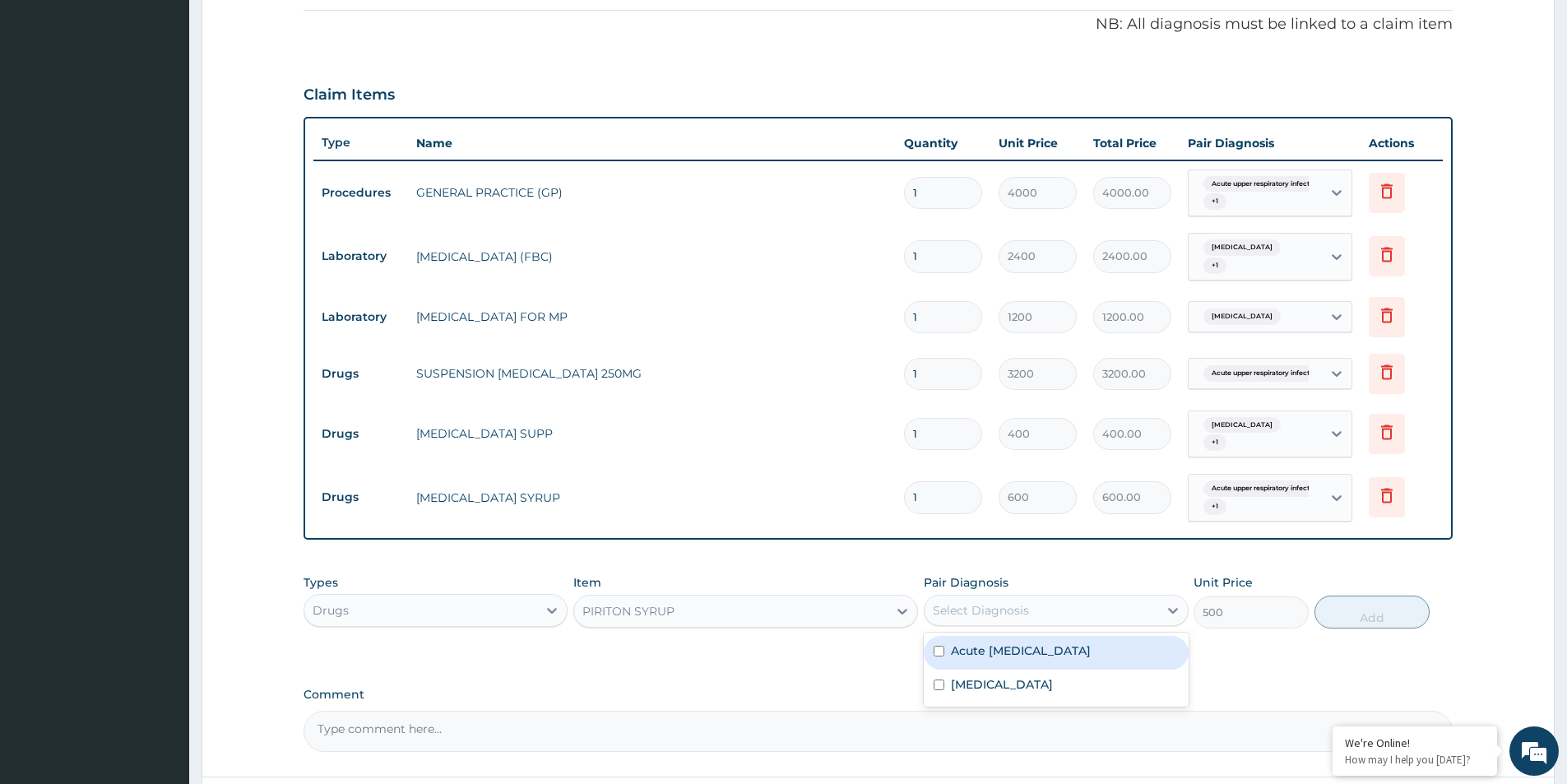
click at [1012, 602] on div "Select Diagnosis" at bounding box center [981, 609] width 97 height 16
click at [939, 646] on input "checkbox" at bounding box center [938, 650] width 11 height 11
checkbox input "true"
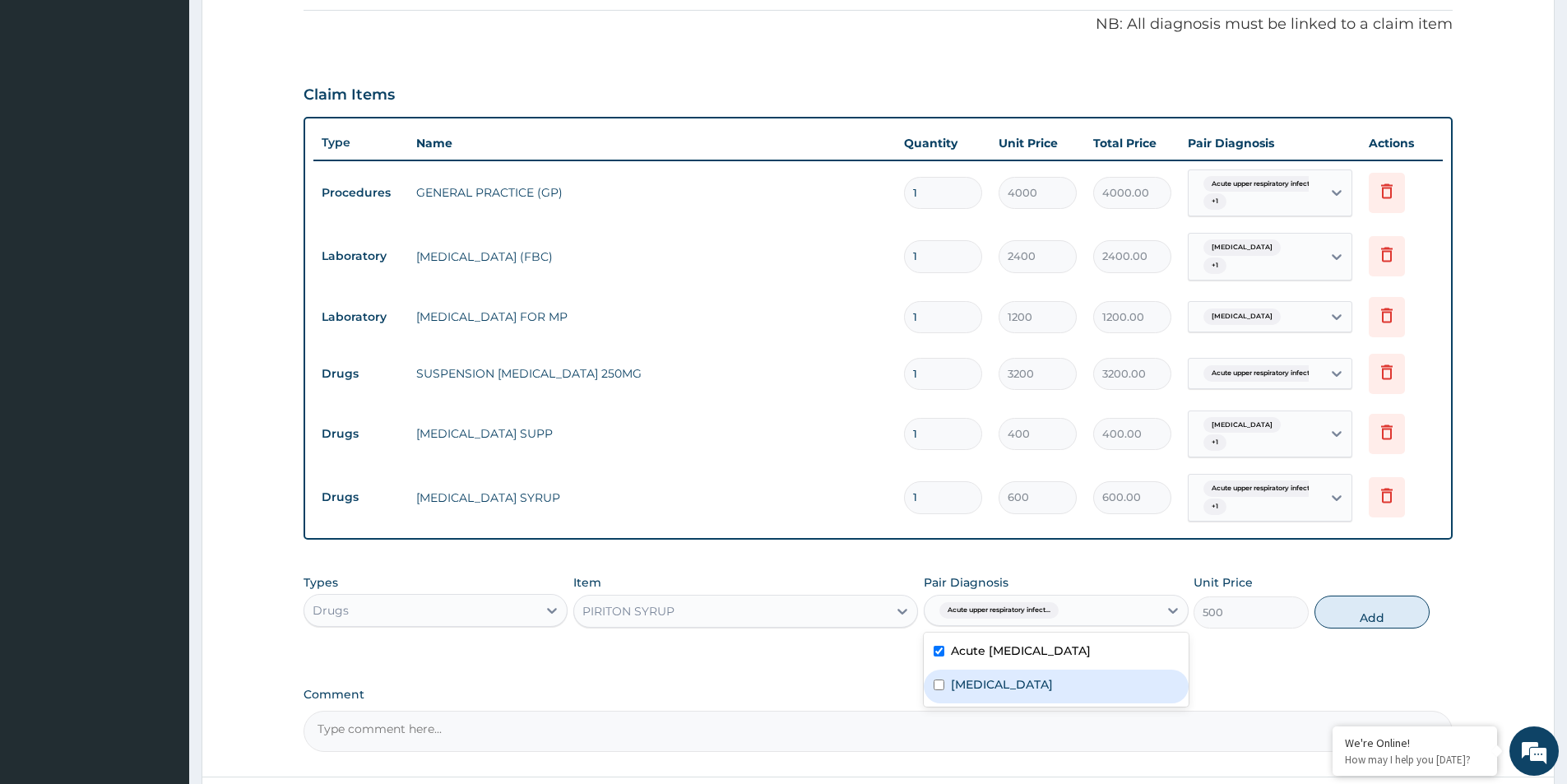
click at [939, 679] on input "checkbox" at bounding box center [938, 684] width 11 height 11
checkbox input "true"
click at [1341, 597] on button "Add" at bounding box center [1372, 611] width 116 height 32
type input "0"
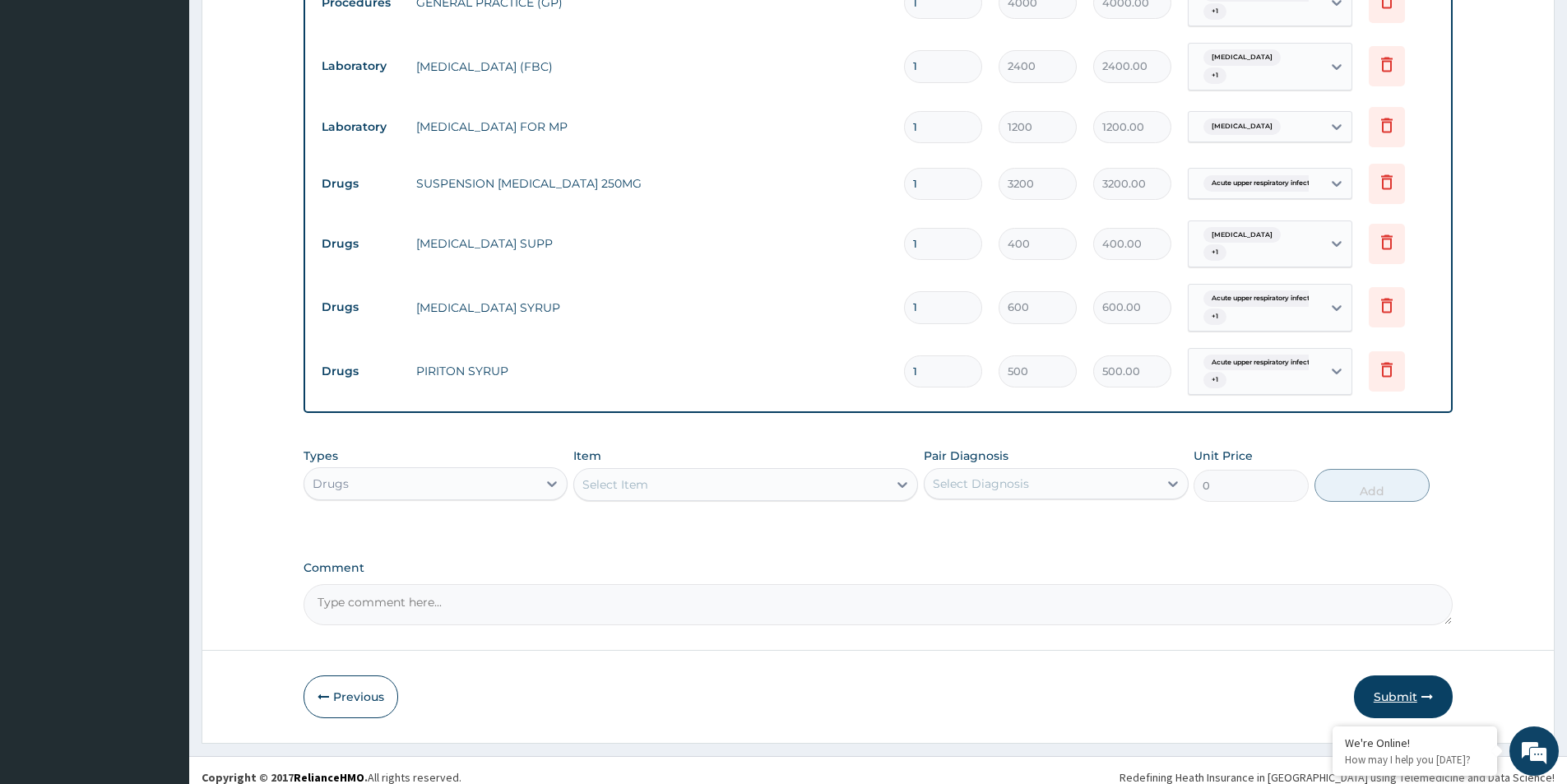
click at [1384, 675] on button "Submit" at bounding box center [1403, 696] width 98 height 43
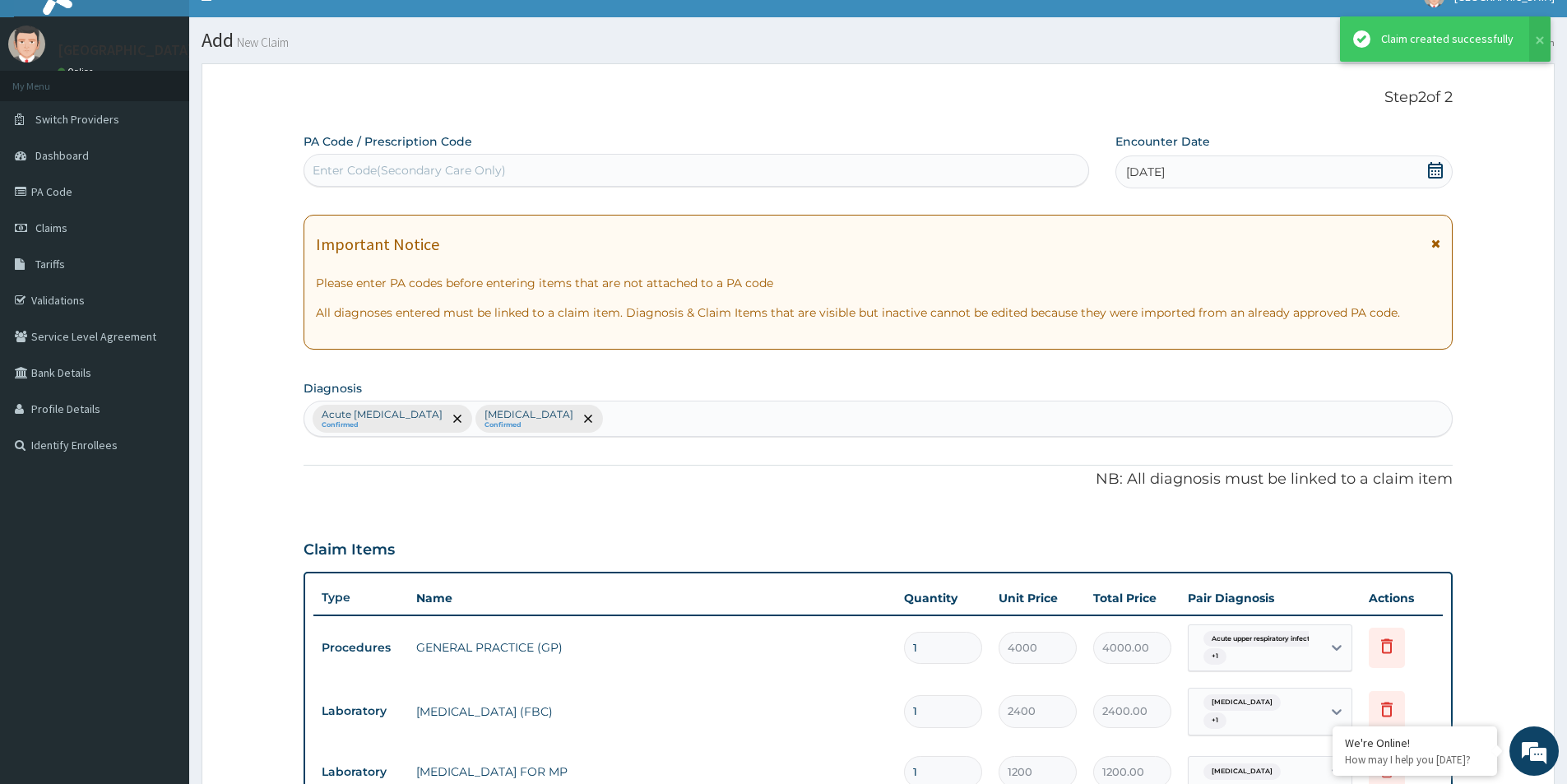
scroll to position [668, 0]
